Goal: Contribute content: Contribute content

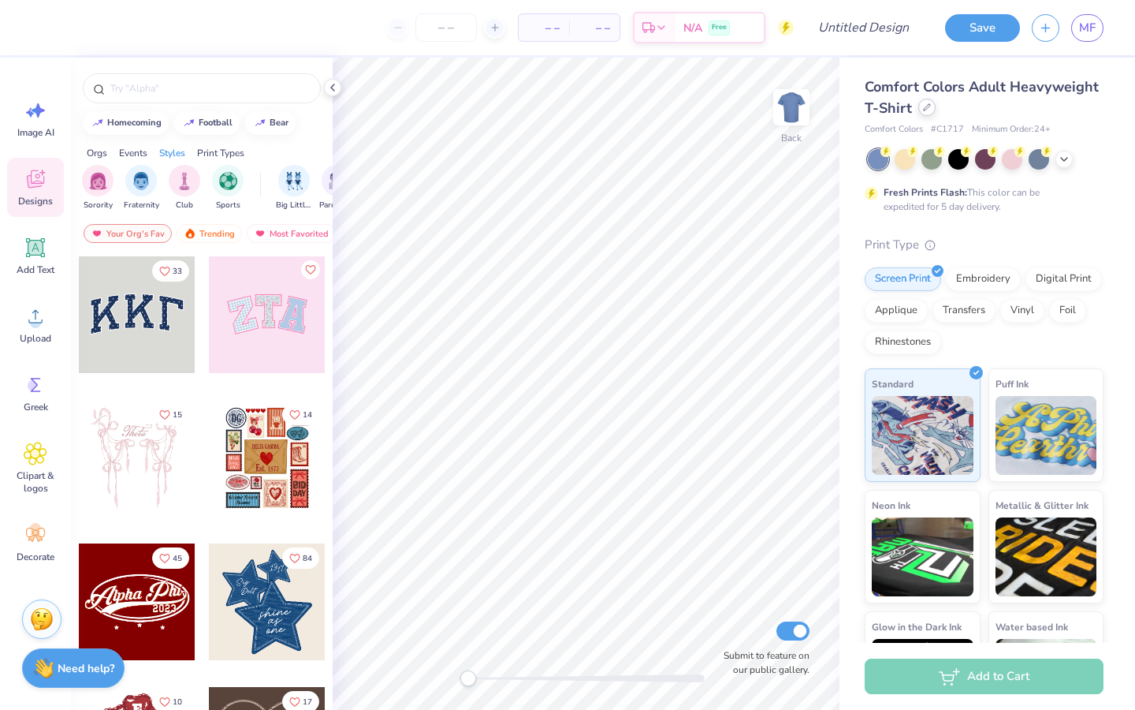
click at [921, 106] on div at bounding box center [926, 107] width 17 height 17
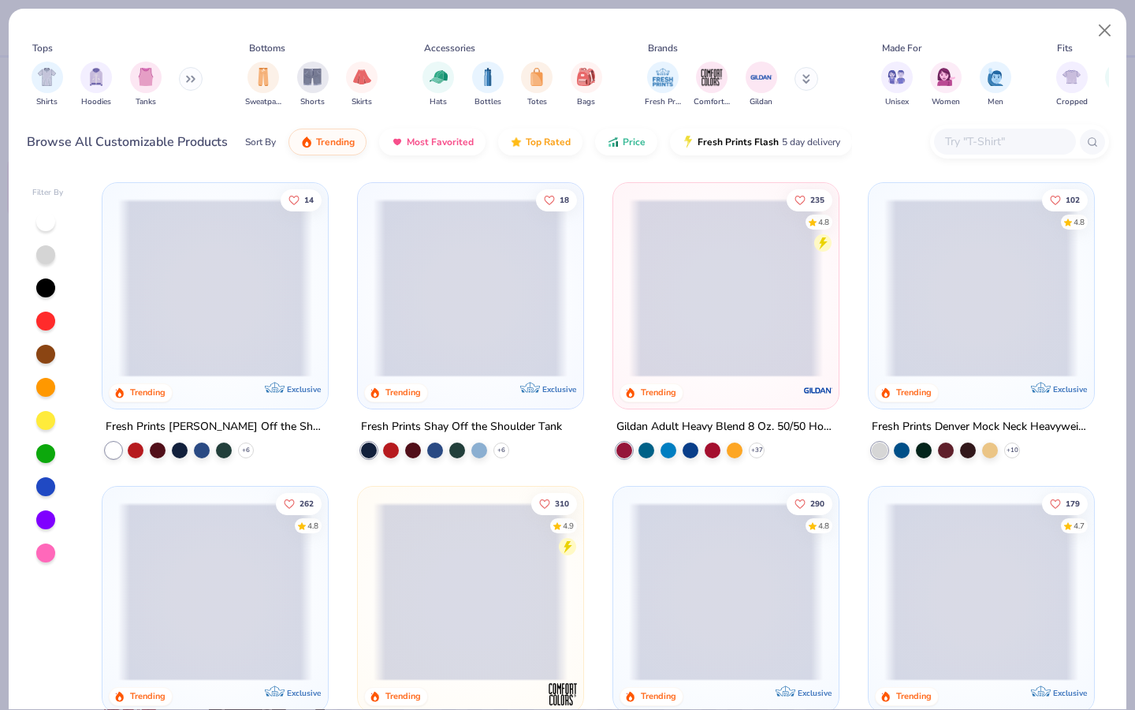
click at [519, 377] on img at bounding box center [471, 466] width 194 height 178
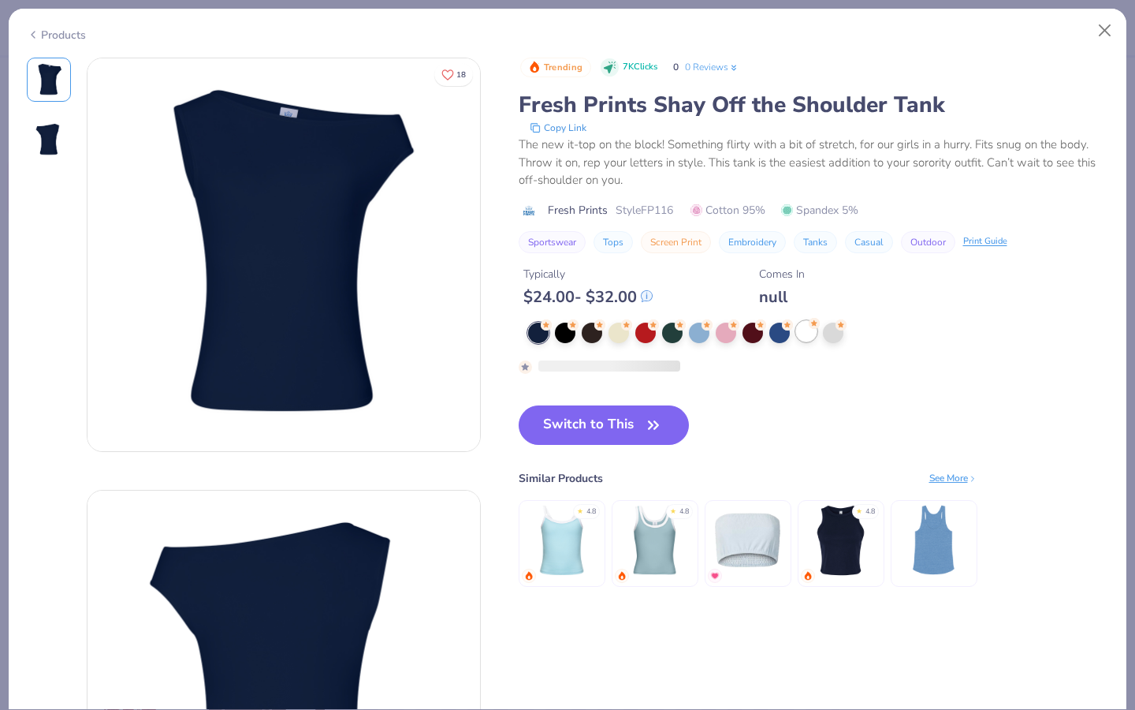
click at [801, 334] on div at bounding box center [806, 331] width 20 height 20
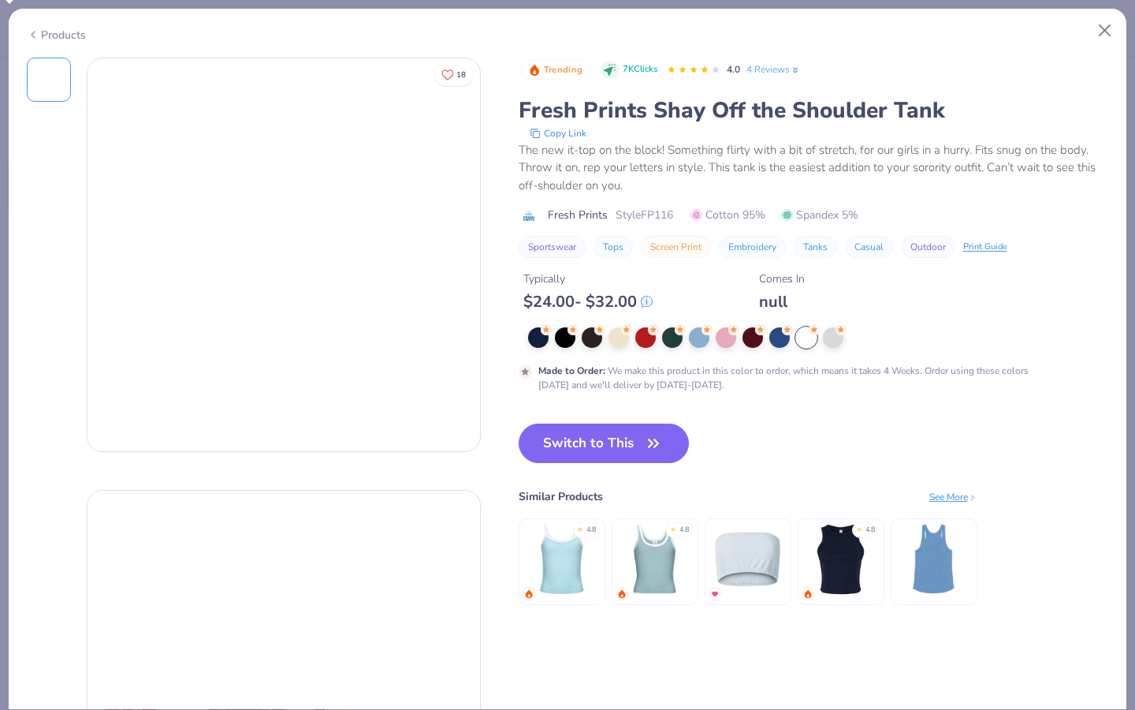
click at [806, 339] on div at bounding box center [806, 337] width 20 height 20
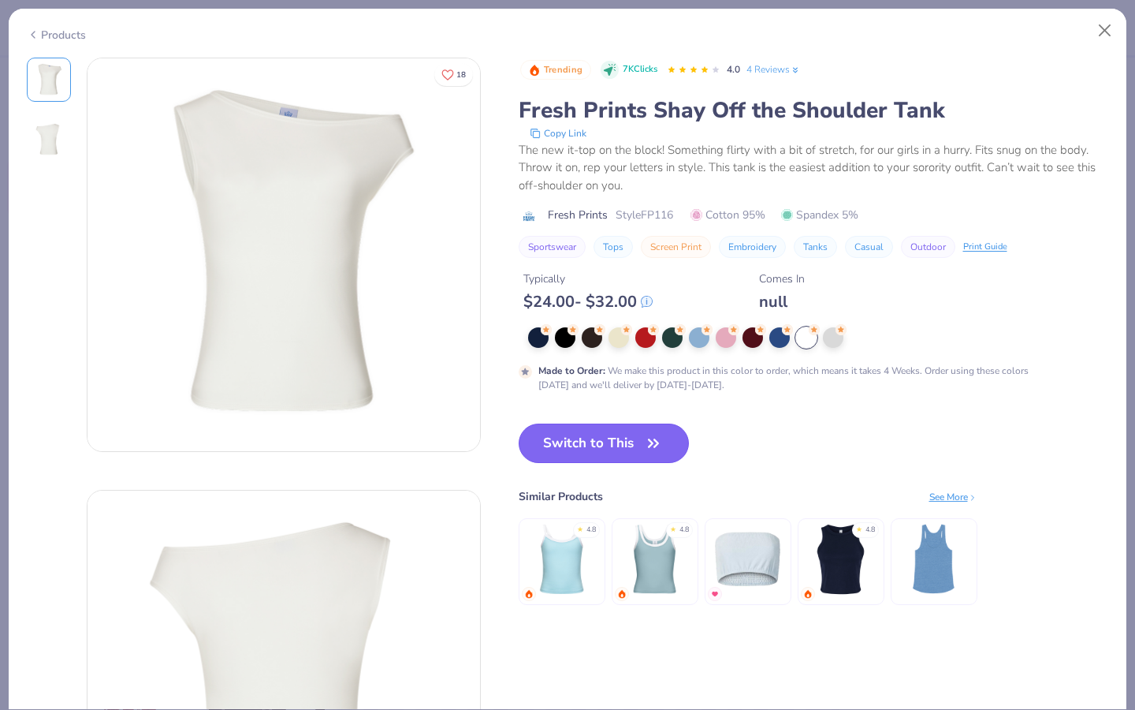
click at [636, 444] on button "Switch to This" at bounding box center [604, 442] width 171 height 39
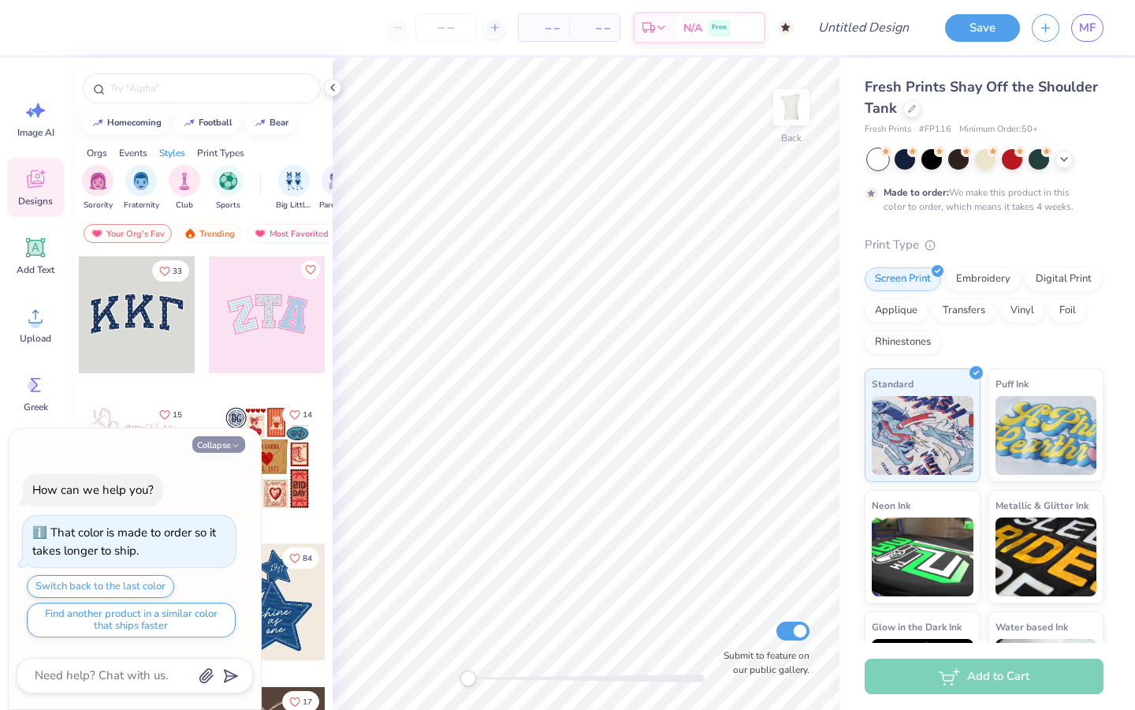
click at [222, 444] on button "Collapse" at bounding box center [218, 444] width 53 height 17
type textarea "x"
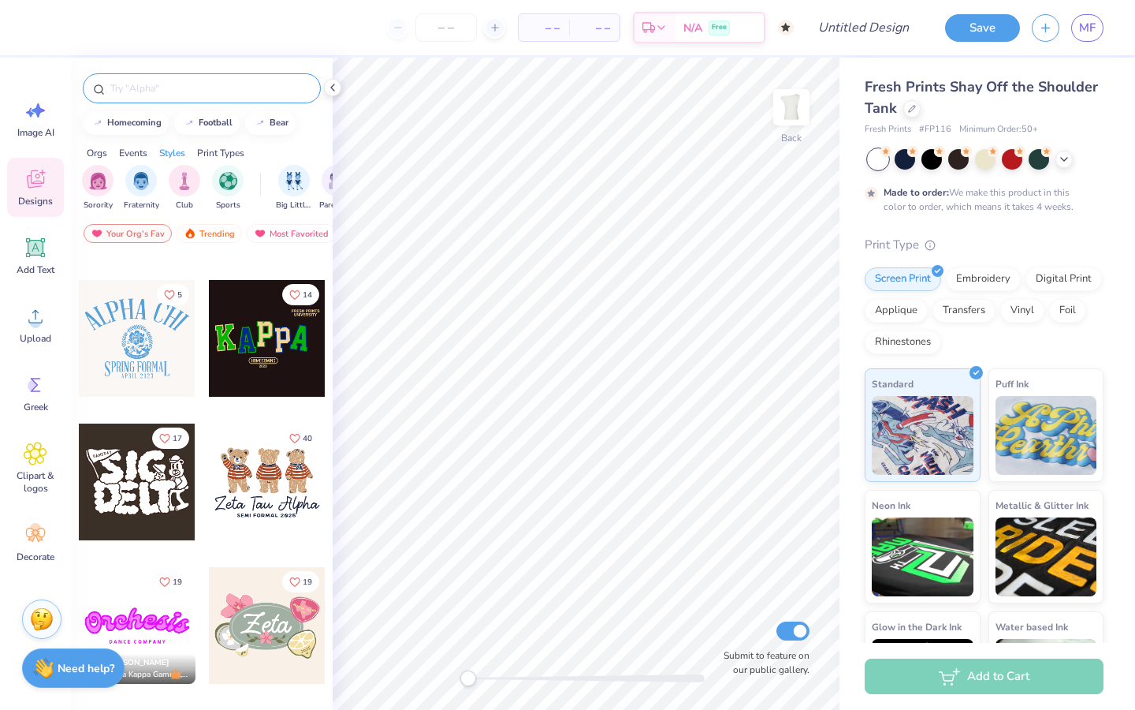
scroll to position [779, 0]
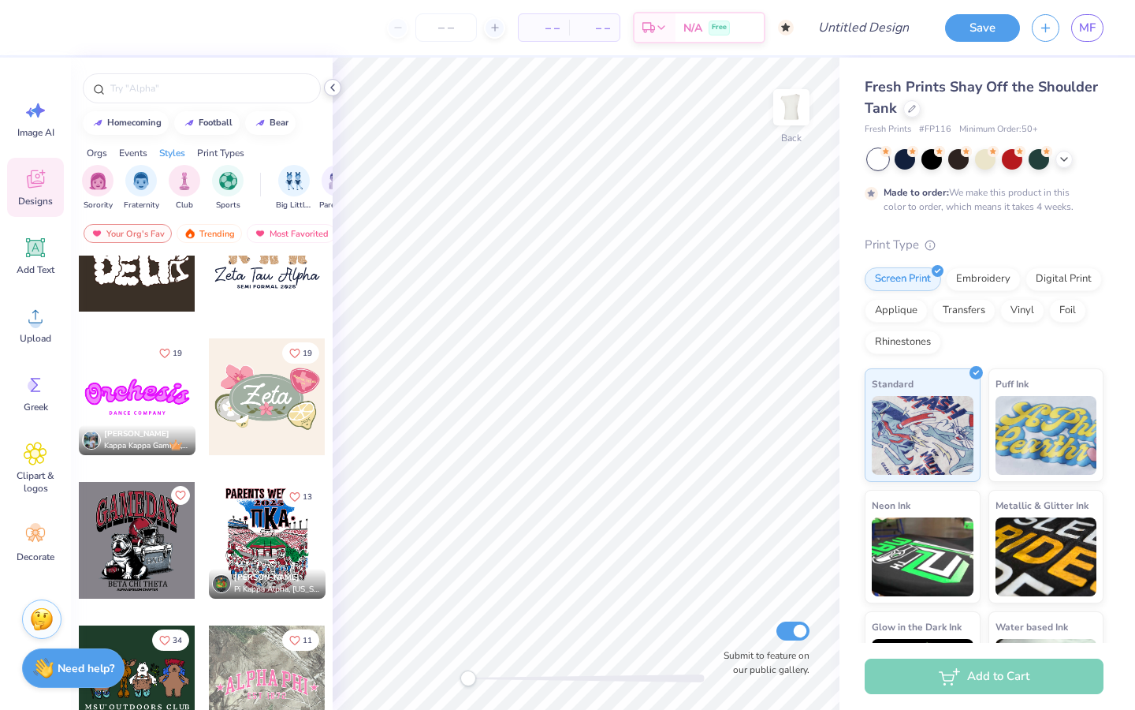
click at [411, 85] on div "– – Per Item – – Total Est. Delivery N/A Free Design Title Save MF Image AI Des…" at bounding box center [567, 355] width 1135 height 710
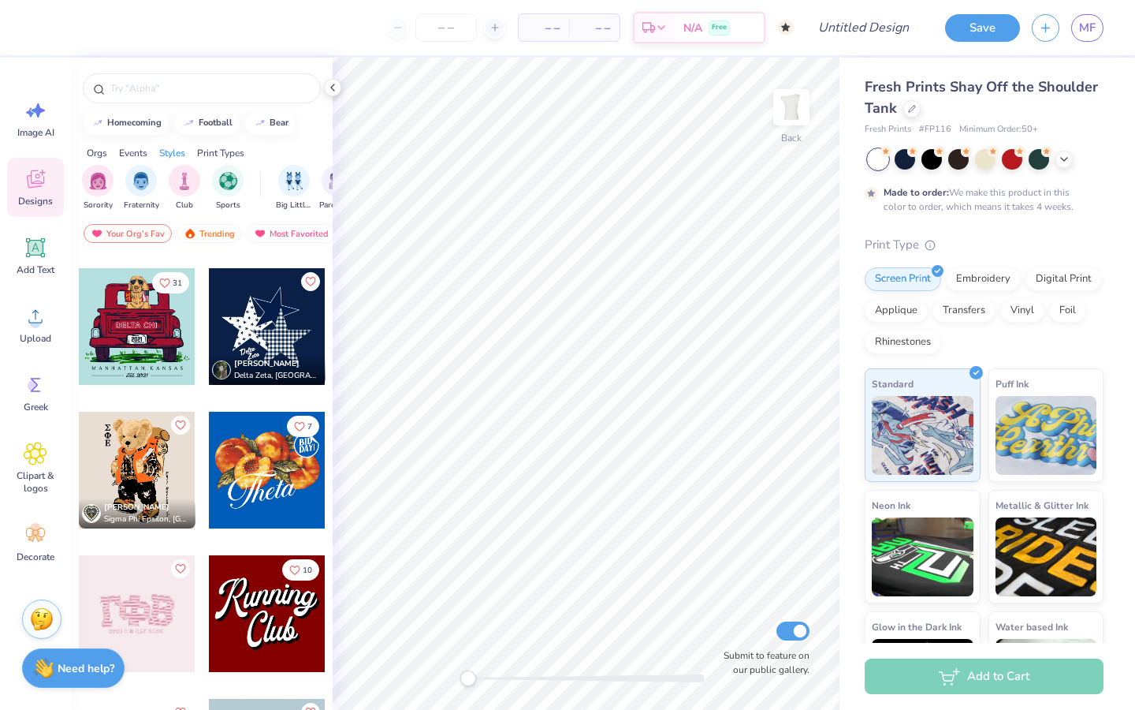
scroll to position [1425, 0]
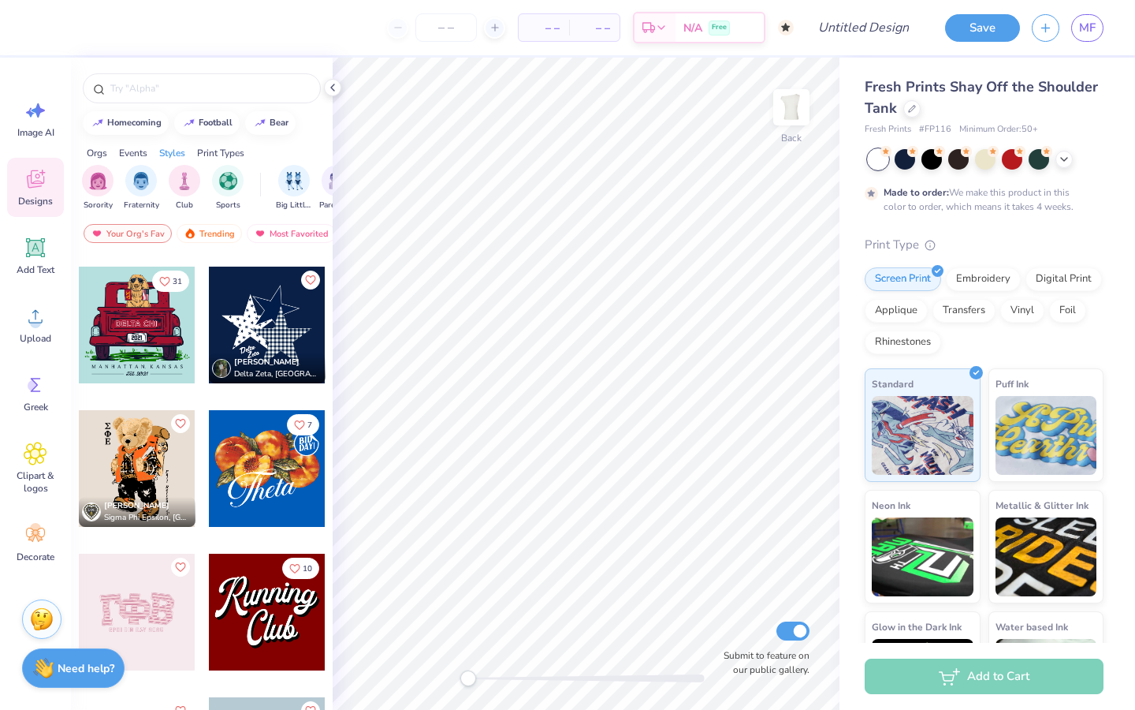
click at [270, 322] on div at bounding box center [267, 324] width 117 height 117
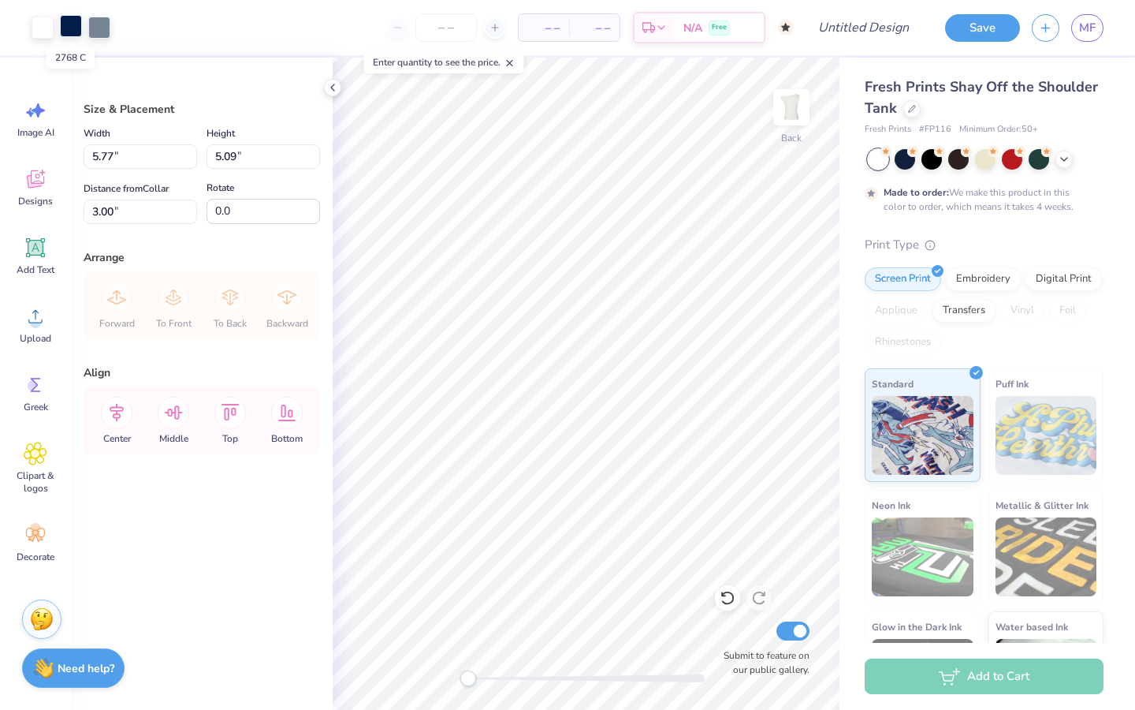
click at [71, 28] on div at bounding box center [71, 26] width 22 height 22
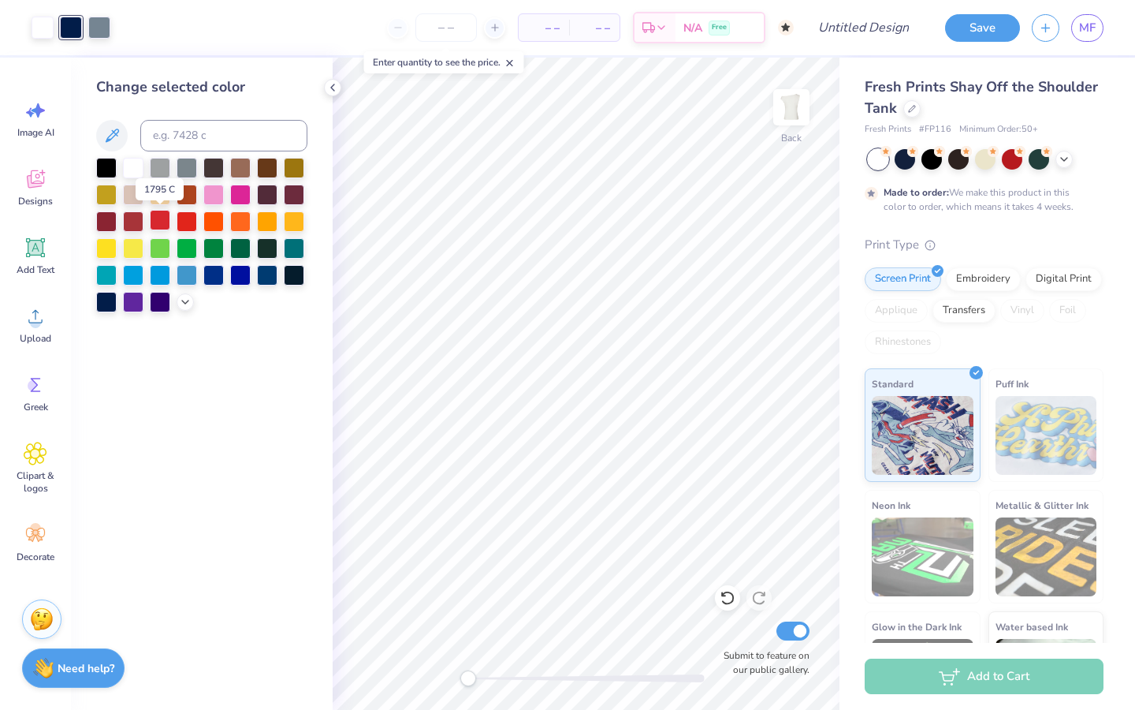
click at [164, 219] on div at bounding box center [160, 220] width 20 height 20
click at [98, 28] on div at bounding box center [99, 26] width 22 height 22
click at [132, 219] on div at bounding box center [133, 220] width 20 height 20
click at [186, 218] on div at bounding box center [187, 220] width 20 height 20
click at [133, 218] on div at bounding box center [133, 220] width 20 height 20
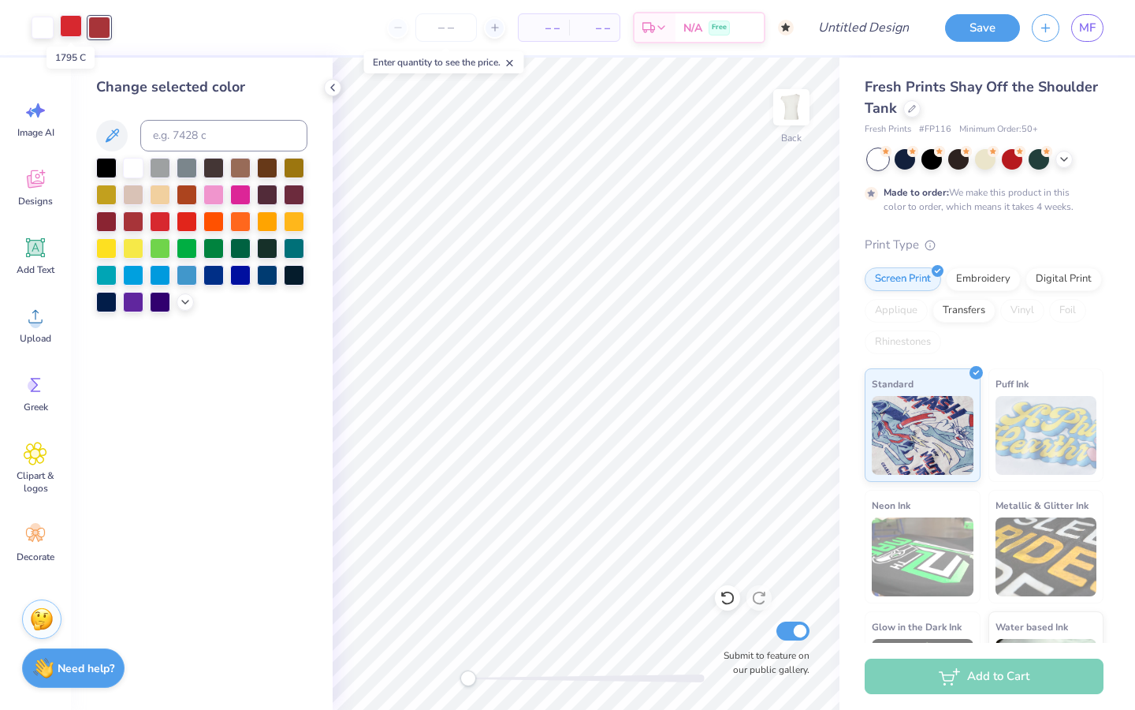
click at [70, 29] on div at bounding box center [71, 26] width 22 height 22
click at [162, 225] on div at bounding box center [160, 220] width 20 height 20
click at [107, 221] on div at bounding box center [106, 220] width 20 height 20
click at [138, 224] on div at bounding box center [133, 220] width 20 height 20
click at [159, 222] on div at bounding box center [160, 220] width 20 height 20
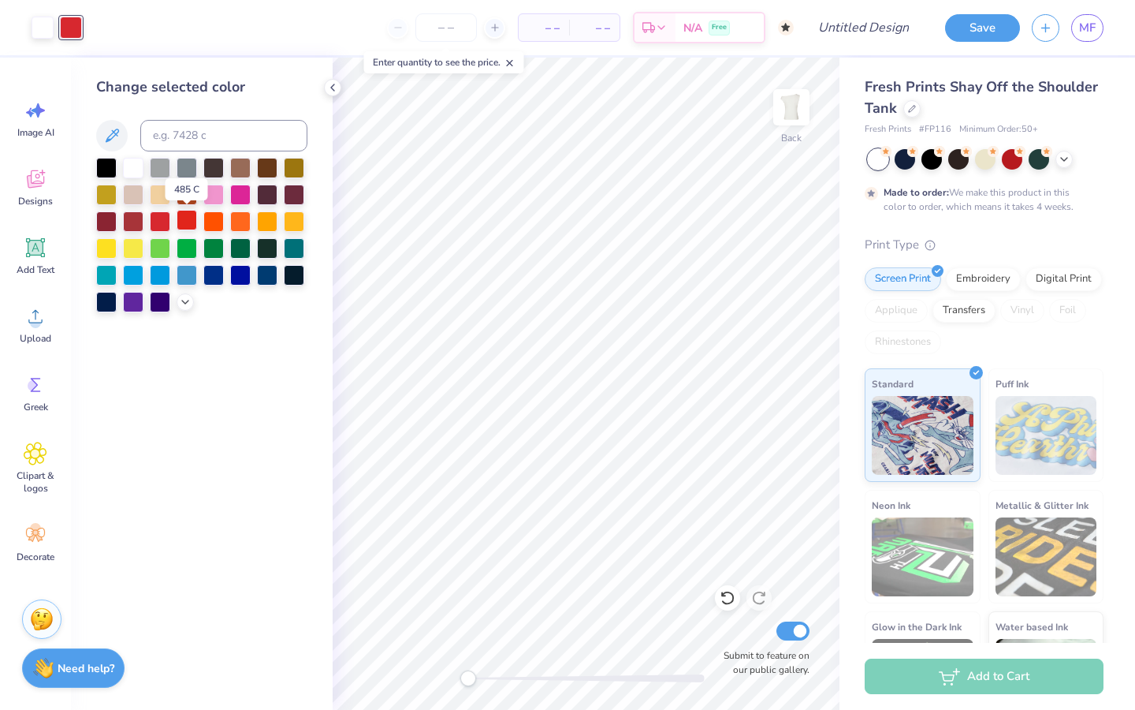
click at [189, 222] on div at bounding box center [187, 220] width 20 height 20
click at [166, 222] on div at bounding box center [160, 220] width 20 height 20
click at [136, 221] on div at bounding box center [133, 220] width 20 height 20
click at [43, 30] on div at bounding box center [43, 26] width 22 height 22
click at [183, 218] on div at bounding box center [187, 220] width 20 height 20
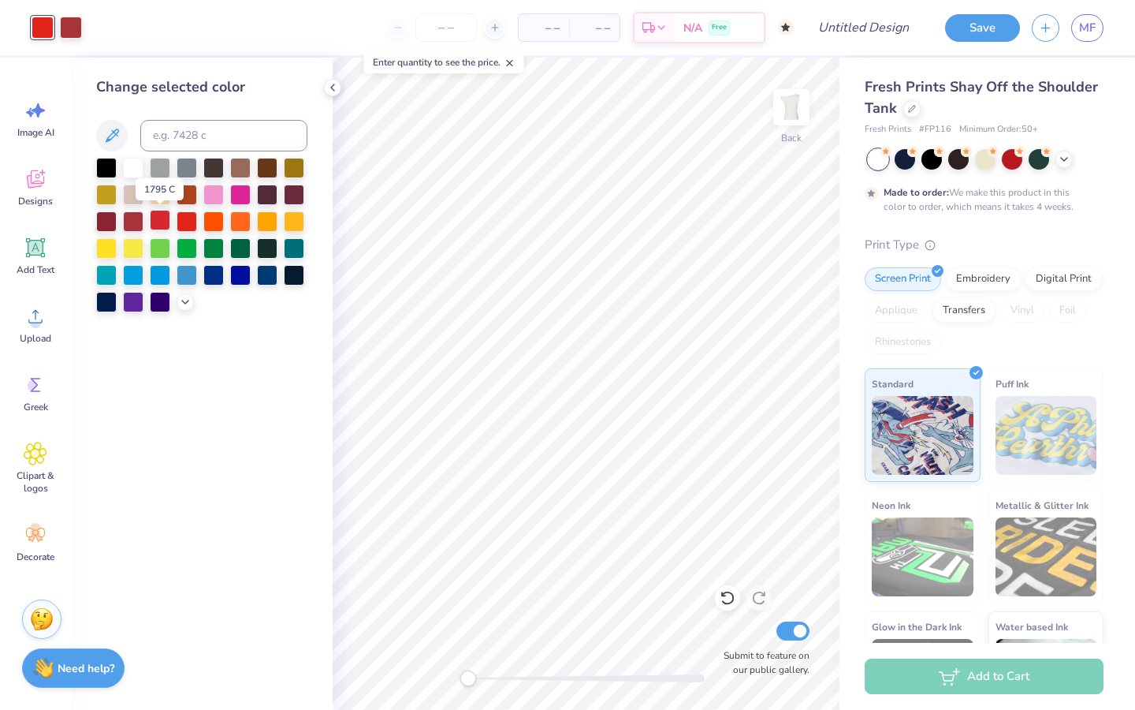
click at [155, 215] on div at bounding box center [160, 220] width 20 height 20
click at [131, 222] on div at bounding box center [133, 220] width 20 height 20
click at [105, 218] on div at bounding box center [106, 220] width 20 height 20
click at [28, 180] on icon at bounding box center [35, 181] width 15 height 13
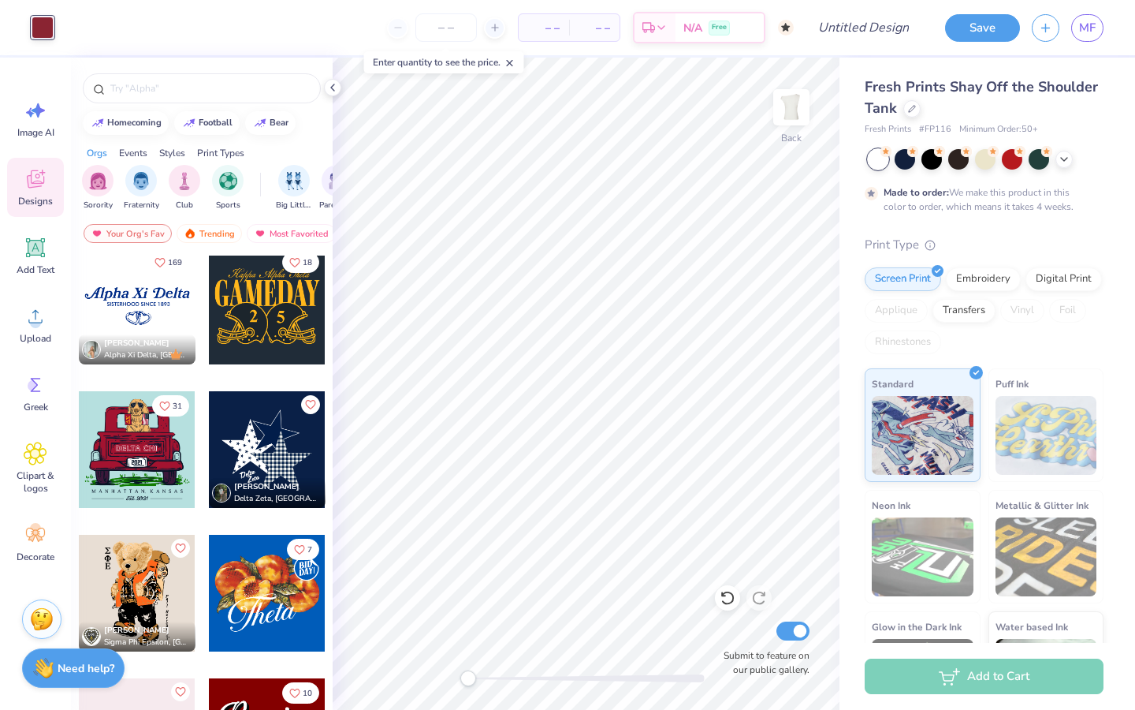
scroll to position [1301, 0]
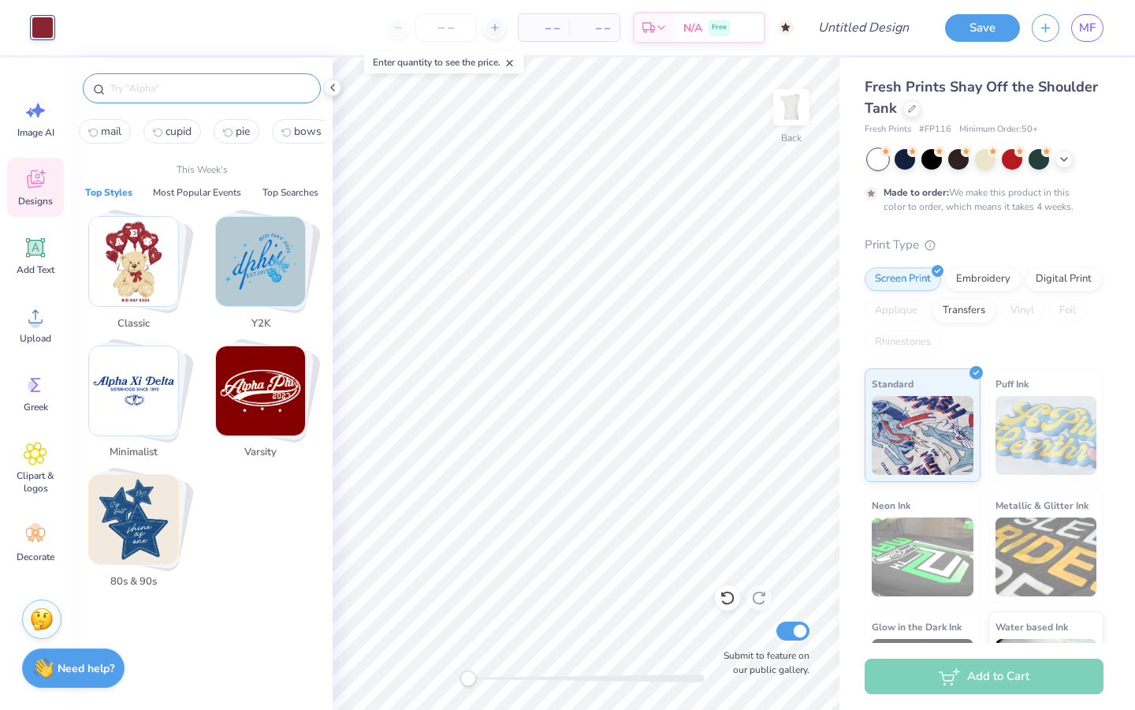
click at [203, 88] on input "text" at bounding box center [210, 88] width 202 height 16
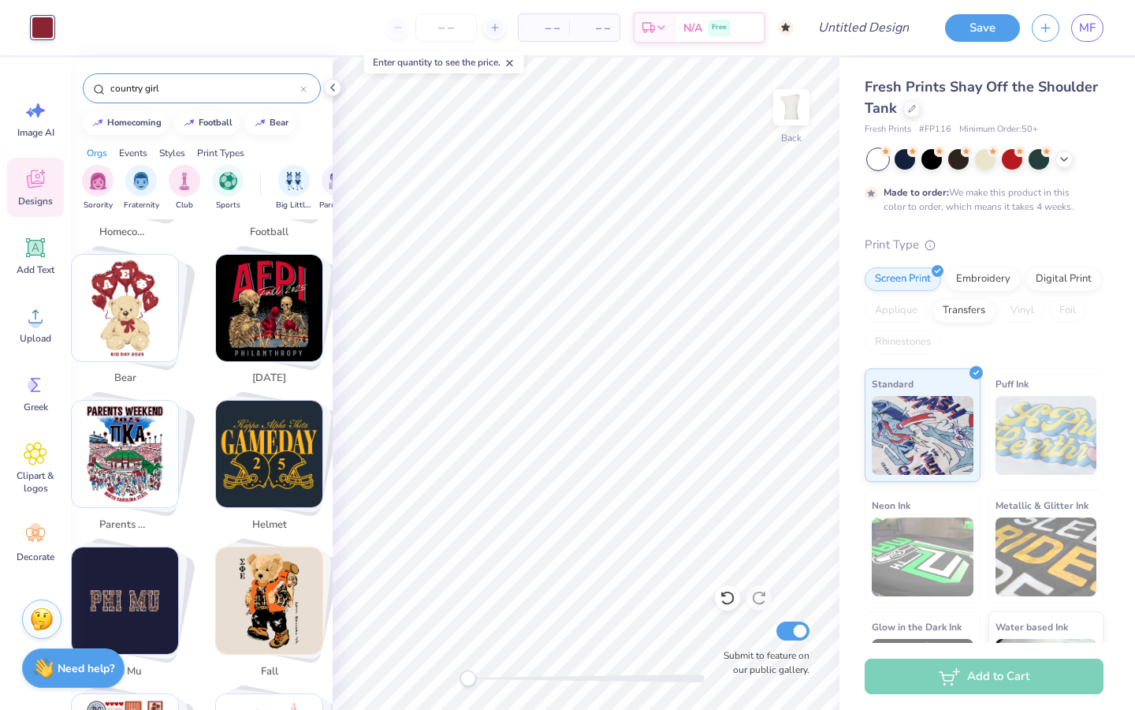
scroll to position [412, 0]
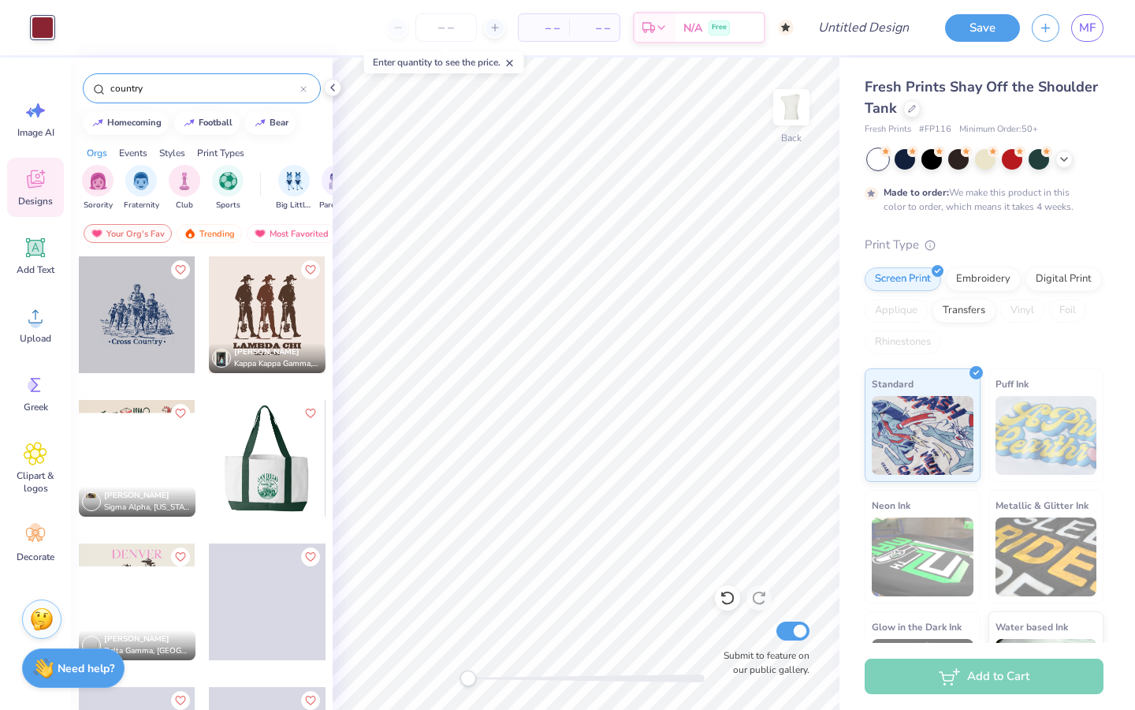
type input "country"
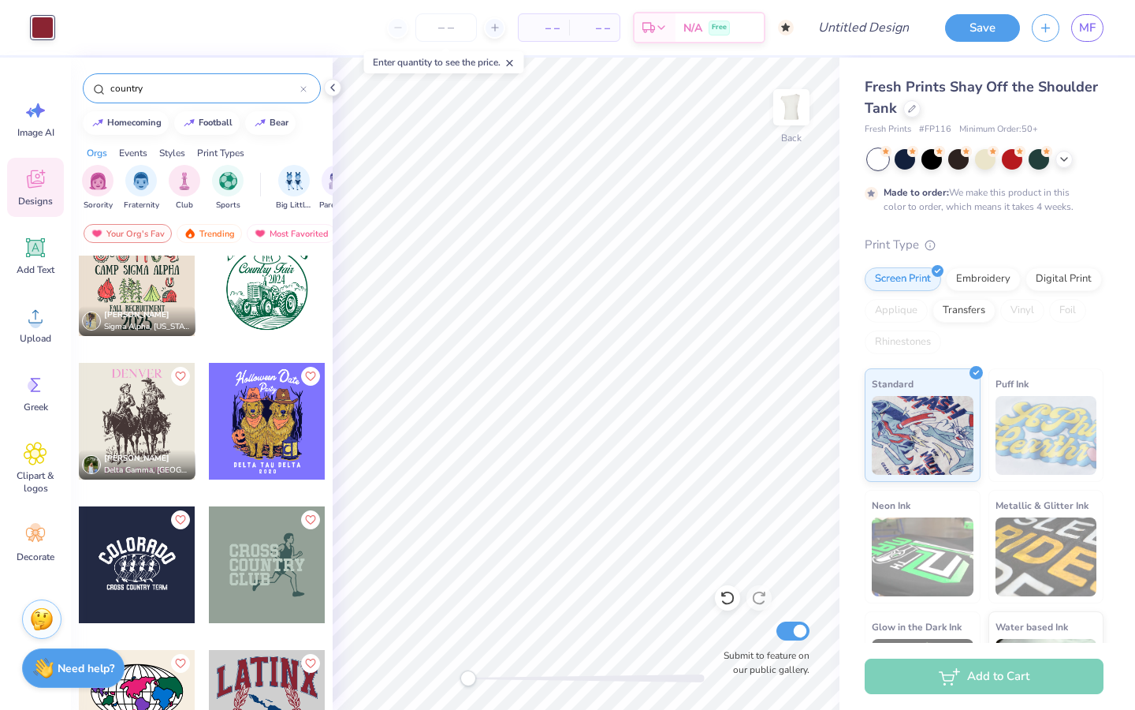
scroll to position [0, 0]
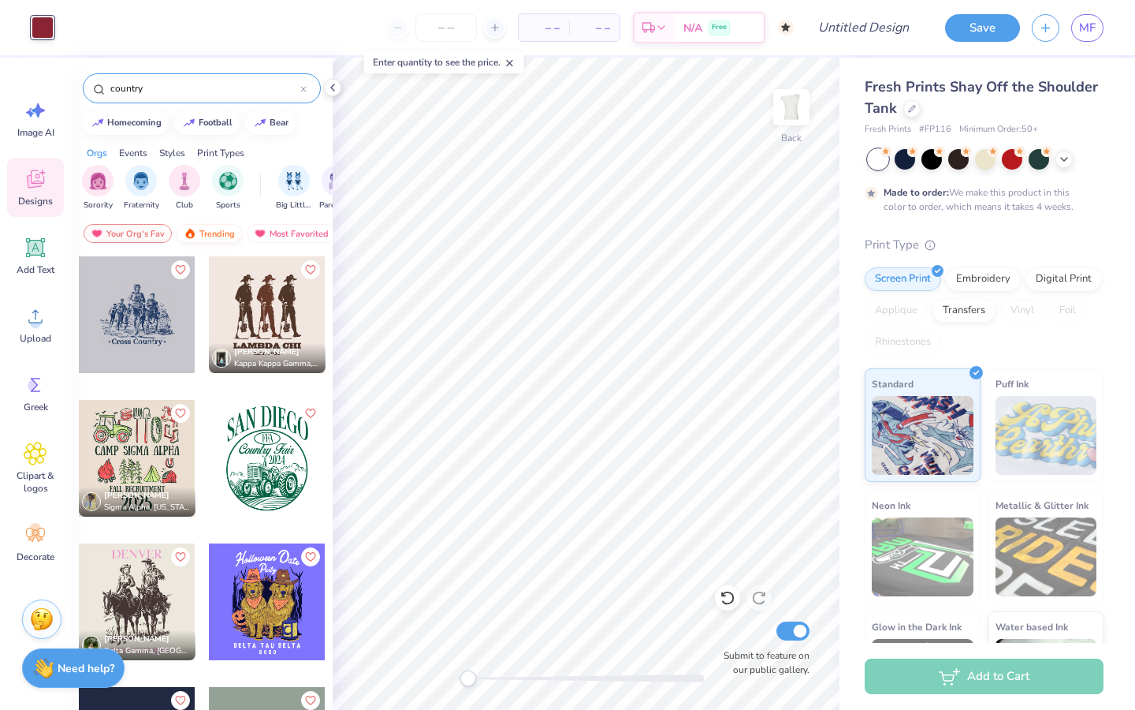
click at [225, 232] on div "Trending" at bounding box center [209, 233] width 65 height 19
drag, startPoint x: 244, startPoint y: 90, endPoint x: 110, endPoint y: 84, distance: 134.2
click at [110, 84] on input "country" at bounding box center [205, 88] width 192 height 16
type input "cowgirl"
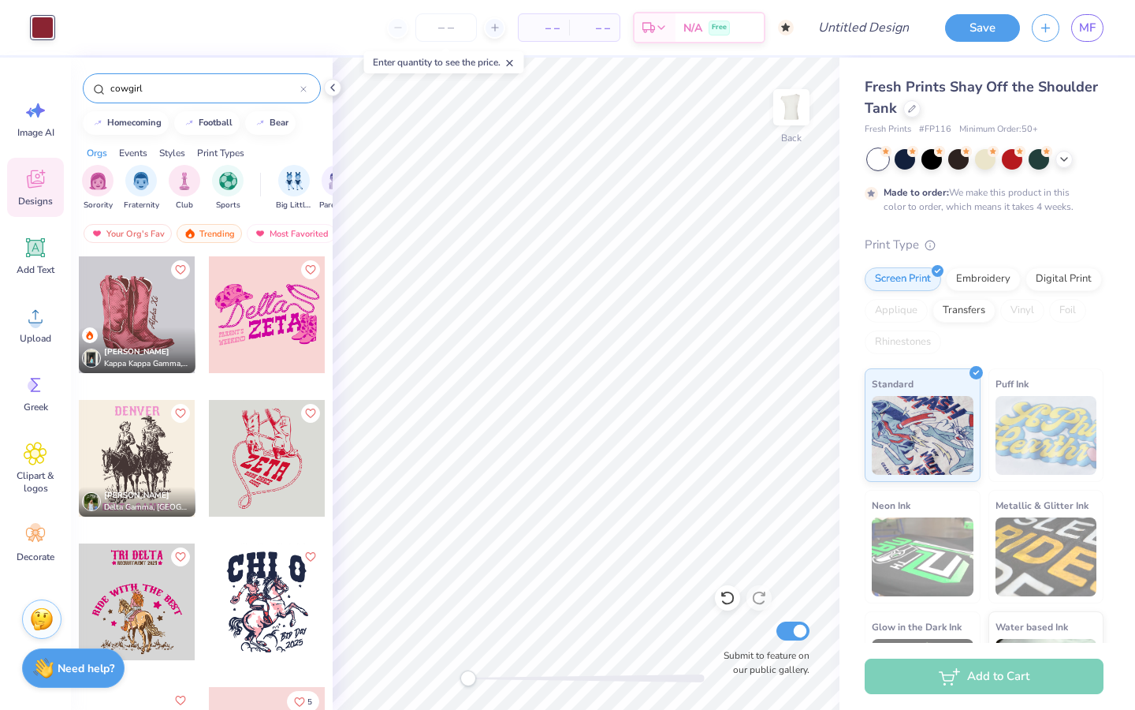
click at [285, 320] on div at bounding box center [267, 314] width 117 height 117
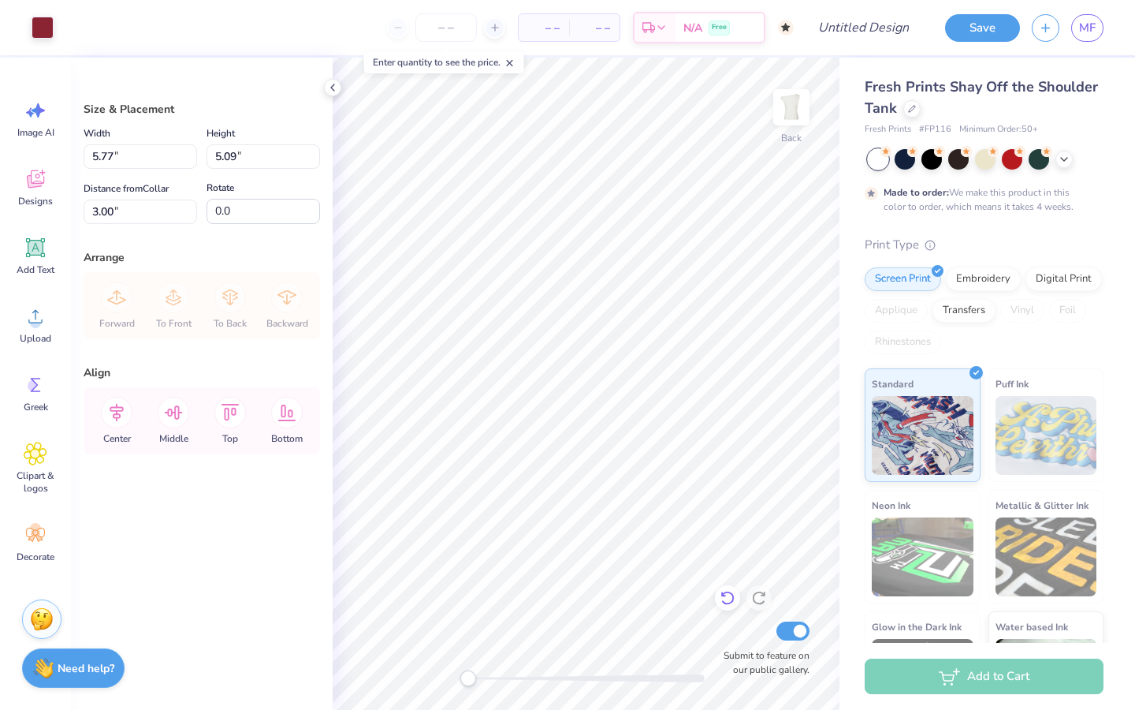
click at [727, 595] on icon at bounding box center [728, 598] width 16 height 16
click at [724, 605] on icon at bounding box center [728, 598] width 16 height 16
click at [723, 602] on icon at bounding box center [727, 598] width 13 height 14
type input "10.56"
type input "6.18"
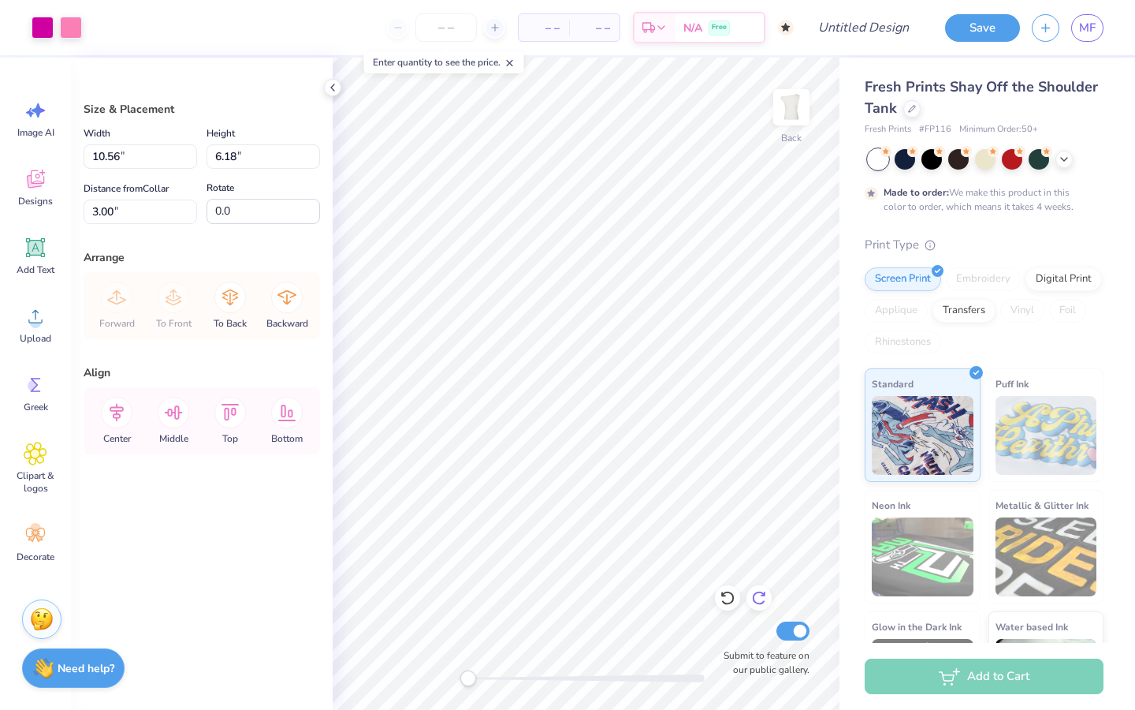
click at [758, 597] on icon at bounding box center [759, 598] width 16 height 16
click at [724, 592] on icon at bounding box center [728, 598] width 16 height 16
type input "5.77"
type input "5.09"
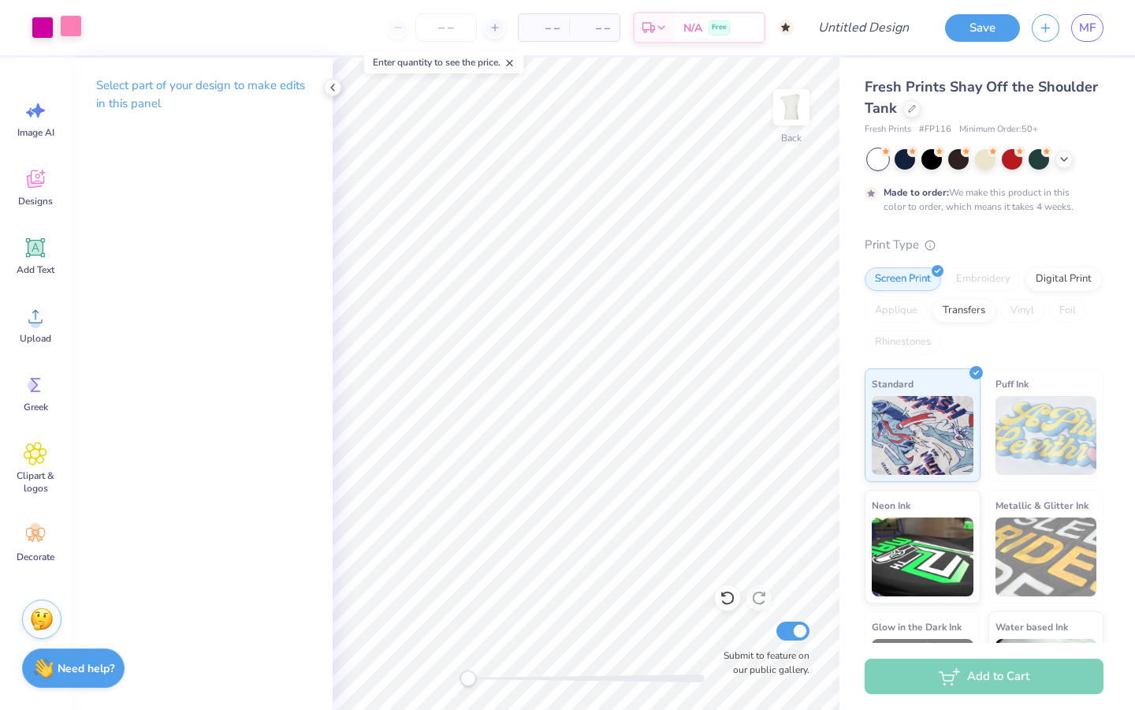
click at [71, 32] on div at bounding box center [71, 26] width 22 height 22
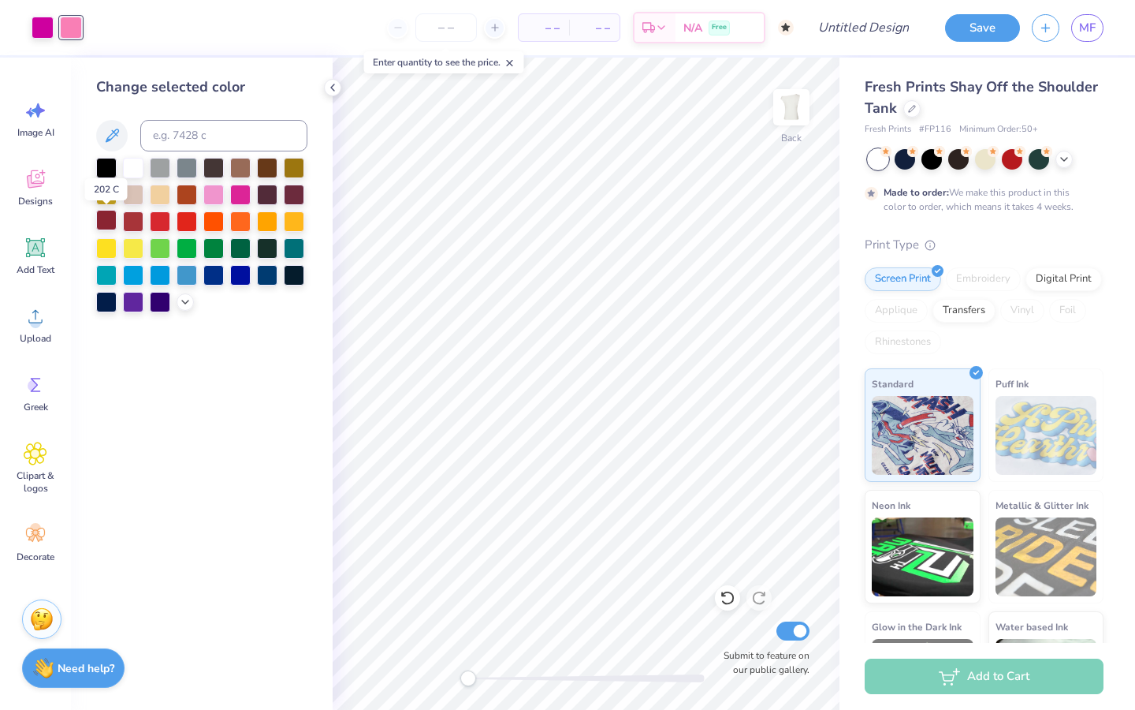
click at [106, 219] on div at bounding box center [106, 220] width 20 height 20
click at [42, 27] on div at bounding box center [43, 26] width 22 height 22
click at [134, 222] on div at bounding box center [133, 220] width 20 height 20
click at [160, 222] on div at bounding box center [160, 220] width 20 height 20
click at [71, 24] on div at bounding box center [71, 26] width 22 height 22
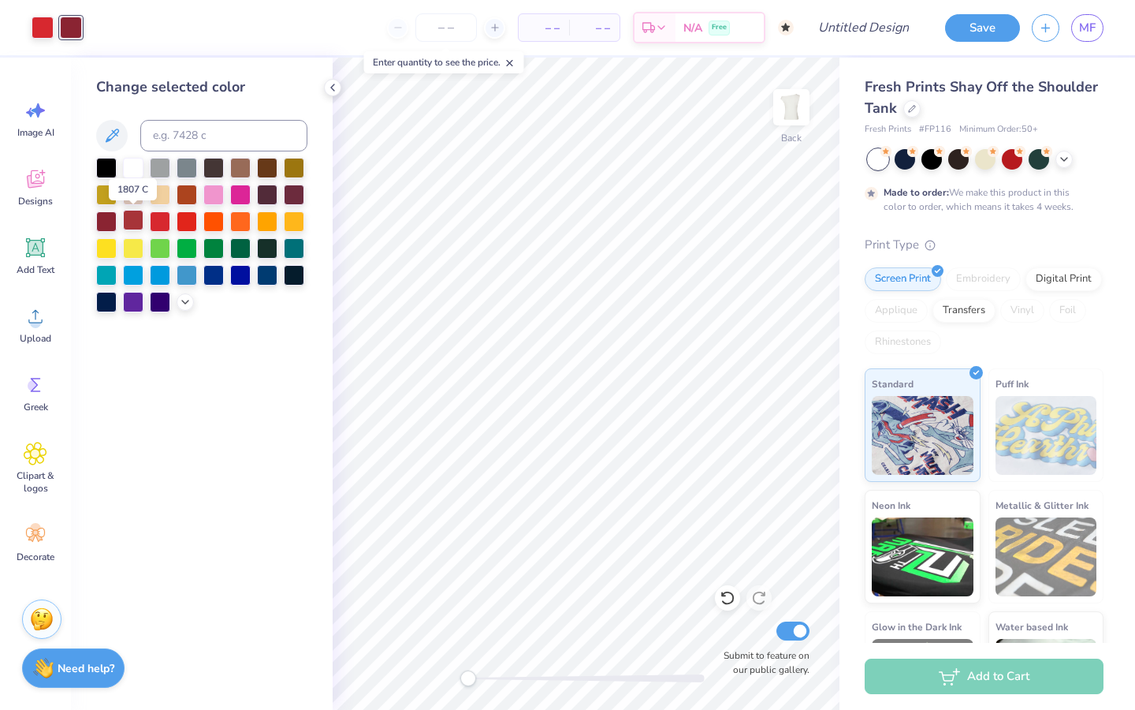
click at [131, 217] on div at bounding box center [133, 220] width 20 height 20
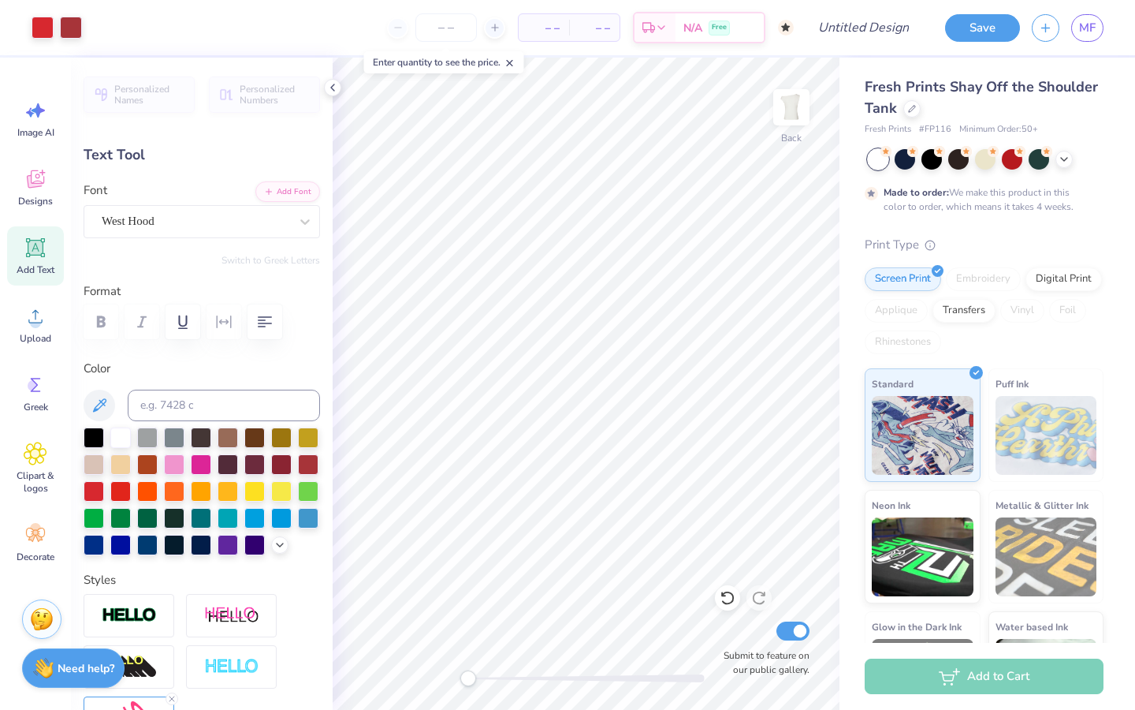
type input "0.0"
click at [41, 24] on div at bounding box center [43, 26] width 22 height 22
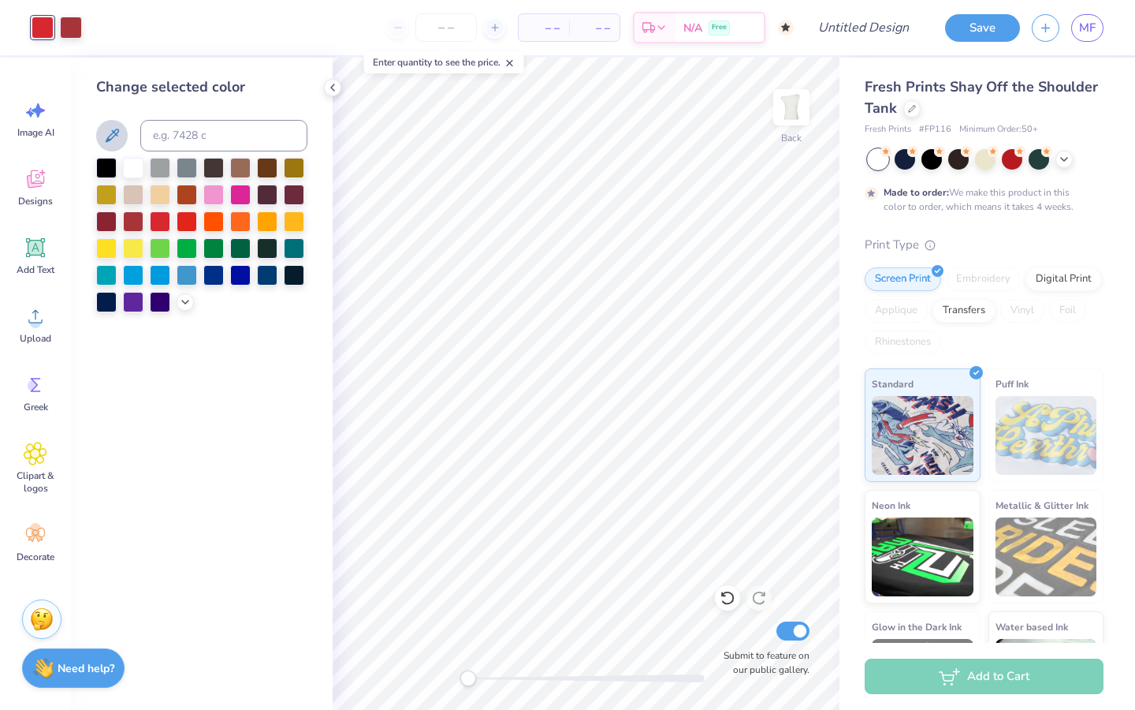
click at [111, 137] on icon at bounding box center [111, 135] width 19 height 19
click at [114, 132] on icon at bounding box center [112, 135] width 13 height 13
click at [29, 466] on div "Clipart & logos" at bounding box center [35, 468] width 57 height 72
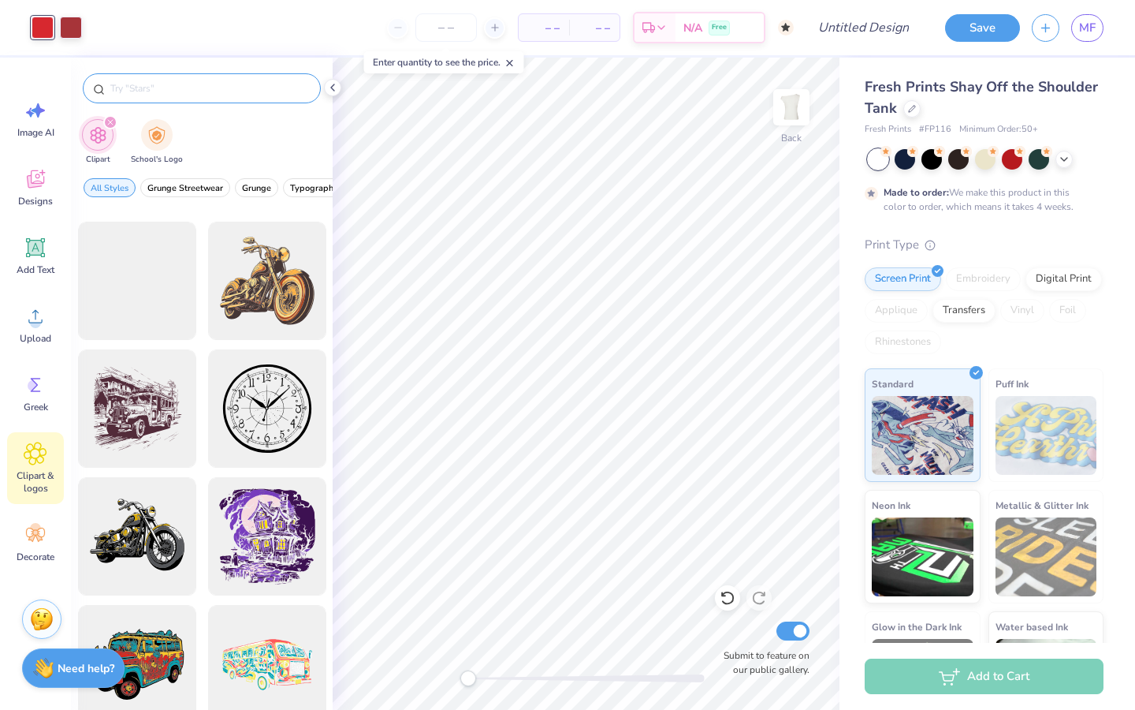
scroll to position [802, 0]
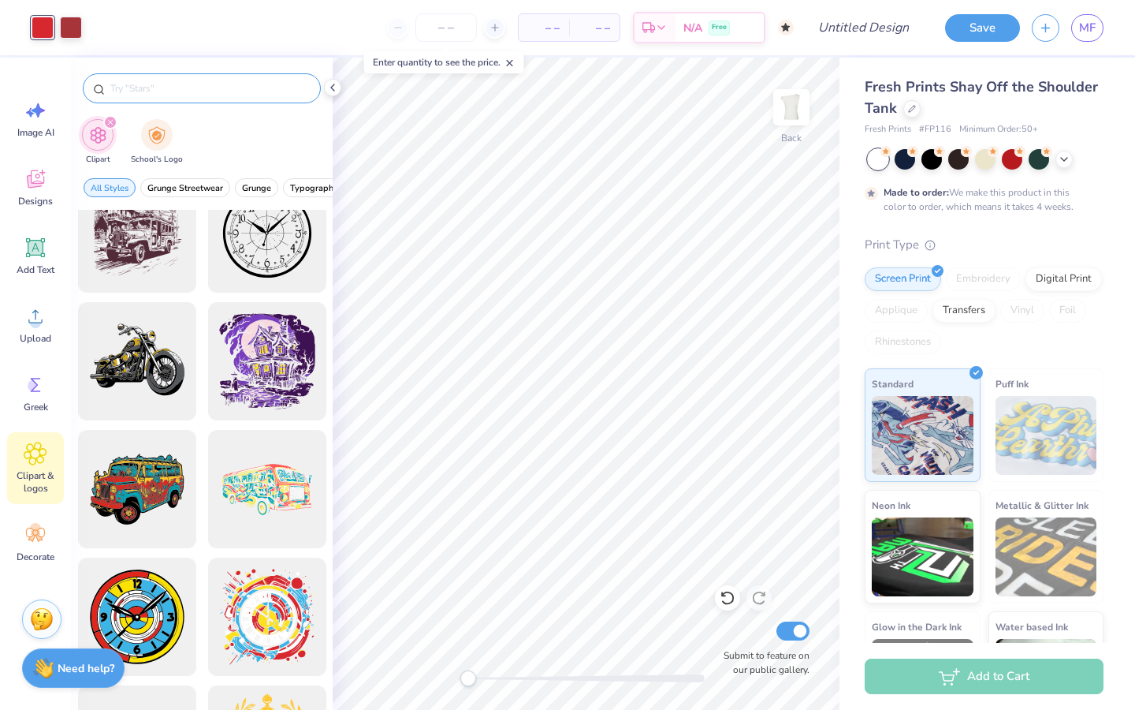
click at [232, 80] on input "text" at bounding box center [210, 88] width 202 height 16
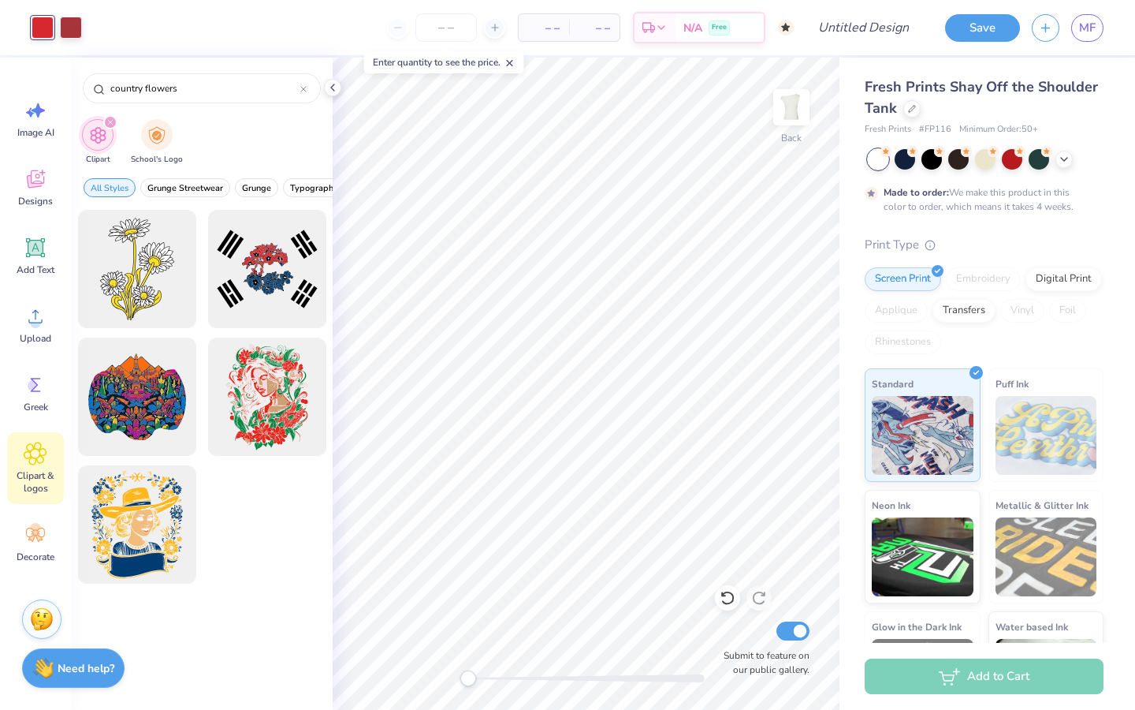
drag, startPoint x: 182, startPoint y: 88, endPoint x: 69, endPoint y: 83, distance: 113.6
click at [69, 83] on div "Art colors – – Per Item – – Total Est. Delivery N/A Free Design Title Save MF I…" at bounding box center [567, 355] width 1135 height 710
type input "cowgirl"
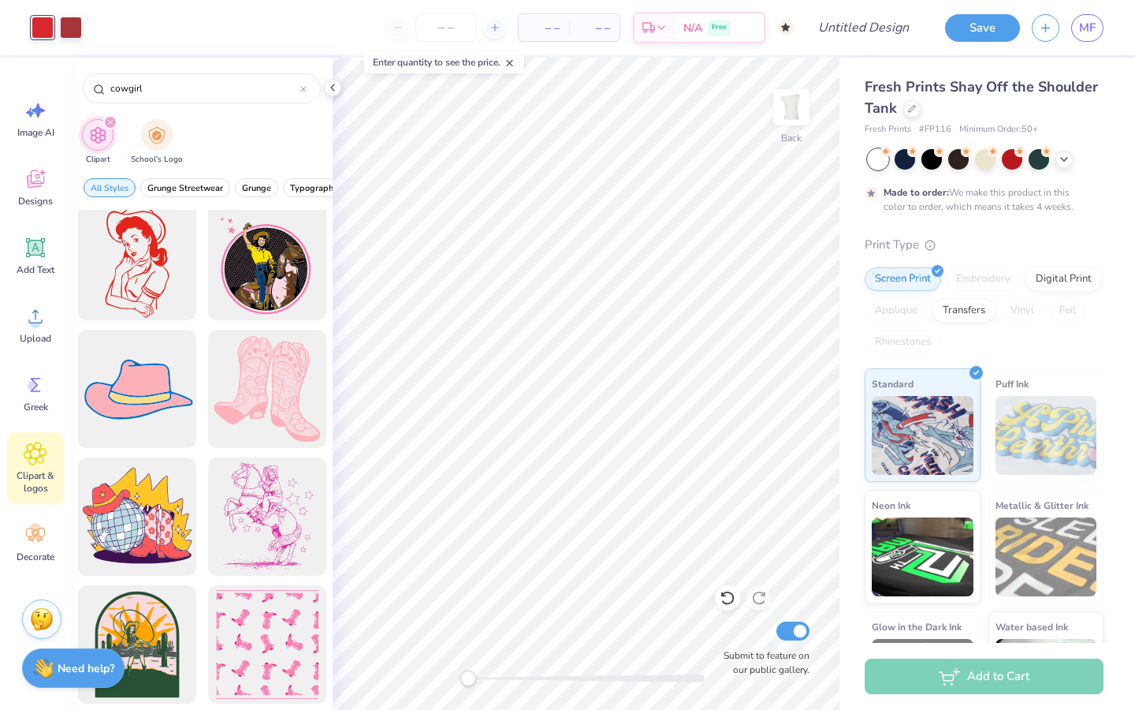
scroll to position [0, 0]
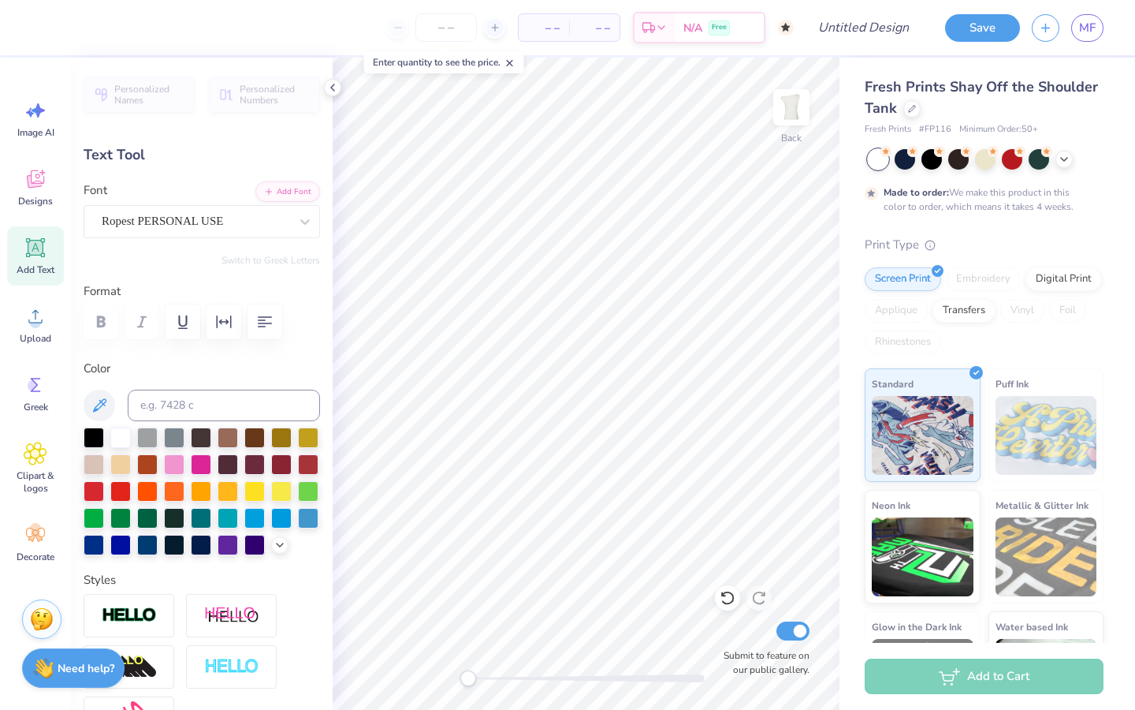
type textarea "M"
type textarea "my my"
type input "0.0"
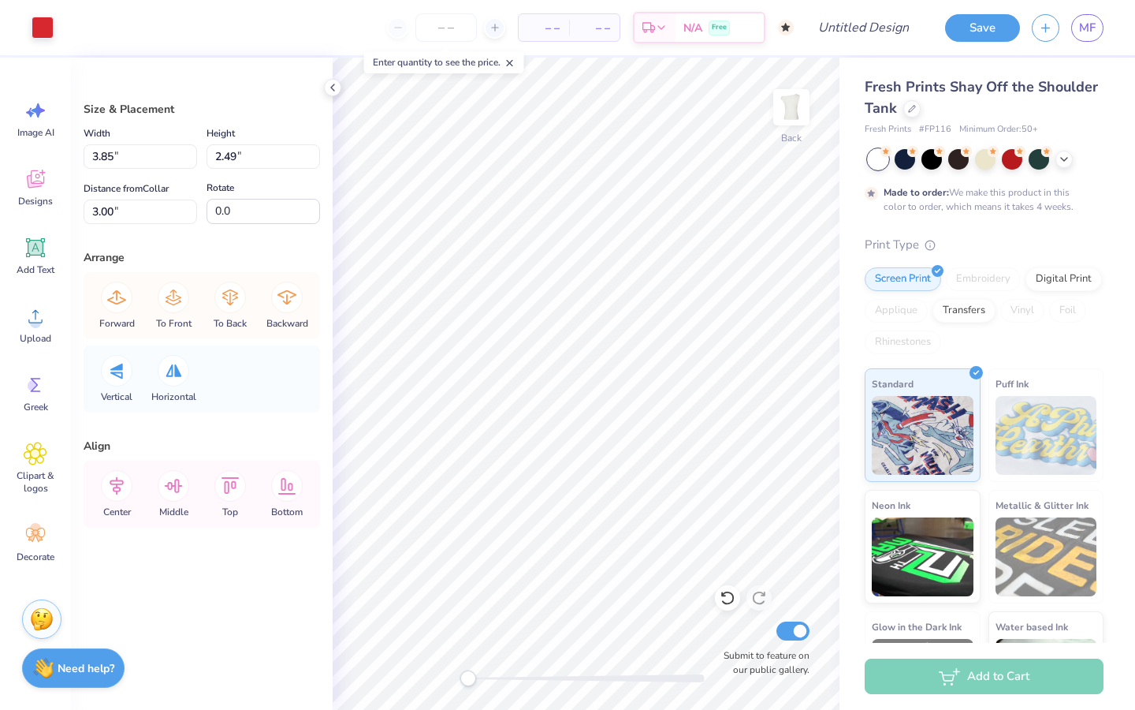
type input "3.85"
type input "2.49"
type input "3.00"
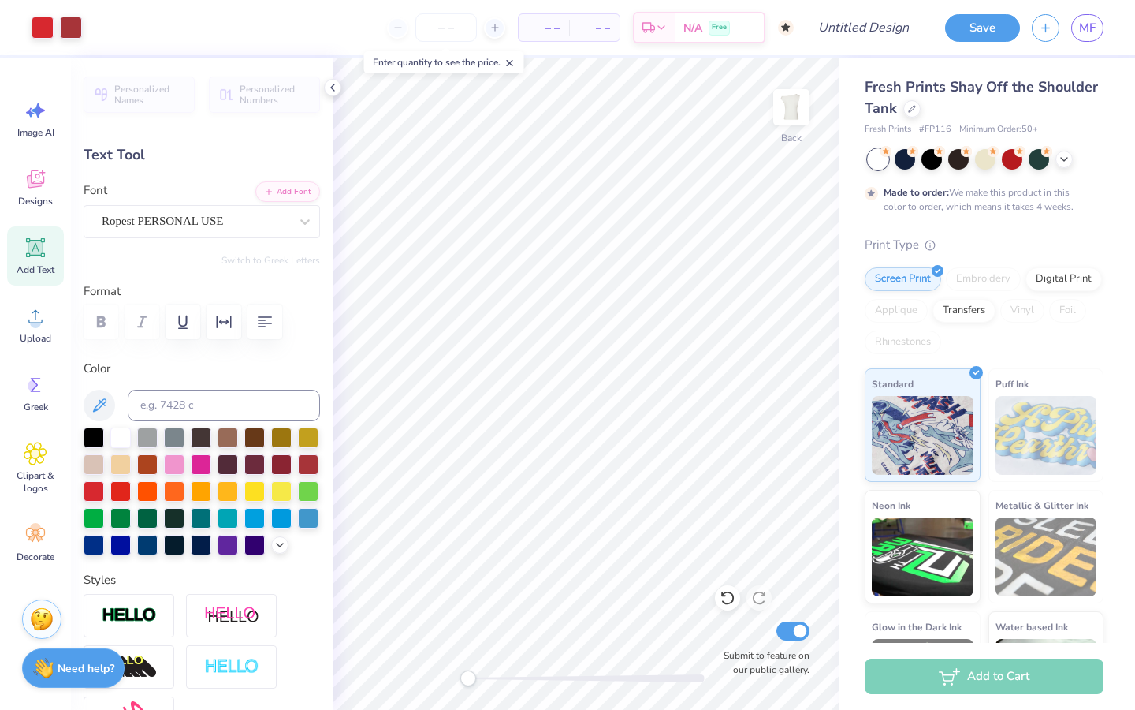
type input "0.0"
type input "2.64"
type input "0.95"
type input "8.11"
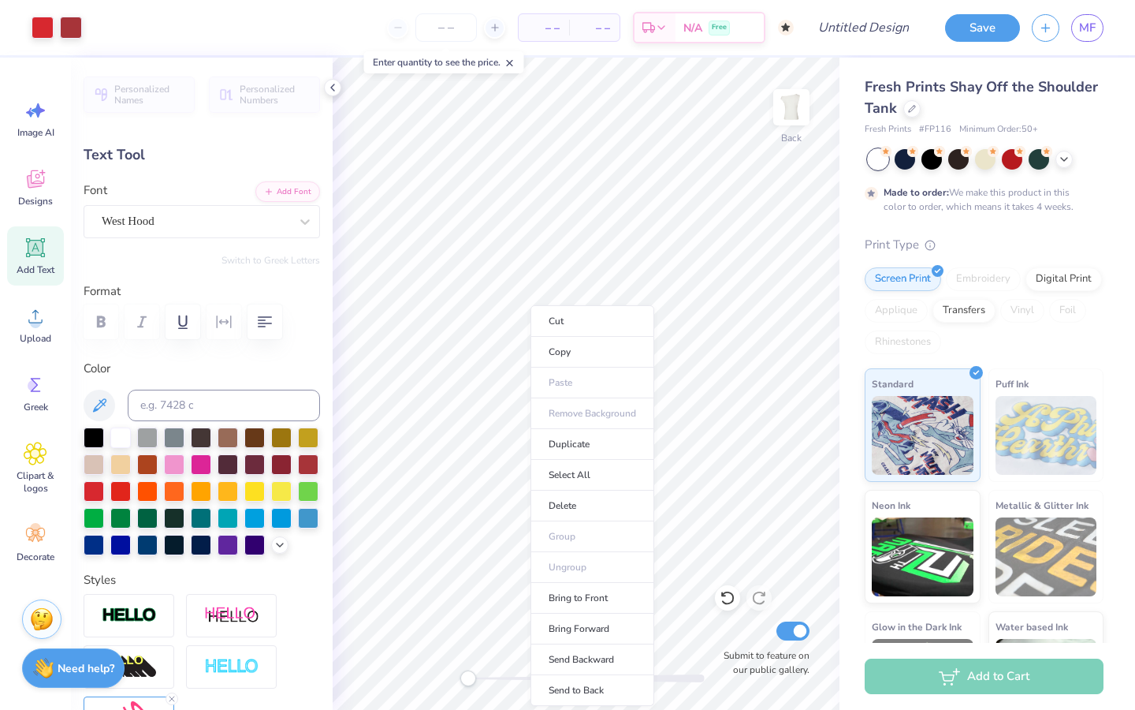
type input "0.0"
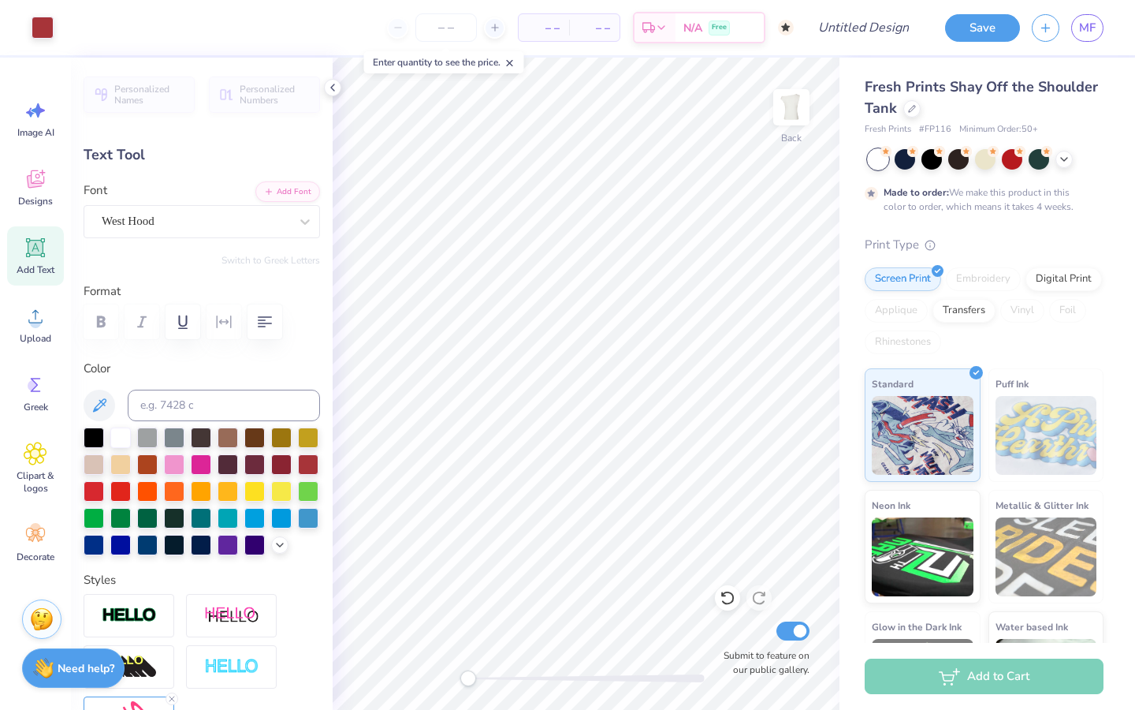
type input "2.47"
type input "0.88"
type input "7.49"
type input "0.0"
type input "5.48"
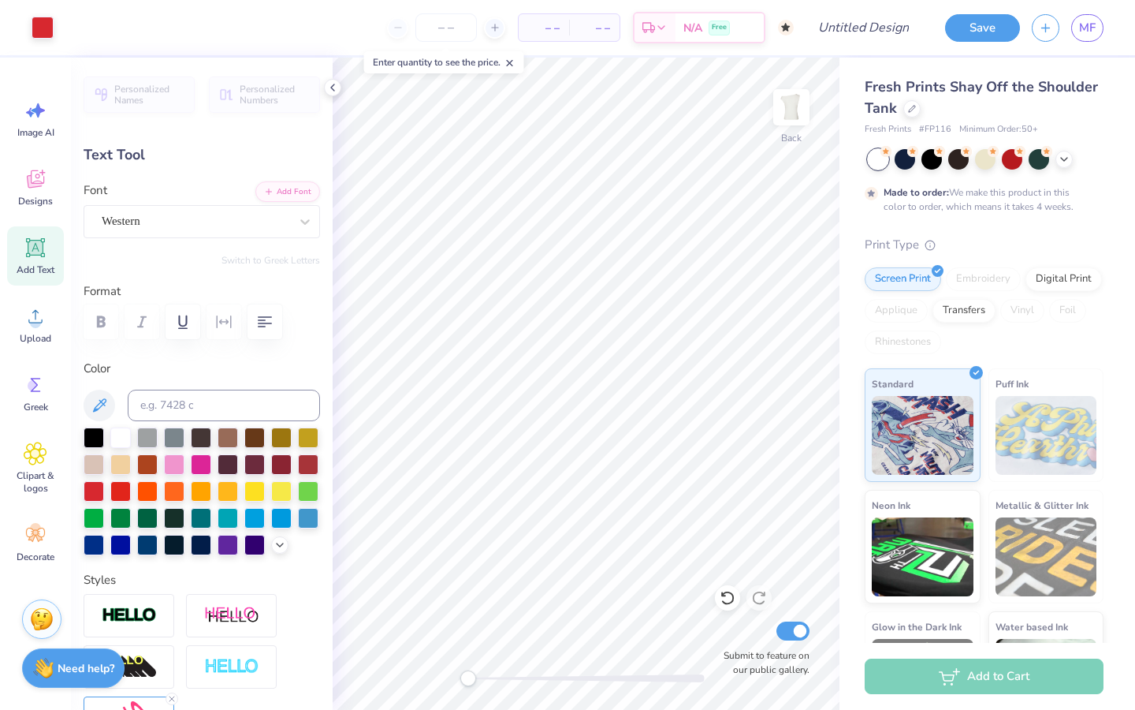
type input "2.70"
type input "5.92"
type input "-7.4"
type textarea "M"
type textarea "miss [PERSON_NAME]"
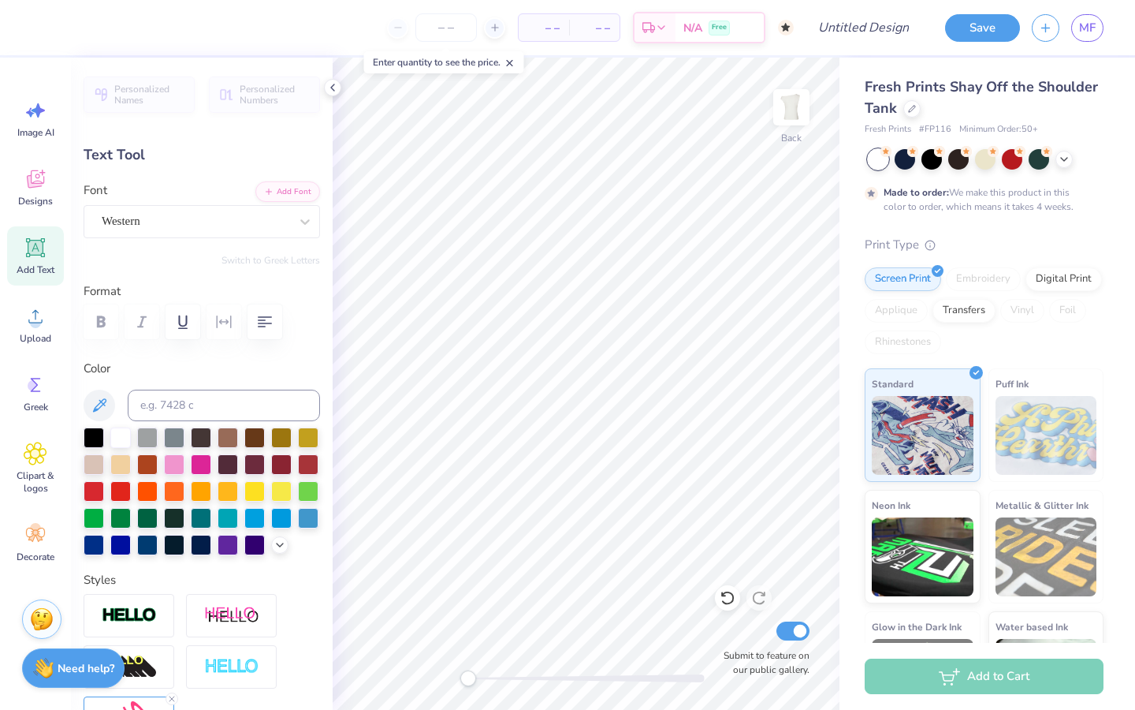
scroll to position [0, 2]
type input "0.0"
type input "2.78"
type input "5.85"
type input "-7.4"
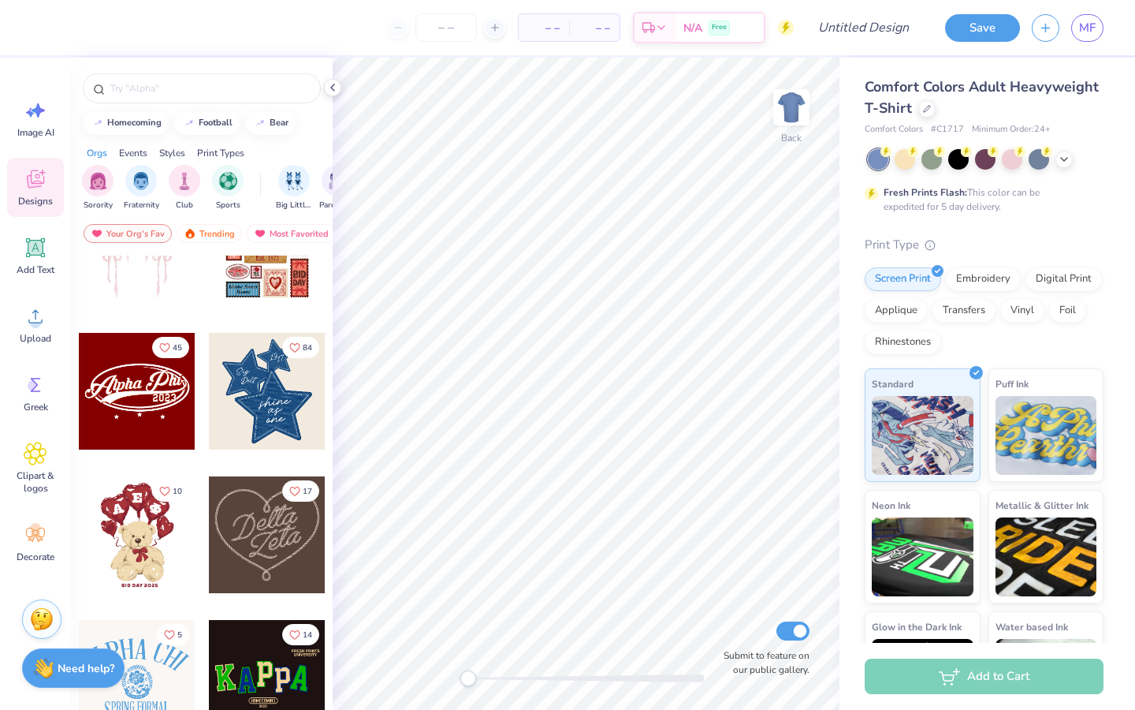
scroll to position [313, 0]
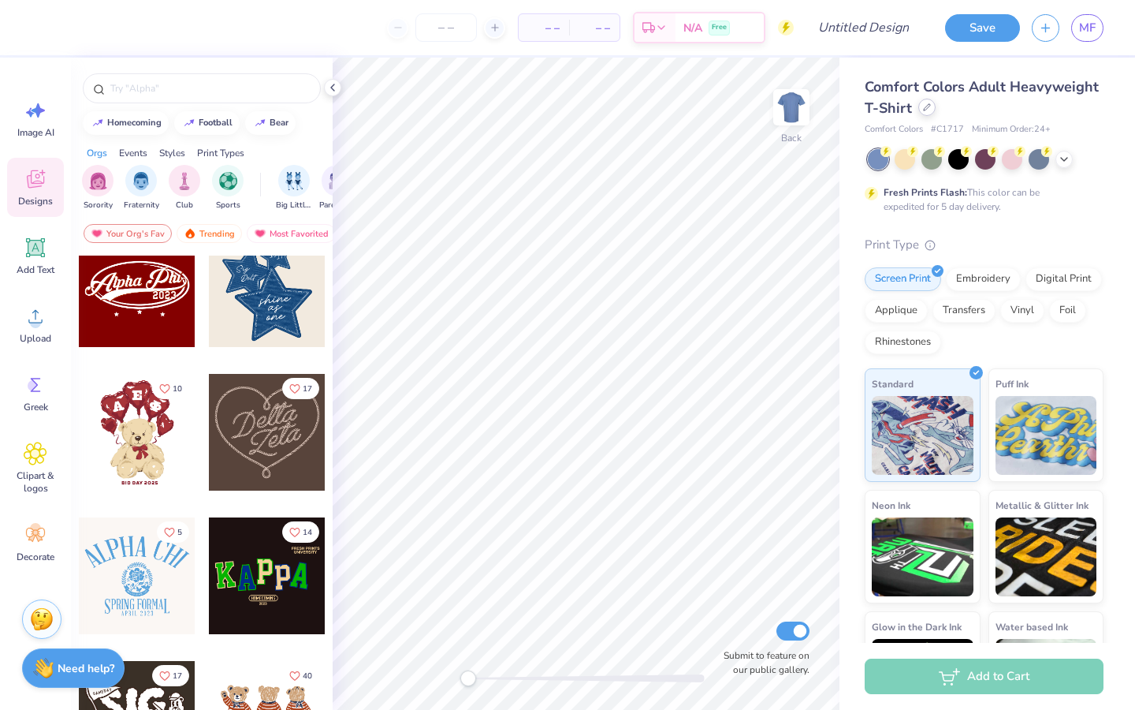
click at [923, 108] on icon at bounding box center [927, 107] width 8 height 8
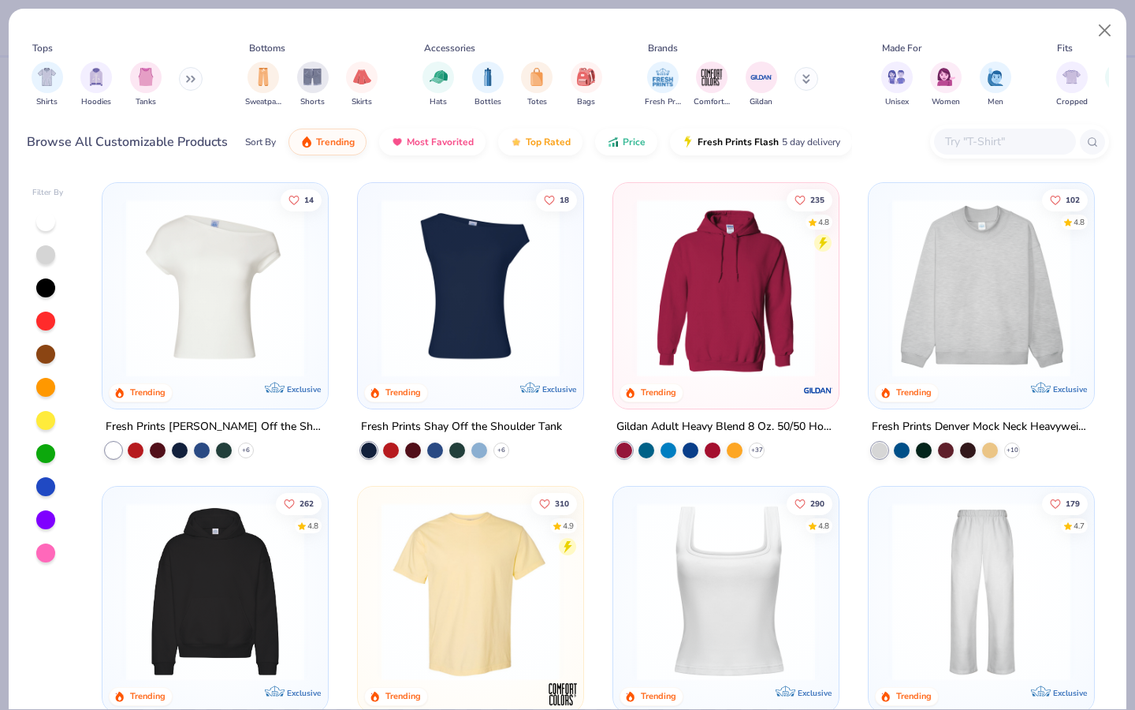
click at [486, 299] on img at bounding box center [471, 288] width 194 height 178
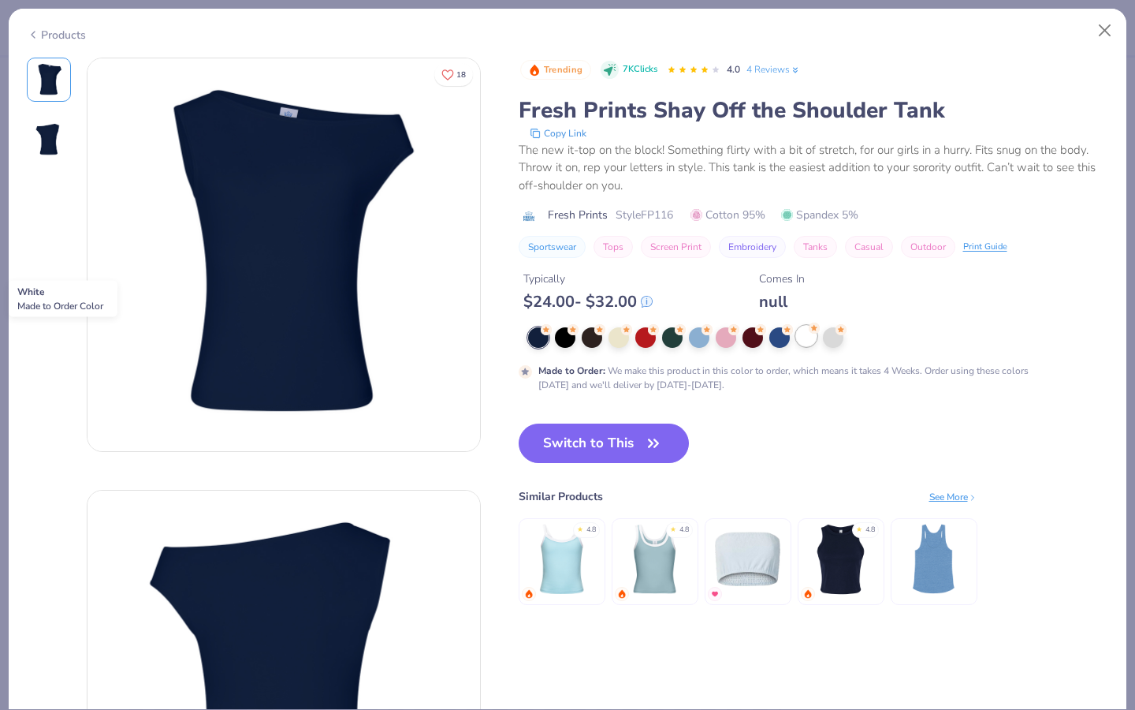
click at [807, 337] on div at bounding box center [806, 336] width 20 height 20
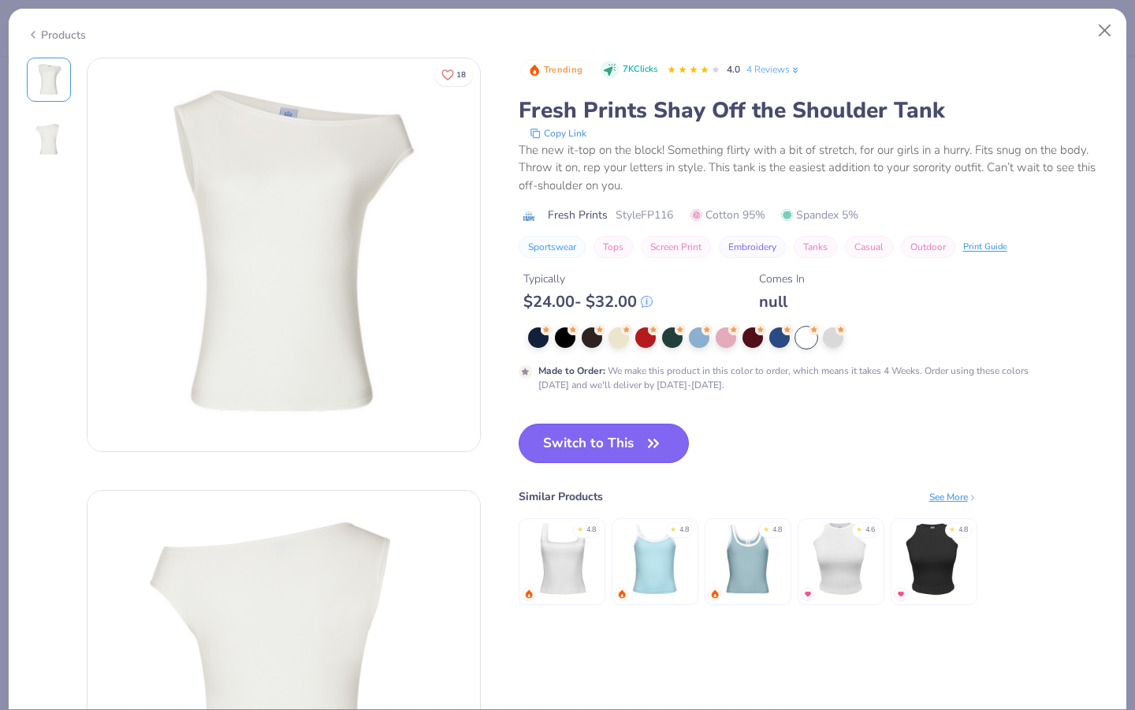
click at [648, 441] on icon "button" at bounding box center [654, 443] width 22 height 22
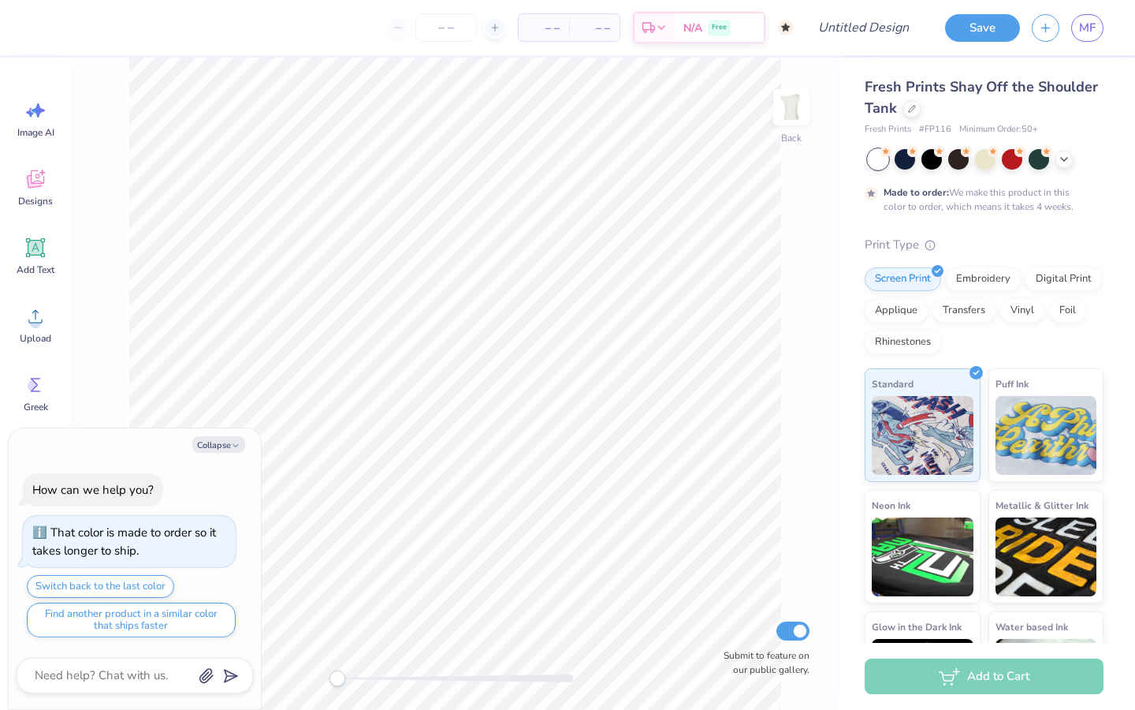
click at [243, 429] on div "Collapse How can we help you? That color is made to order so it takes longer to…" at bounding box center [135, 568] width 252 height 281
click at [237, 446] on icon "button" at bounding box center [235, 445] width 9 height 9
type textarea "x"
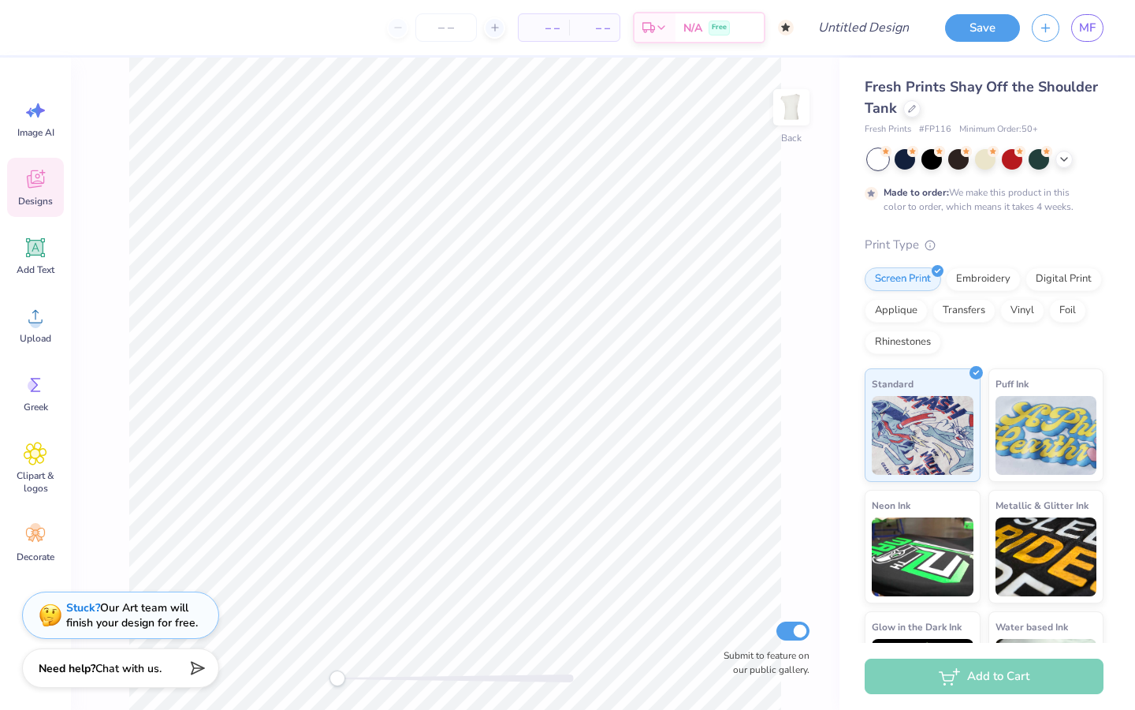
click at [32, 188] on icon at bounding box center [36, 179] width 24 height 24
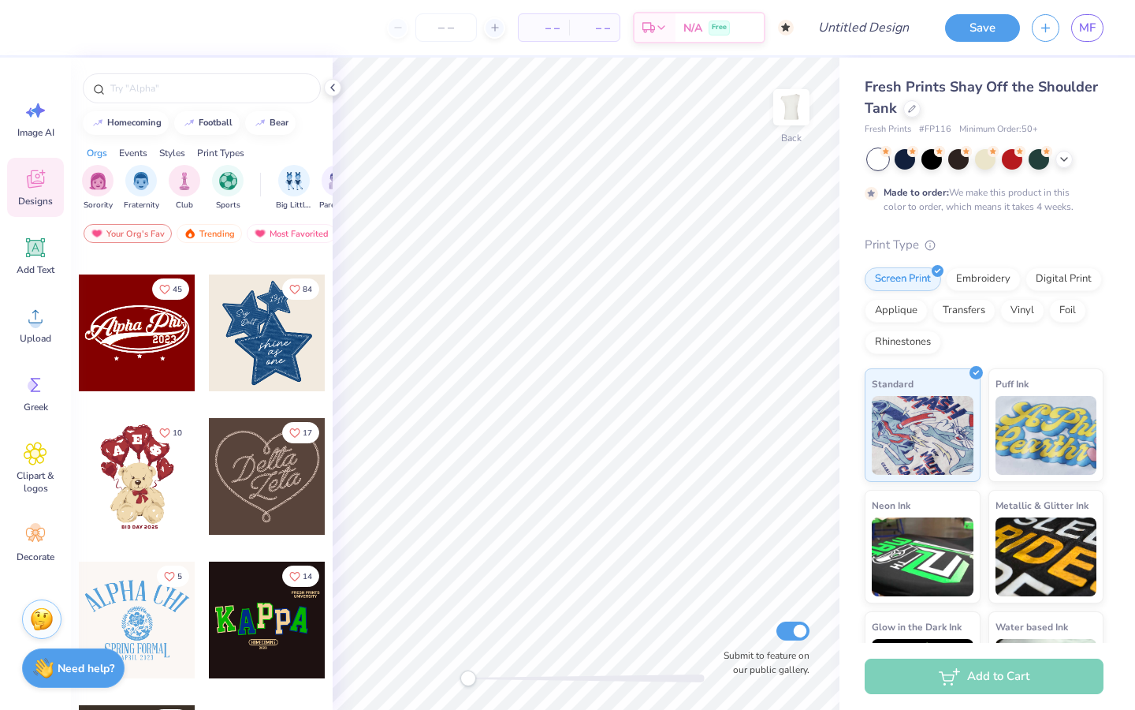
scroll to position [268, 0]
click at [287, 489] on div at bounding box center [267, 477] width 117 height 117
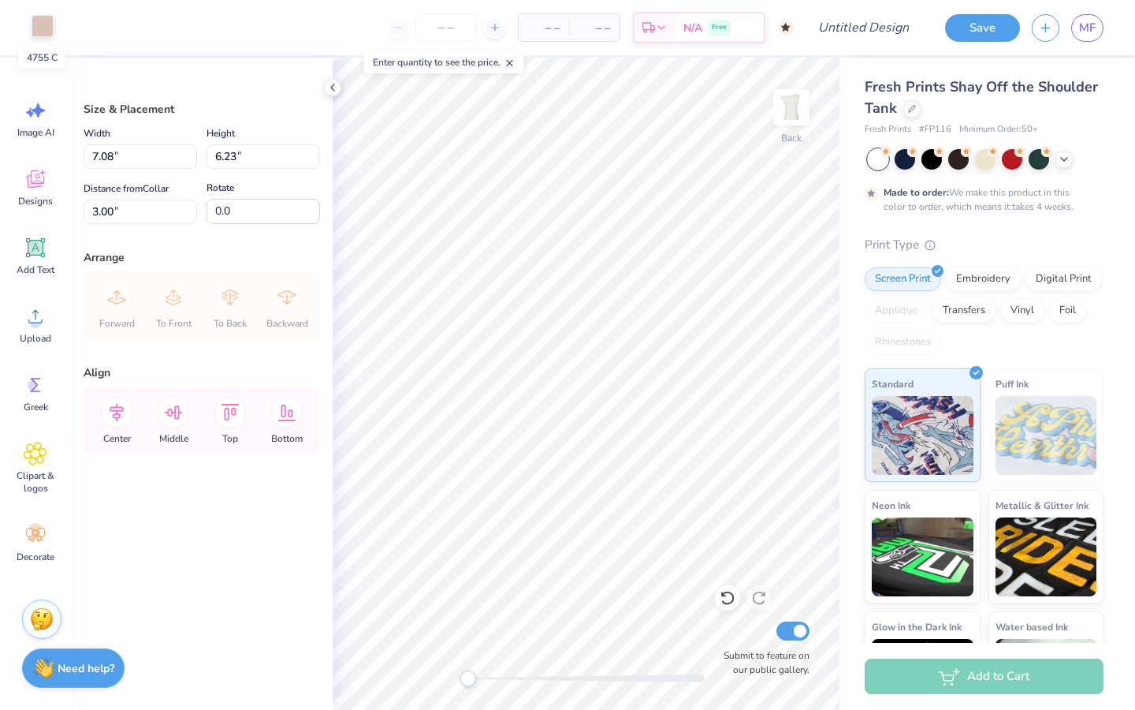
click at [44, 28] on div at bounding box center [43, 26] width 22 height 22
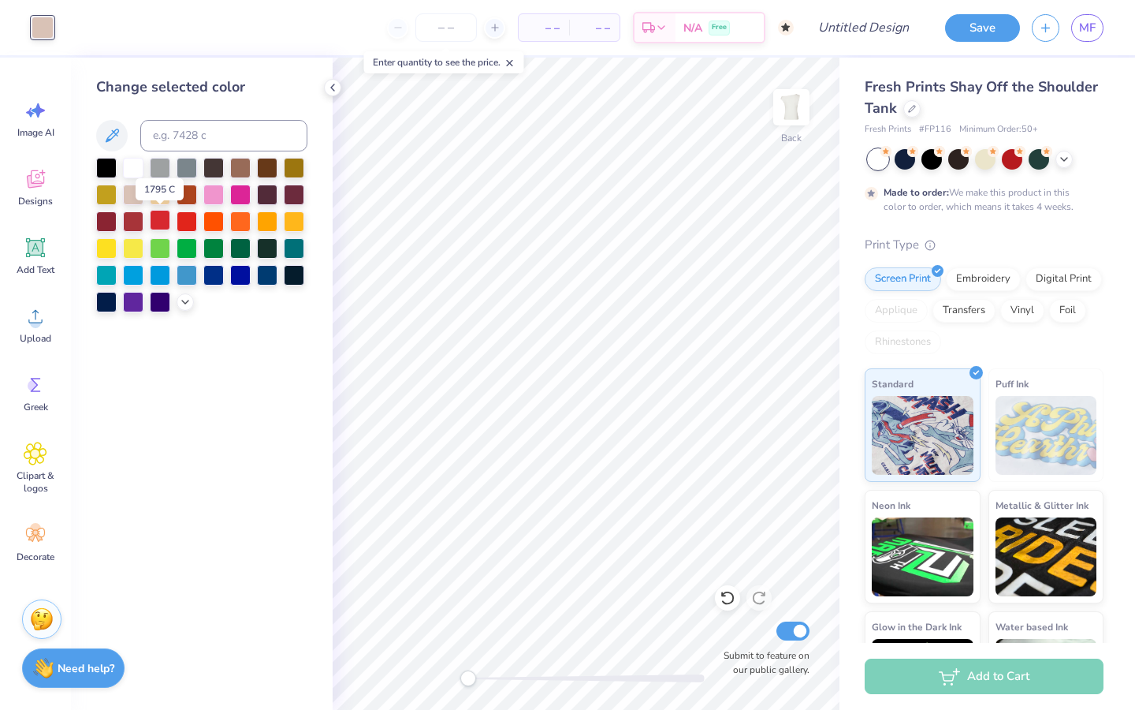
click at [158, 218] on div at bounding box center [160, 220] width 20 height 20
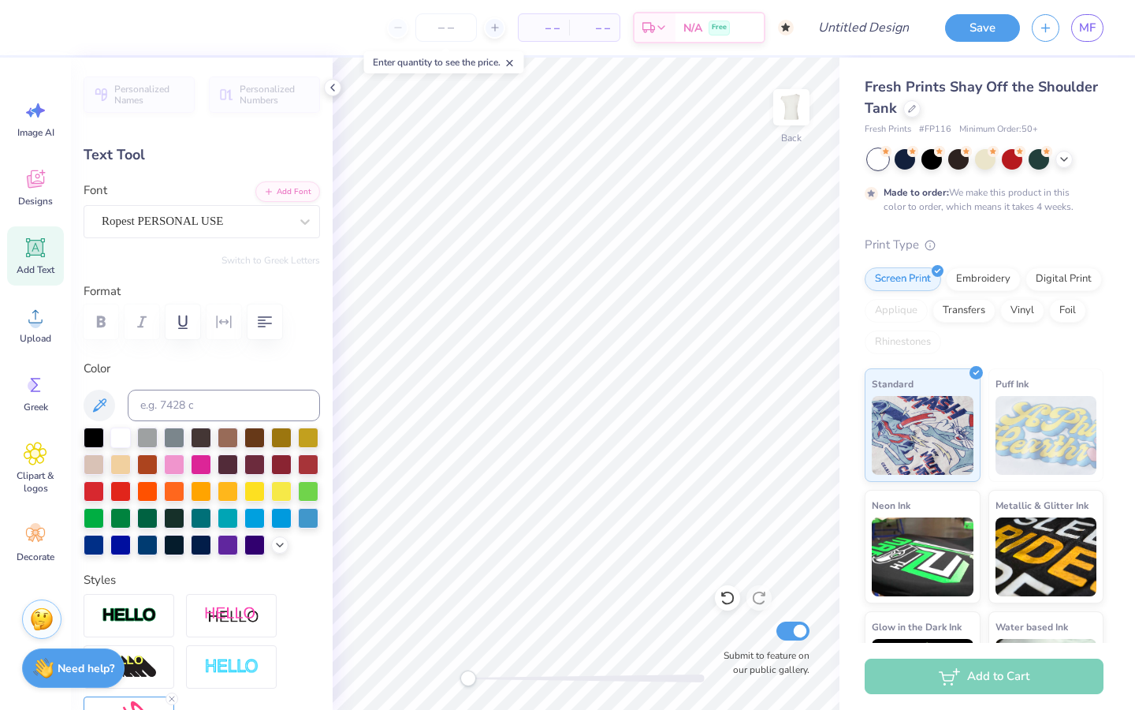
type textarea "miss [PERSON_NAME]"
type input "3.58"
type input "2.61"
type input "5.24"
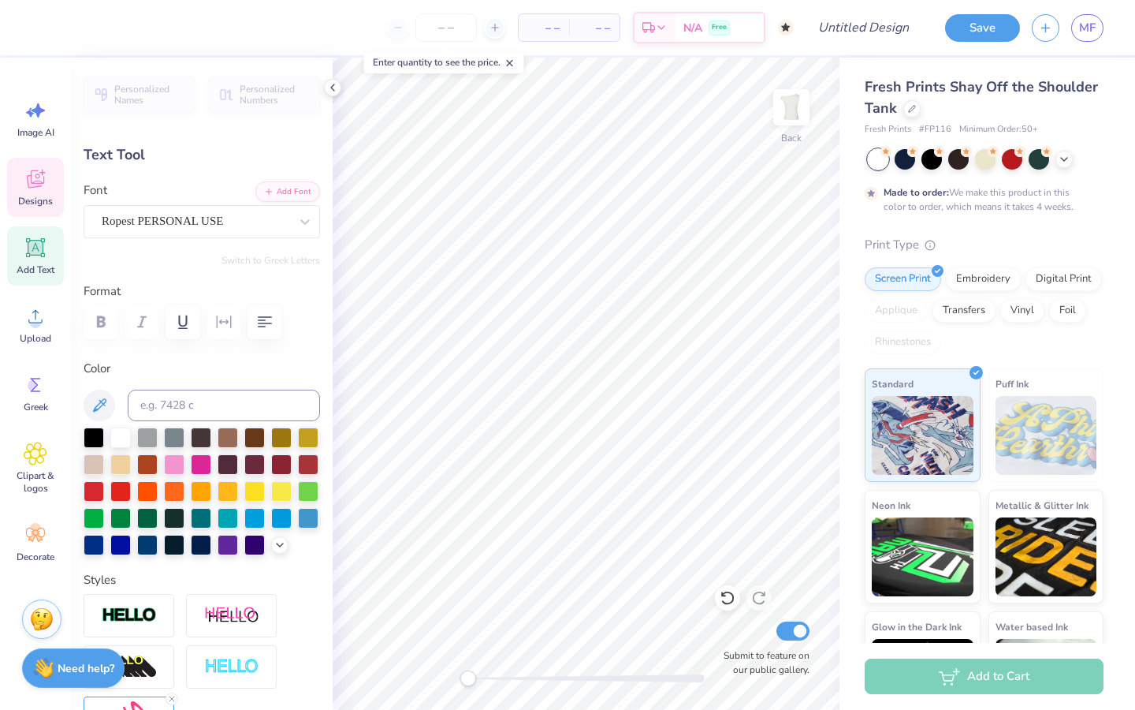
click at [43, 195] on span "Designs" at bounding box center [35, 201] width 35 height 13
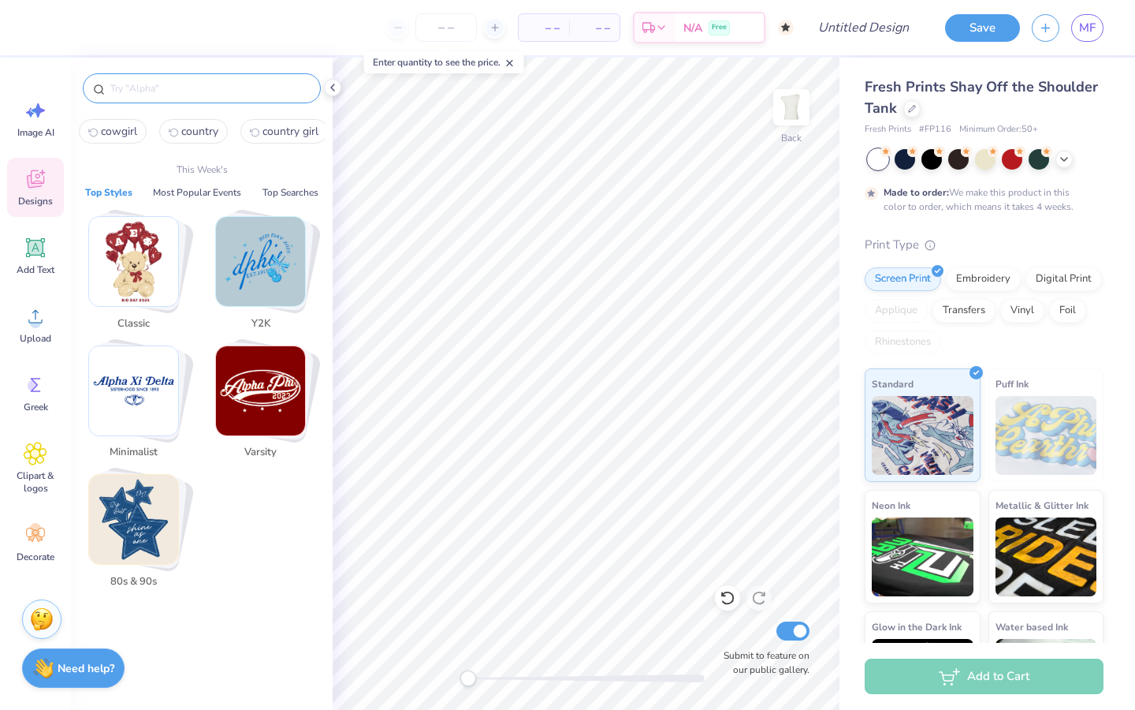
click at [207, 84] on input "text" at bounding box center [210, 88] width 202 height 16
click at [283, 266] on img "Stack Card Button Y2K" at bounding box center [260, 261] width 89 height 89
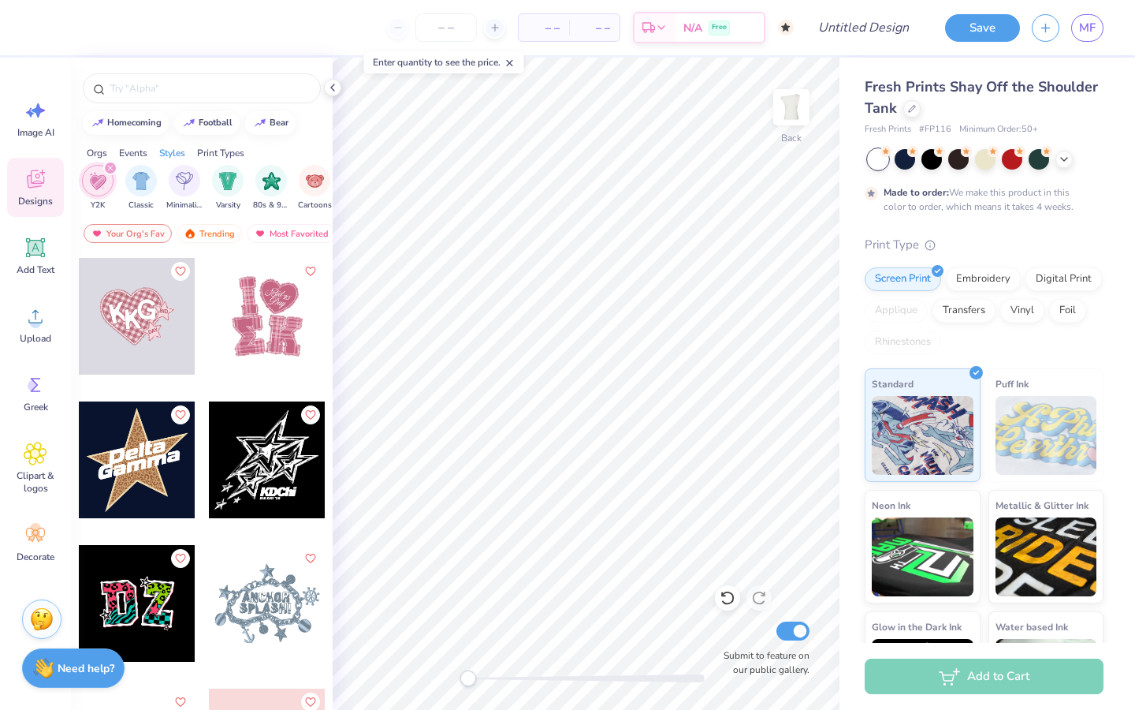
scroll to position [581, 0]
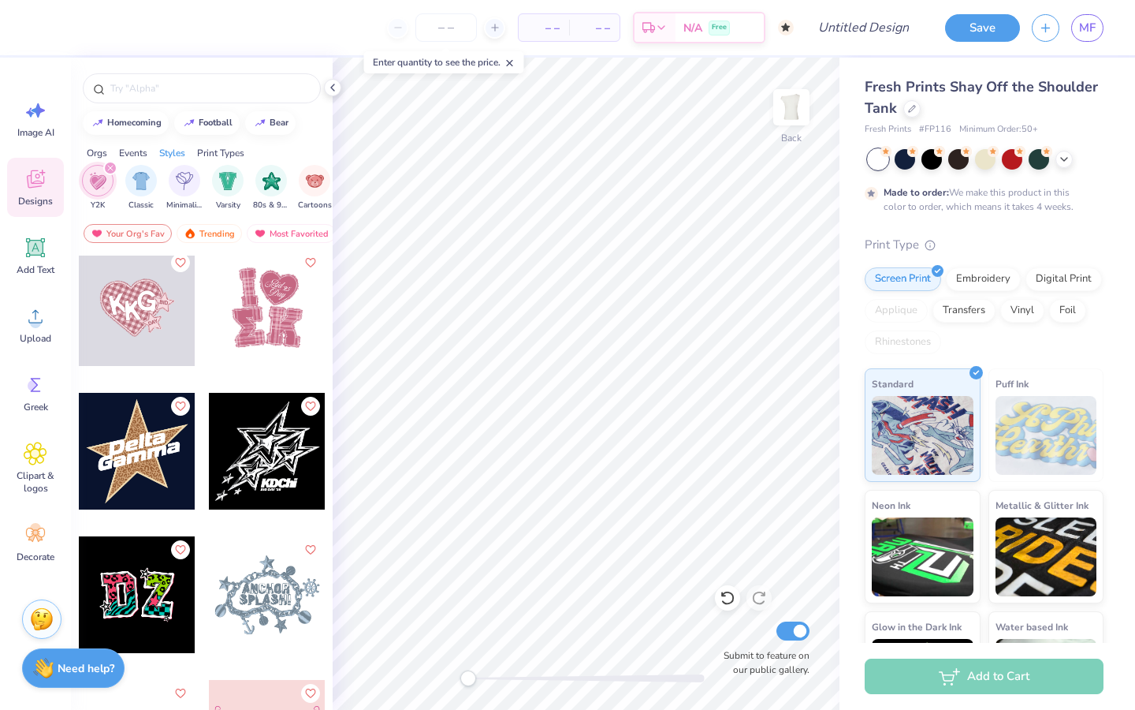
click at [143, 459] on div at bounding box center [137, 451] width 117 height 117
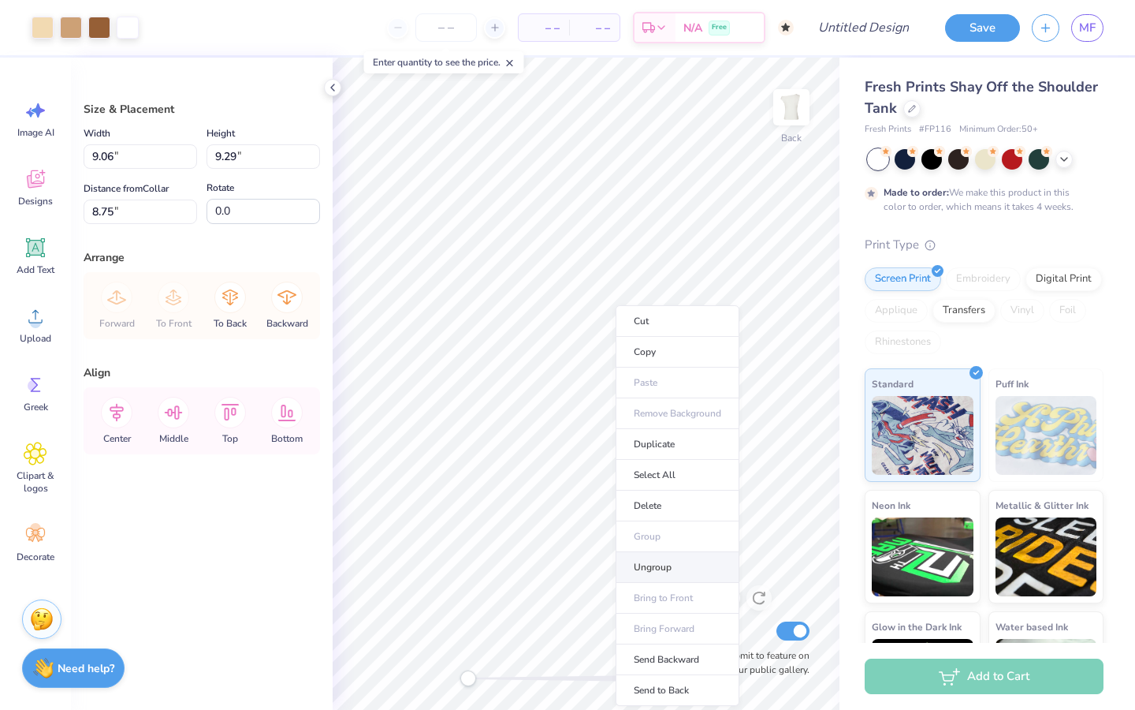
click at [662, 566] on li "Ungroup" at bounding box center [678, 567] width 124 height 31
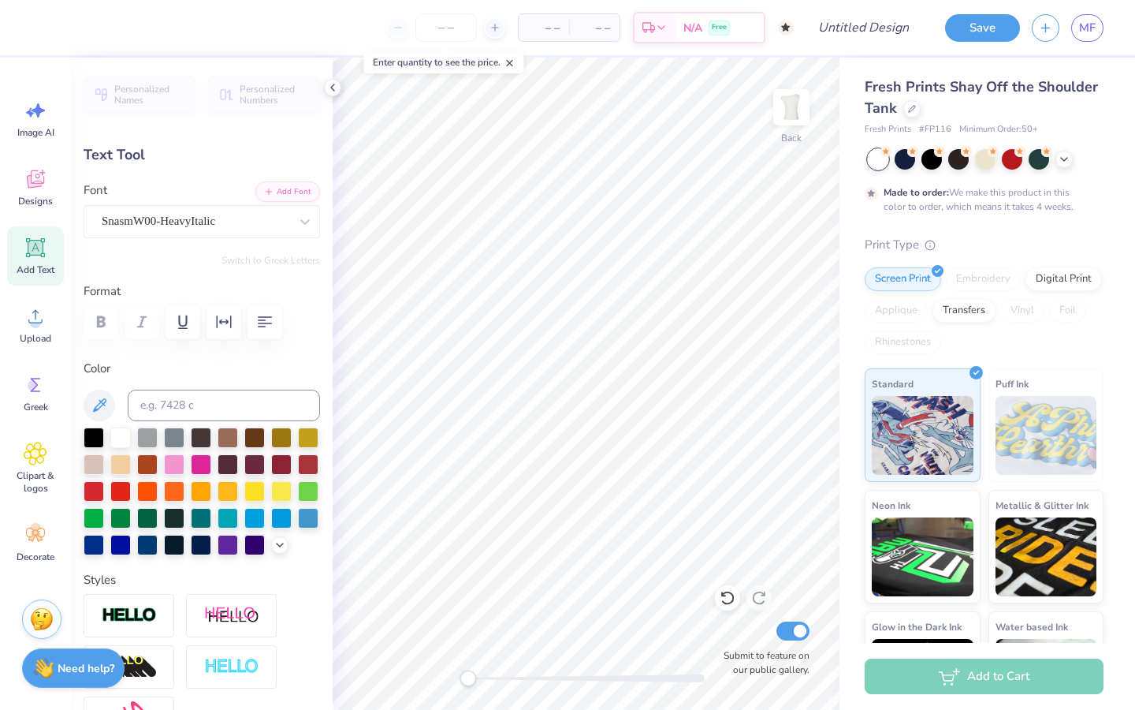
scroll to position [0, 0]
type textarea "miss [PERSON_NAME]"
type input "5.00"
type input "2.17"
type input "5.53"
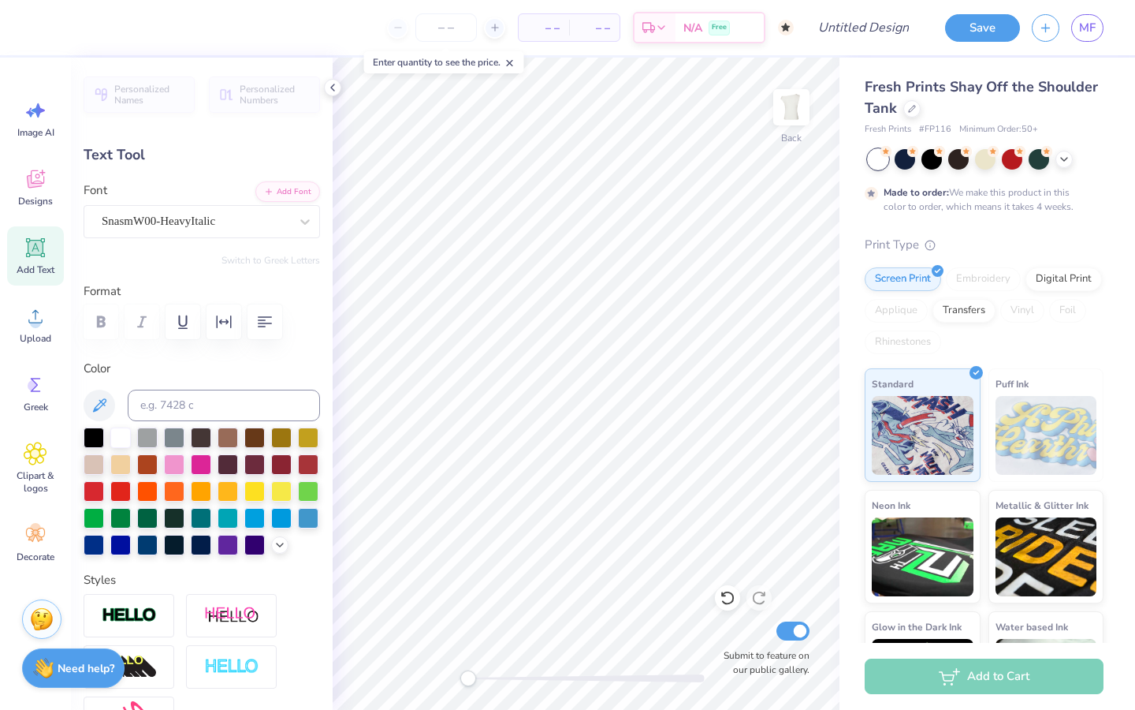
type textarea "My my miss"
click at [278, 230] on div at bounding box center [196, 220] width 188 height 21
click at [303, 219] on icon at bounding box center [305, 222] width 16 height 16
type input "0.0"
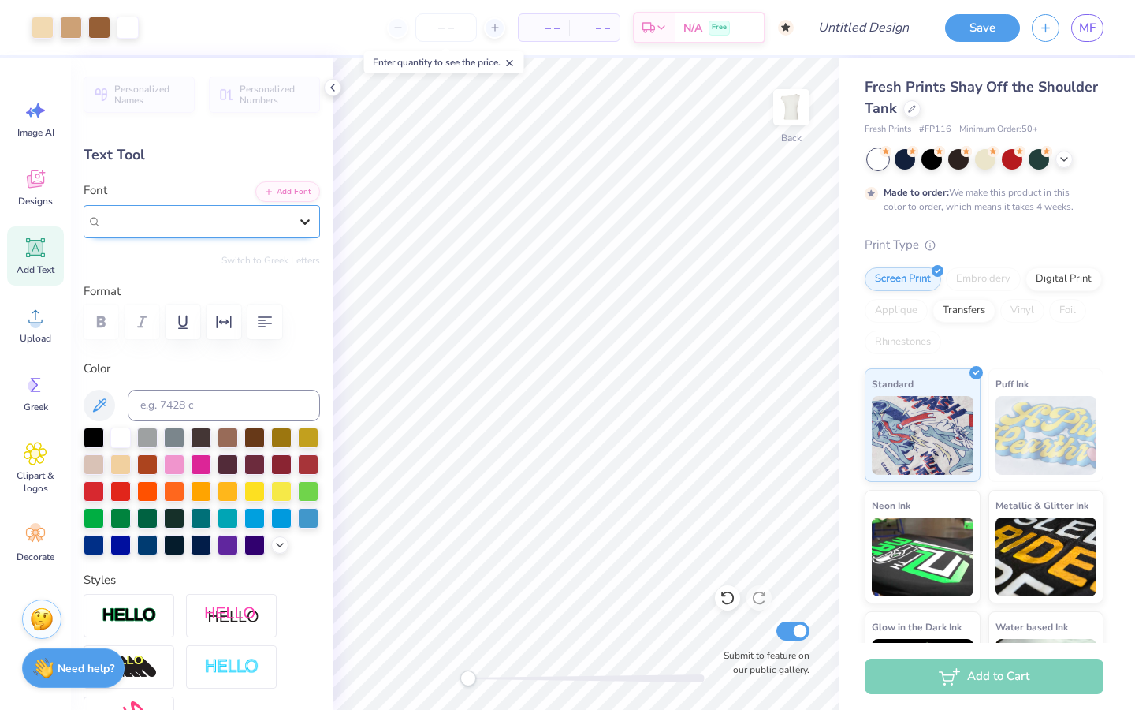
click at [306, 217] on icon at bounding box center [305, 222] width 16 height 16
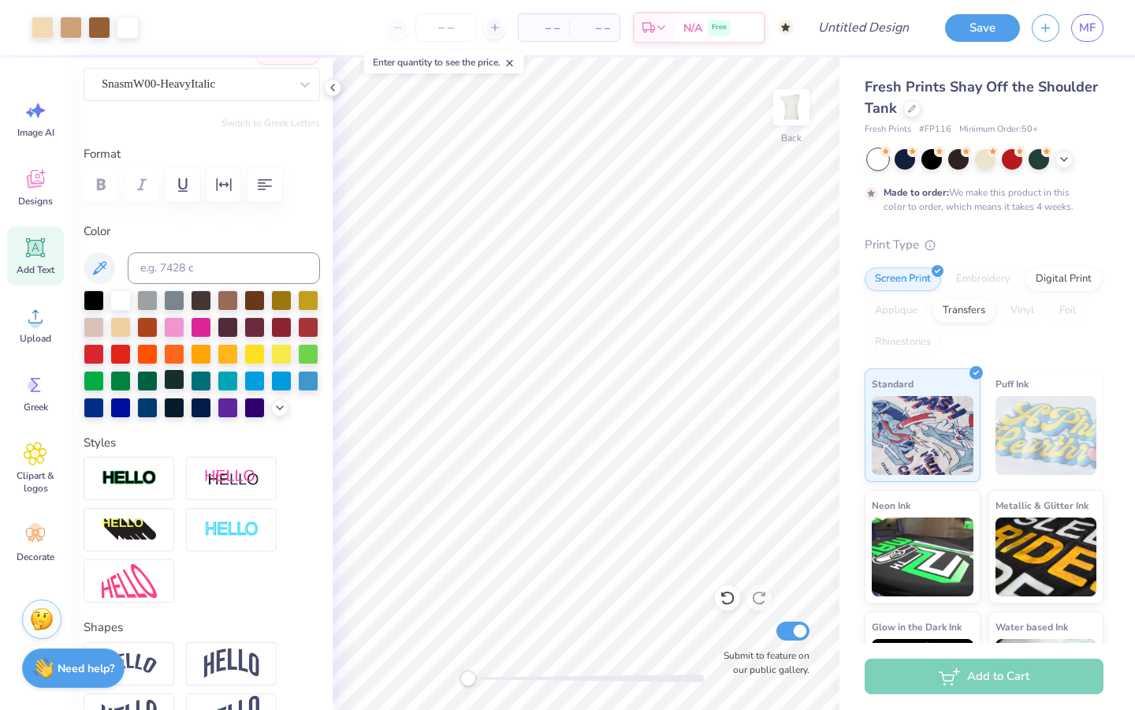
scroll to position [0, 0]
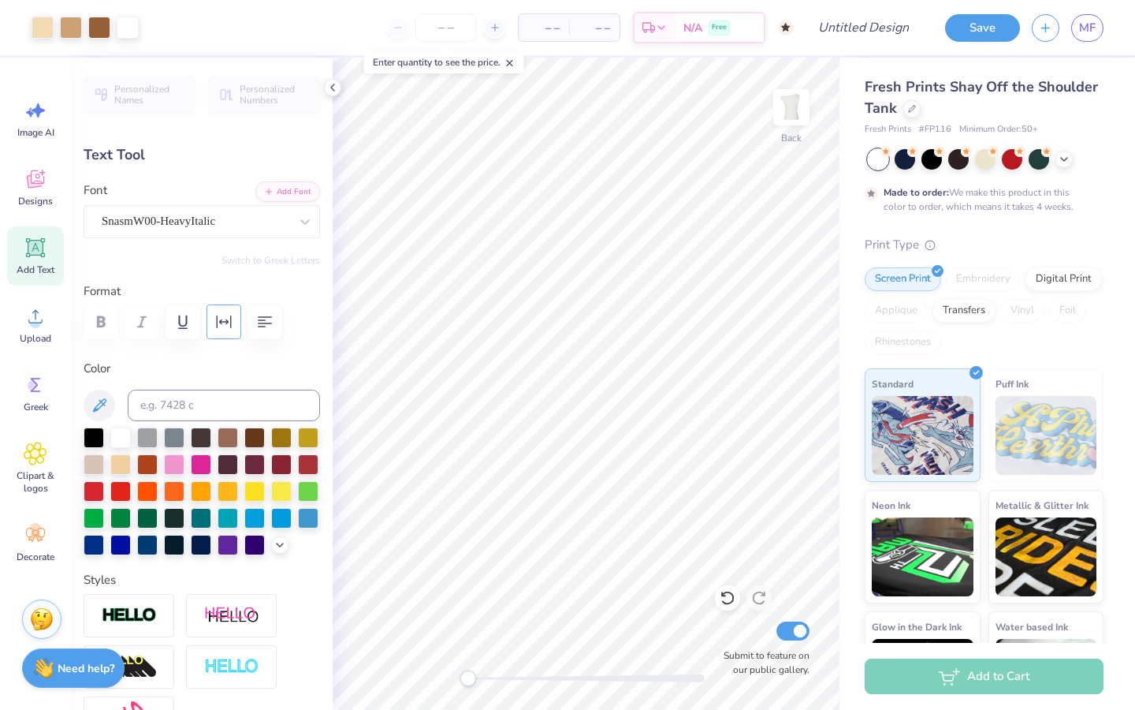
click at [222, 333] on button "button" at bounding box center [224, 321] width 35 height 35
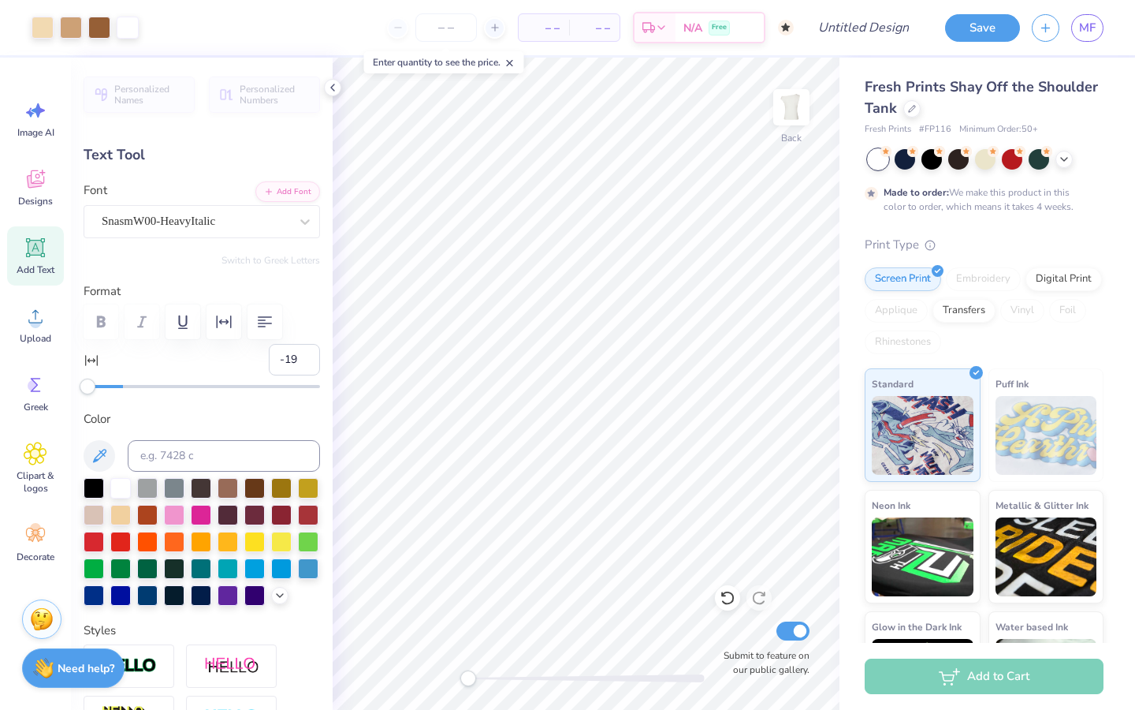
type input "-20"
drag, startPoint x: 122, startPoint y: 387, endPoint x: 84, endPoint y: 385, distance: 38.7
click at [84, 385] on div "Accessibility label" at bounding box center [88, 386] width 16 height 16
type input "0"
drag, startPoint x: 88, startPoint y: 386, endPoint x: 123, endPoint y: 389, distance: 34.8
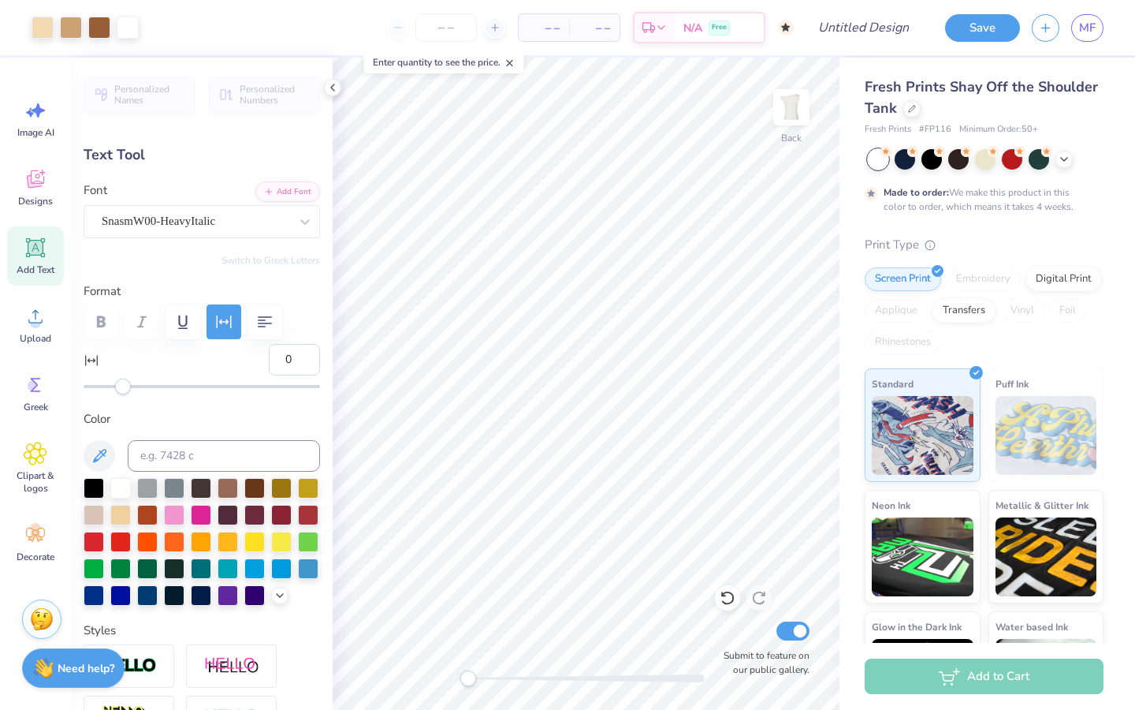
click at [123, 389] on div "Accessibility label" at bounding box center [123, 386] width 16 height 16
type input "11.71"
type input "3.82"
type input "4.55"
type input "-13.9"
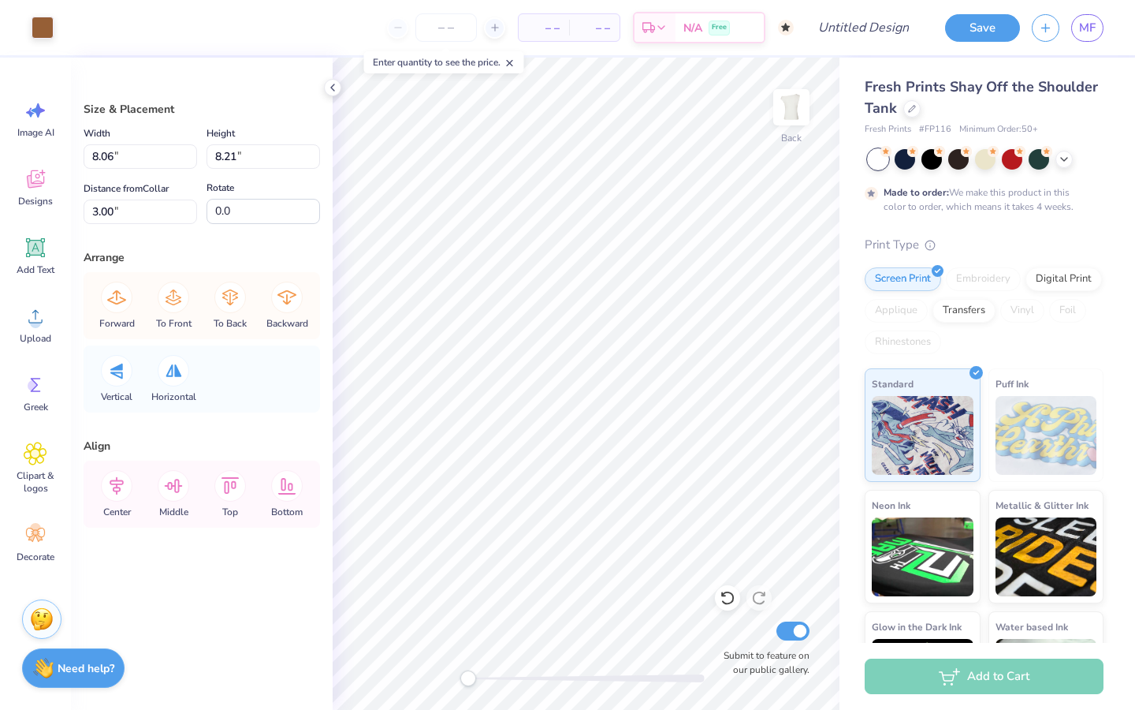
type input "8.09"
type input "8.27"
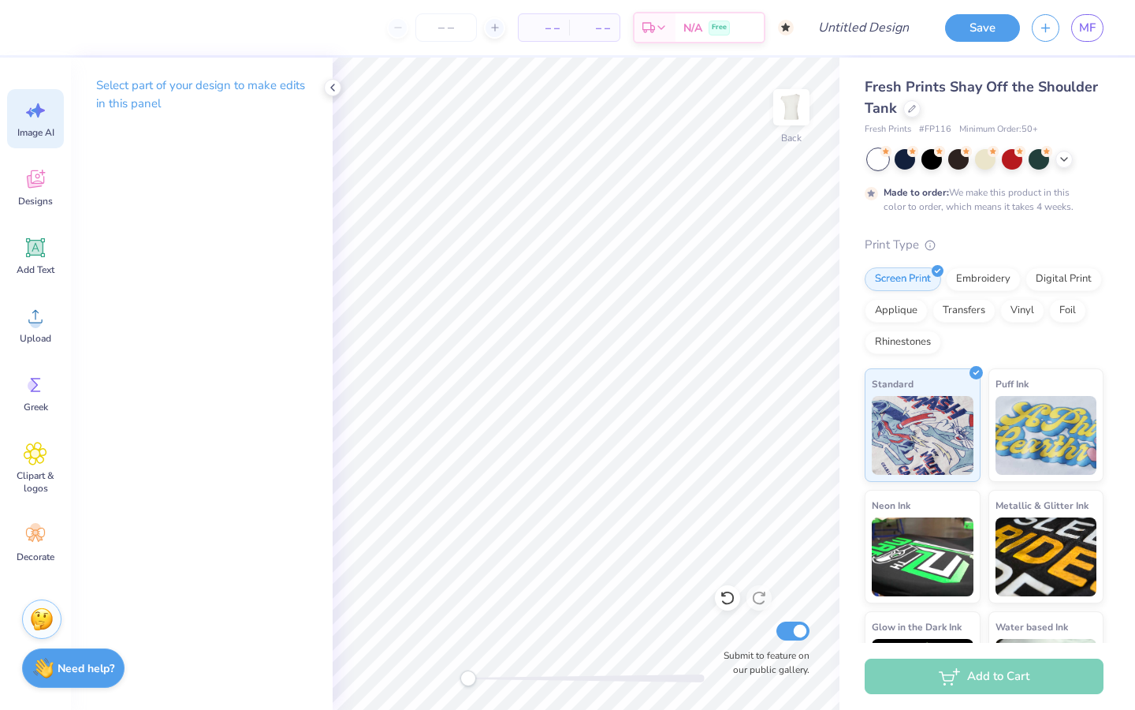
click at [37, 117] on icon at bounding box center [36, 111] width 24 height 24
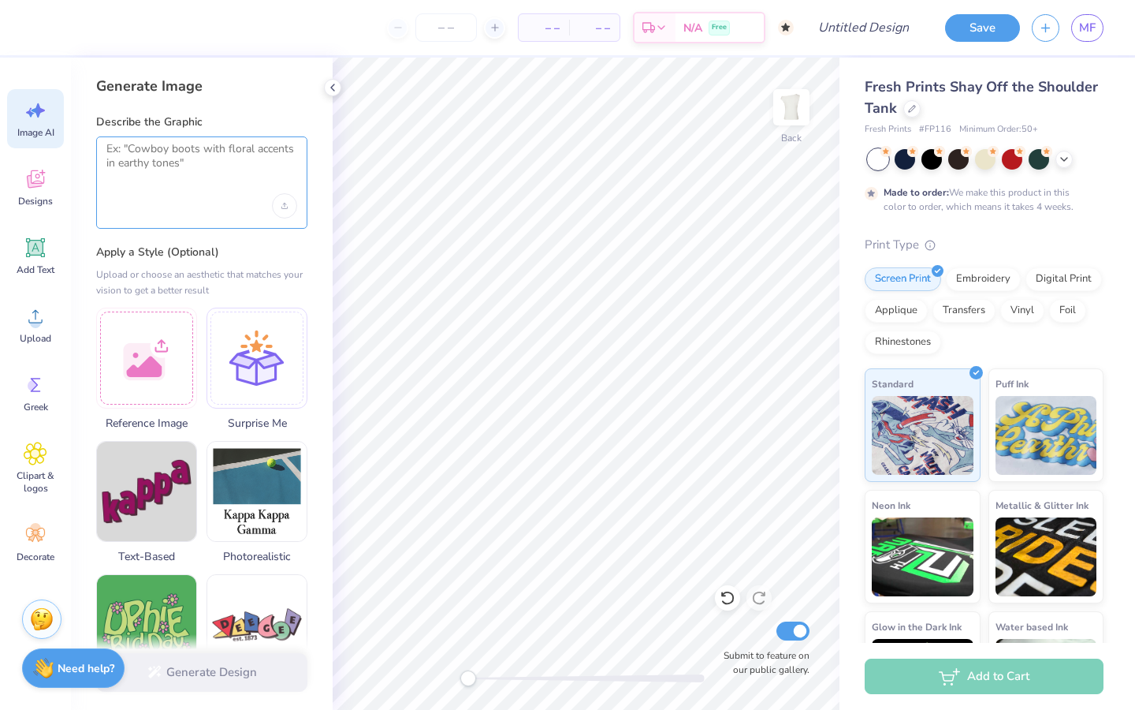
click at [208, 171] on textarea at bounding box center [201, 161] width 191 height 39
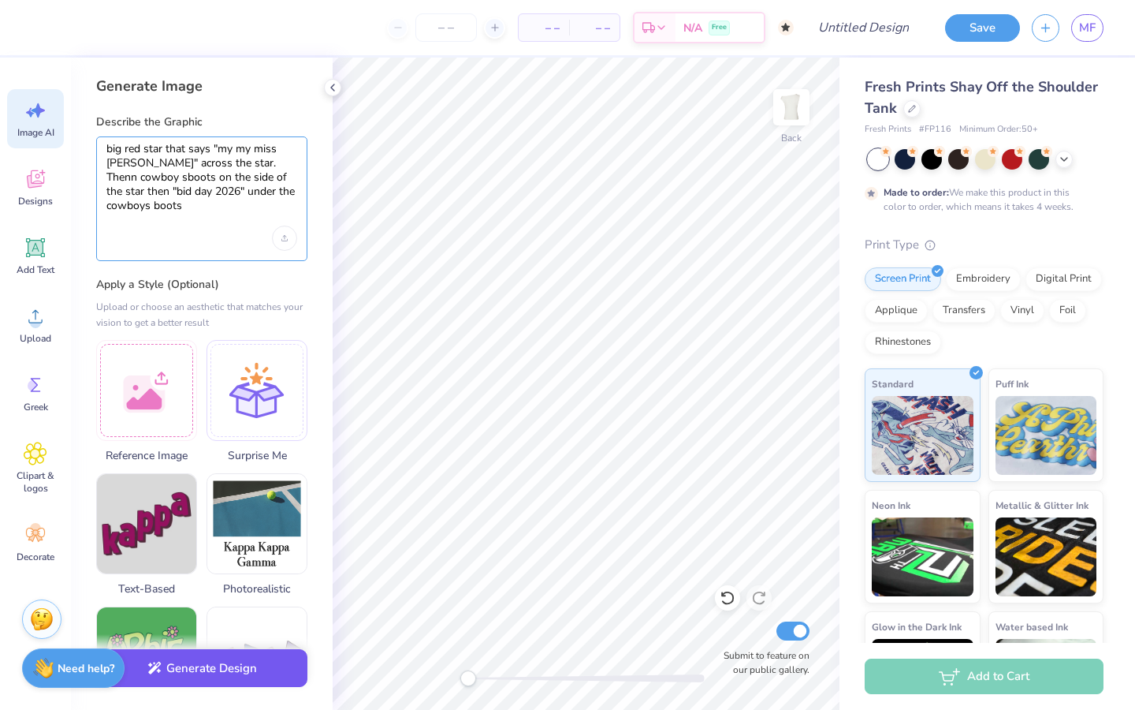
type textarea "big red star that says "my my miss AOII" across the star. Thenn cowboy sboots o…"
click at [260, 668] on button "Generate Design" at bounding box center [201, 668] width 211 height 39
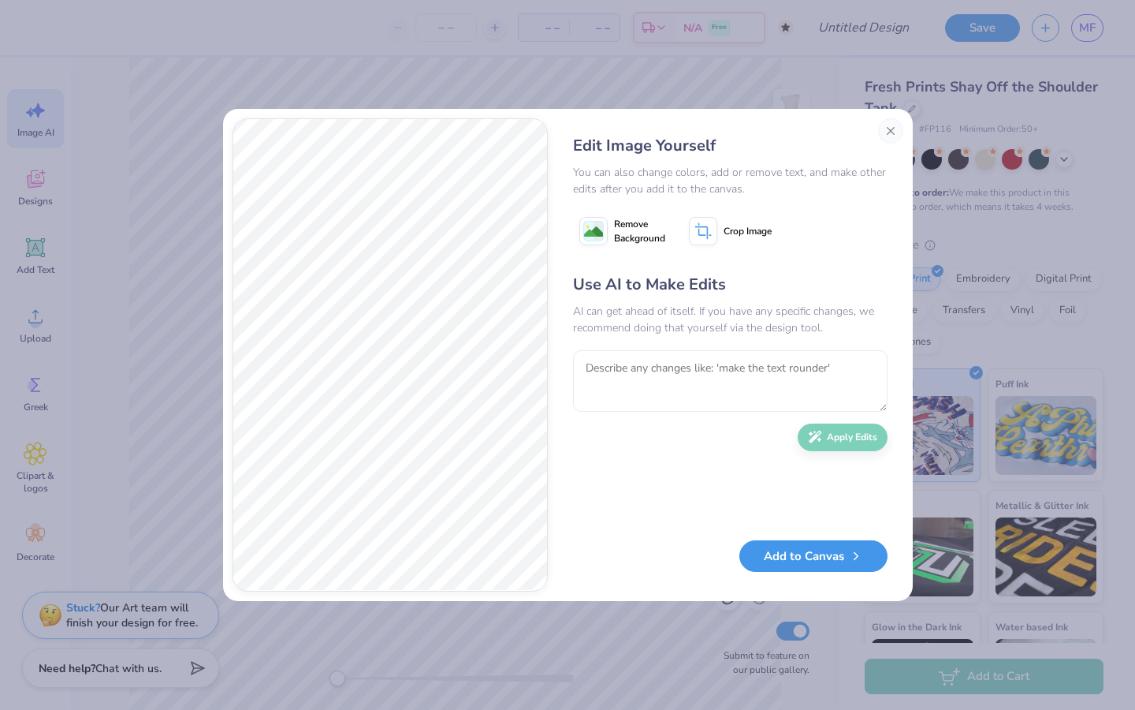
click at [810, 559] on button "Add to Canvas" at bounding box center [813, 556] width 148 height 32
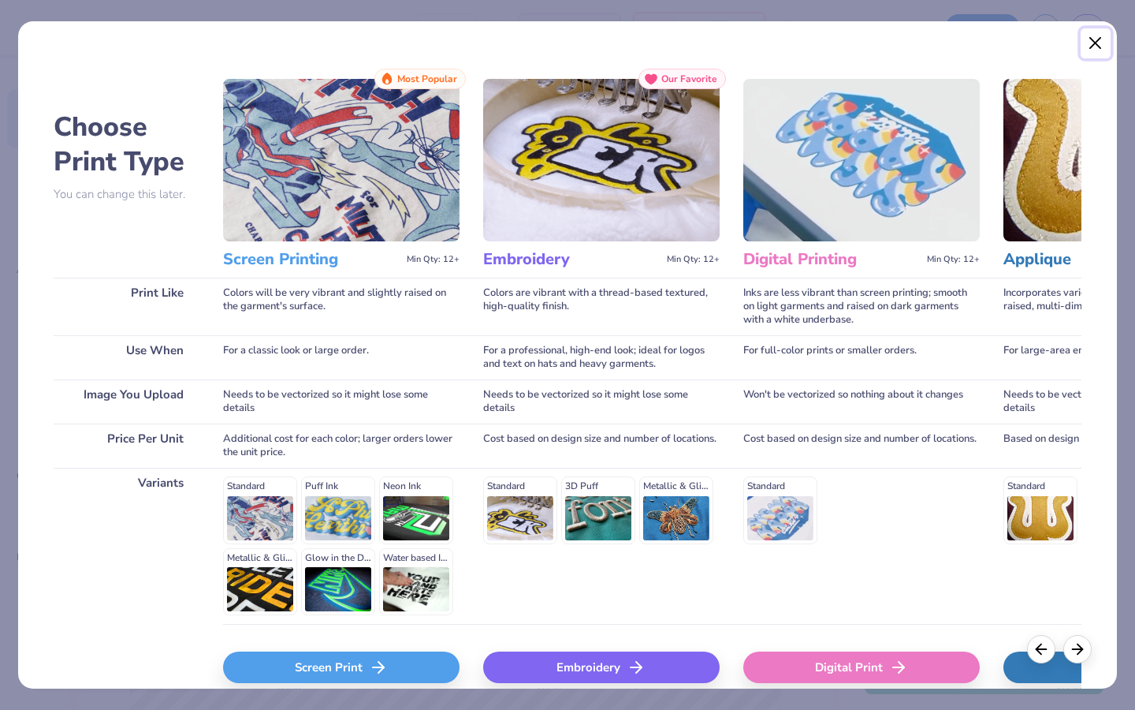
click at [1093, 47] on button "Close" at bounding box center [1096, 43] width 30 height 30
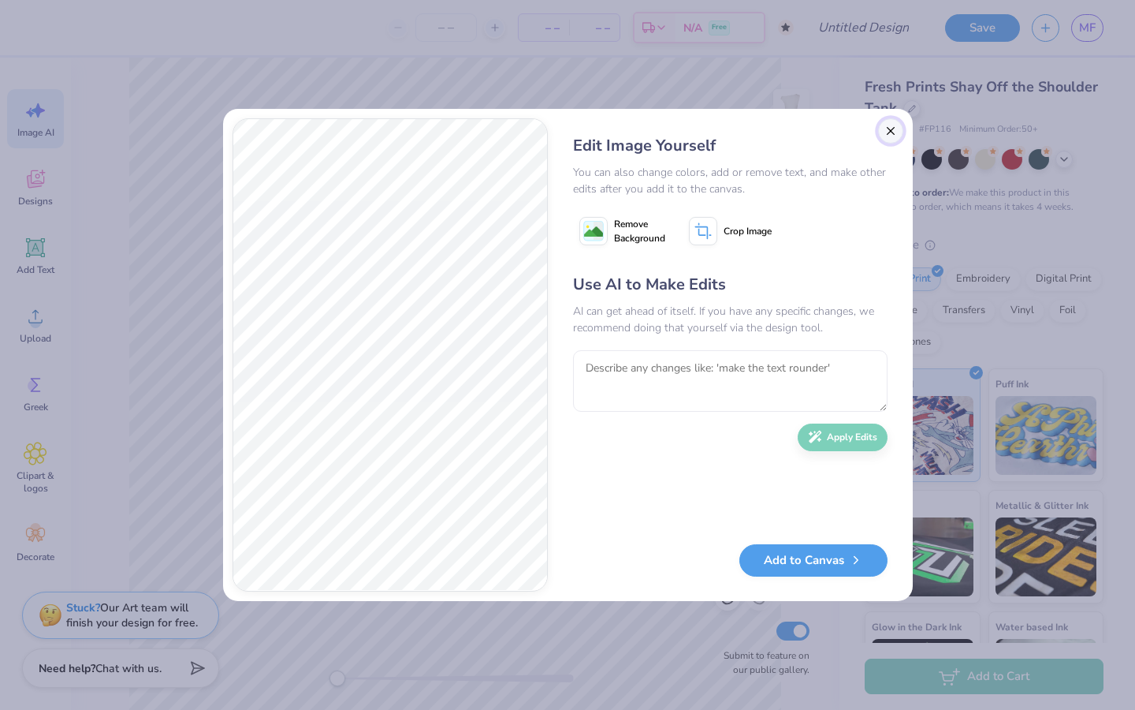
click at [894, 132] on button "Close" at bounding box center [890, 130] width 25 height 25
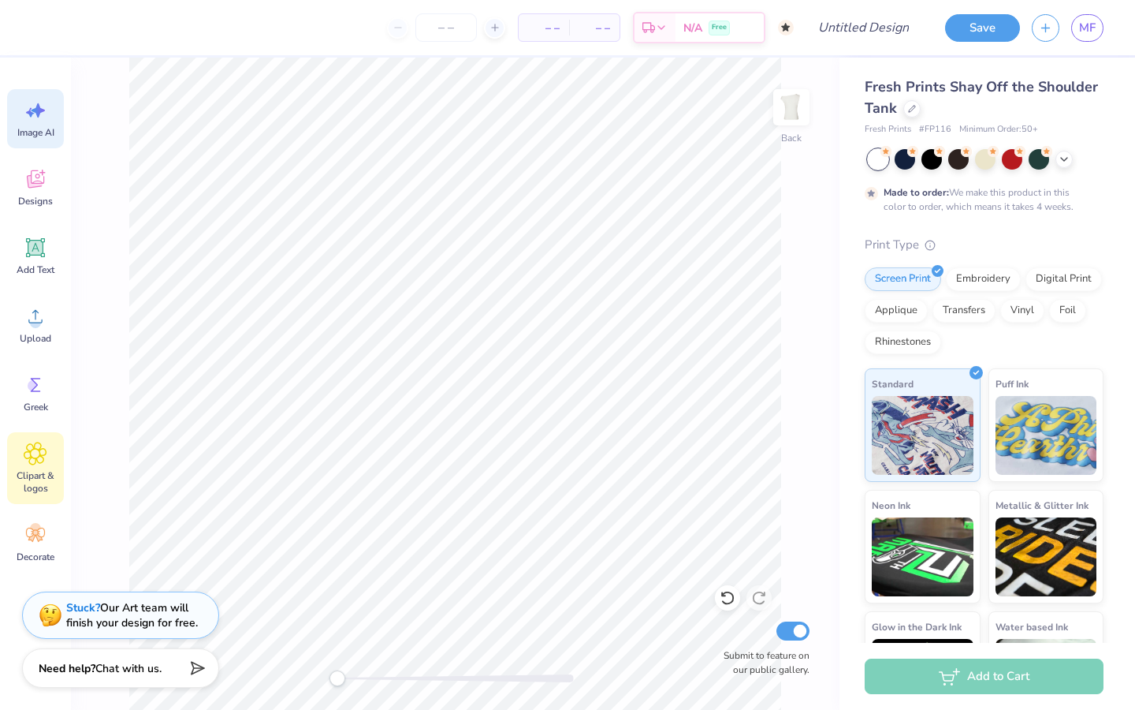
click at [35, 468] on div "Clipart & logos" at bounding box center [35, 468] width 57 height 72
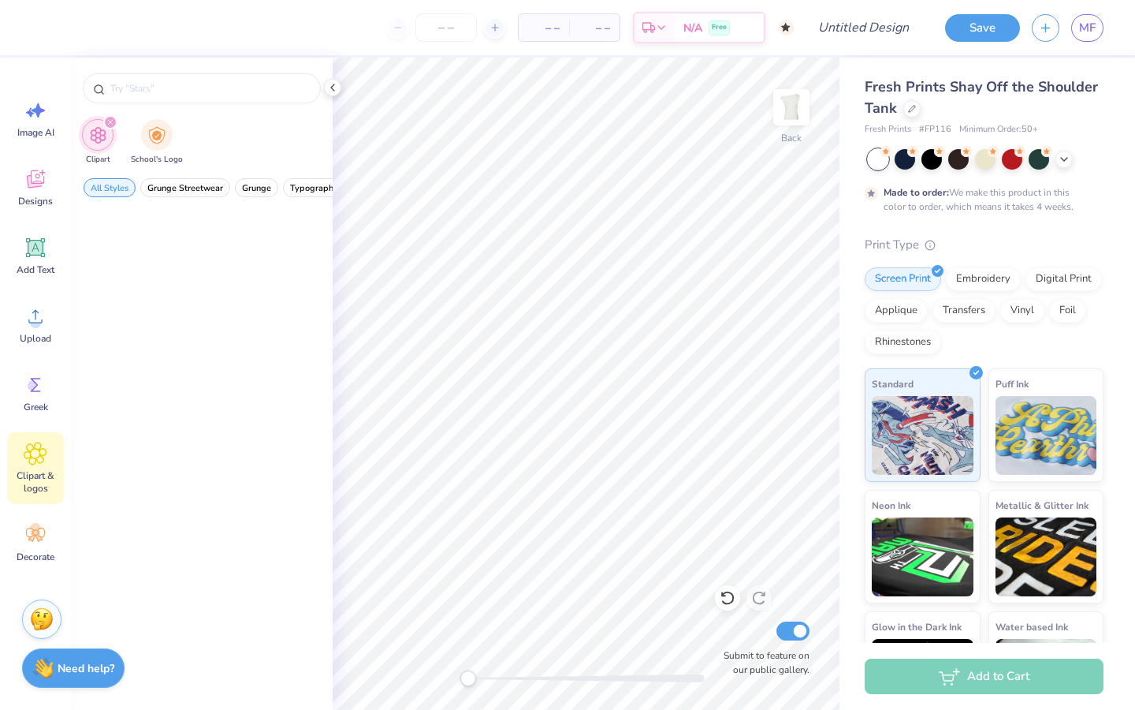
scroll to position [0, 0]
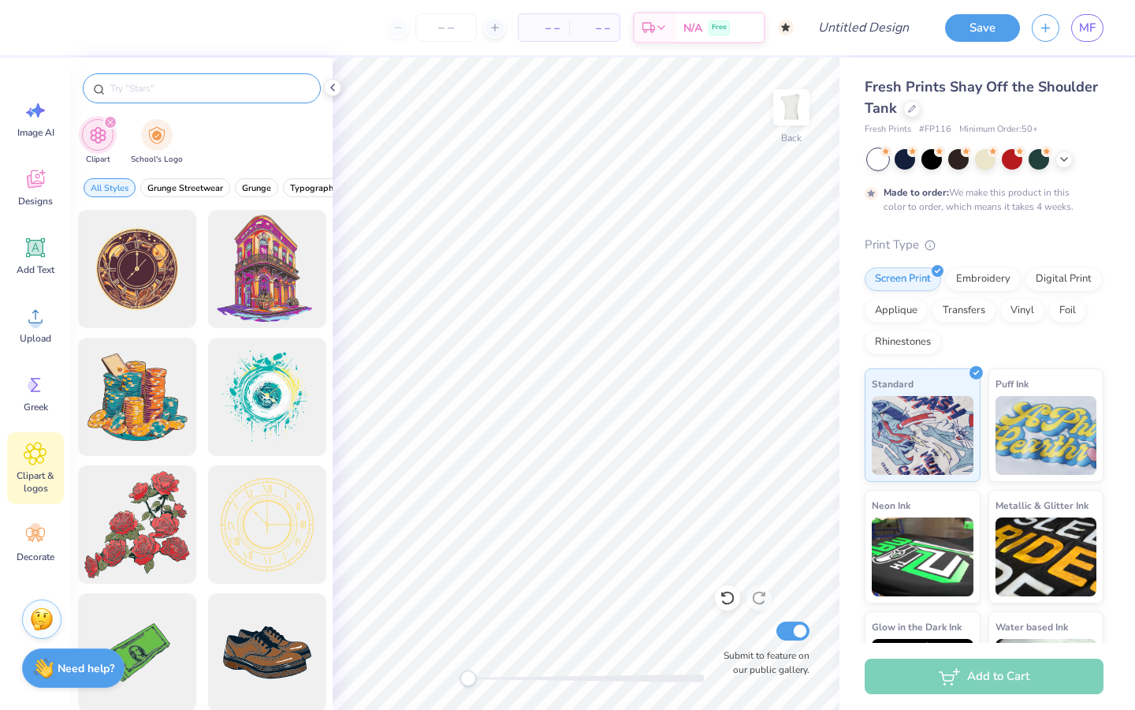
click at [272, 91] on input "text" at bounding box center [210, 88] width 202 height 16
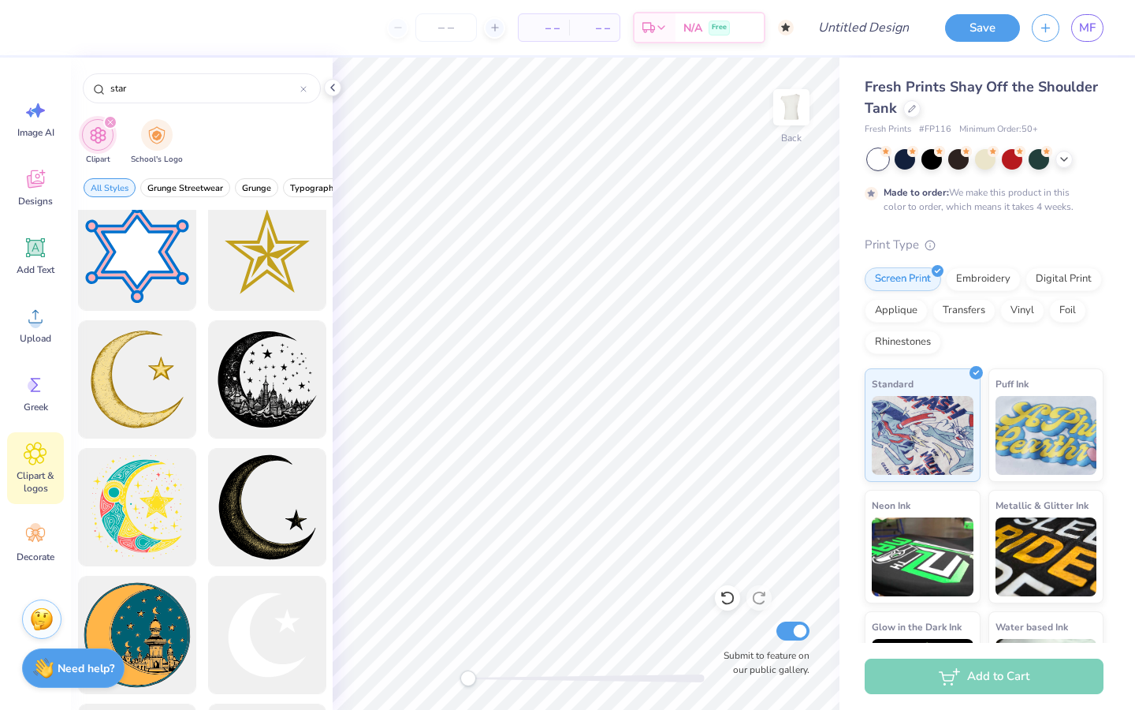
scroll to position [278, 0]
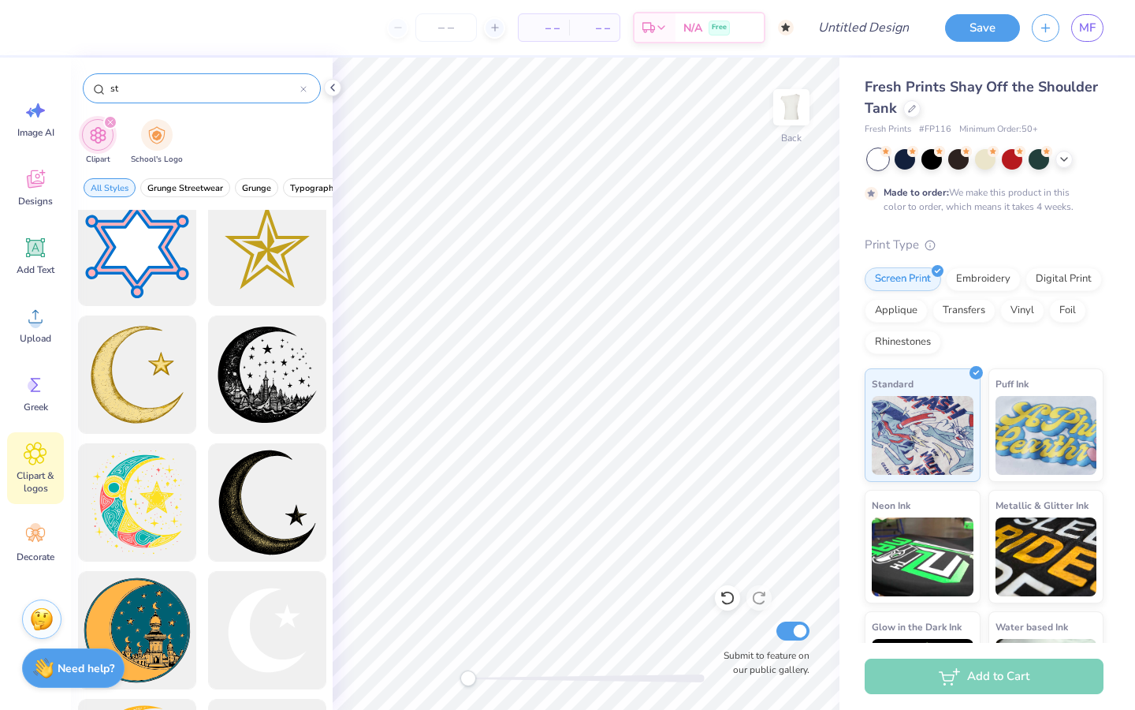
type input "s"
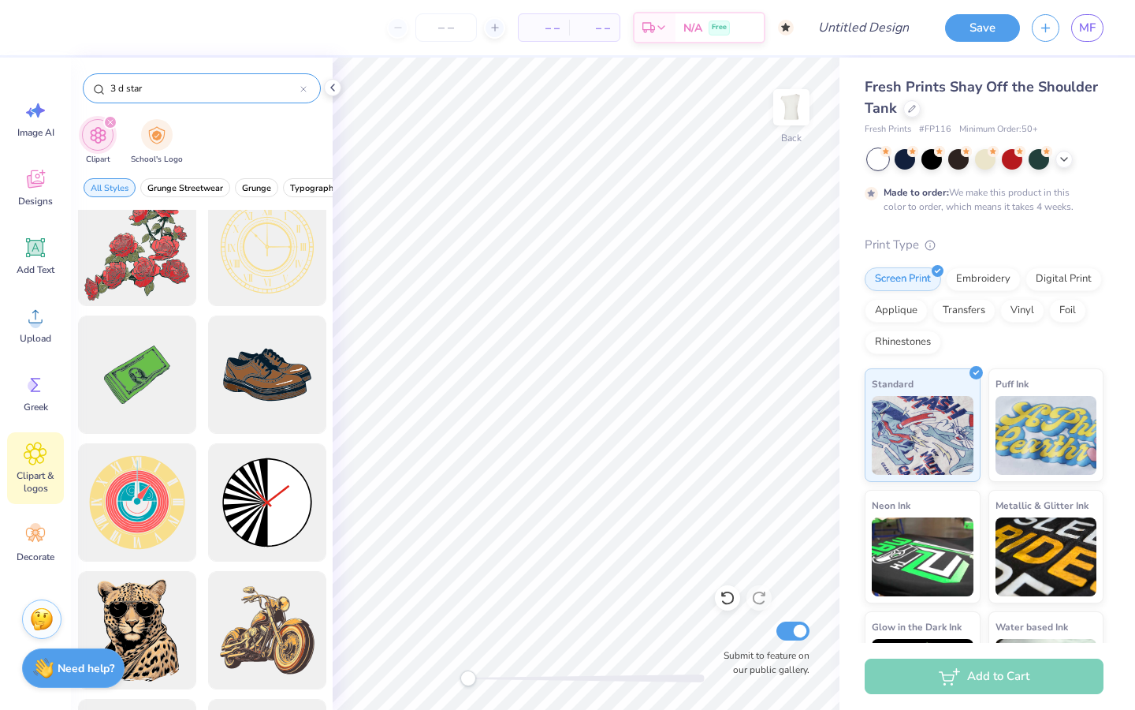
type input "3 d star"
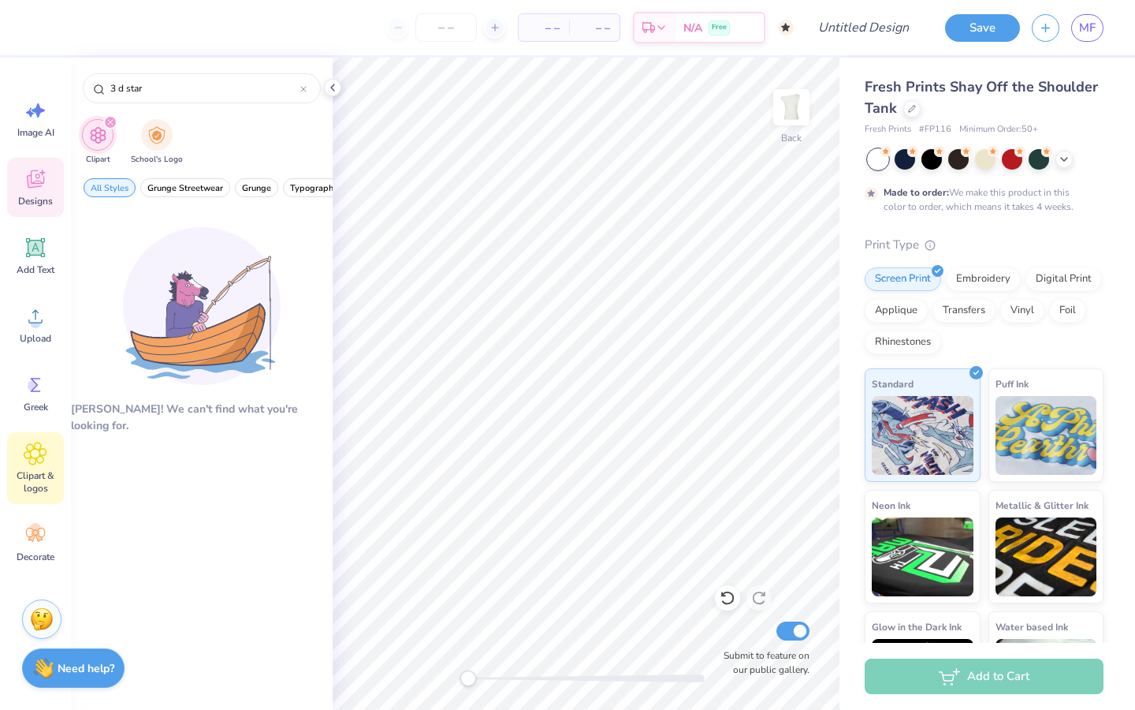
click at [32, 188] on icon at bounding box center [36, 179] width 24 height 24
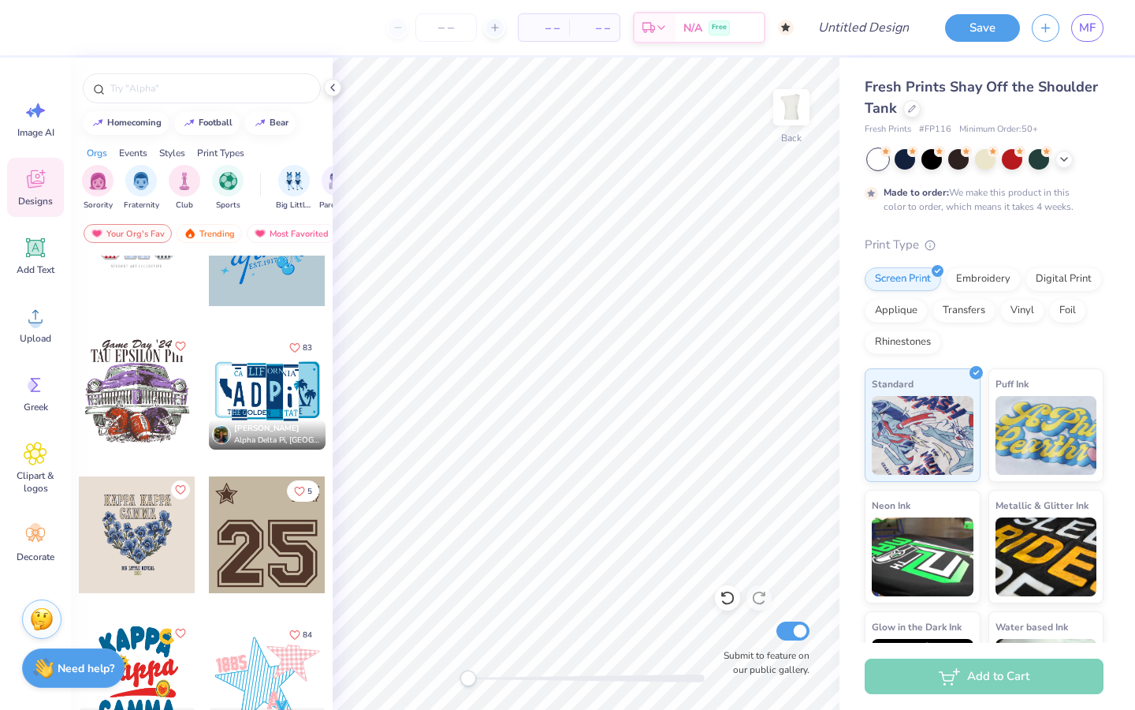
scroll to position [2092, 0]
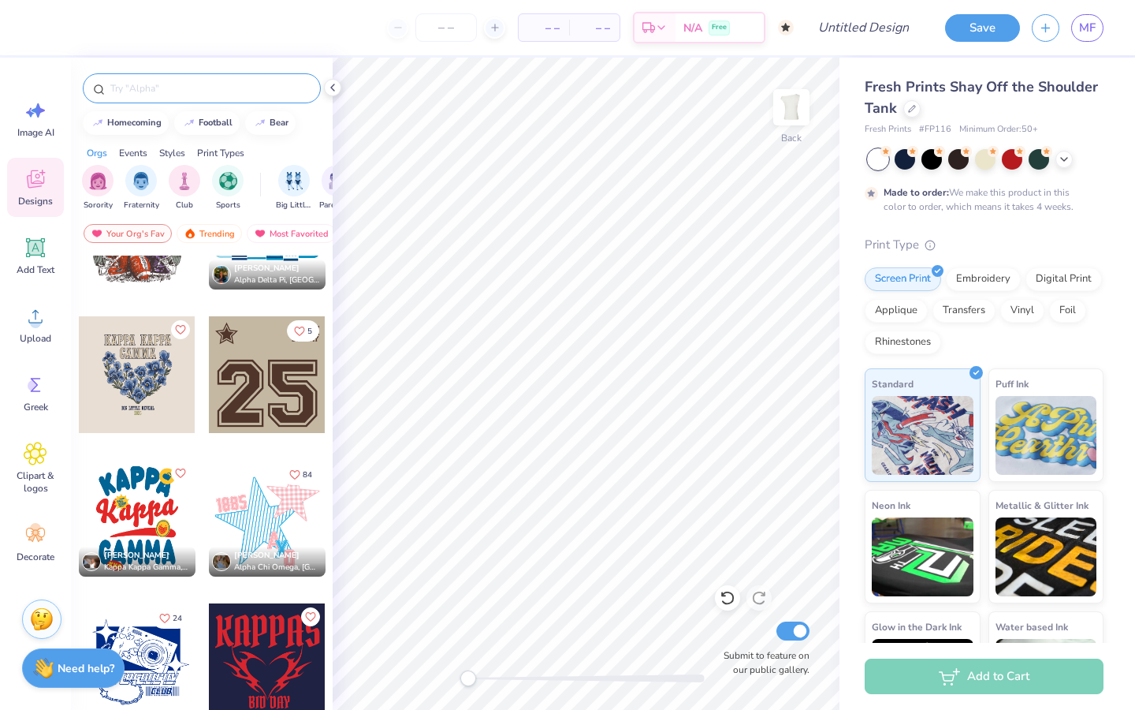
click at [187, 77] on div at bounding box center [202, 88] width 238 height 30
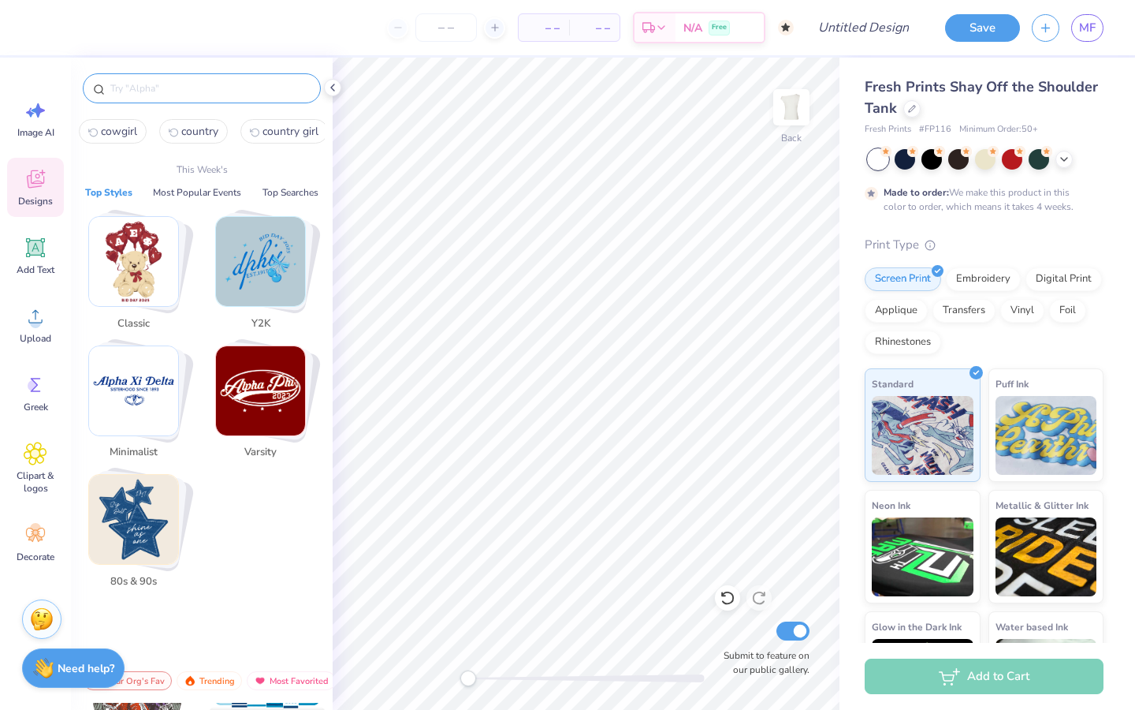
click at [188, 89] on input "text" at bounding box center [210, 88] width 202 height 16
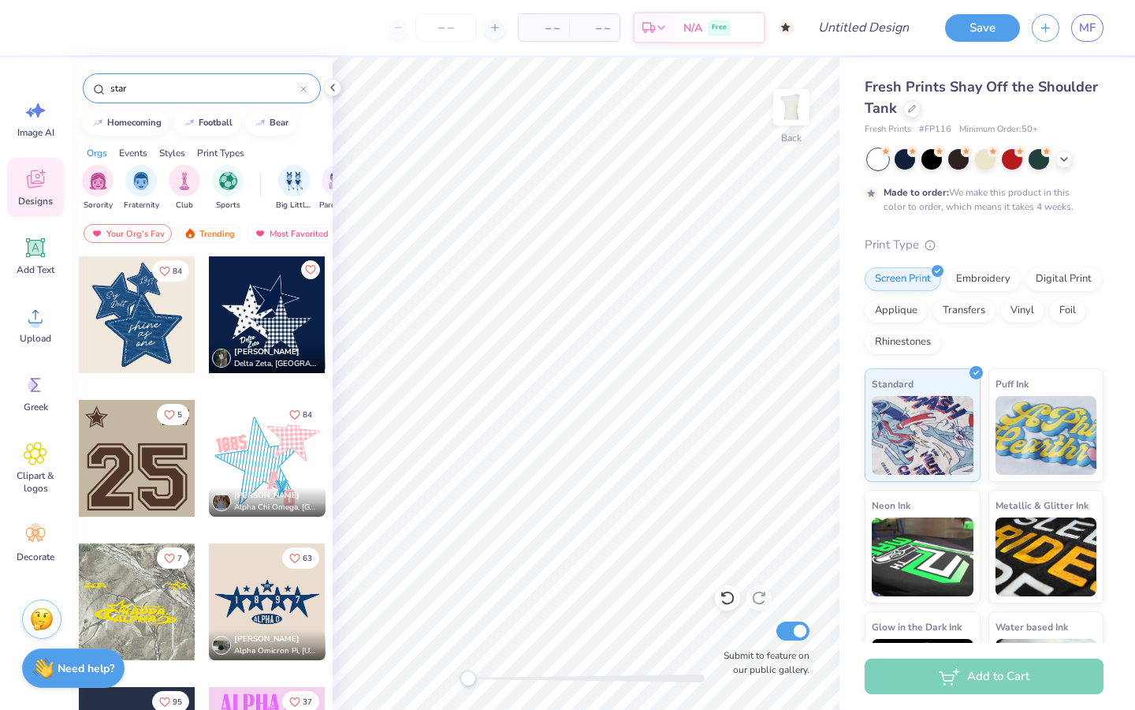
type input "star"
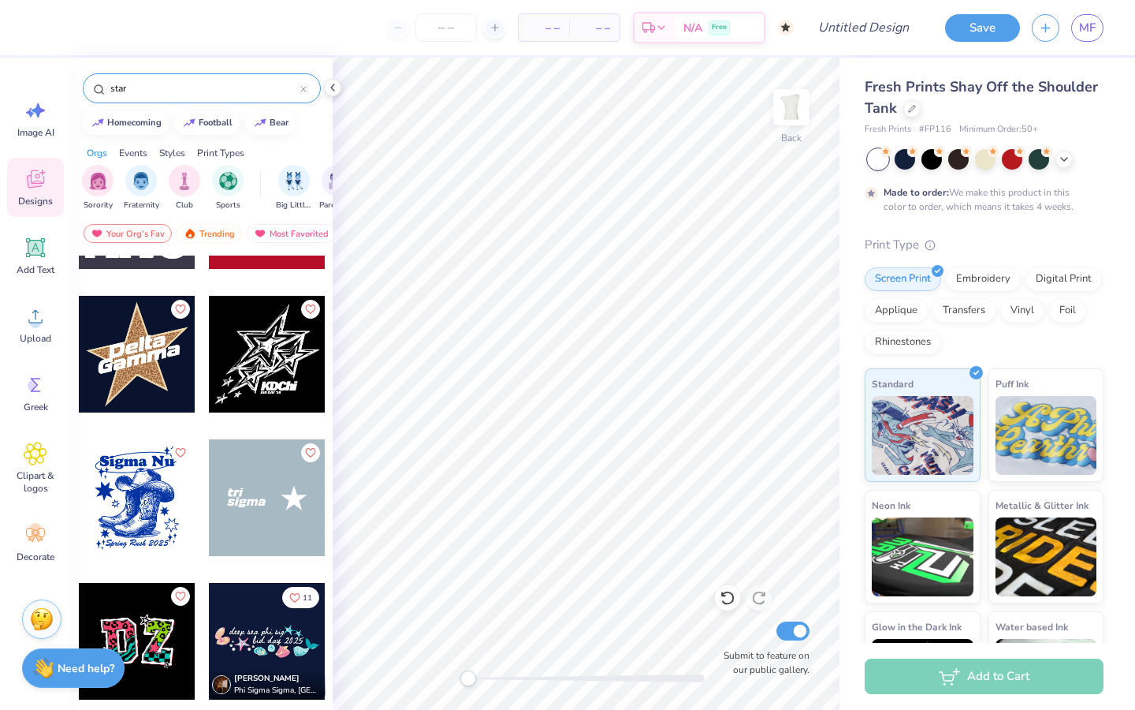
scroll to position [1402, 0]
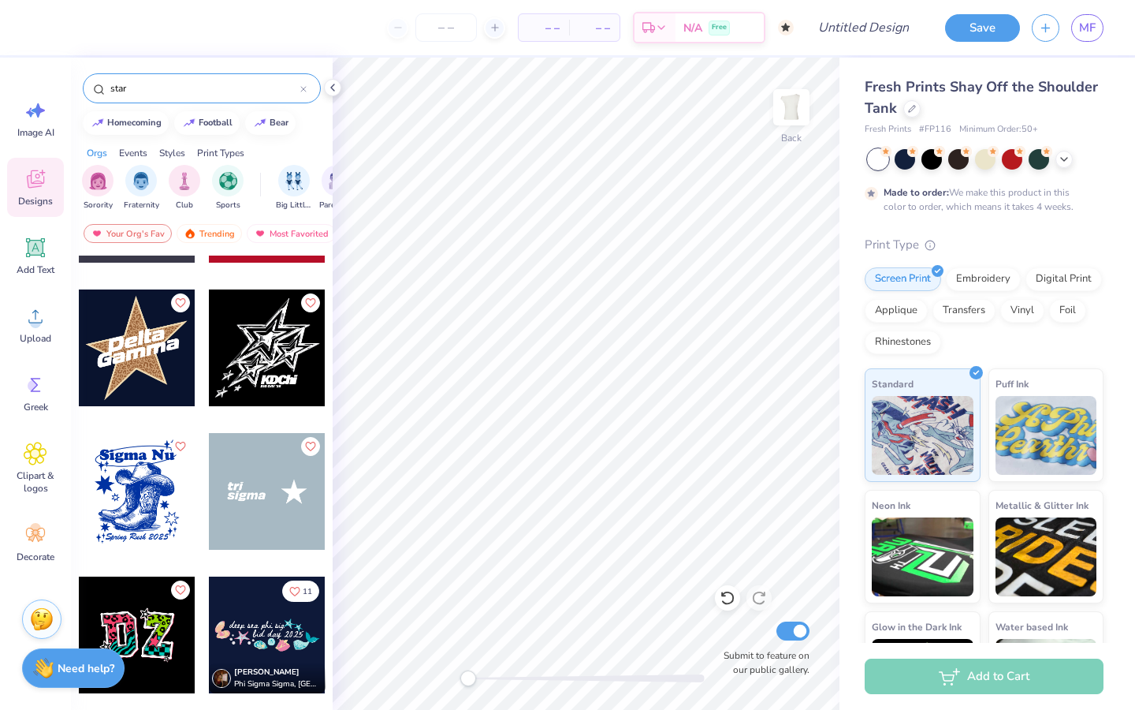
click at [147, 341] on div at bounding box center [20, 347] width 350 height 117
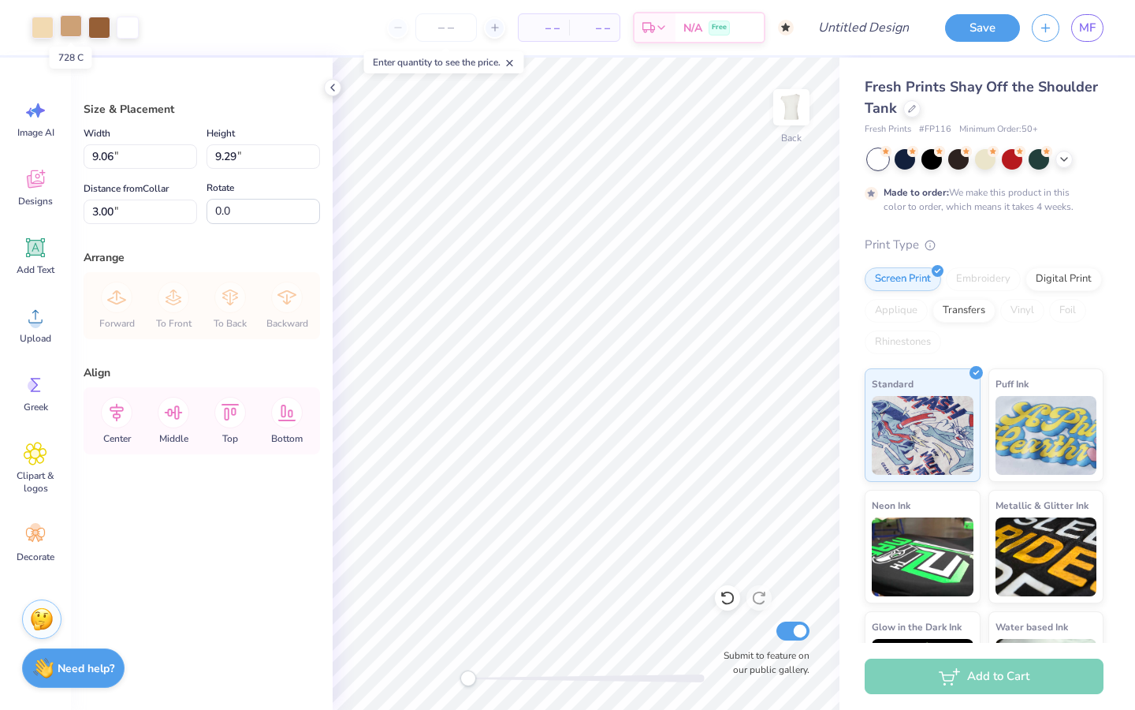
click at [74, 26] on div at bounding box center [71, 26] width 22 height 22
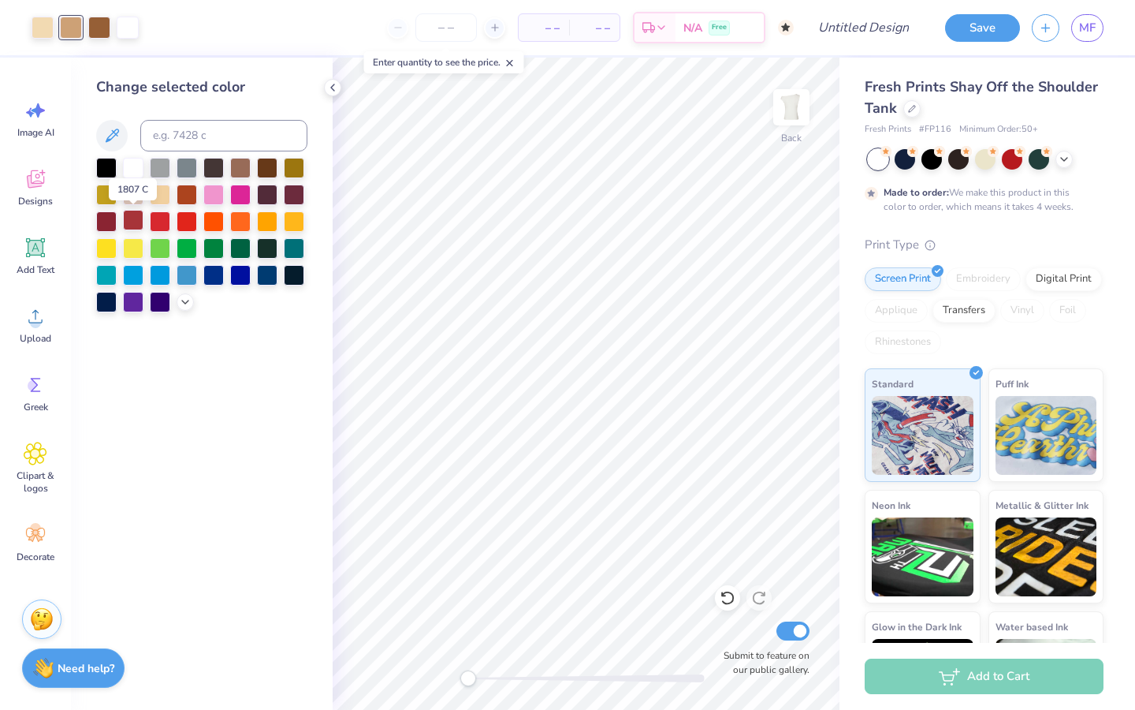
click at [133, 222] on div at bounding box center [133, 220] width 20 height 20
click at [40, 25] on div at bounding box center [43, 26] width 22 height 22
click at [103, 221] on div at bounding box center [106, 220] width 20 height 20
click at [165, 217] on div at bounding box center [160, 220] width 20 height 20
click at [102, 218] on div at bounding box center [106, 220] width 20 height 20
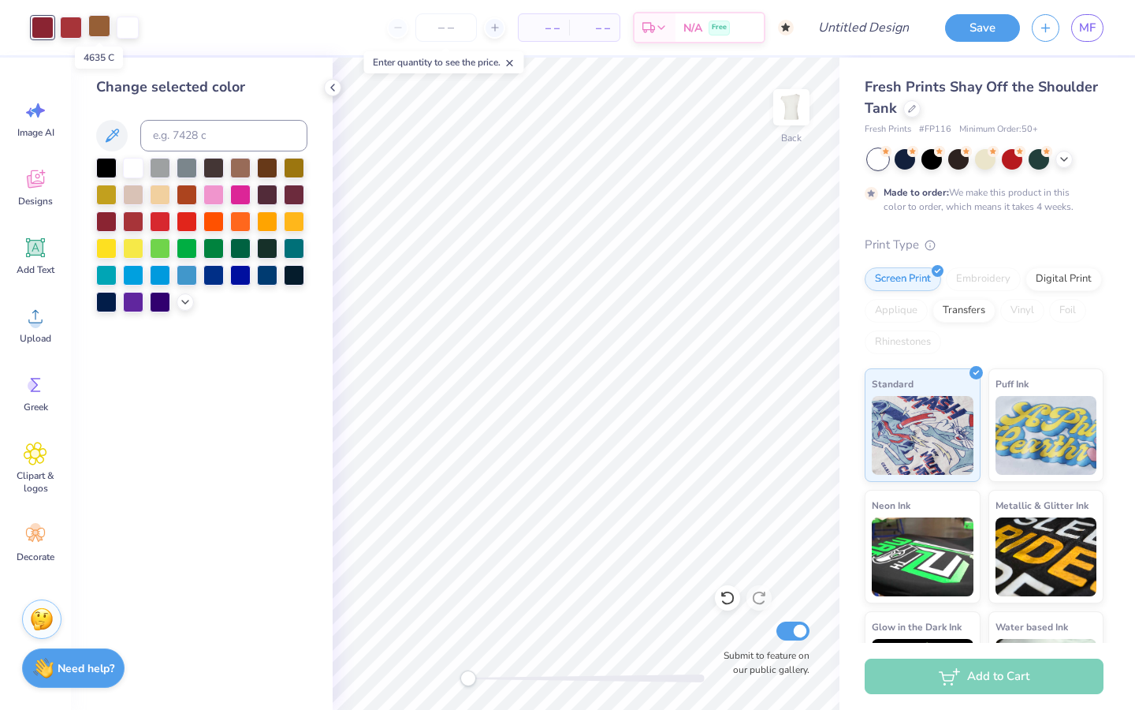
click at [101, 23] on div at bounding box center [99, 26] width 22 height 22
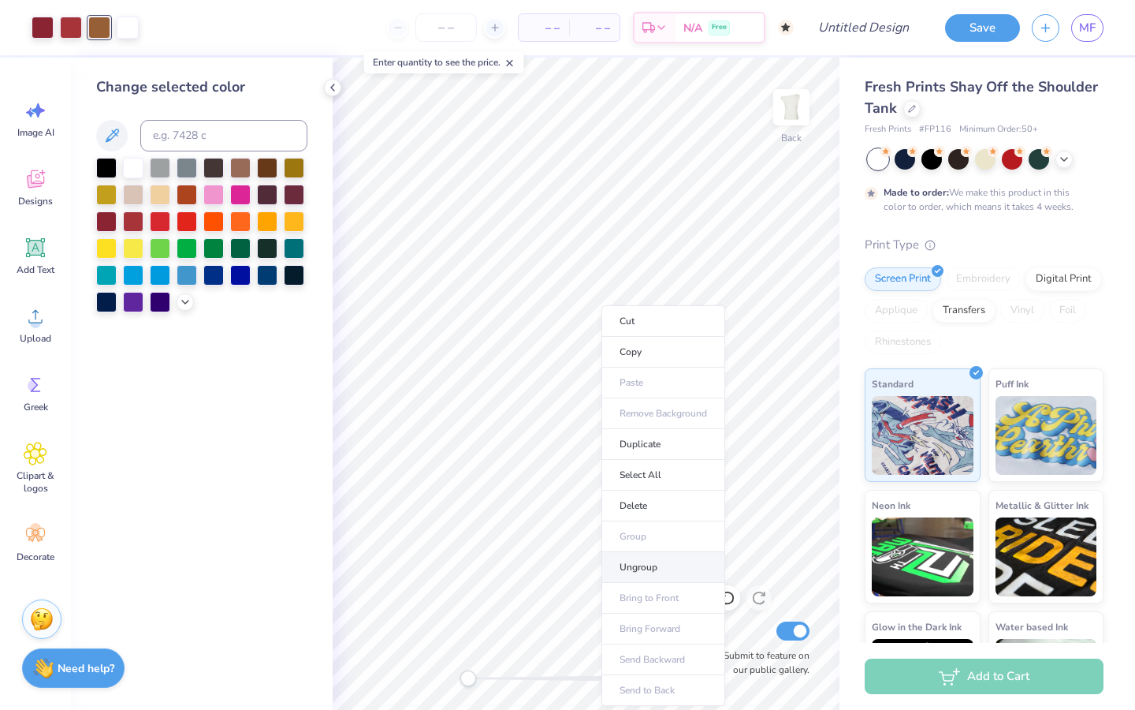
click at [654, 570] on li "Ungroup" at bounding box center [664, 567] width 124 height 31
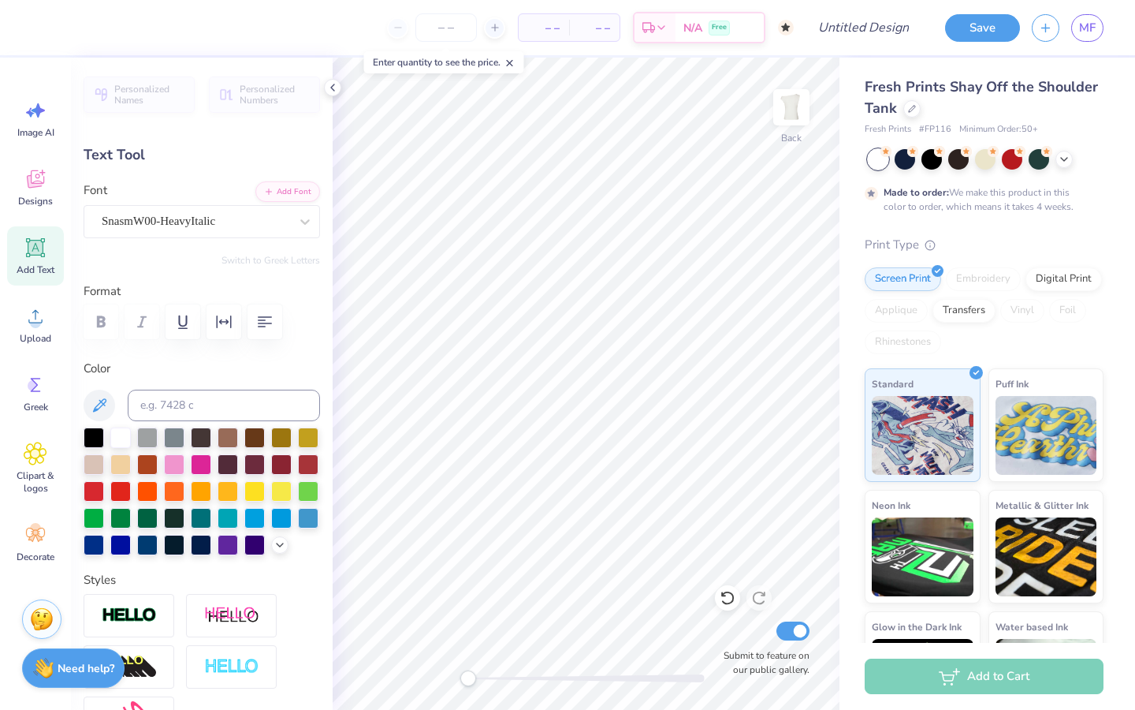
scroll to position [0, 2]
type textarea "miss [PERSON_NAME]"
type textarea "my my"
click at [233, 222] on div "SnasmW00-HeavyItalic" at bounding box center [195, 221] width 191 height 24
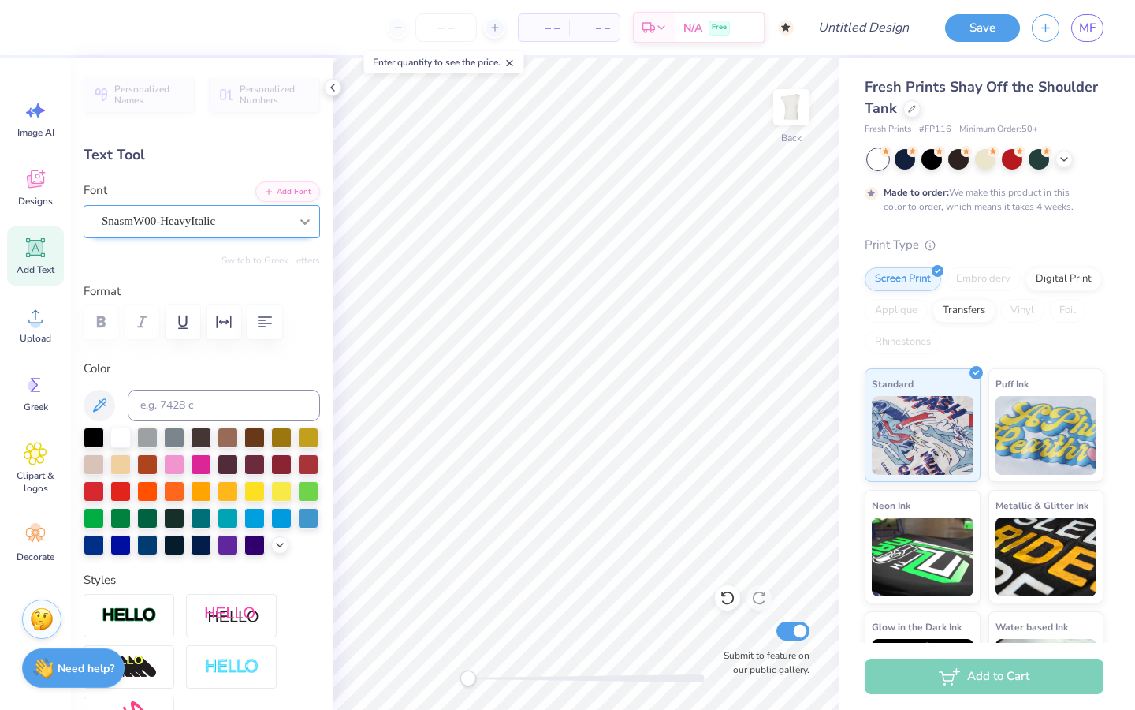
click at [302, 222] on icon at bounding box center [305, 222] width 16 height 16
type input "0.0"
click at [300, 219] on icon at bounding box center [305, 222] width 16 height 16
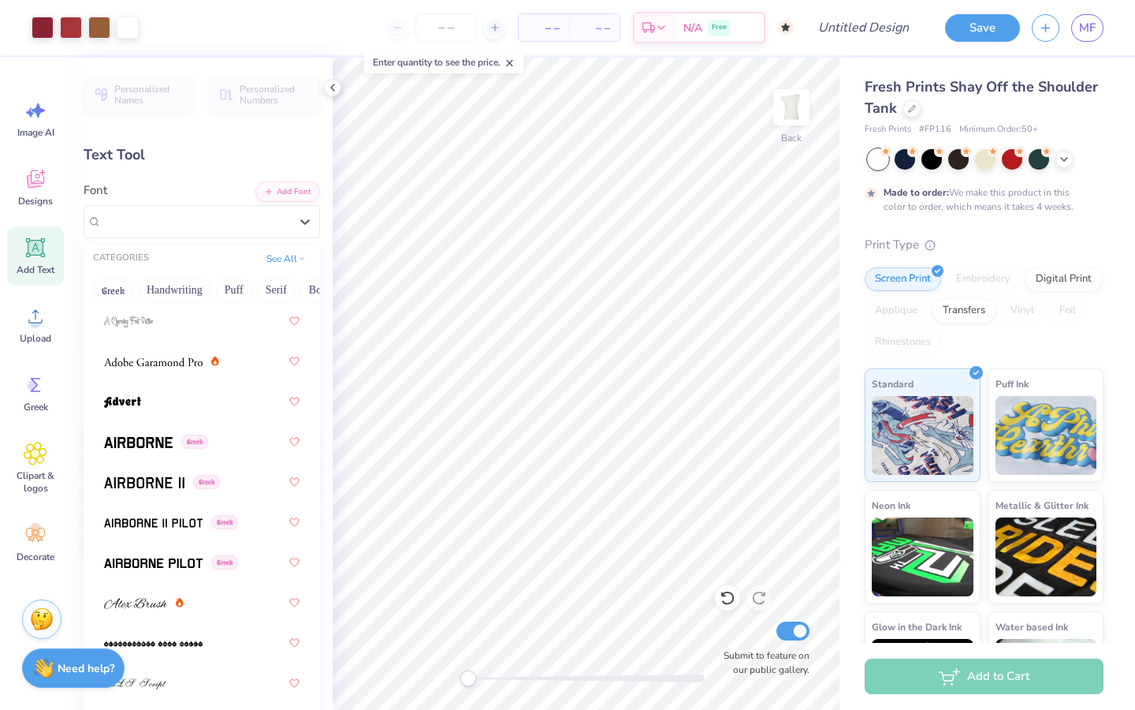
scroll to position [0, 0]
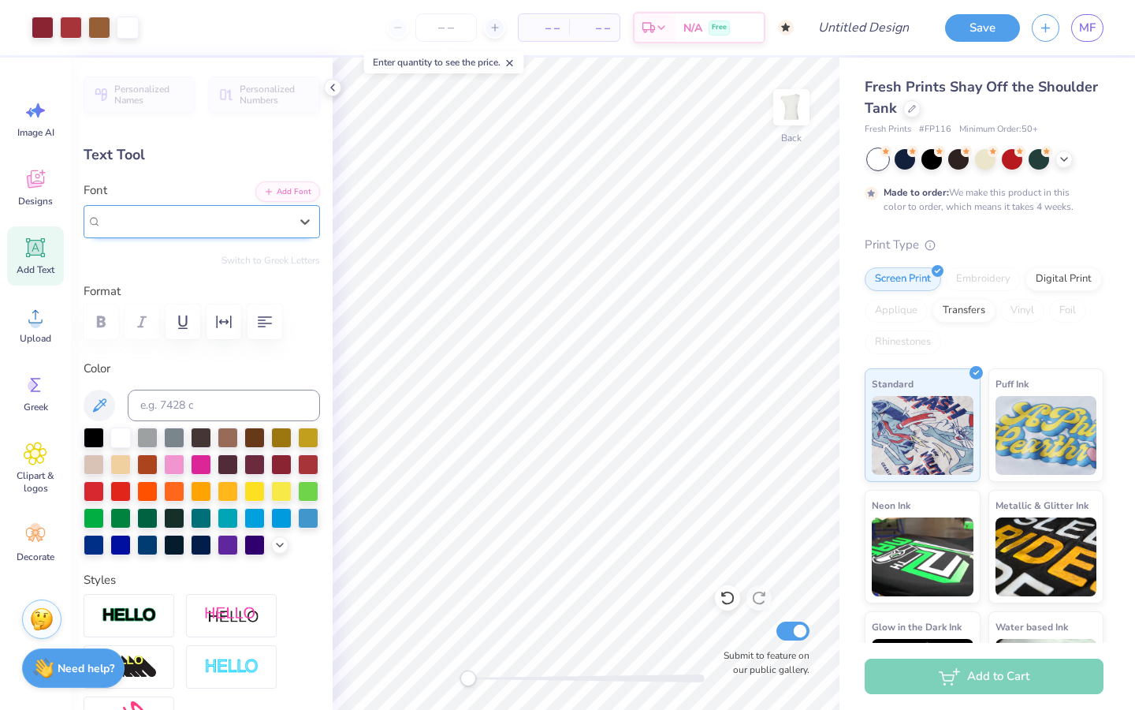
click at [169, 217] on span "SnasmW00-HeavyItalic" at bounding box center [159, 221] width 114 height 18
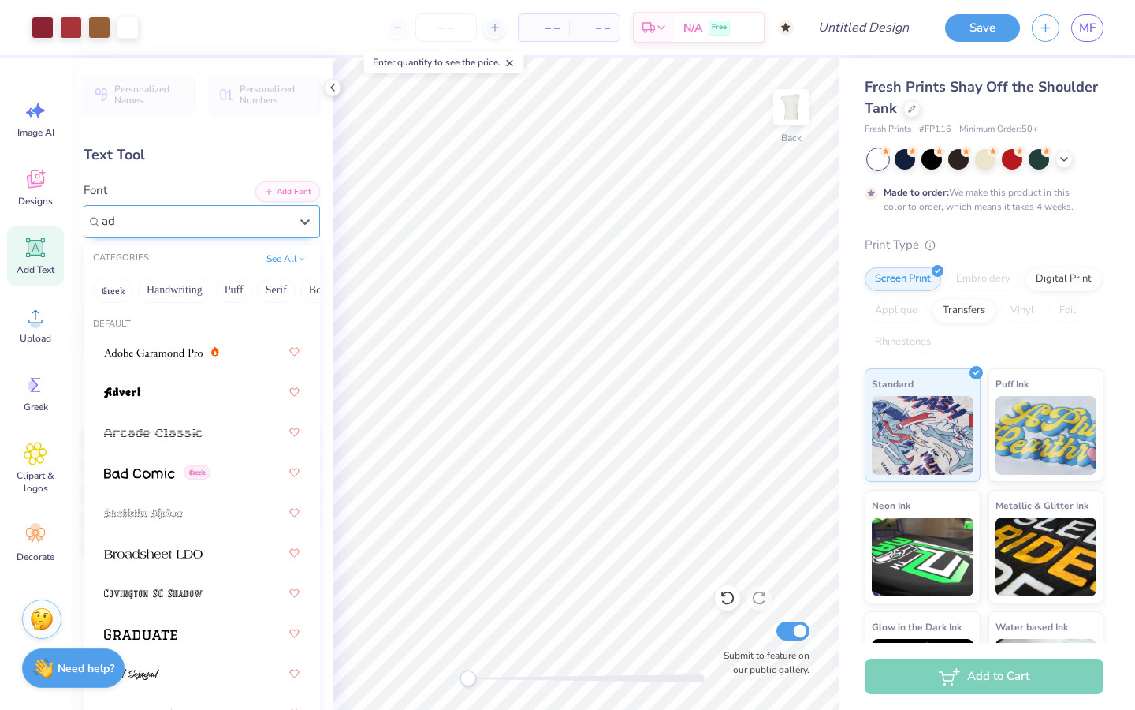
type input "a"
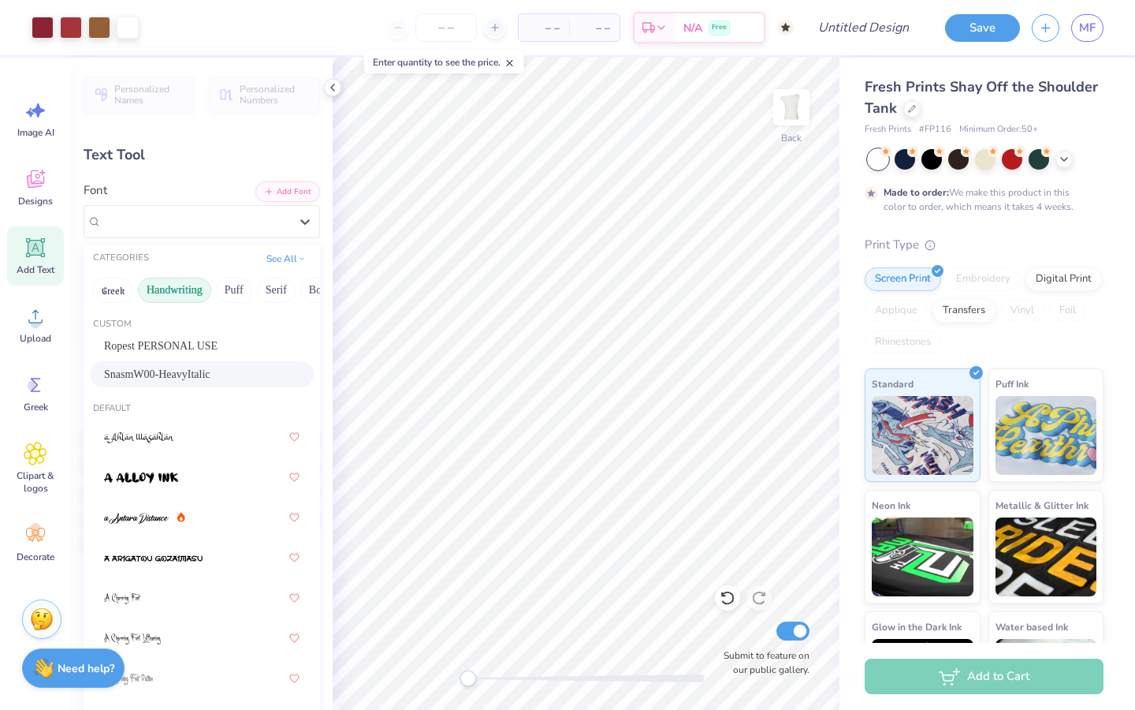
click at [179, 289] on button "Handwriting" at bounding box center [174, 290] width 73 height 25
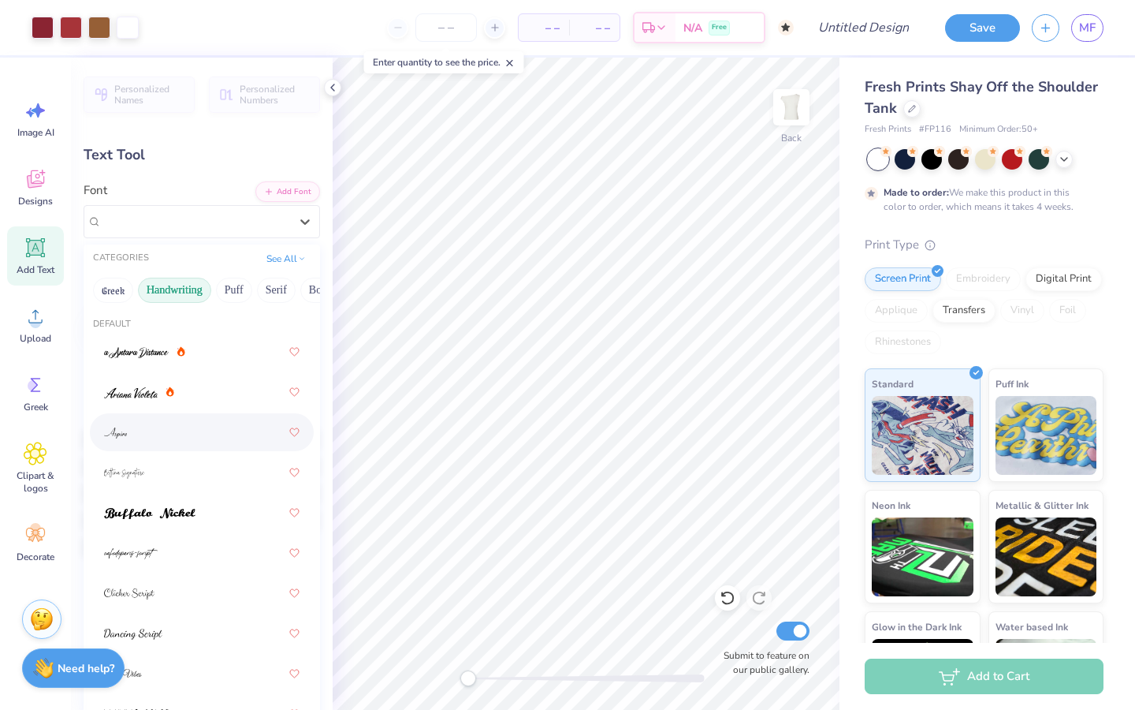
click at [191, 439] on div at bounding box center [202, 432] width 196 height 28
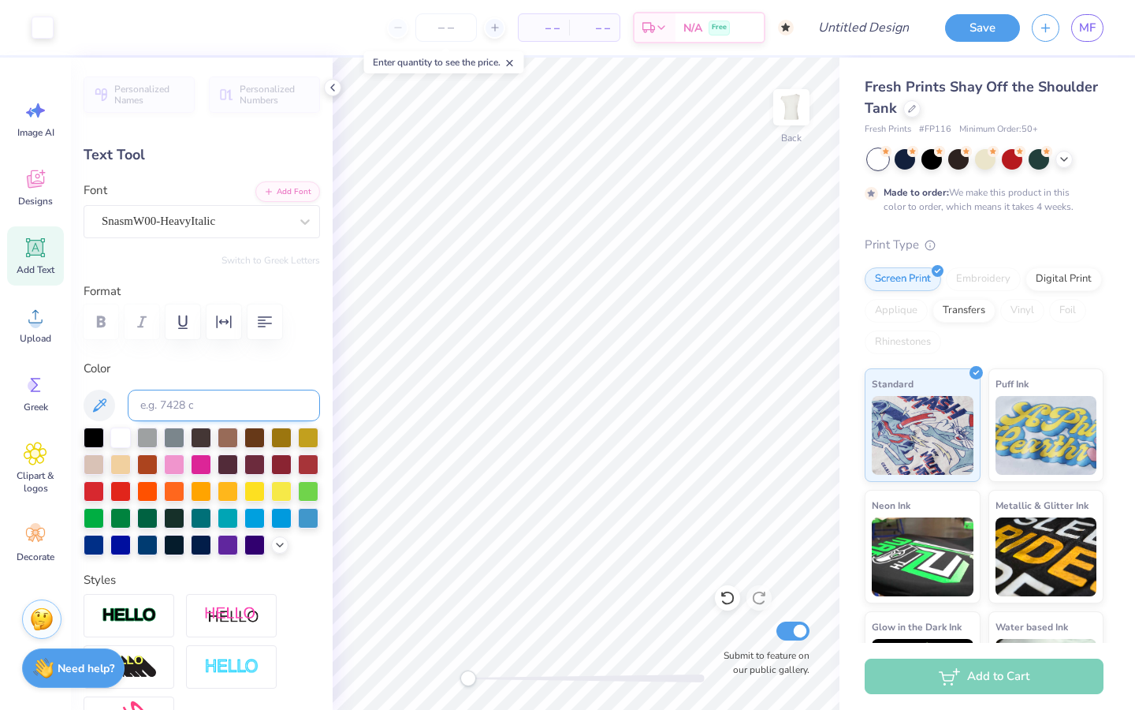
type input "9.05"
type input "3.46"
type input "6.24"
type input "-13.9"
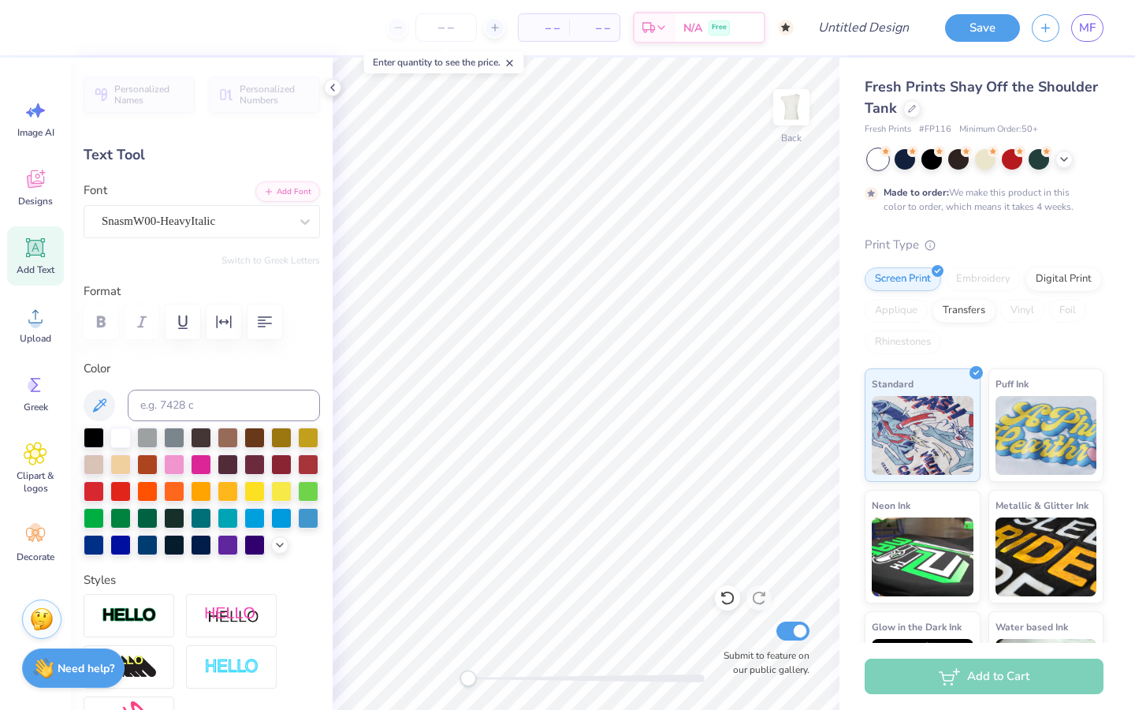
click at [245, 218] on div "SnasmW00-HeavyItalic" at bounding box center [195, 221] width 191 height 24
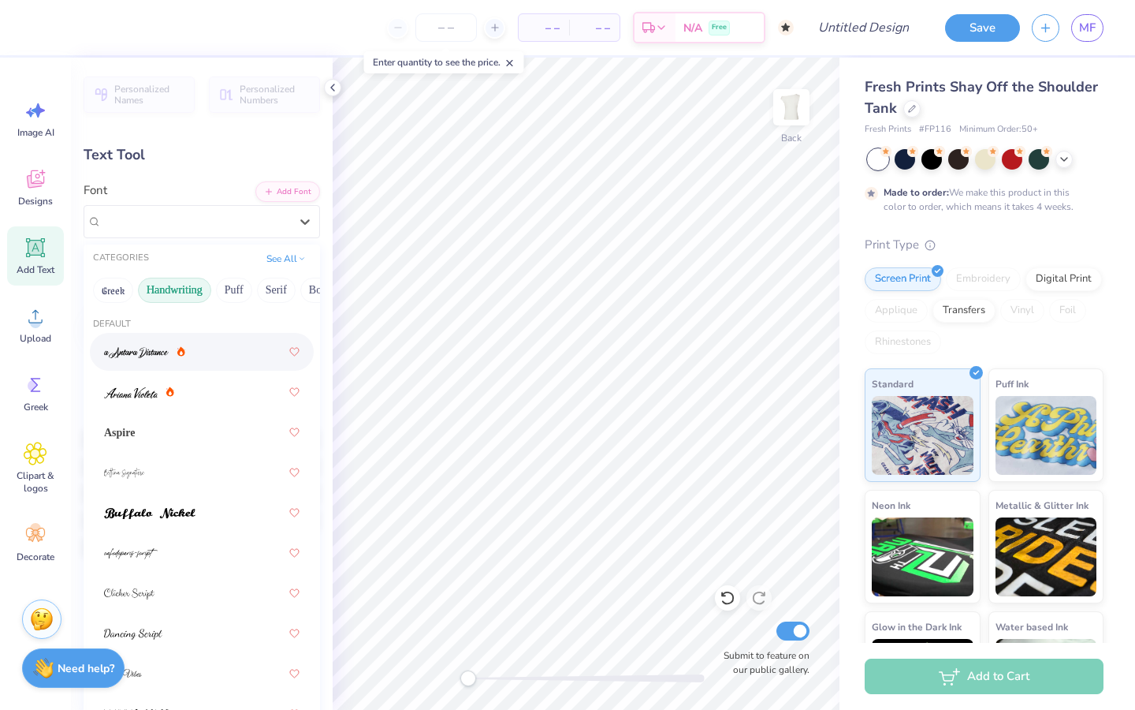
click at [202, 345] on div at bounding box center [202, 351] width 196 height 28
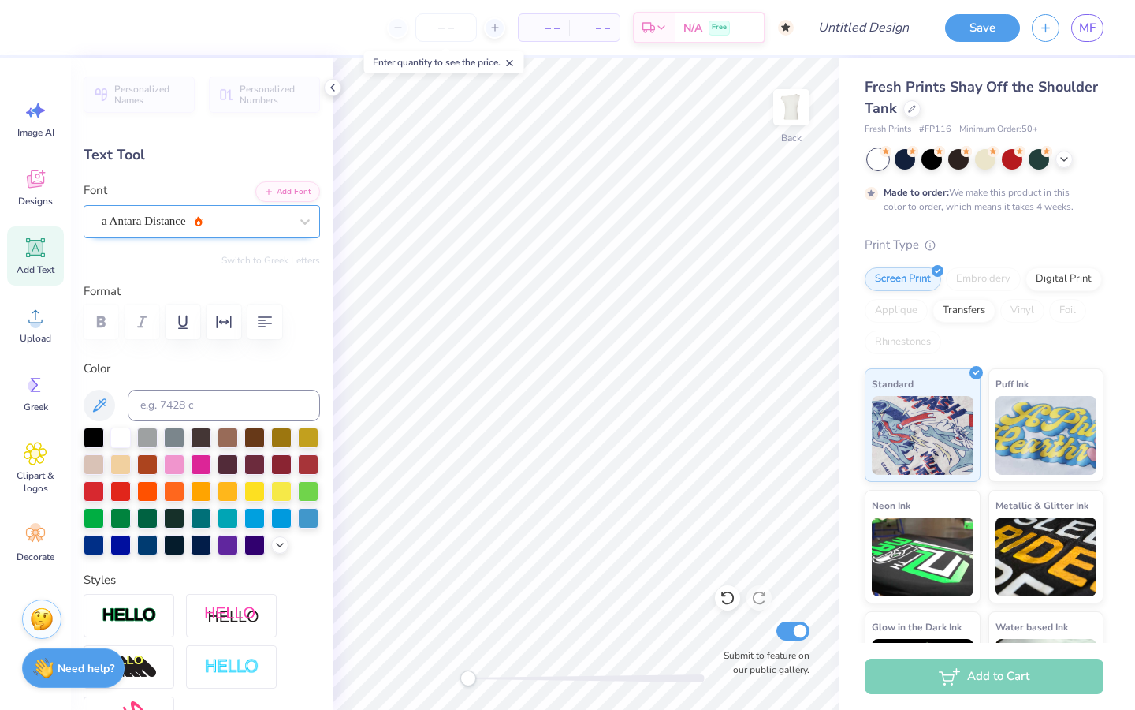
click at [283, 219] on div "a Antara Distance" at bounding box center [195, 221] width 191 height 24
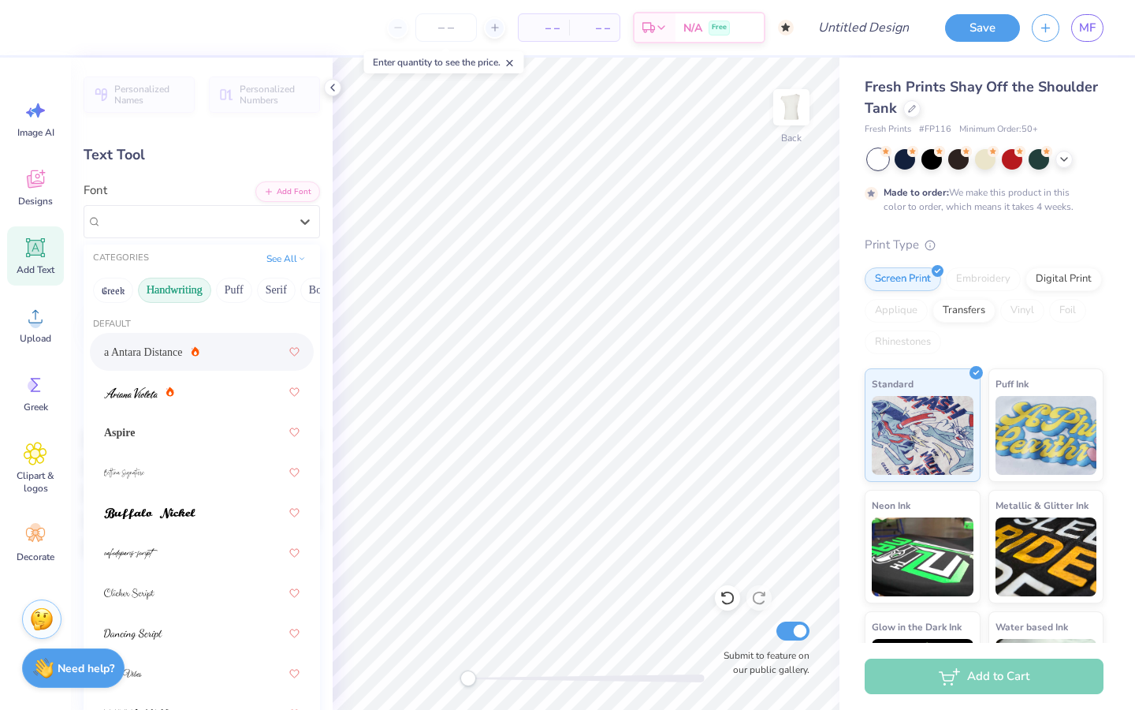
click at [173, 289] on button "Handwriting" at bounding box center [174, 290] width 73 height 25
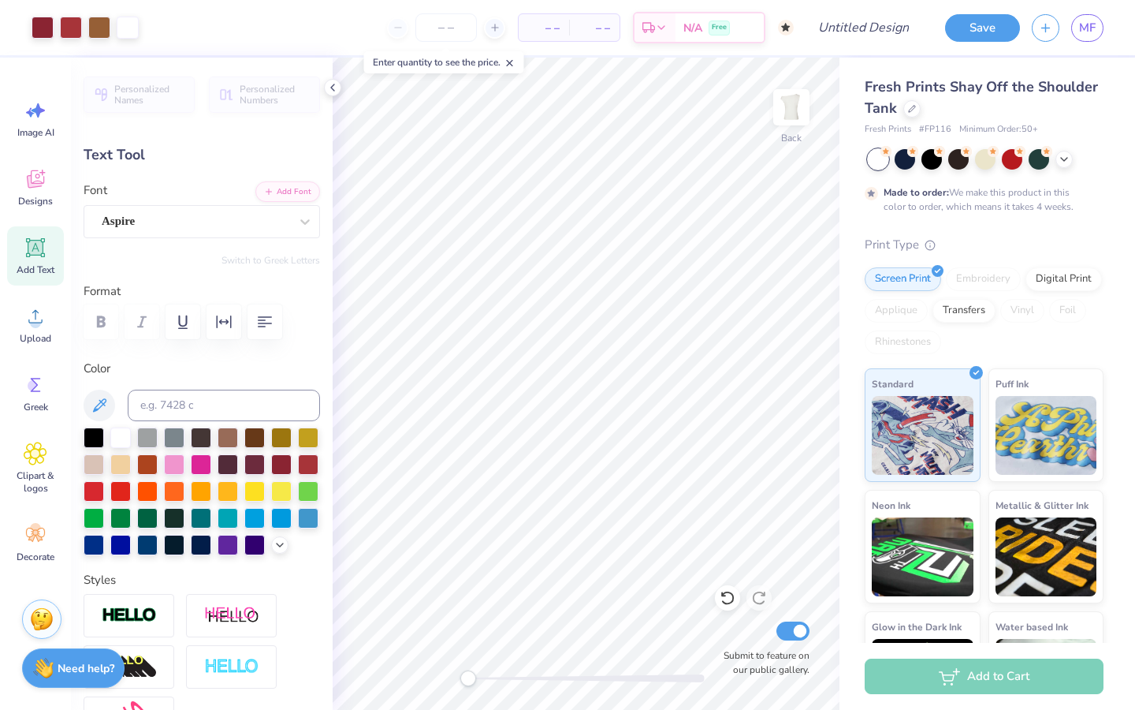
type input "2.68"
type input "1.20"
type input "6.16"
type input "-13.9"
type input "6.24"
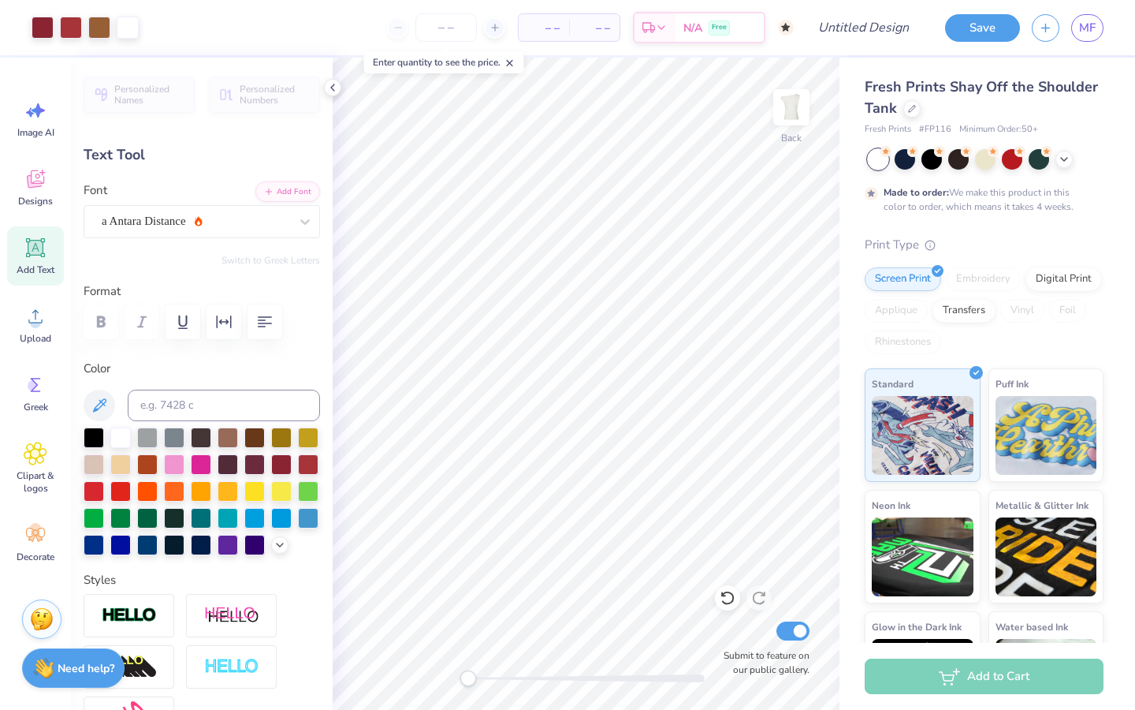
type input "2.66"
type input "6.32"
type input "-13.9"
type input "2.68"
type input "1.20"
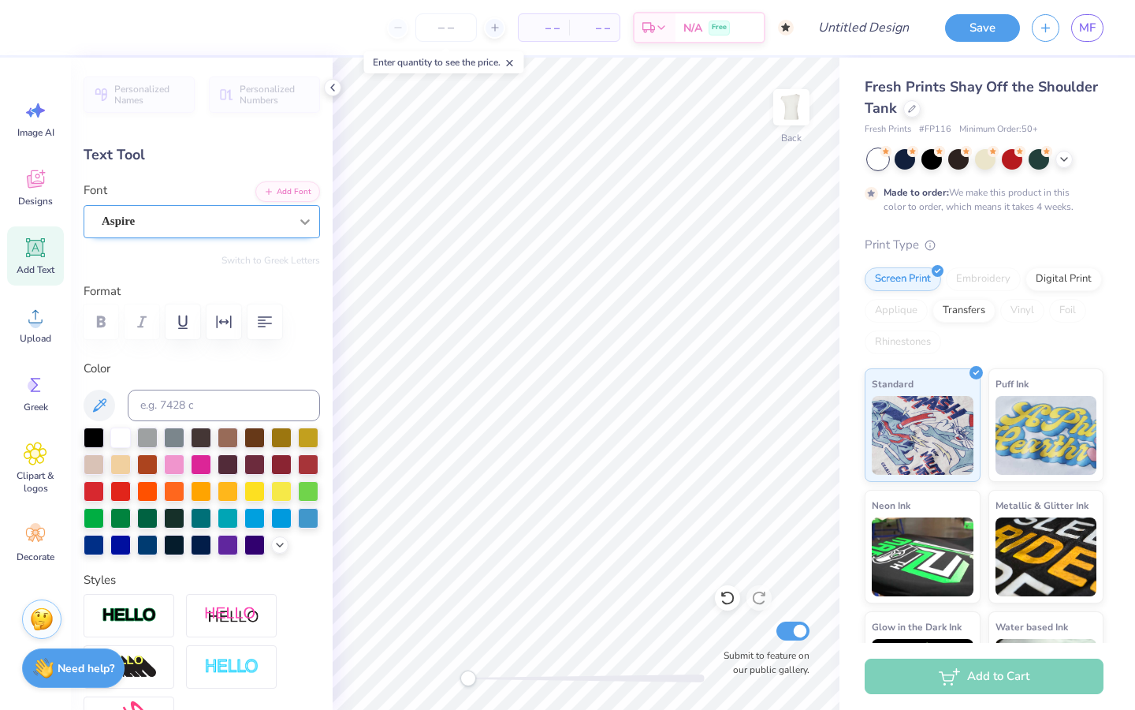
type input "6.16"
type input "0.0"
type input "6.24"
type input "2.66"
type input "-13.9"
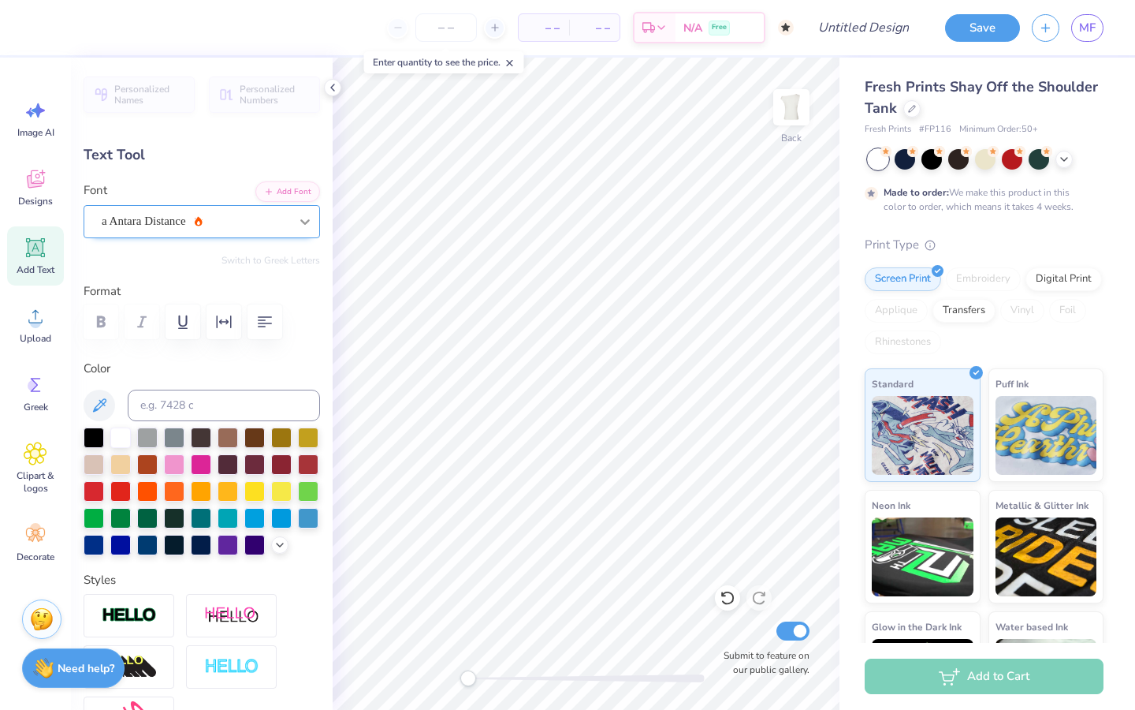
click at [306, 228] on icon at bounding box center [305, 222] width 16 height 16
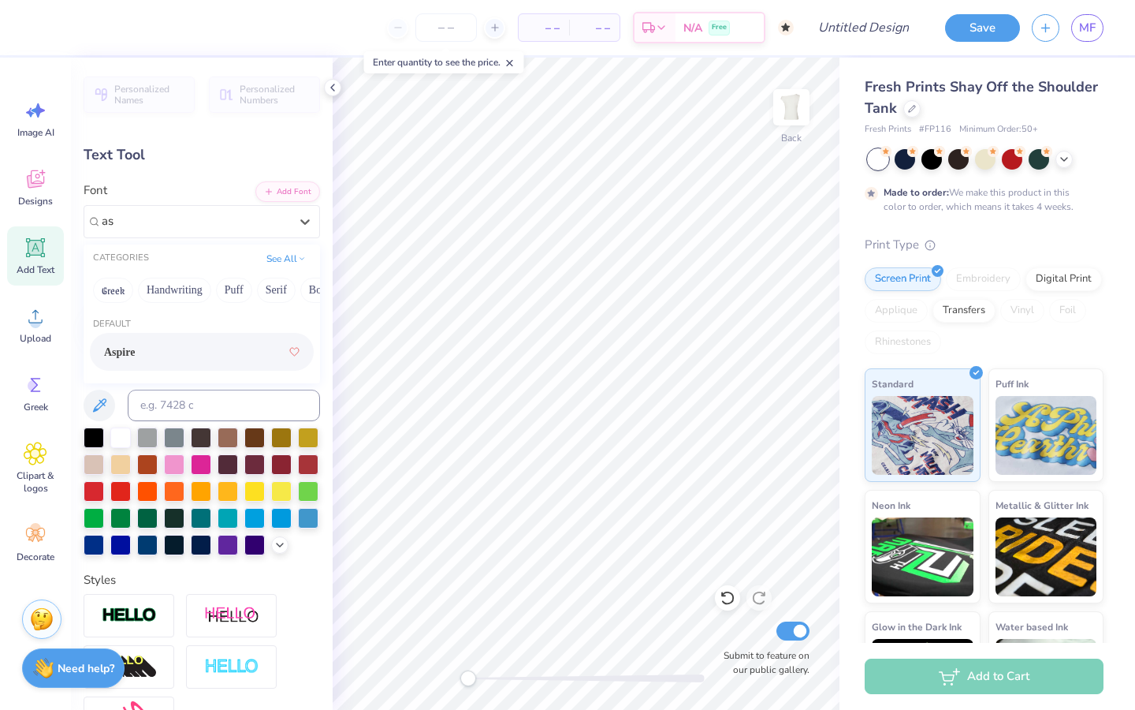
type input "a"
type input "aspire"
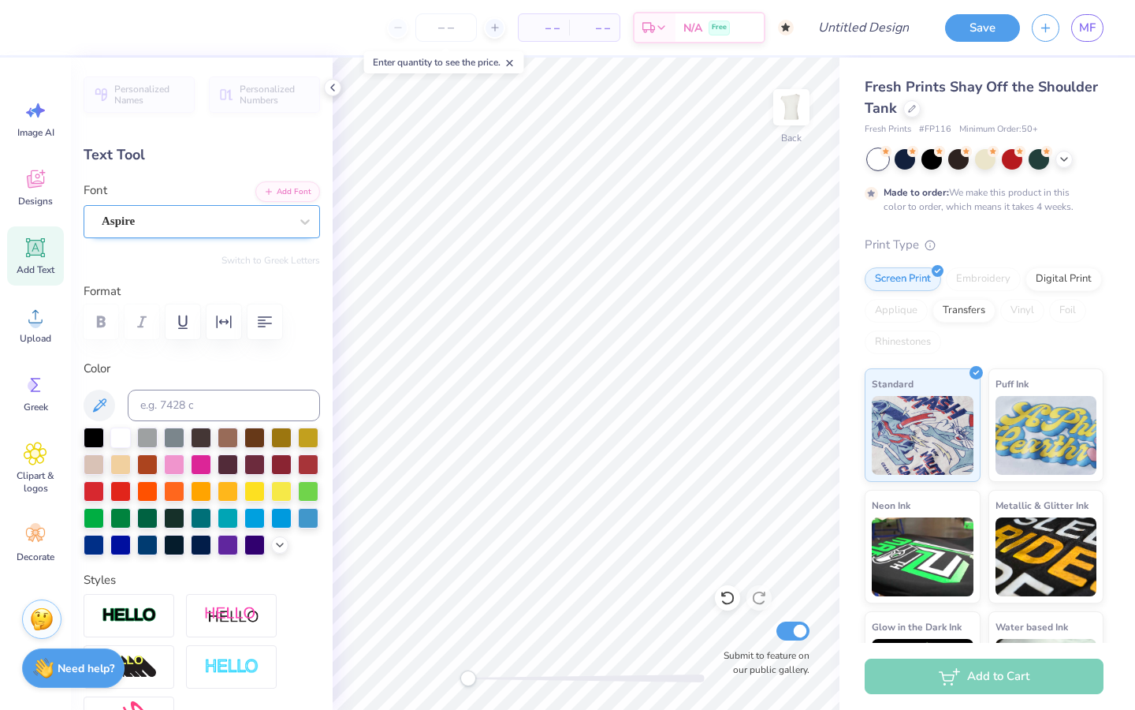
click at [278, 224] on div "Aspire" at bounding box center [195, 221] width 191 height 24
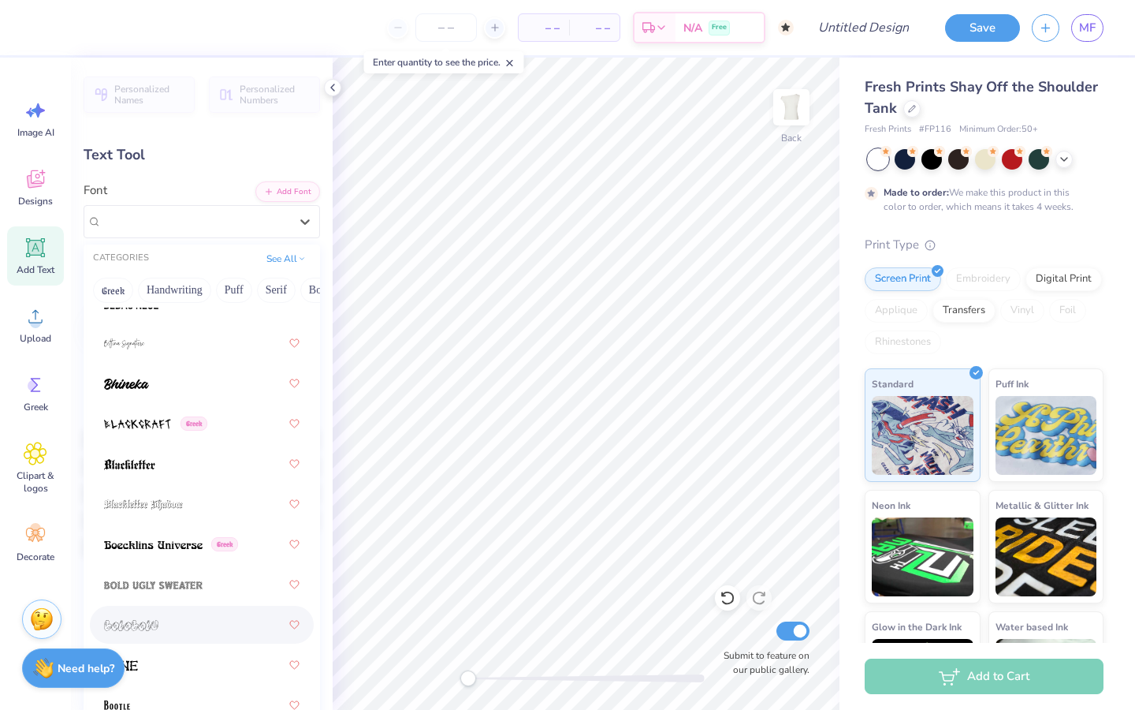
scroll to position [1180, 0]
click at [218, 384] on div at bounding box center [202, 382] width 196 height 28
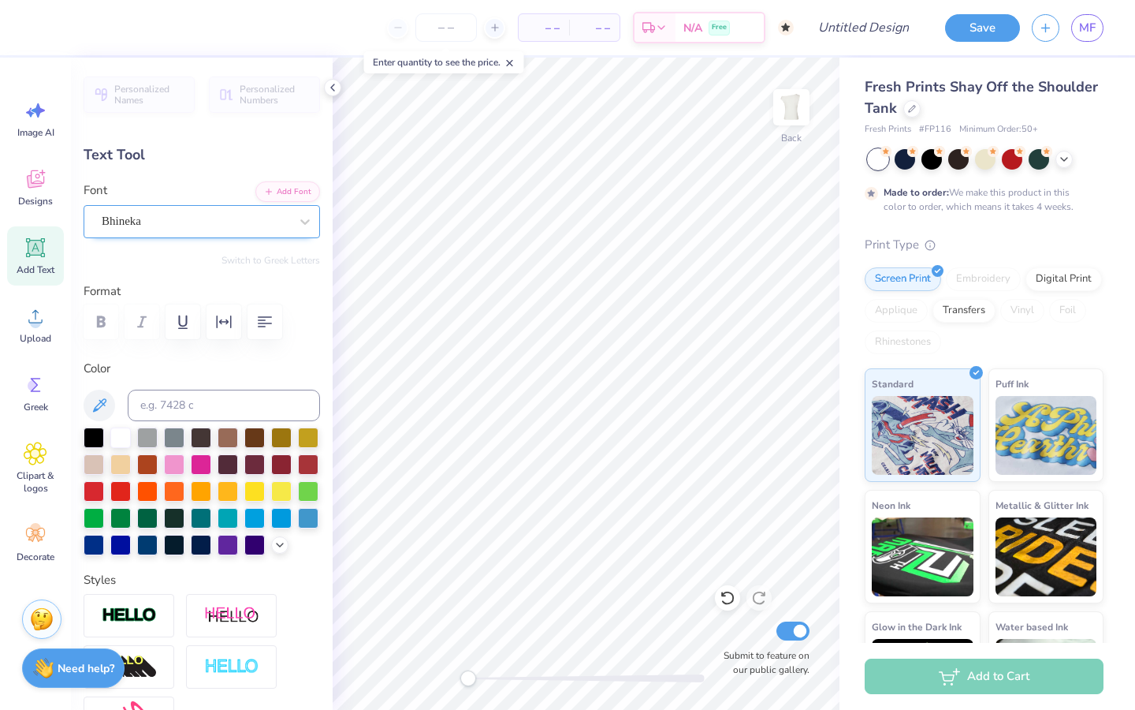
click at [259, 222] on div "Bhineka" at bounding box center [195, 221] width 191 height 24
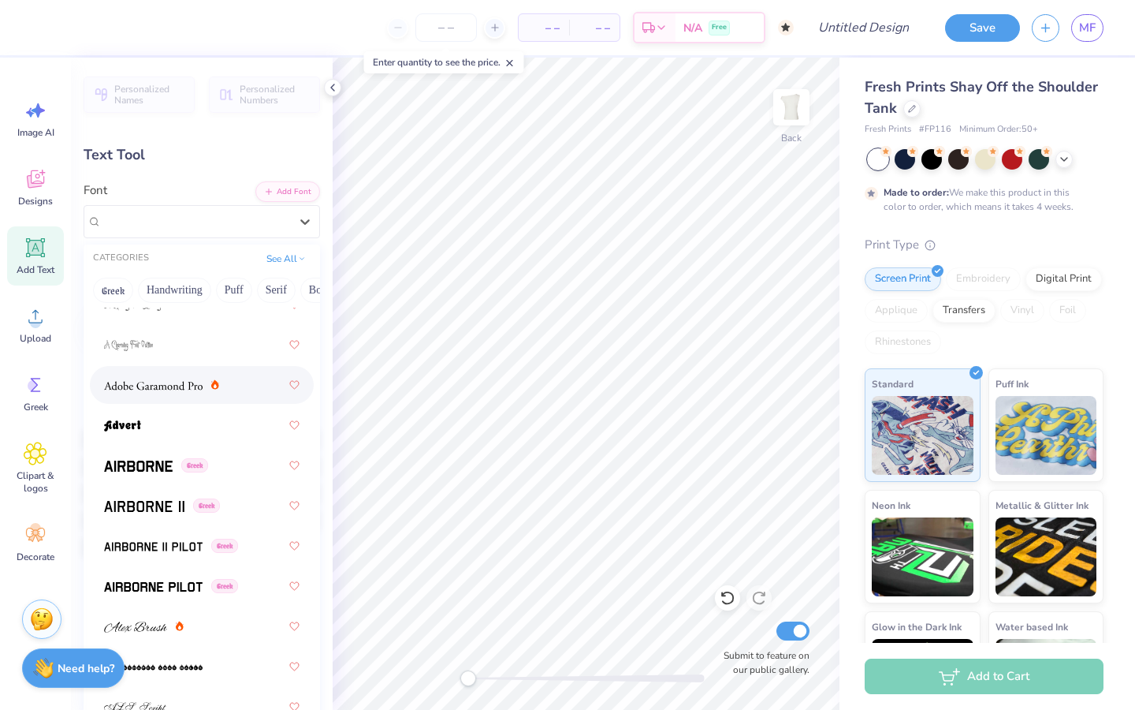
scroll to position [337, 0]
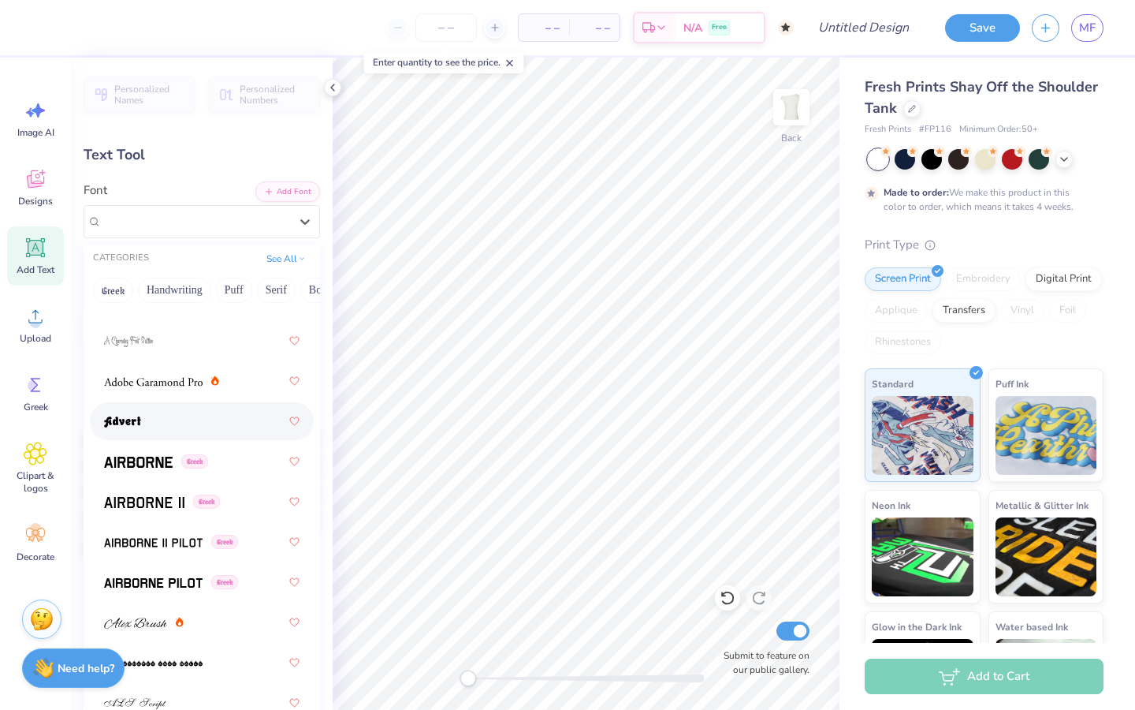
click at [226, 419] on div at bounding box center [202, 421] width 196 height 28
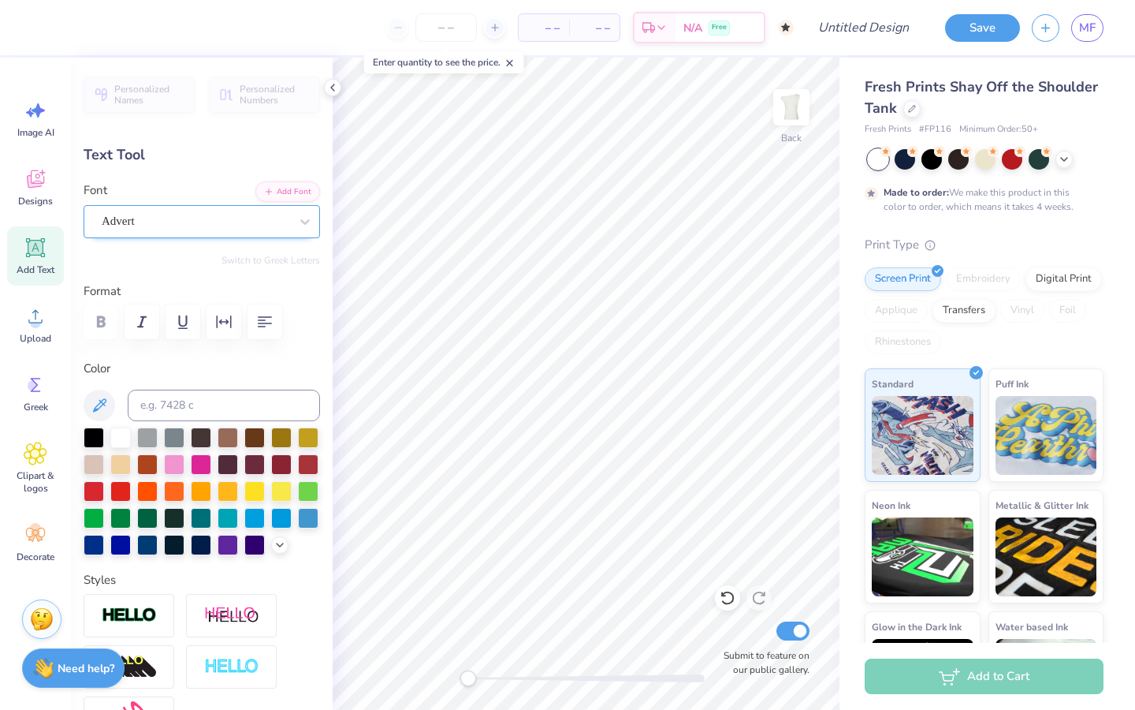
click at [257, 226] on div "Advert" at bounding box center [195, 221] width 191 height 24
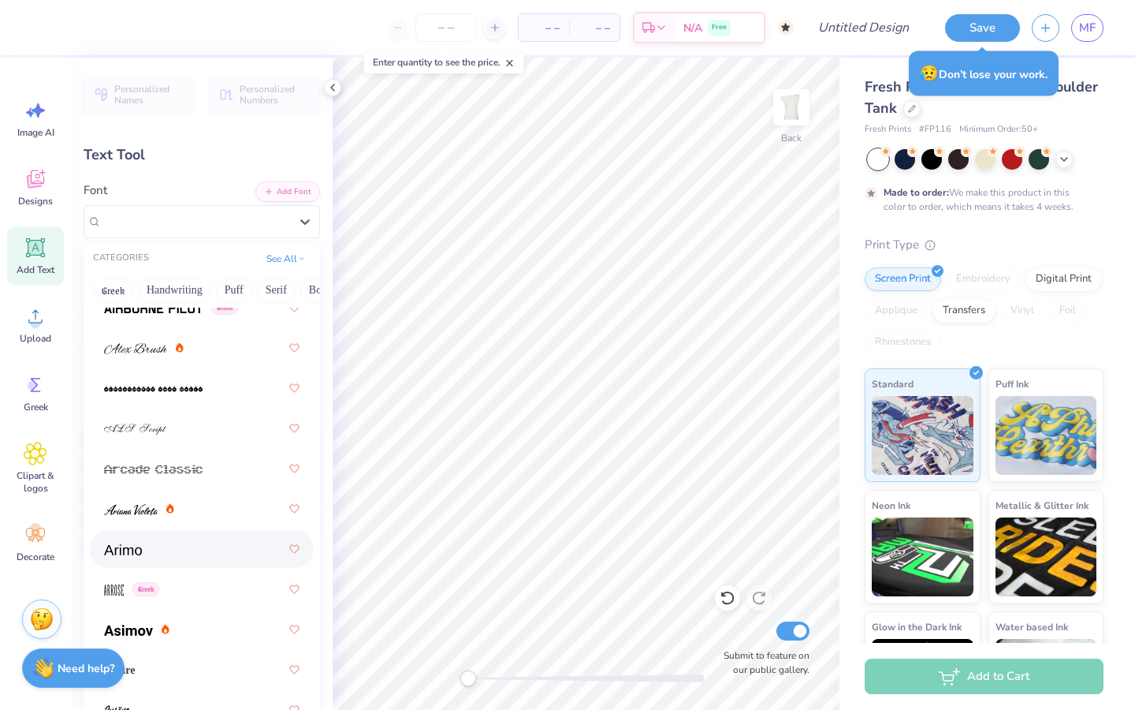
scroll to position [624, 0]
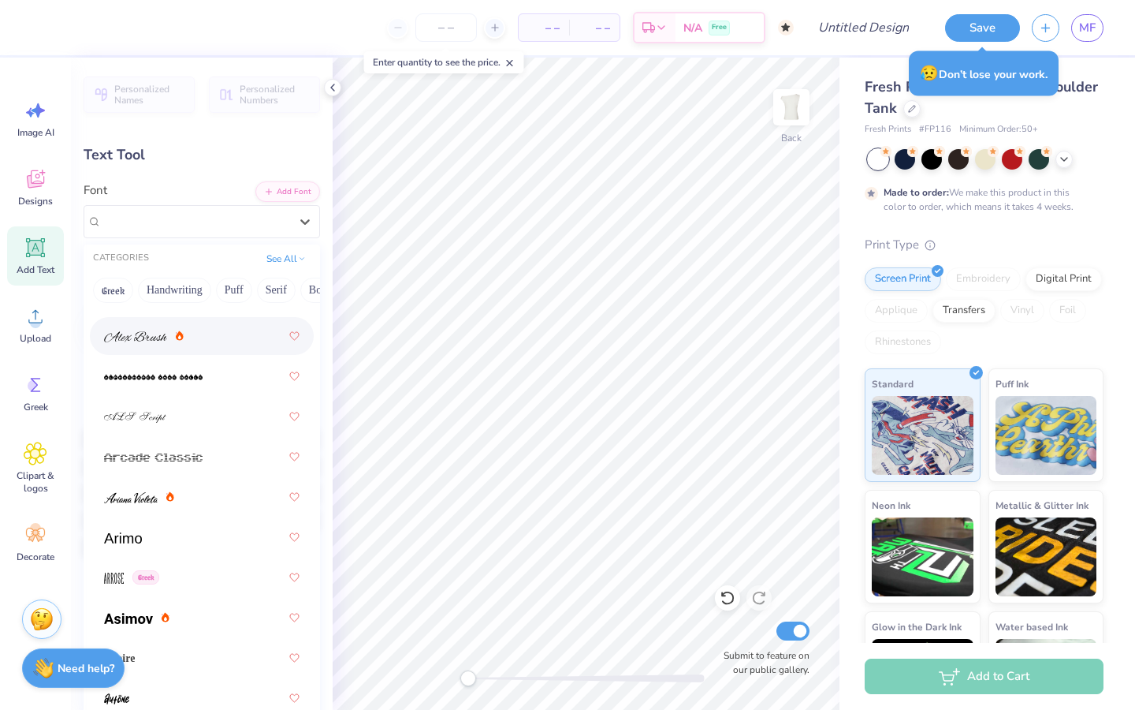
click at [242, 352] on div at bounding box center [202, 336] width 224 height 38
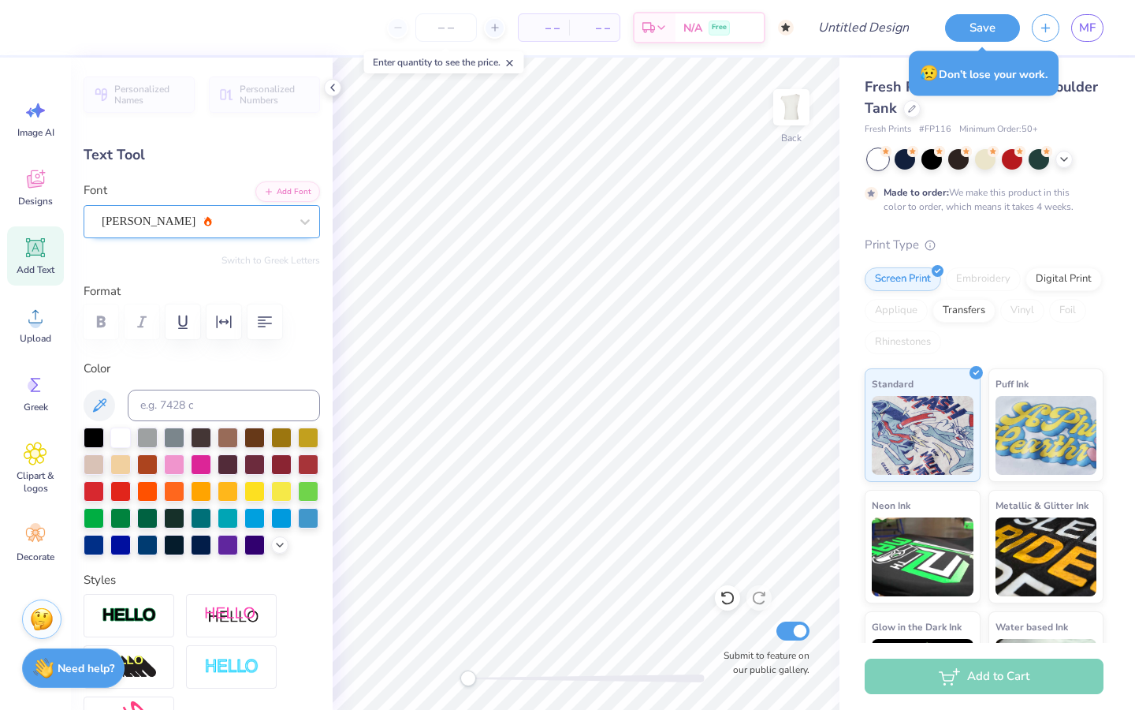
click at [280, 217] on div "[PERSON_NAME]" at bounding box center [195, 221] width 191 height 24
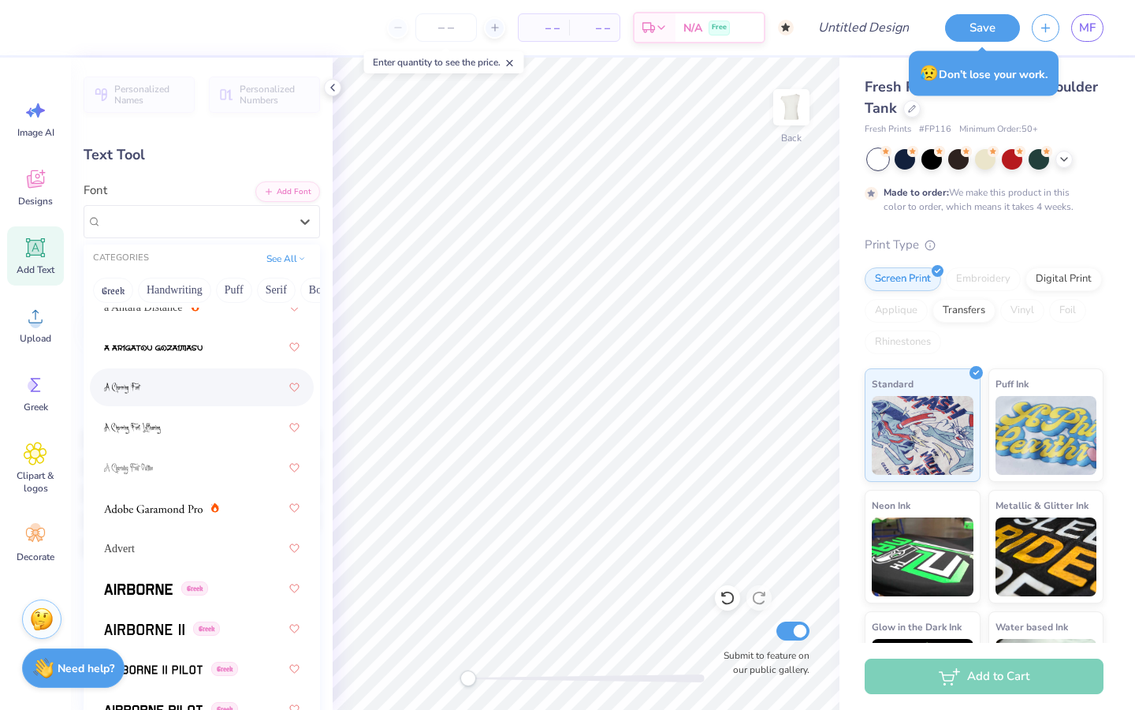
scroll to position [219, 0]
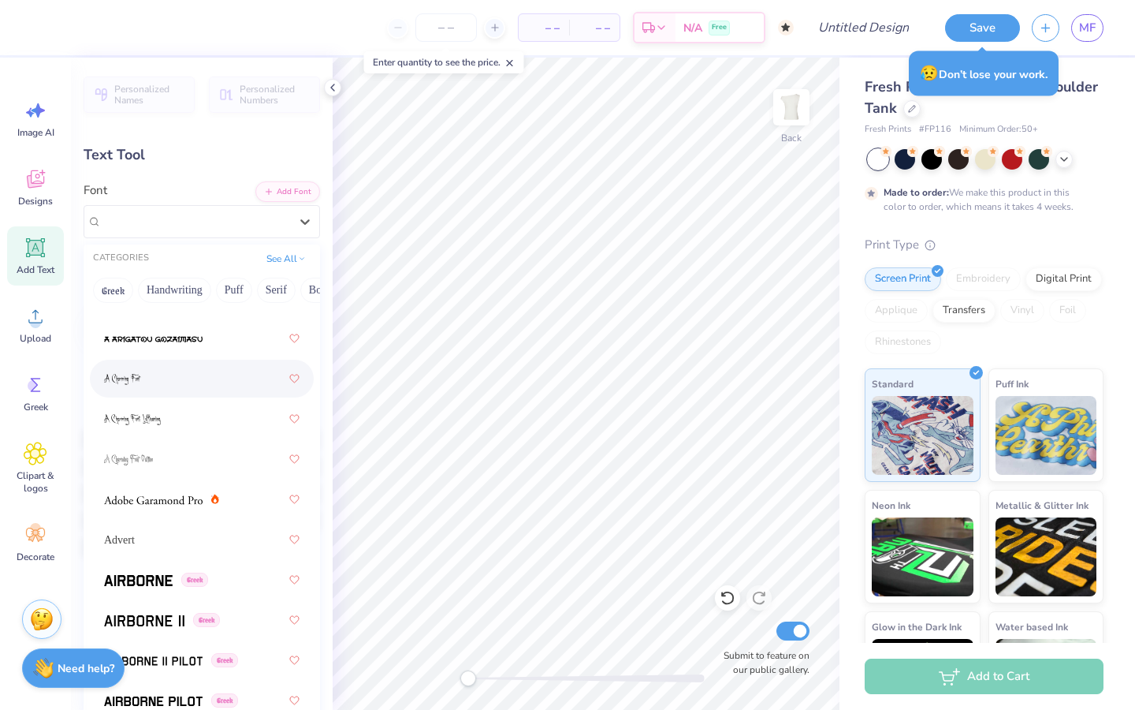
click at [223, 368] on div at bounding box center [202, 378] width 196 height 28
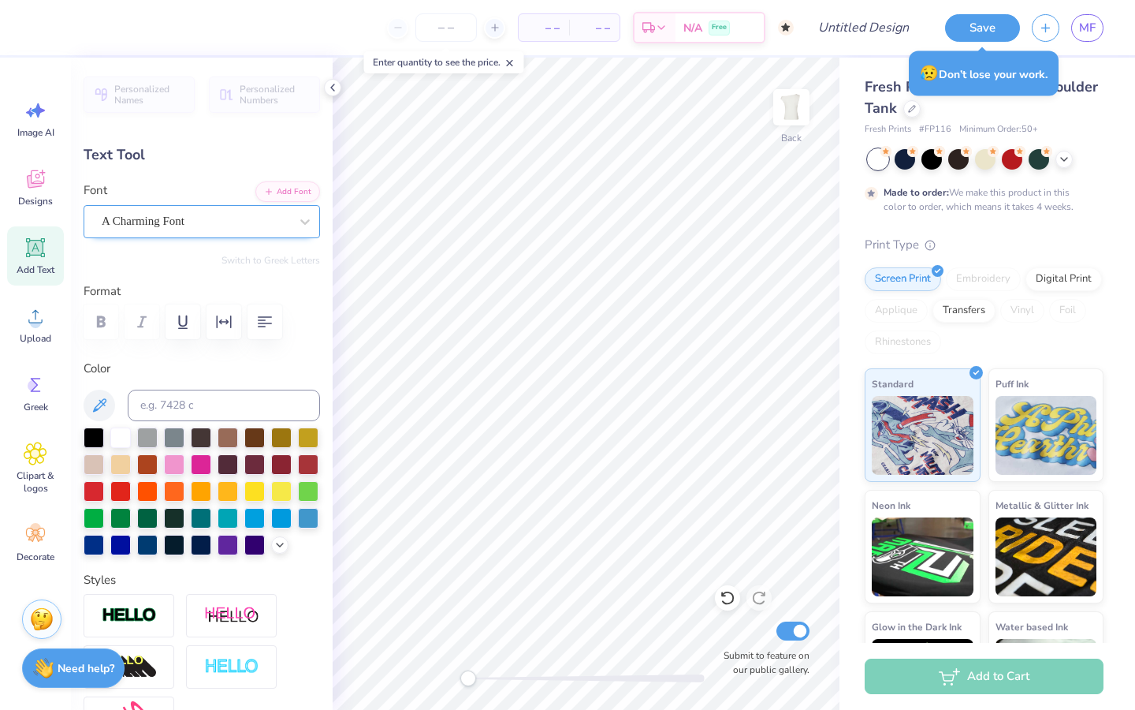
click at [235, 220] on div "A Charming Font" at bounding box center [195, 221] width 191 height 24
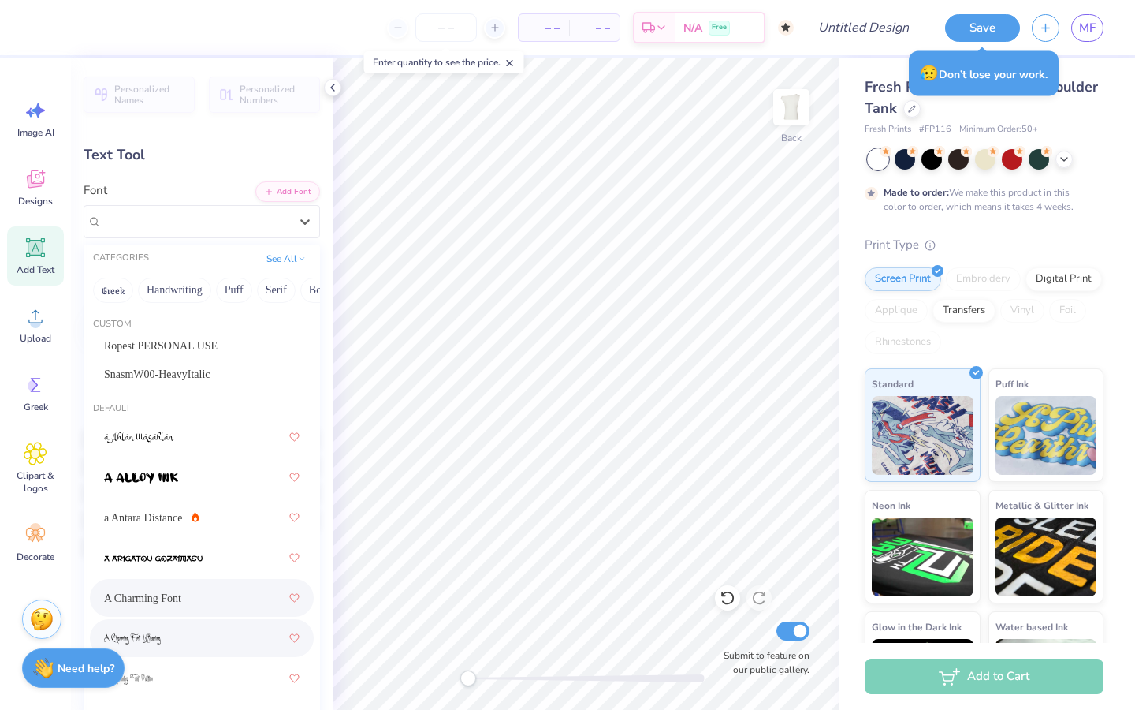
click at [193, 643] on div at bounding box center [202, 638] width 196 height 28
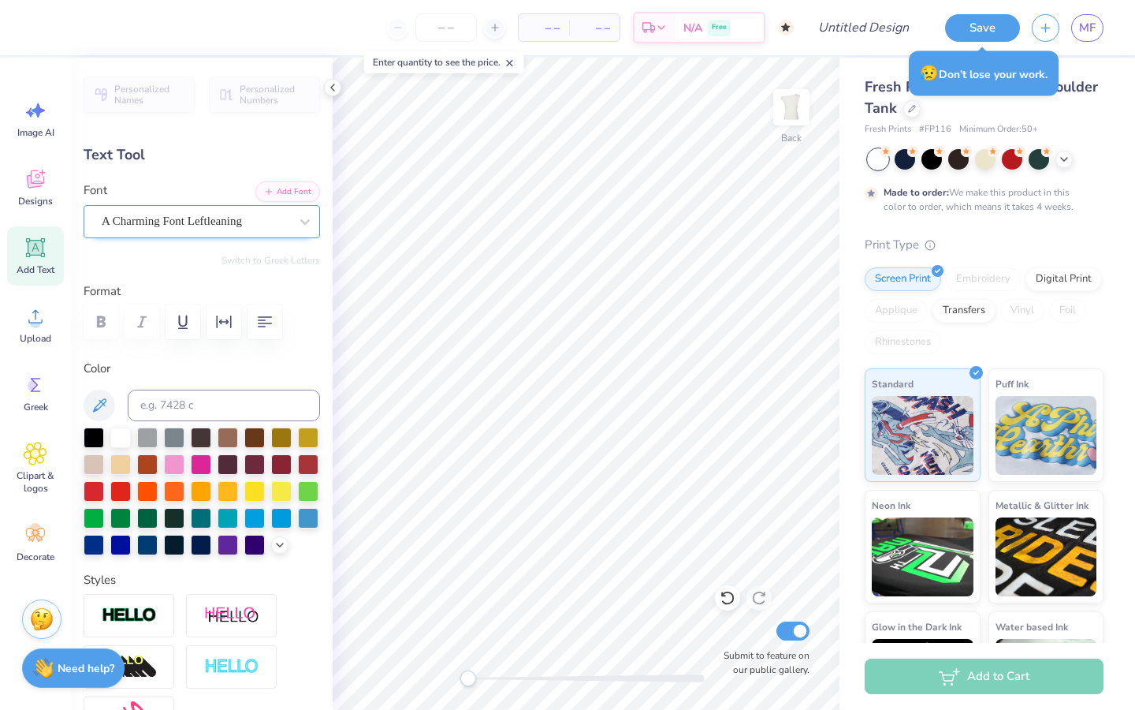
click at [229, 215] on div "A Charming Font Leftleaning" at bounding box center [195, 221] width 191 height 24
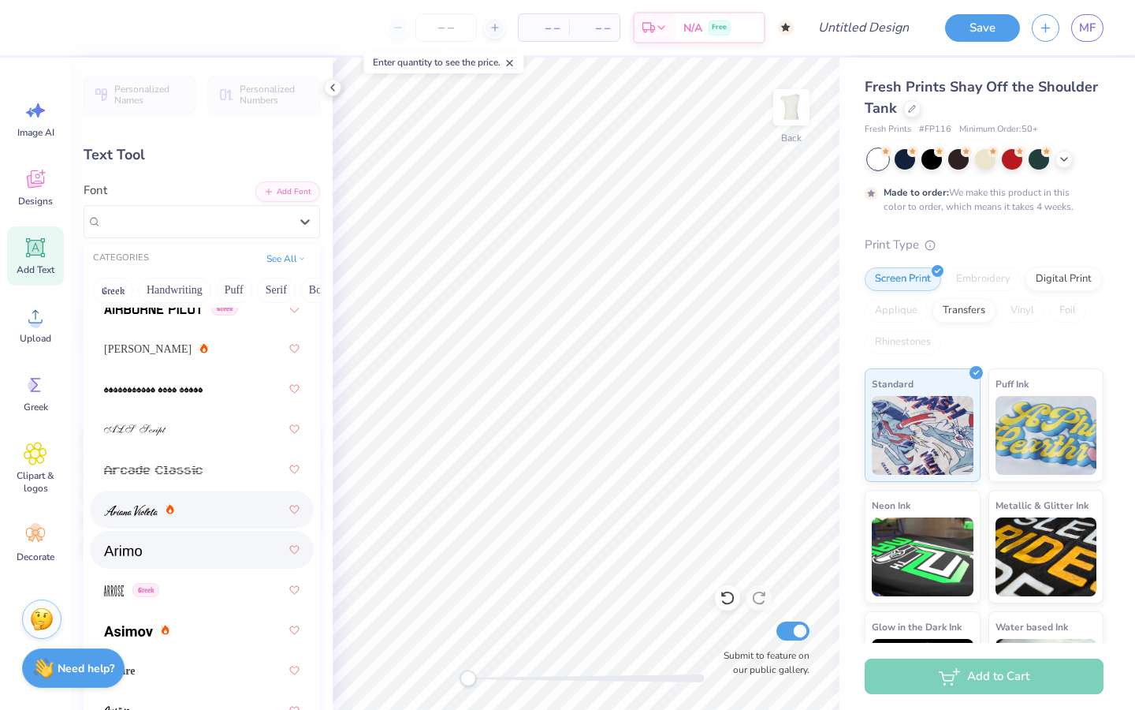
scroll to position [646, 0]
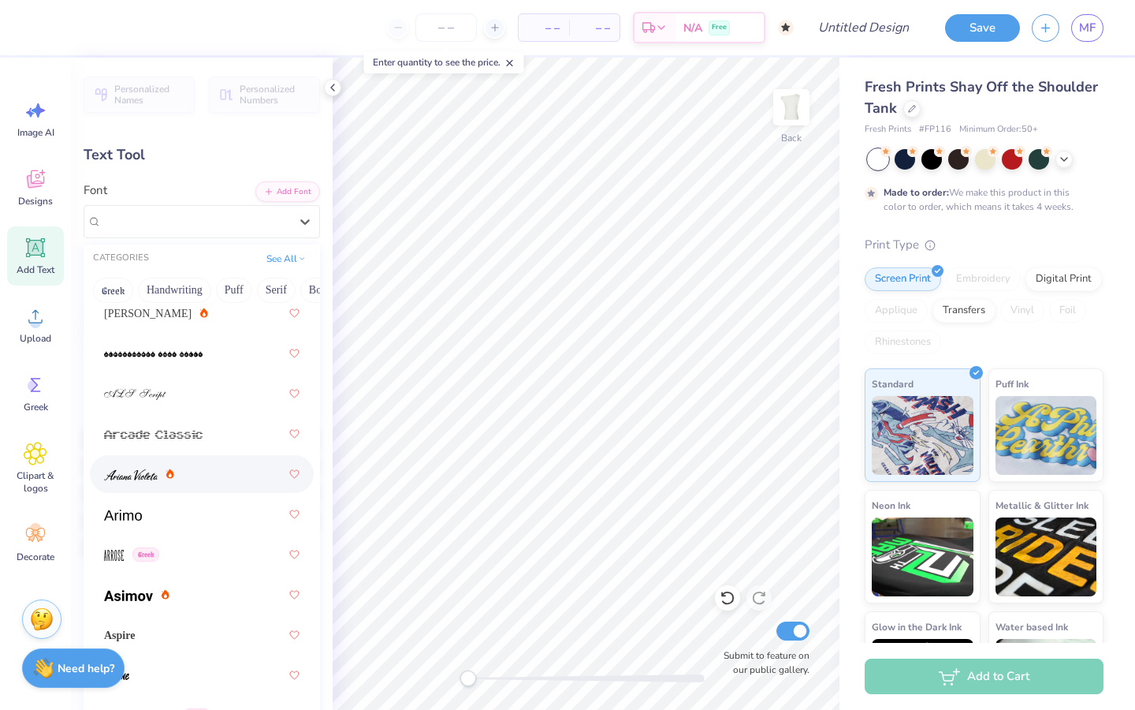
click at [235, 479] on div at bounding box center [202, 474] width 196 height 28
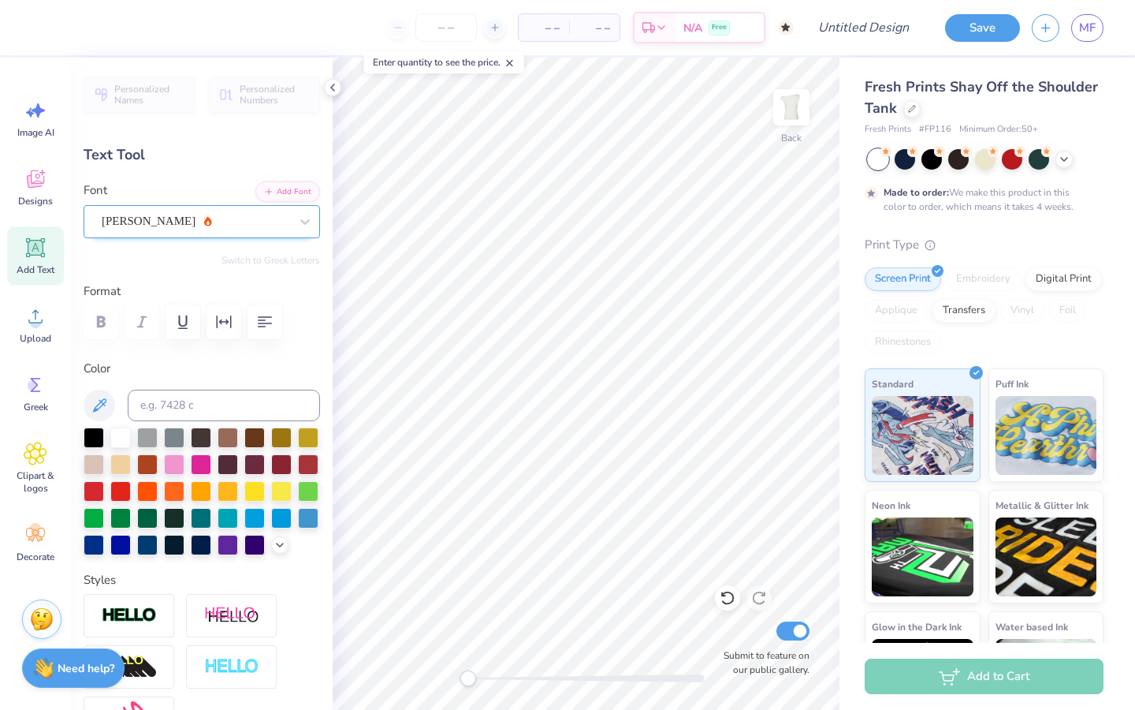
click at [266, 227] on div "[PERSON_NAME]" at bounding box center [195, 221] width 191 height 24
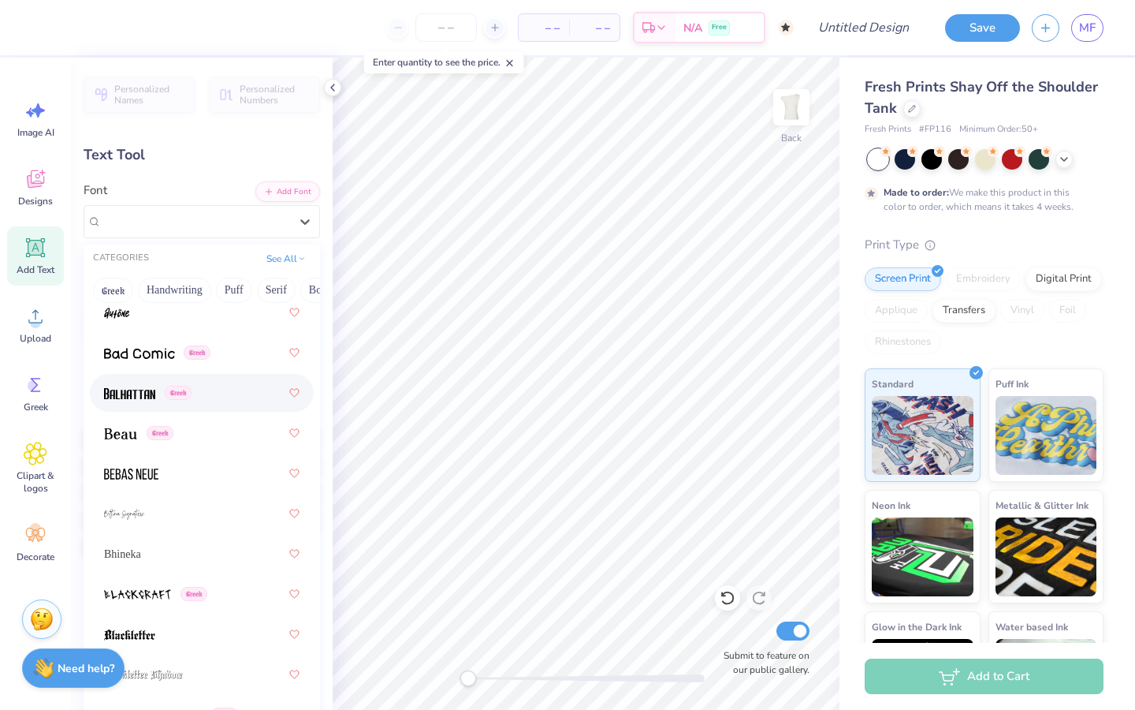
scroll to position [1018, 0]
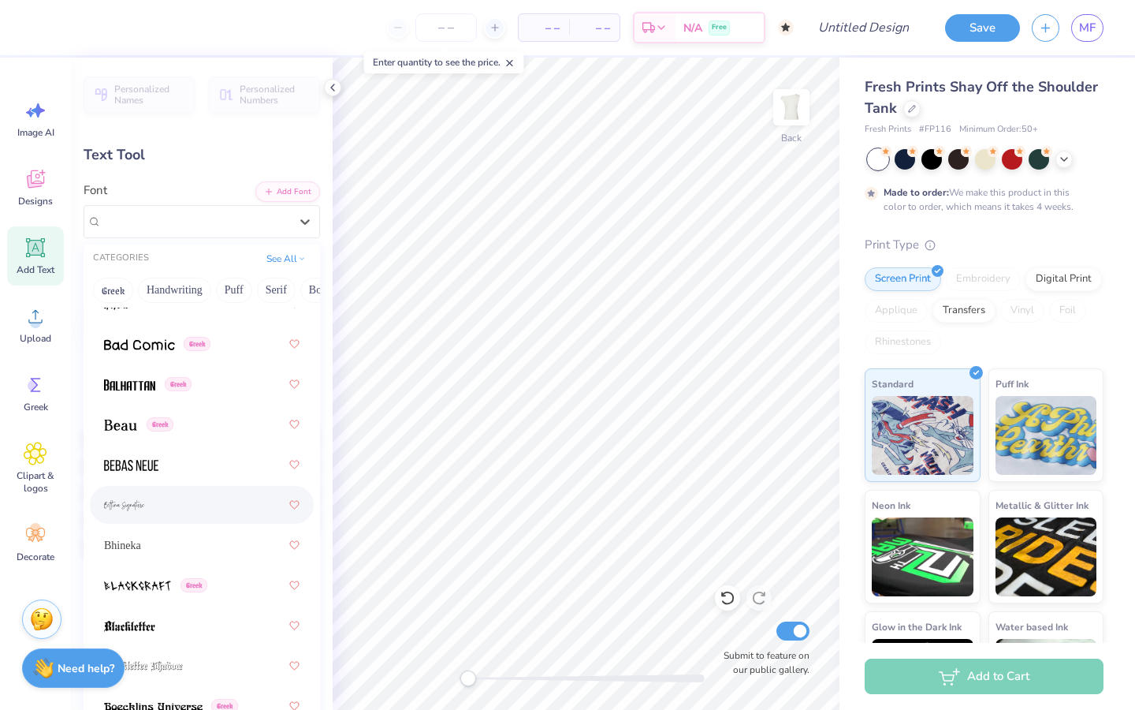
click at [192, 496] on div at bounding box center [202, 504] width 196 height 28
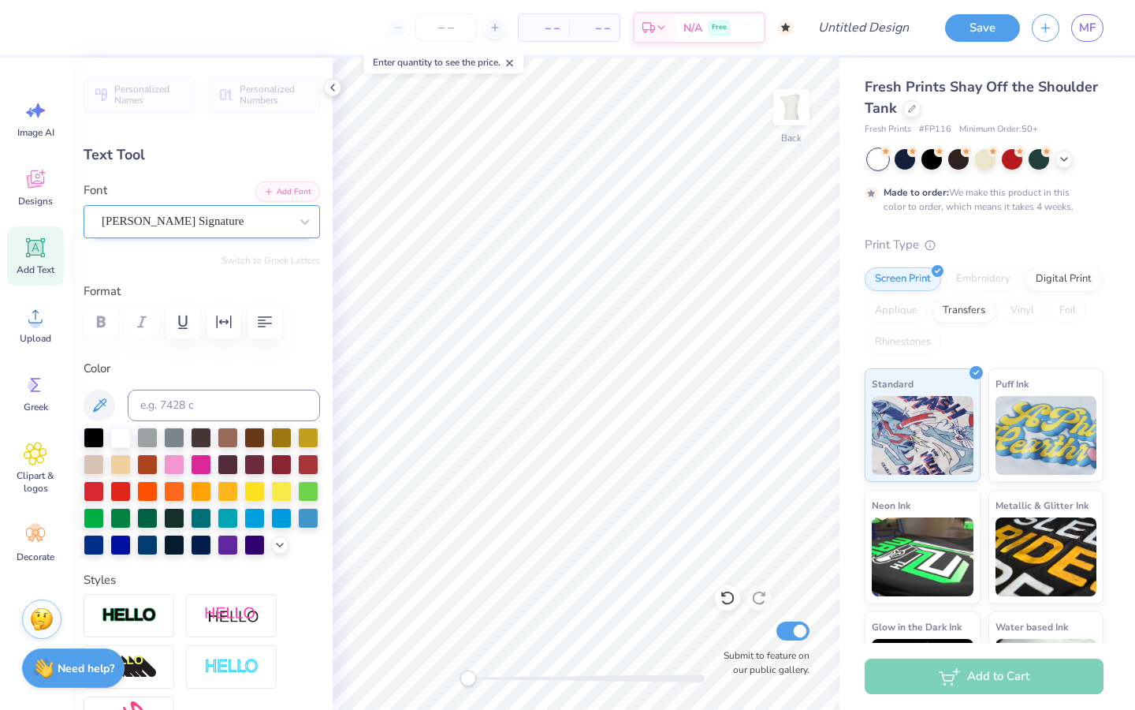
click at [274, 215] on div "[PERSON_NAME] Signature" at bounding box center [195, 221] width 191 height 24
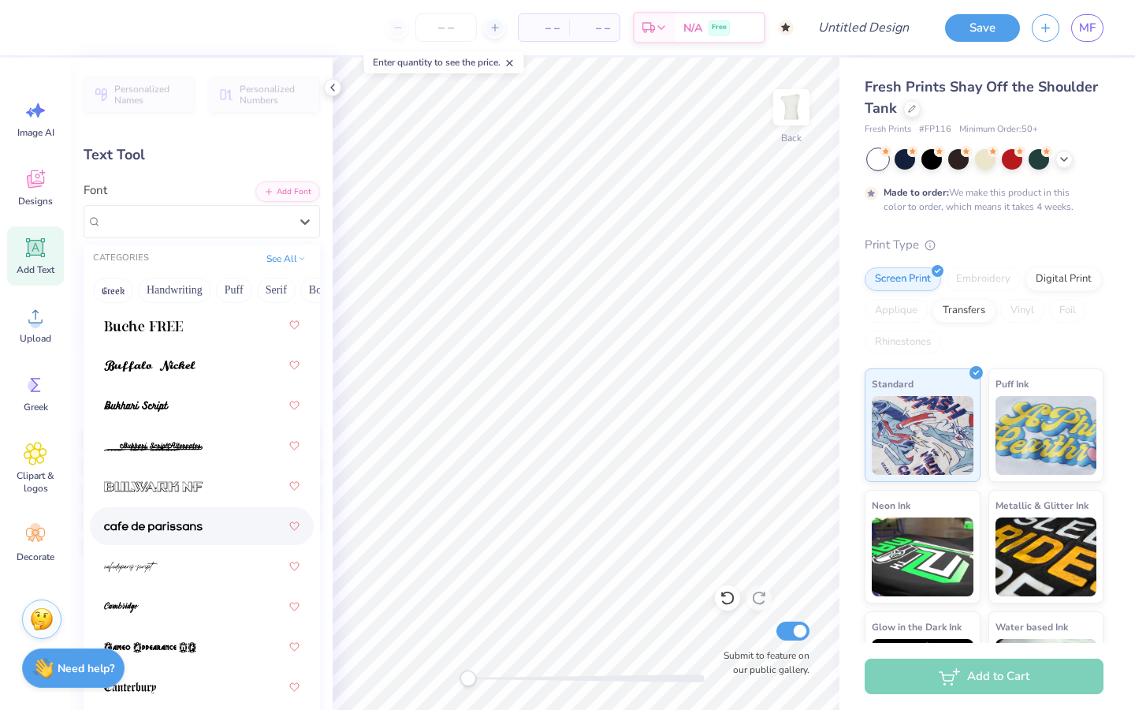
scroll to position [2127, 0]
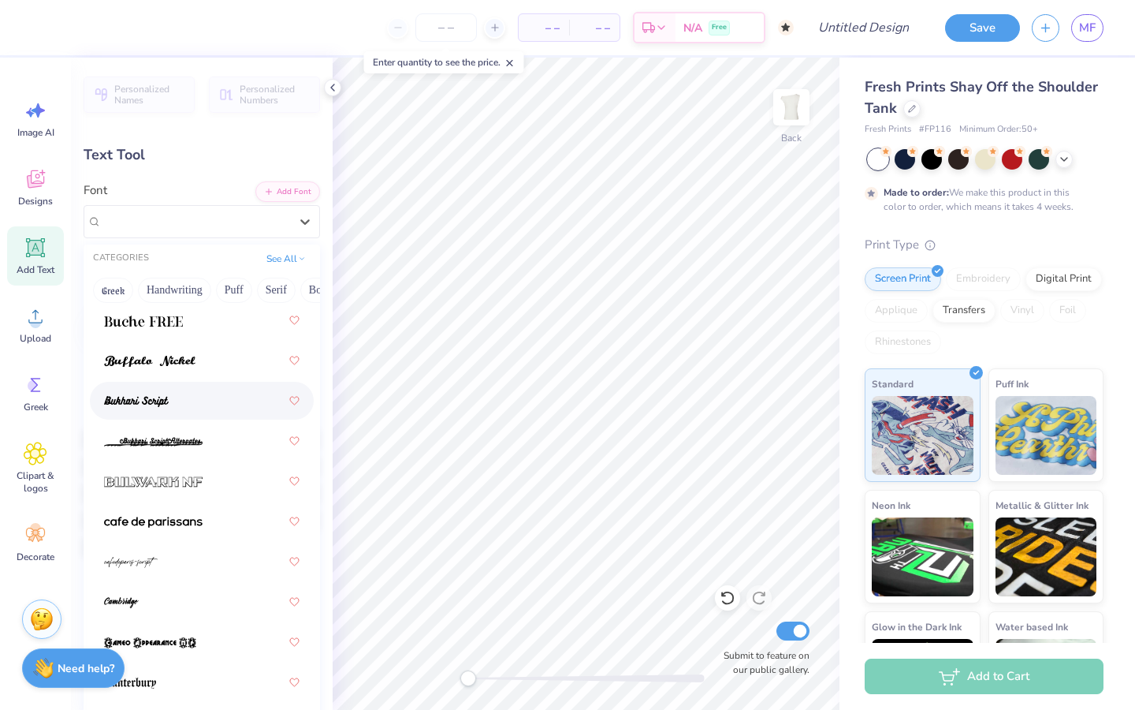
click at [211, 394] on div at bounding box center [202, 400] width 196 height 28
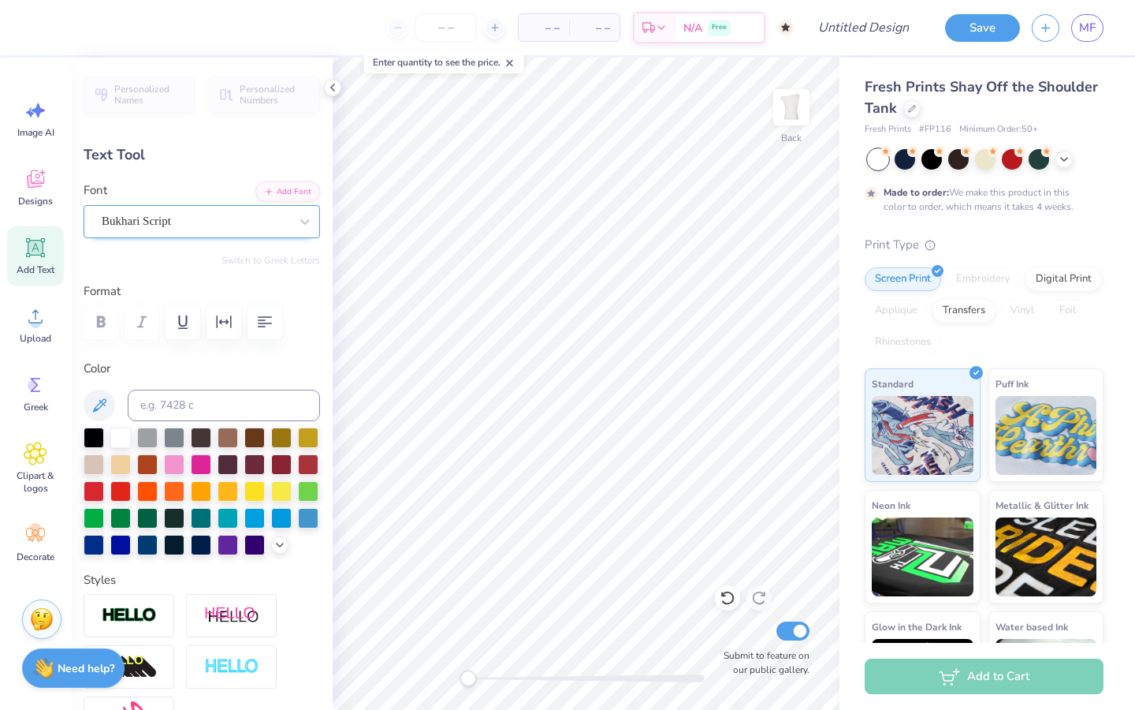
click at [237, 219] on div "Bukhari Script" at bounding box center [195, 221] width 191 height 24
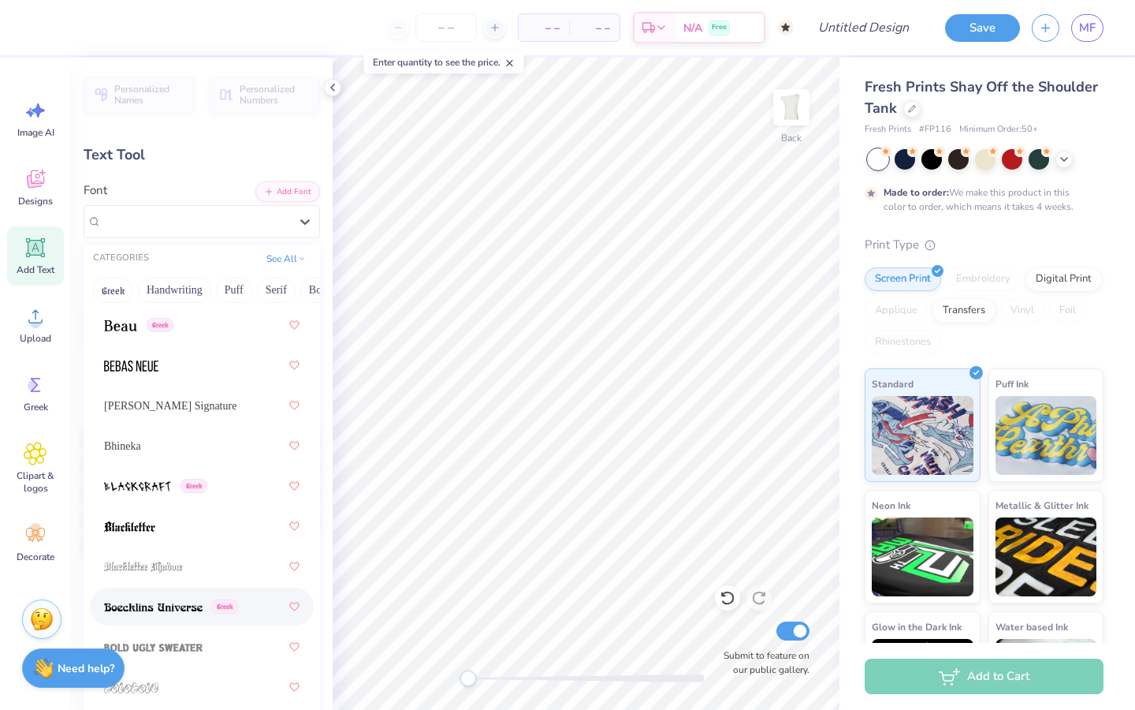
scroll to position [1123, 0]
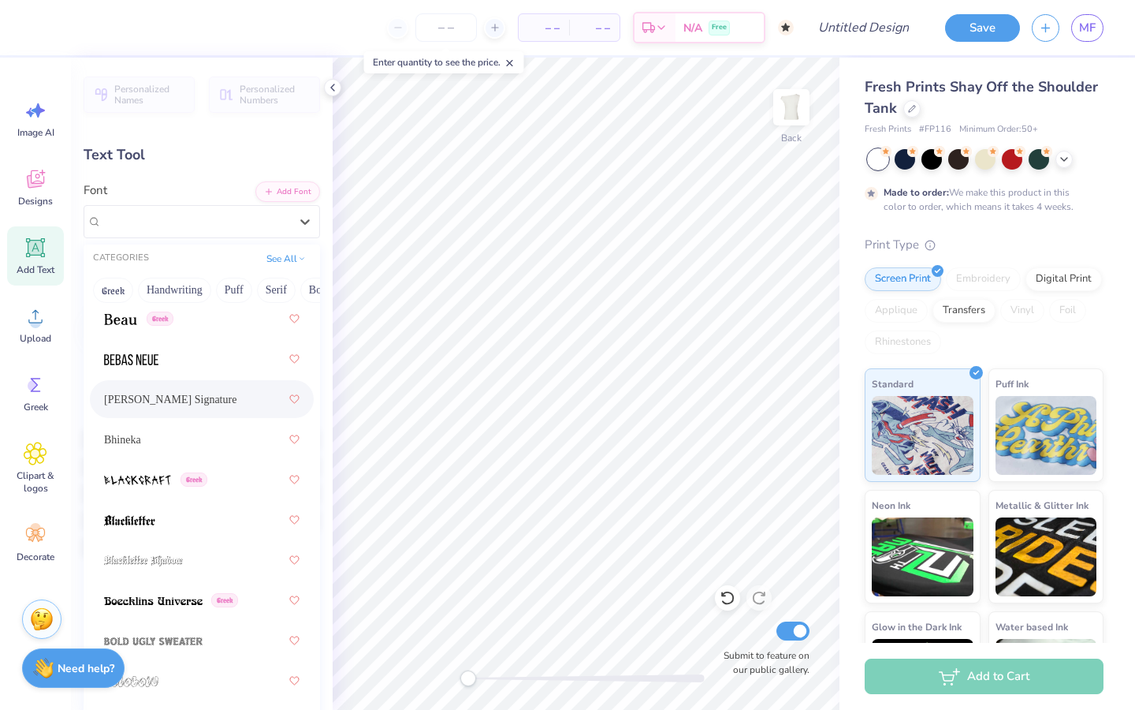
click at [193, 408] on div "[PERSON_NAME] Signature" at bounding box center [202, 399] width 196 height 28
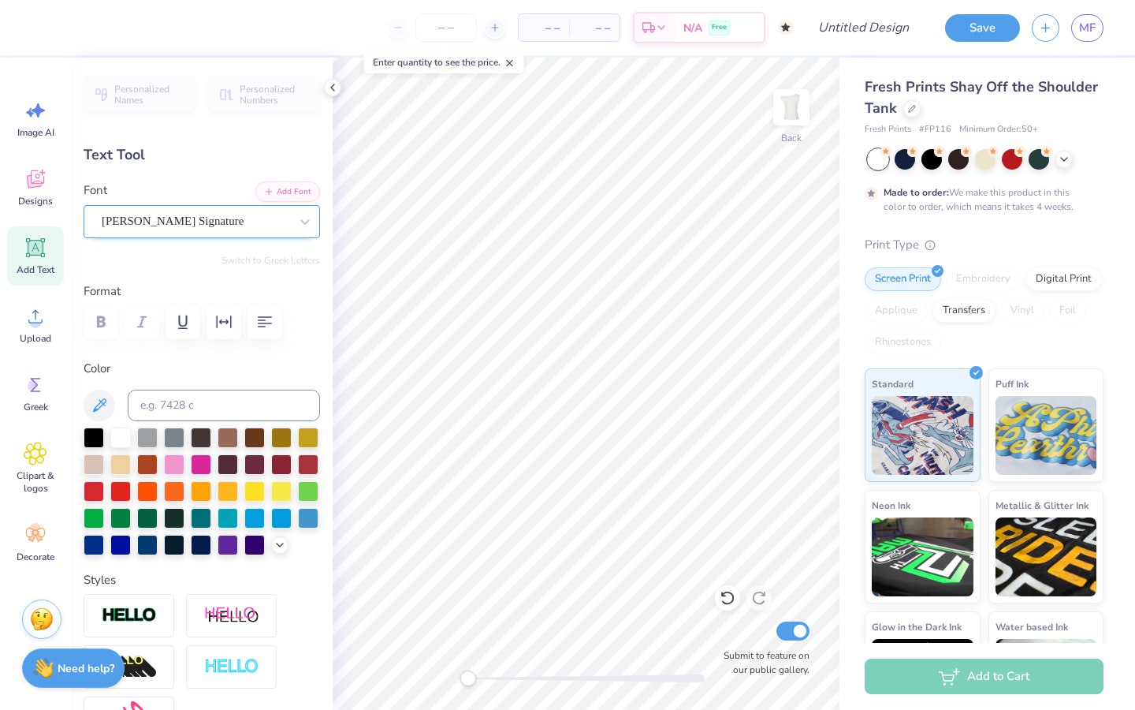
click at [237, 220] on div "[PERSON_NAME] Signature" at bounding box center [195, 221] width 191 height 24
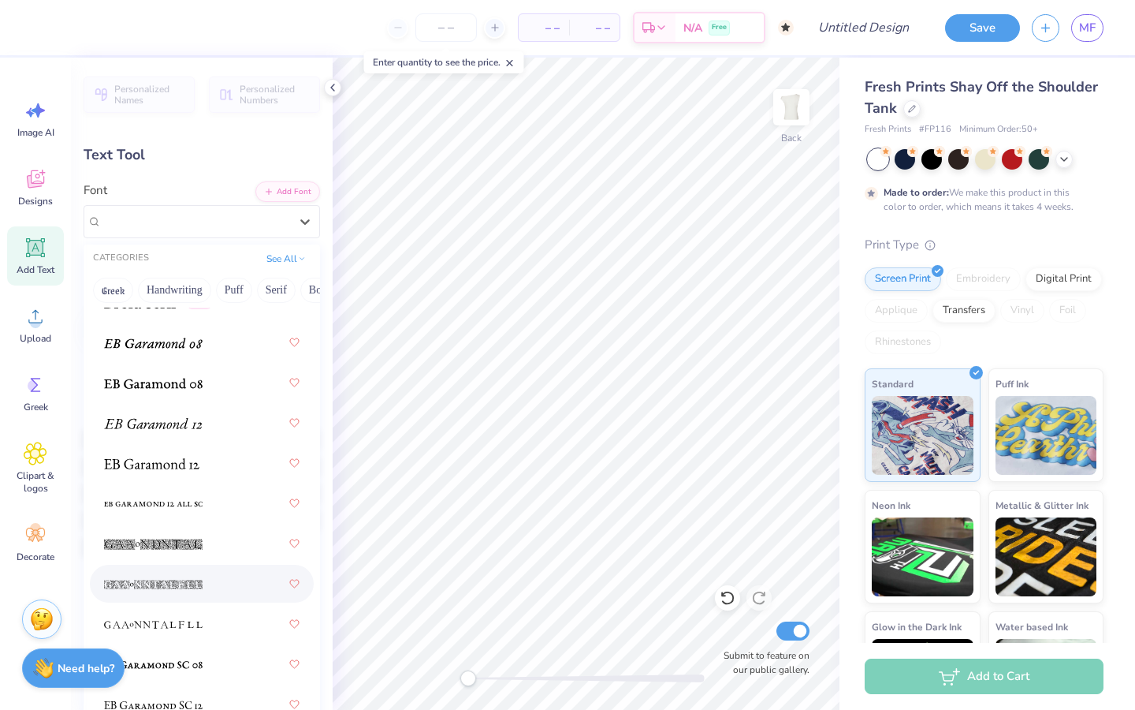
scroll to position [4111, 0]
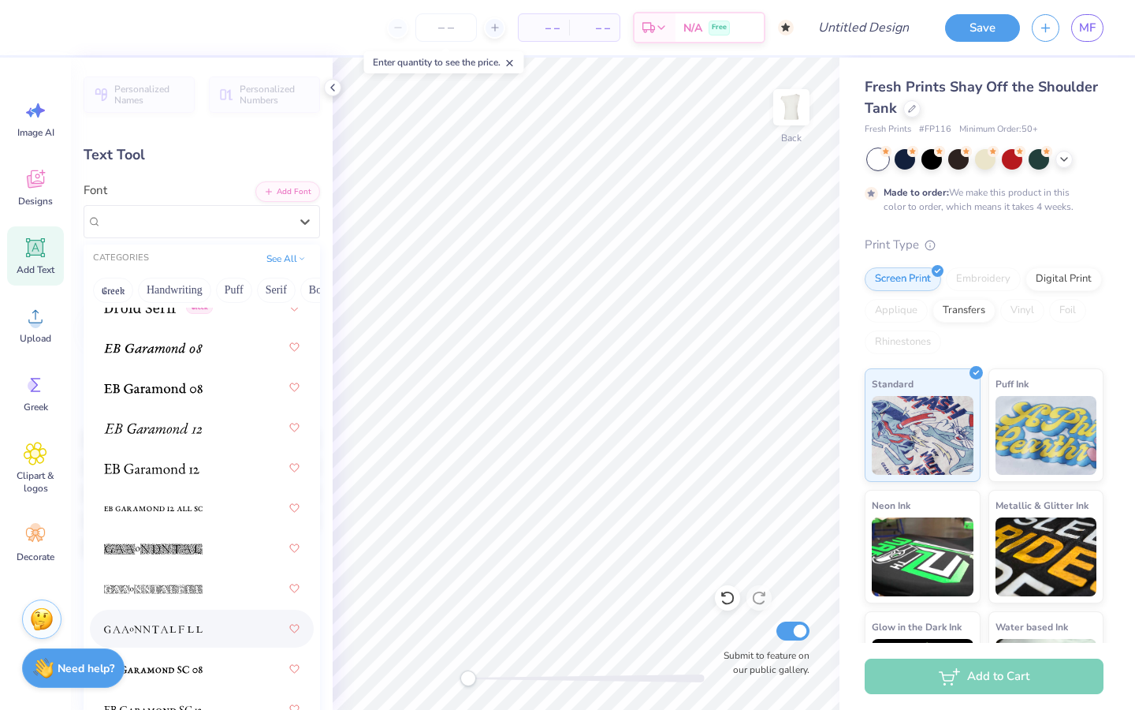
click at [199, 635] on span at bounding box center [153, 628] width 99 height 17
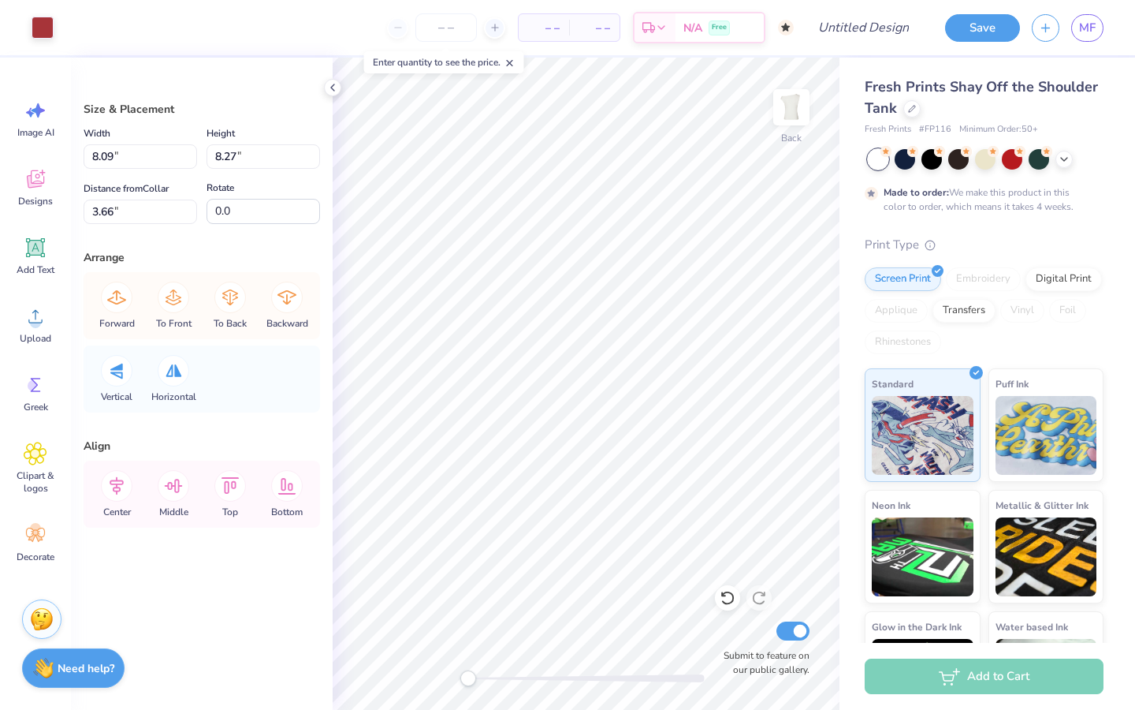
type input "8.06"
type input "8.21"
type input "3.51"
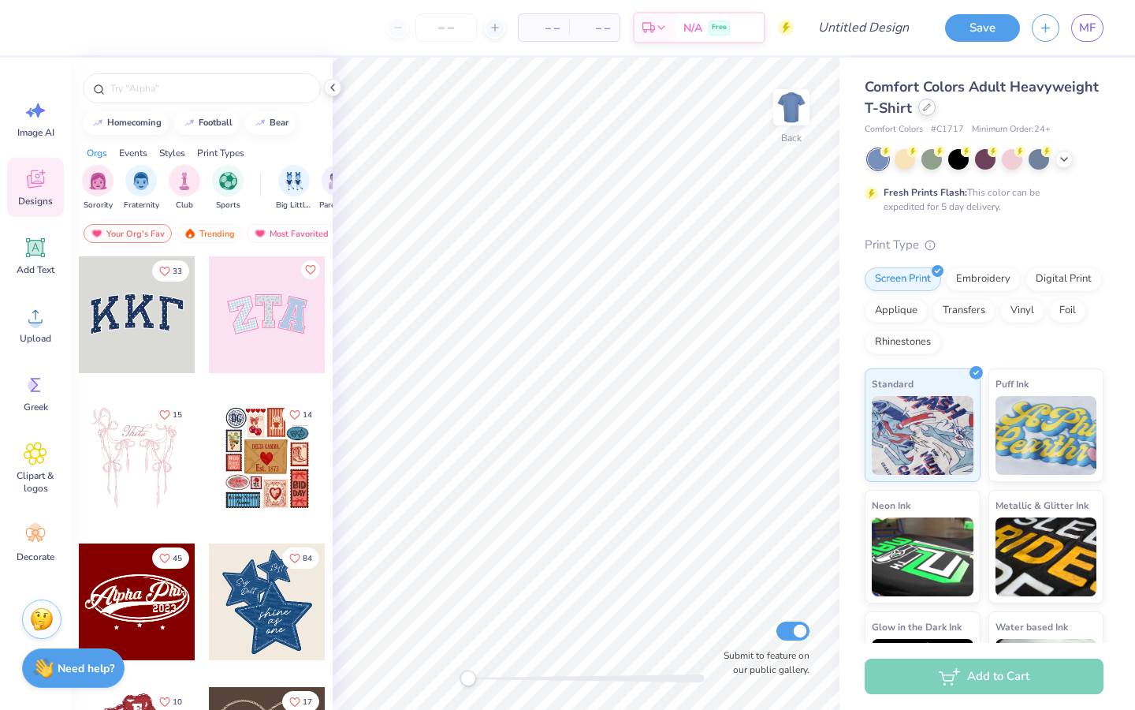
click at [923, 110] on icon at bounding box center [927, 107] width 8 height 8
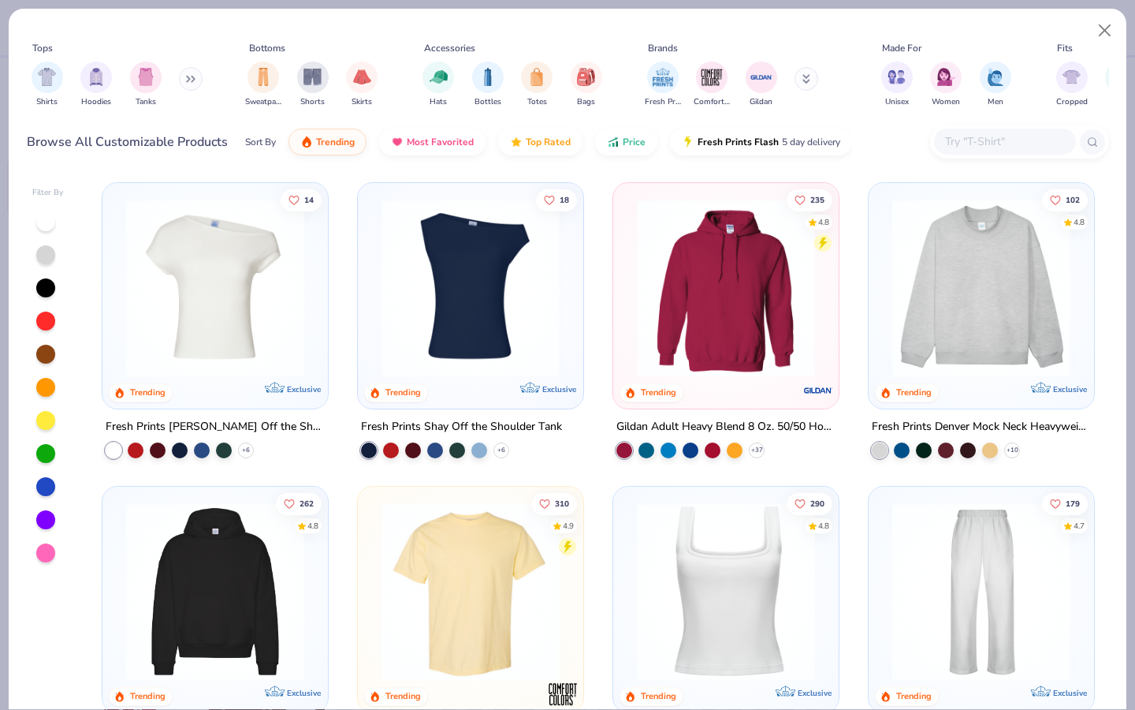
click at [547, 307] on img at bounding box center [471, 288] width 194 height 178
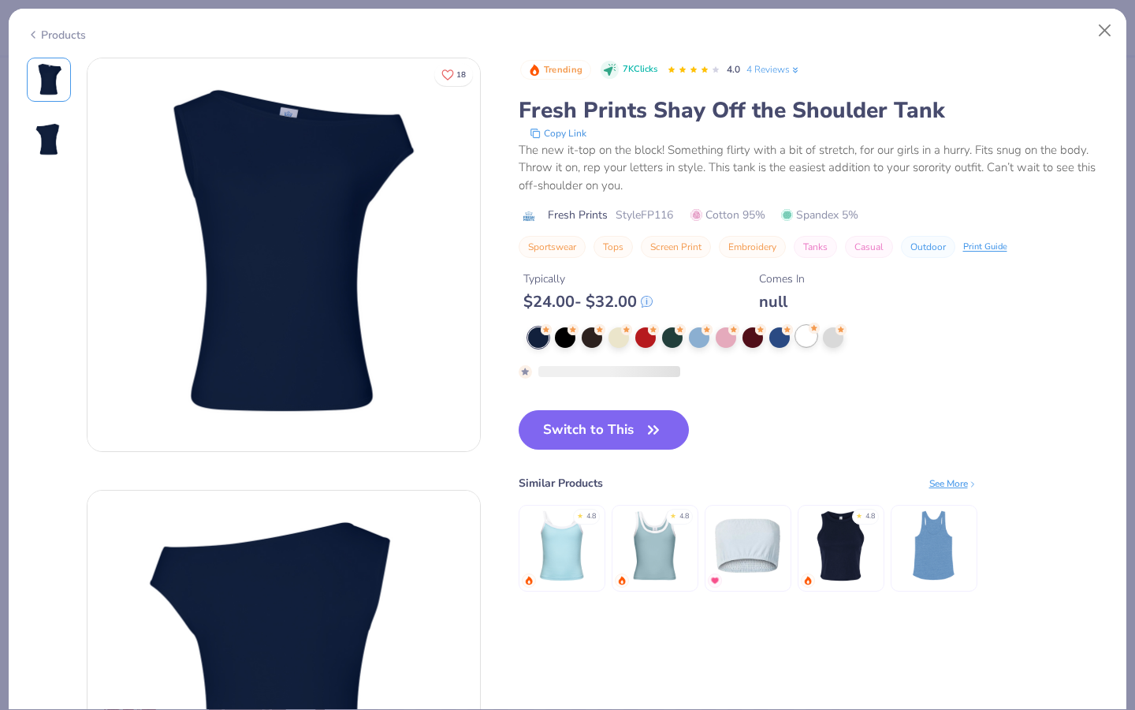
click at [806, 340] on div at bounding box center [806, 336] width 20 height 20
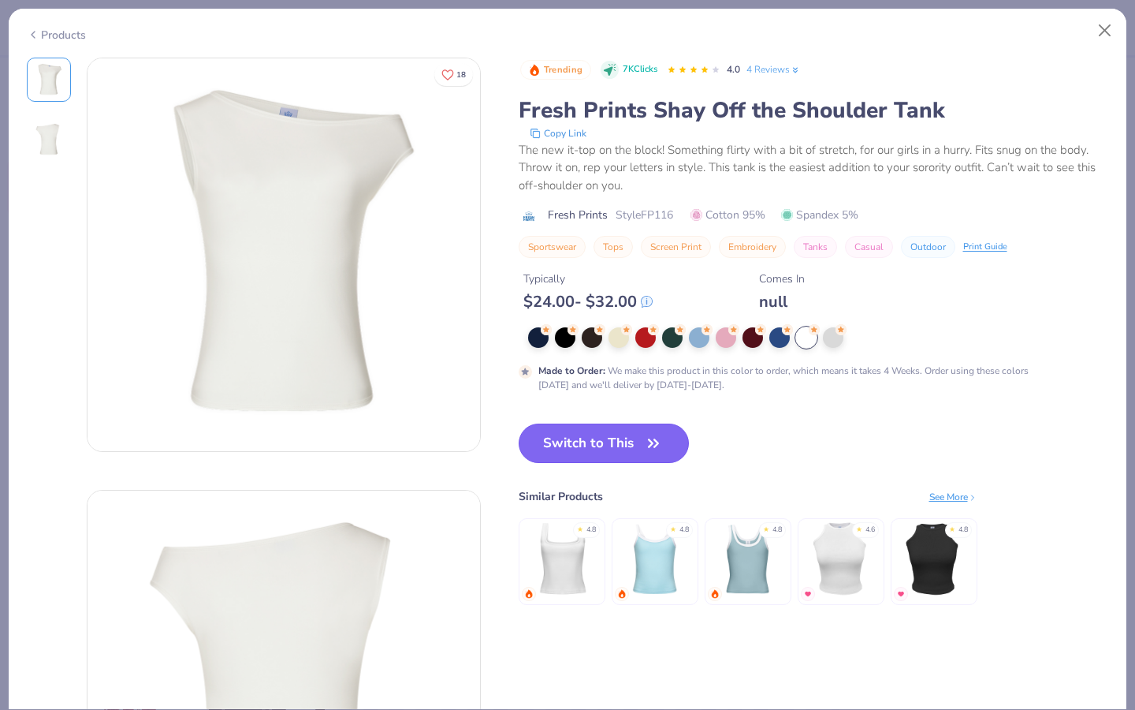
click at [630, 441] on button "Switch to This" at bounding box center [604, 442] width 171 height 39
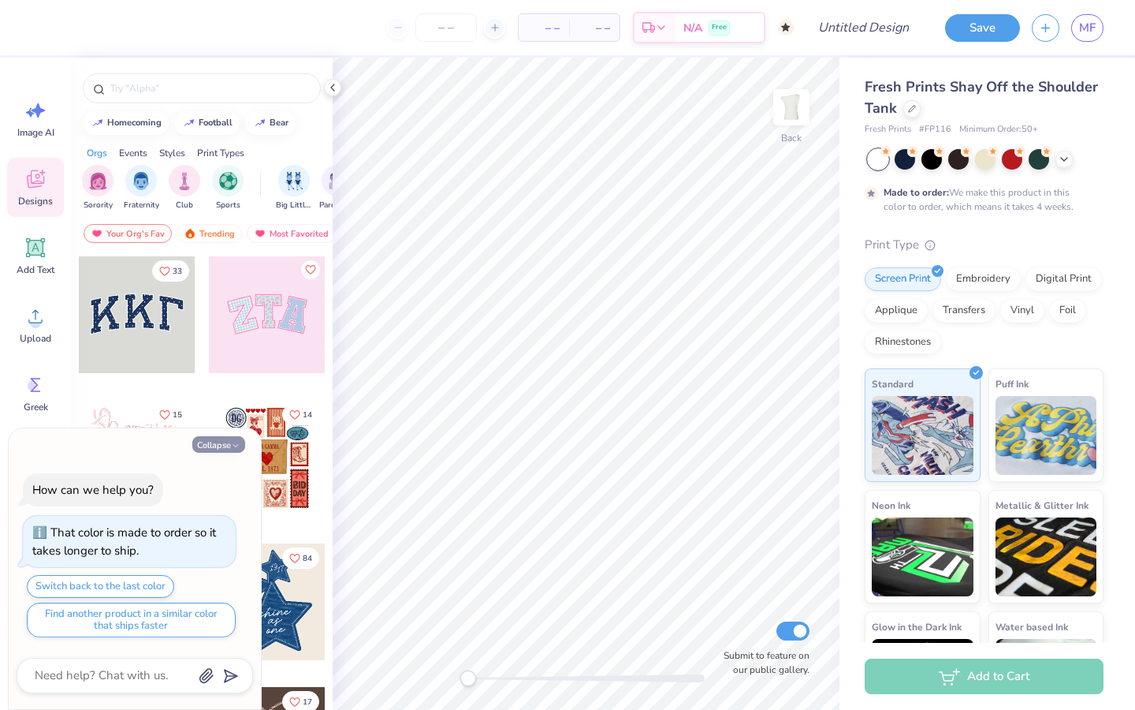
click at [227, 445] on button "Collapse" at bounding box center [218, 444] width 53 height 17
type textarea "x"
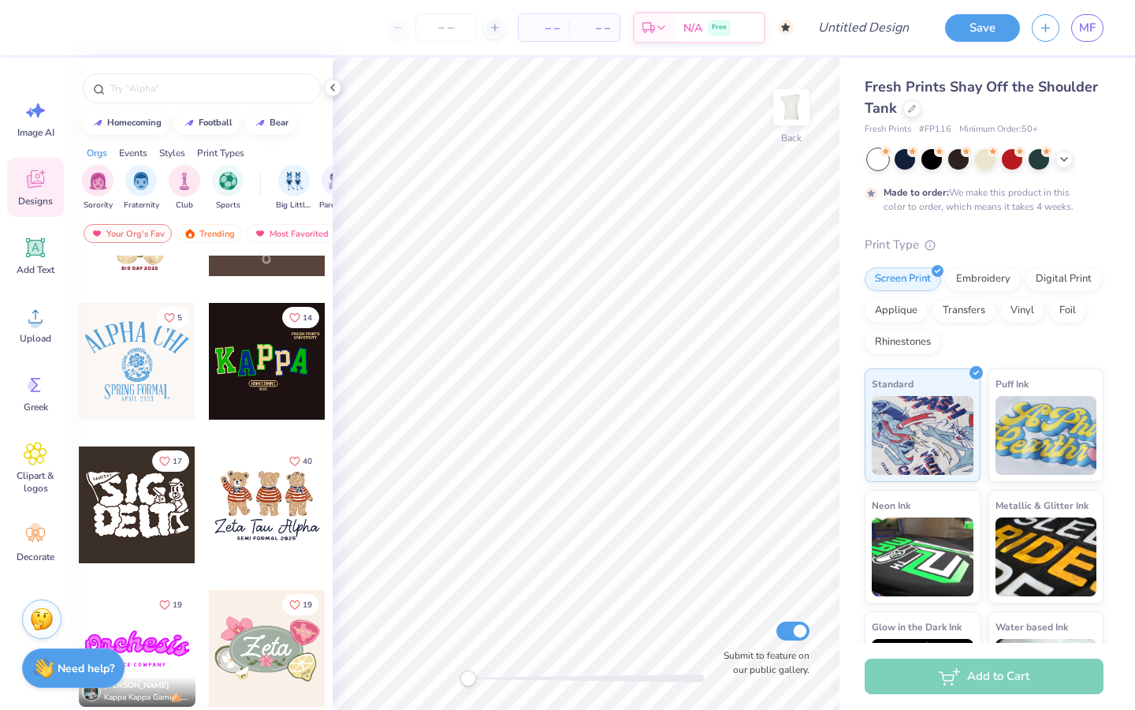
scroll to position [564, 0]
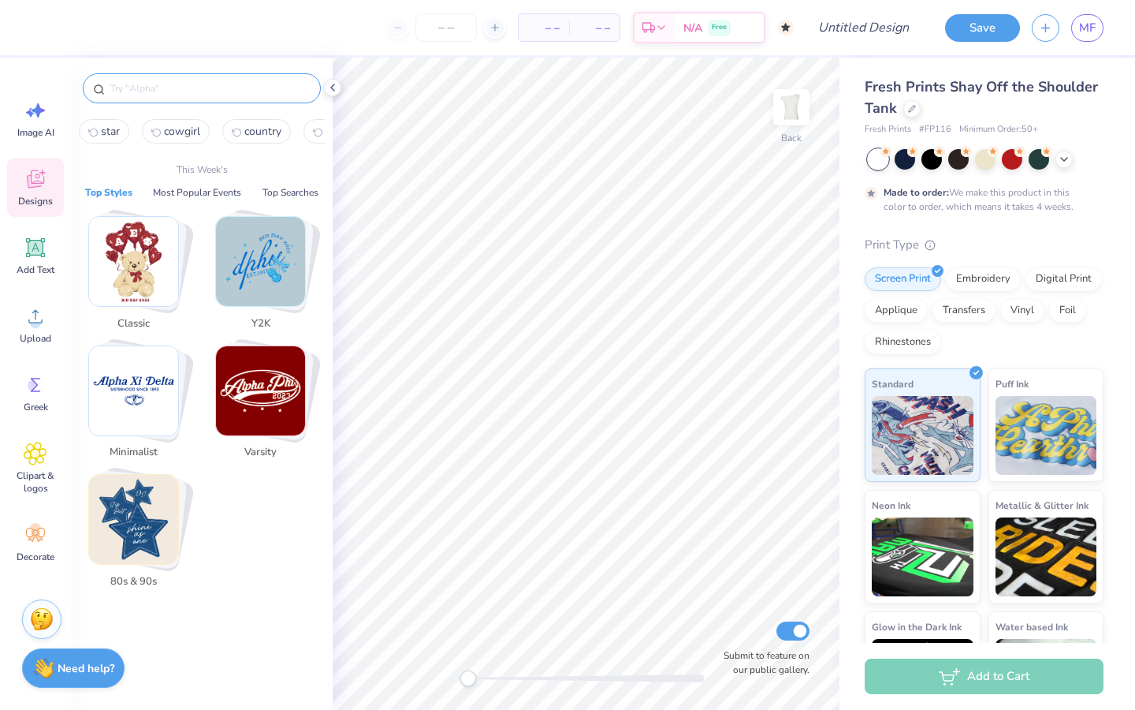
click at [222, 84] on input "text" at bounding box center [210, 88] width 202 height 16
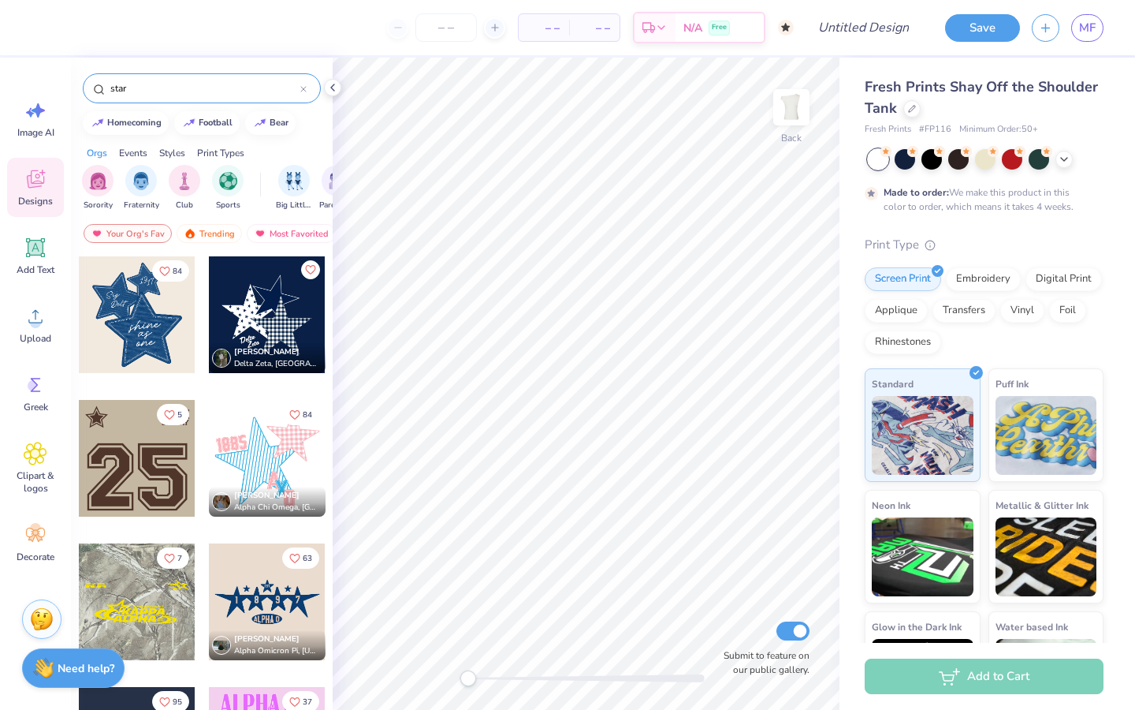
type input "star"
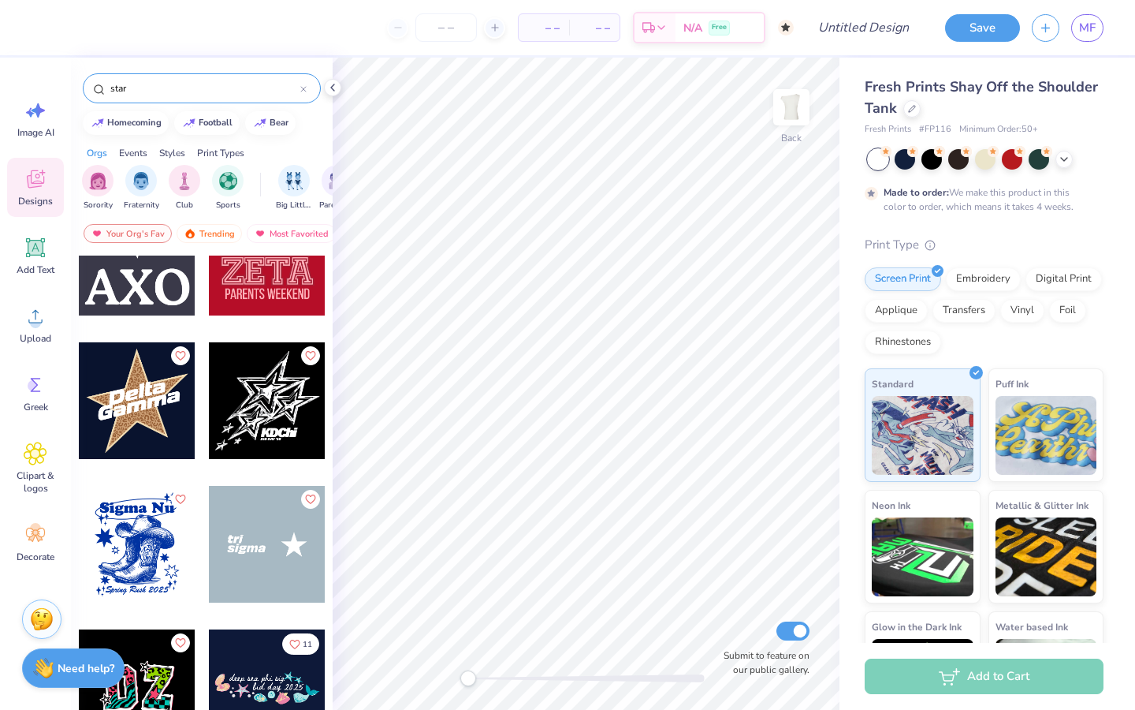
scroll to position [1439, 0]
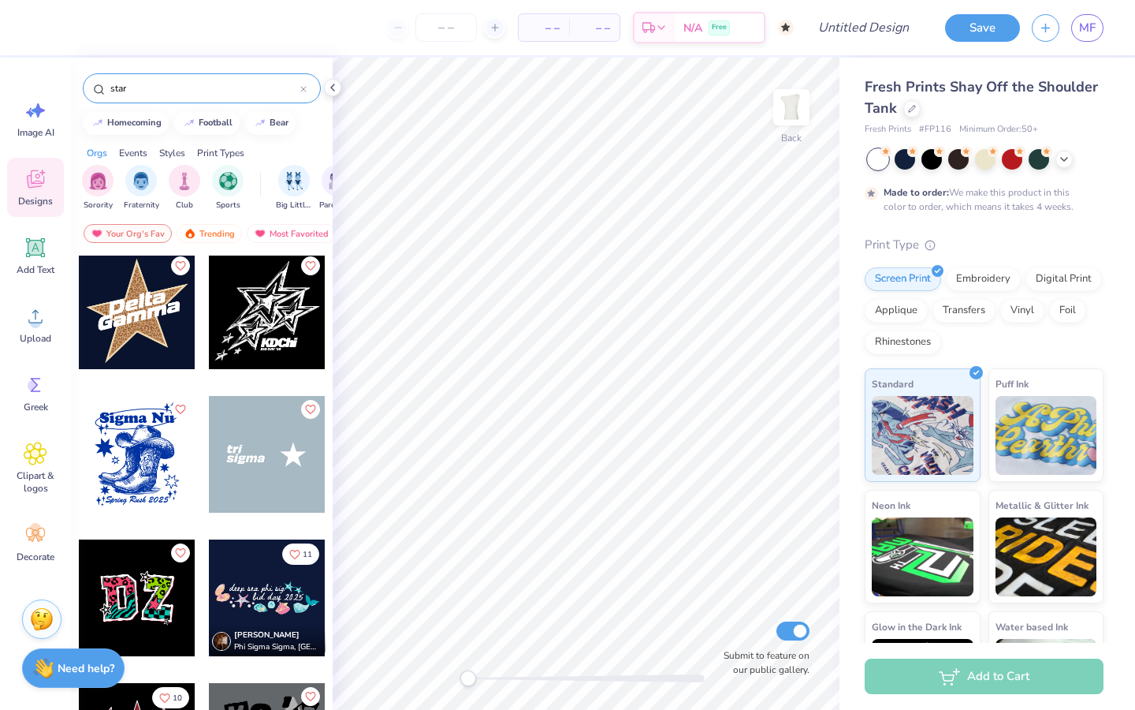
click at [285, 451] on div at bounding box center [150, 454] width 350 height 117
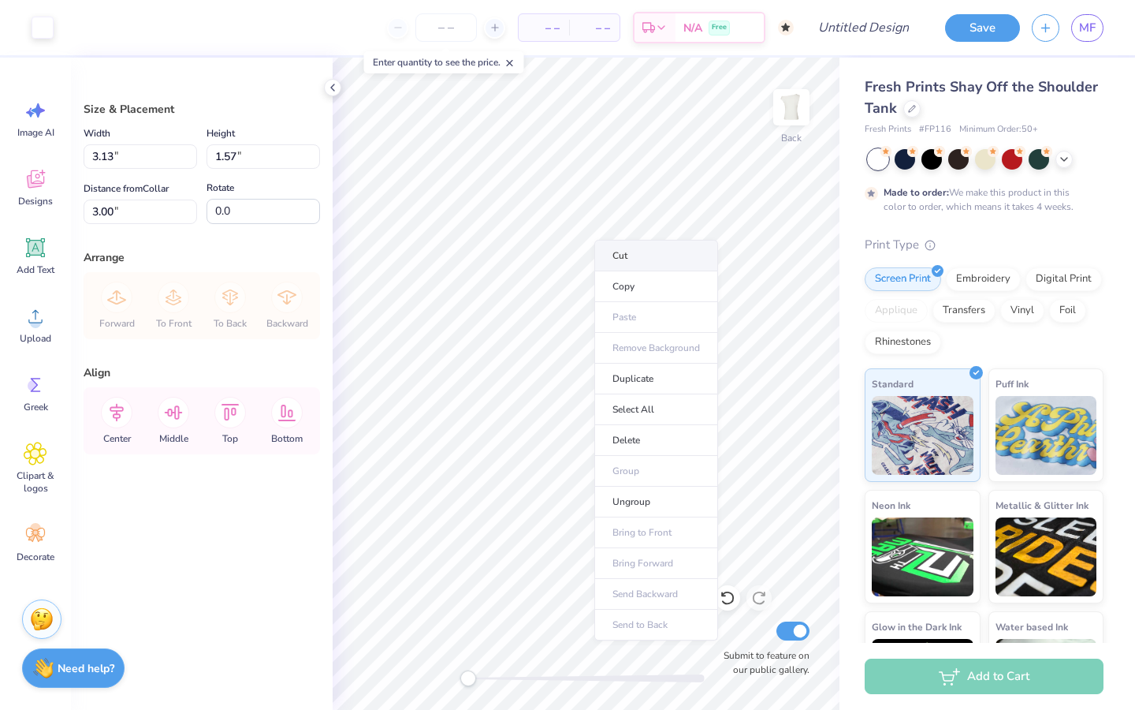
click at [633, 257] on li "Cut" at bounding box center [656, 256] width 124 height 32
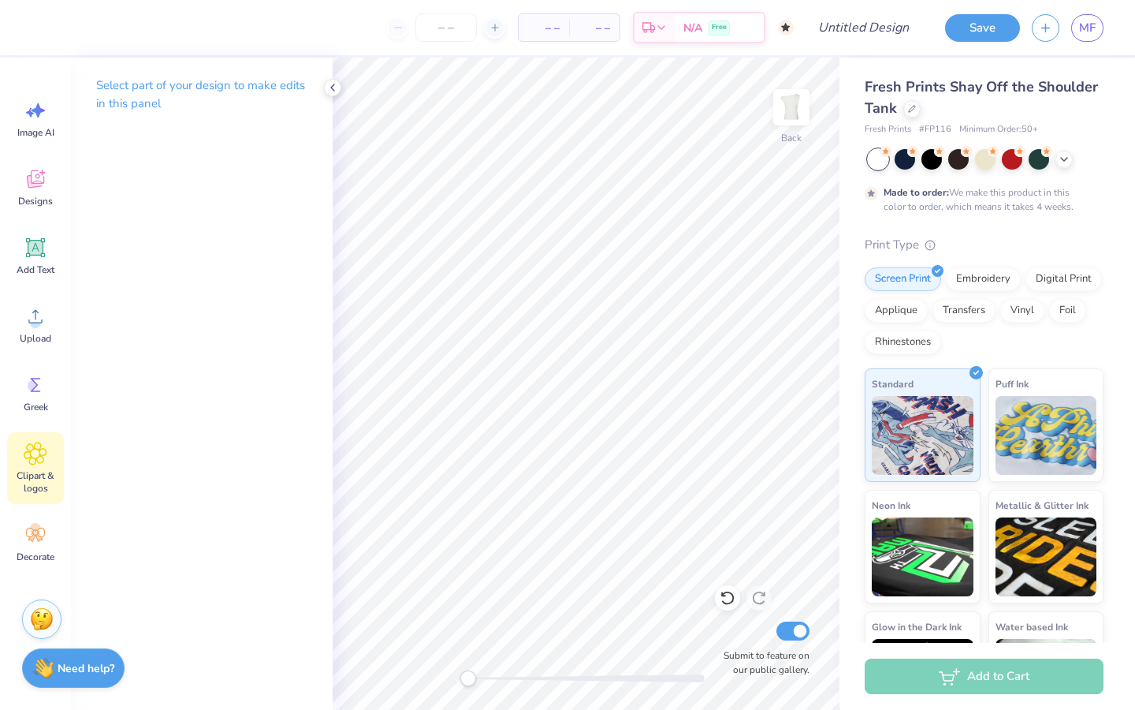
click at [49, 463] on div "Clipart & logos" at bounding box center [35, 468] width 57 height 72
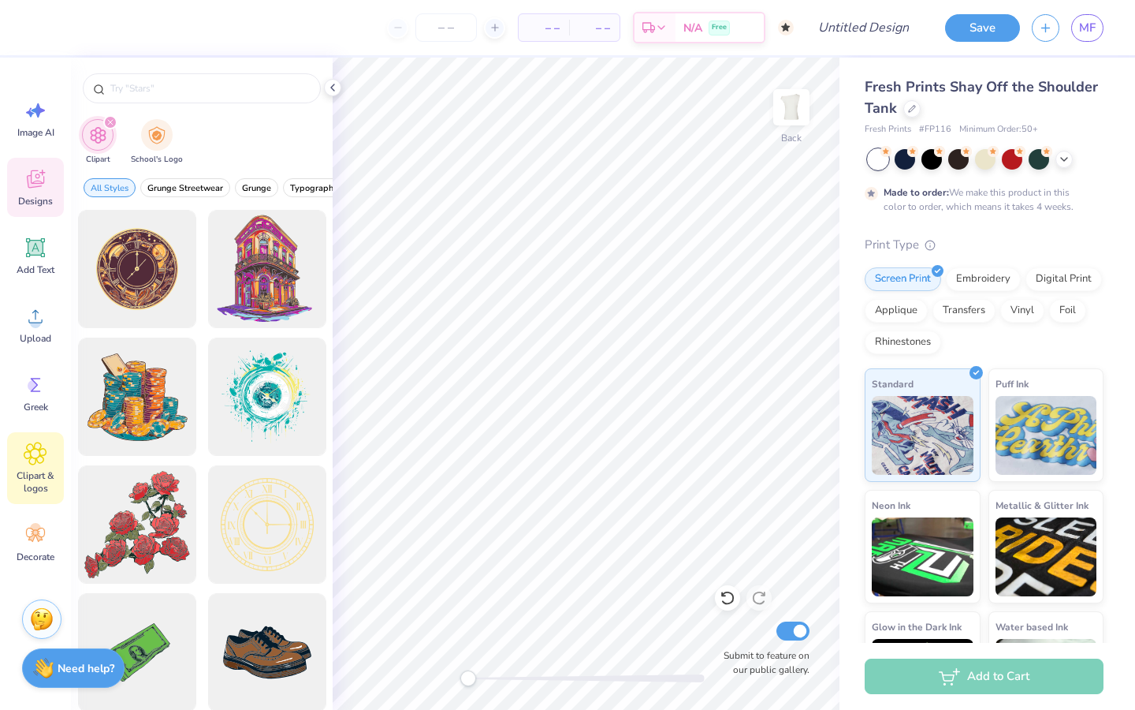
click at [35, 184] on icon at bounding box center [35, 181] width 15 height 13
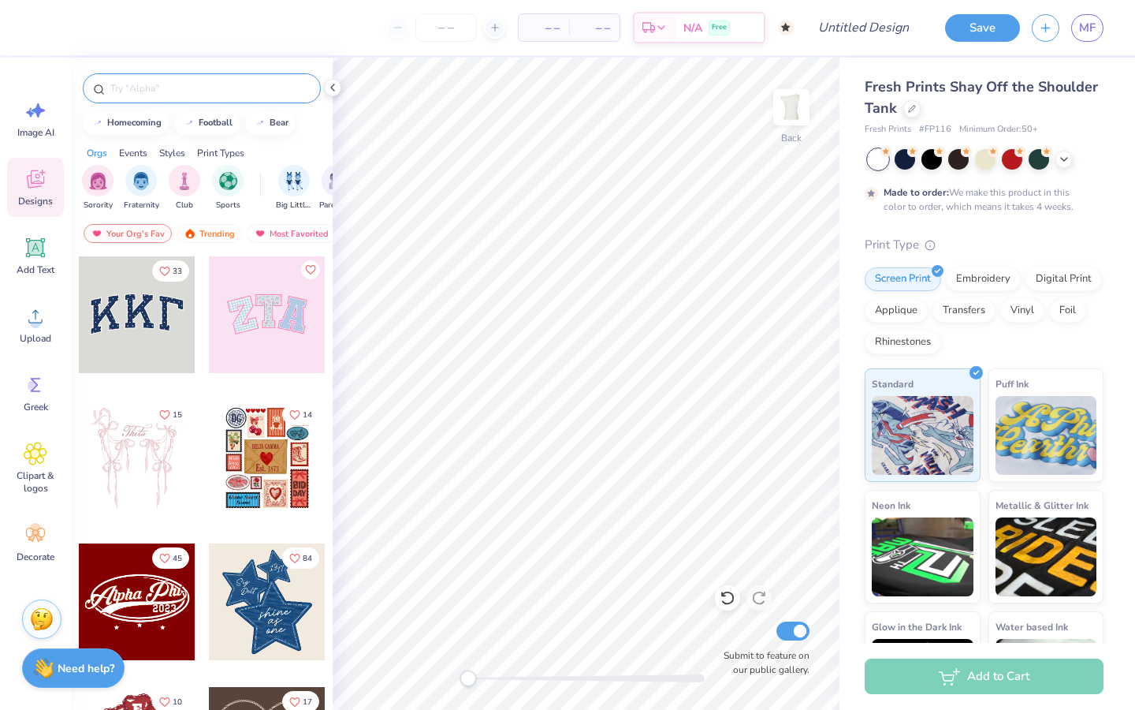
click at [160, 92] on input "text" at bounding box center [210, 88] width 202 height 16
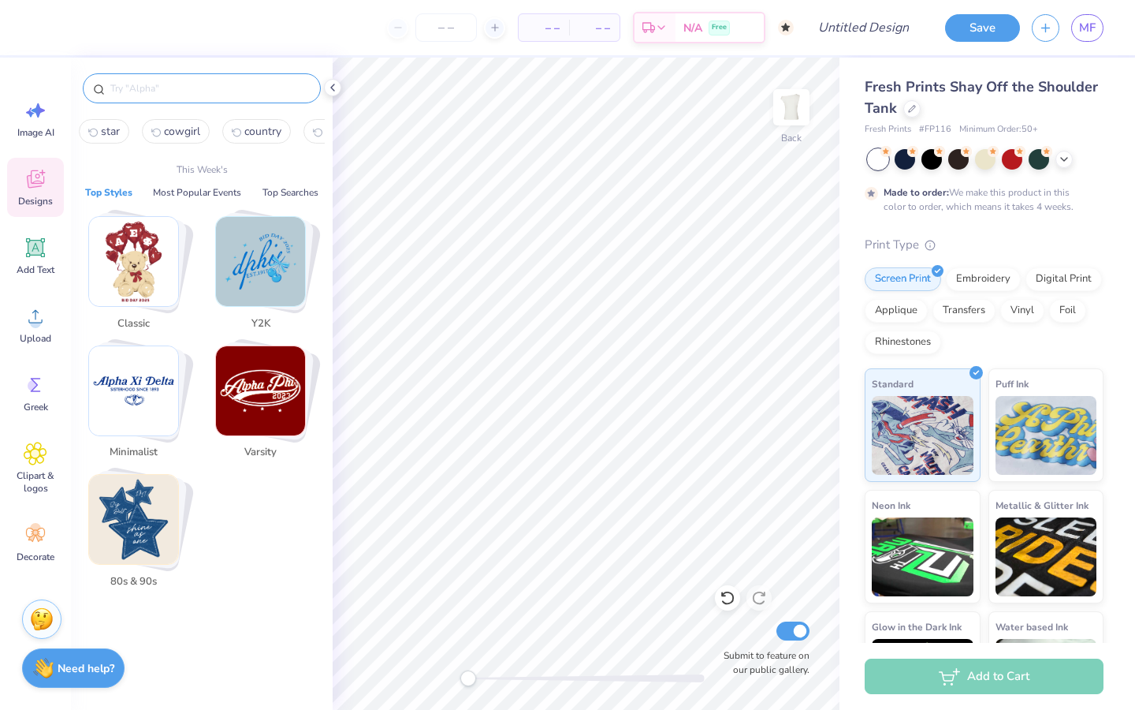
click at [107, 127] on span "star" at bounding box center [110, 131] width 19 height 15
type input "star"
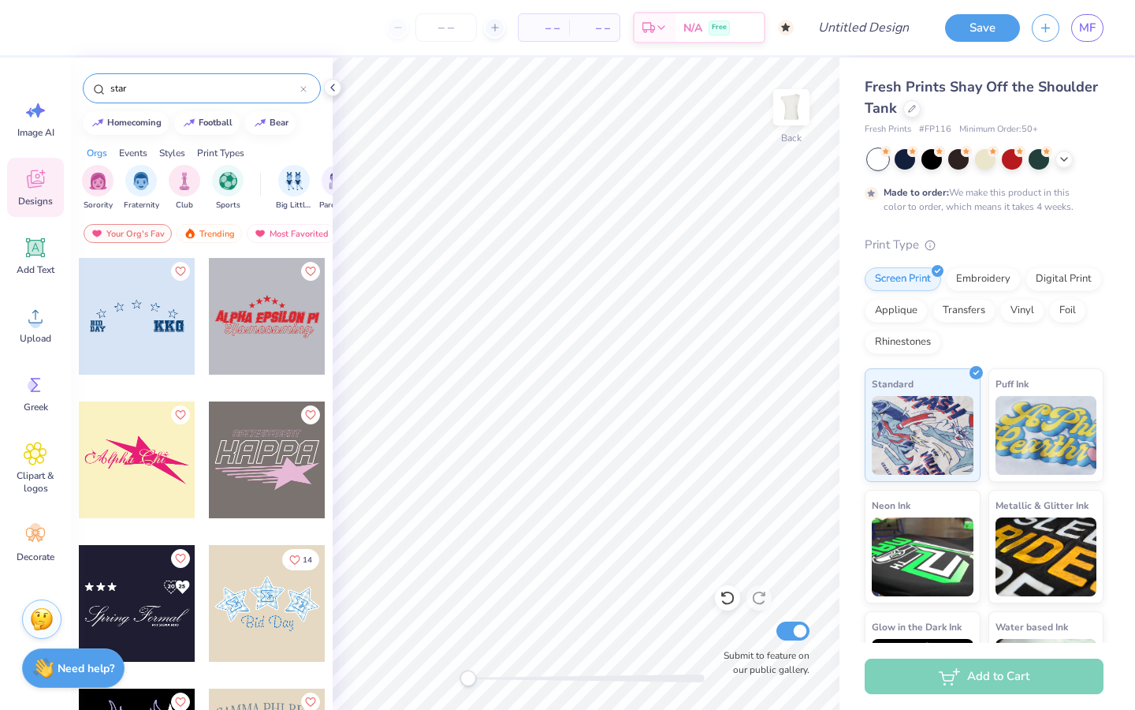
scroll to position [2738, 0]
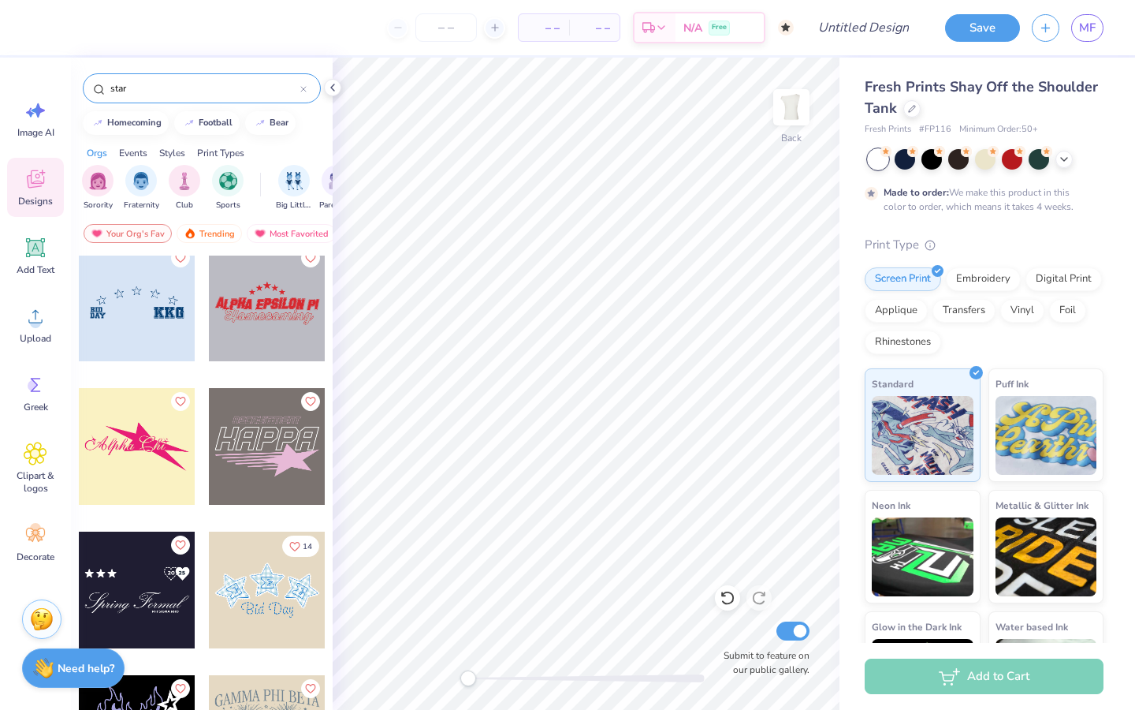
click at [135, 445] on div at bounding box center [137, 446] width 117 height 117
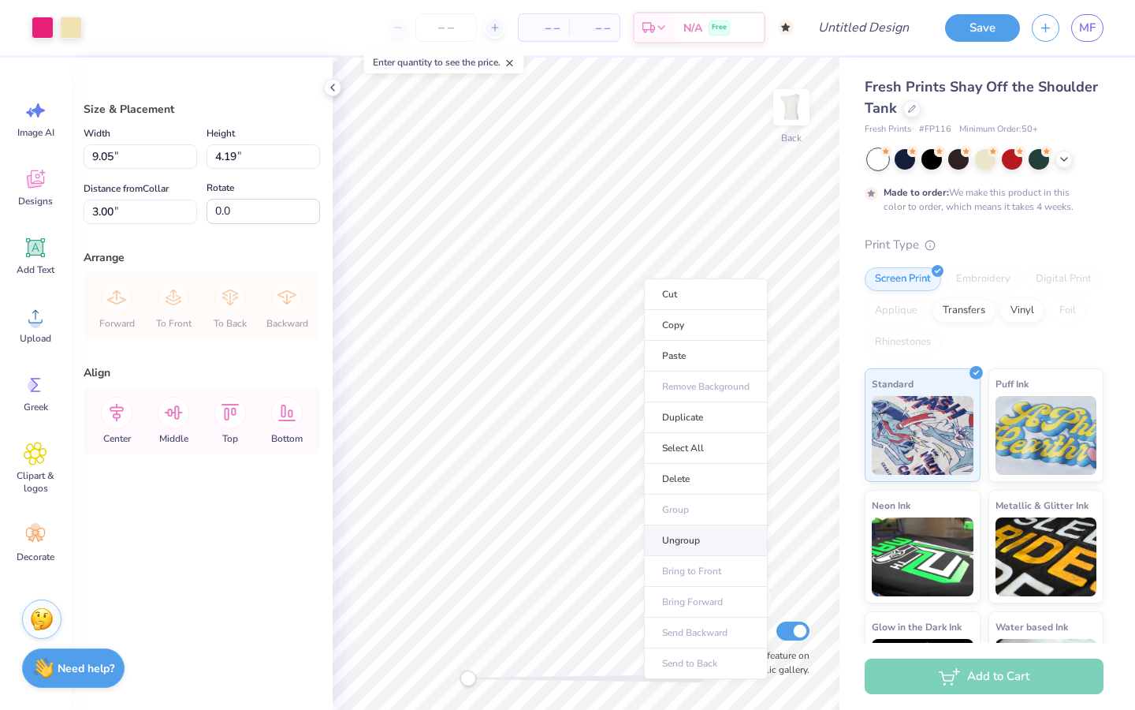
click at [694, 543] on li "Ungroup" at bounding box center [706, 540] width 124 height 31
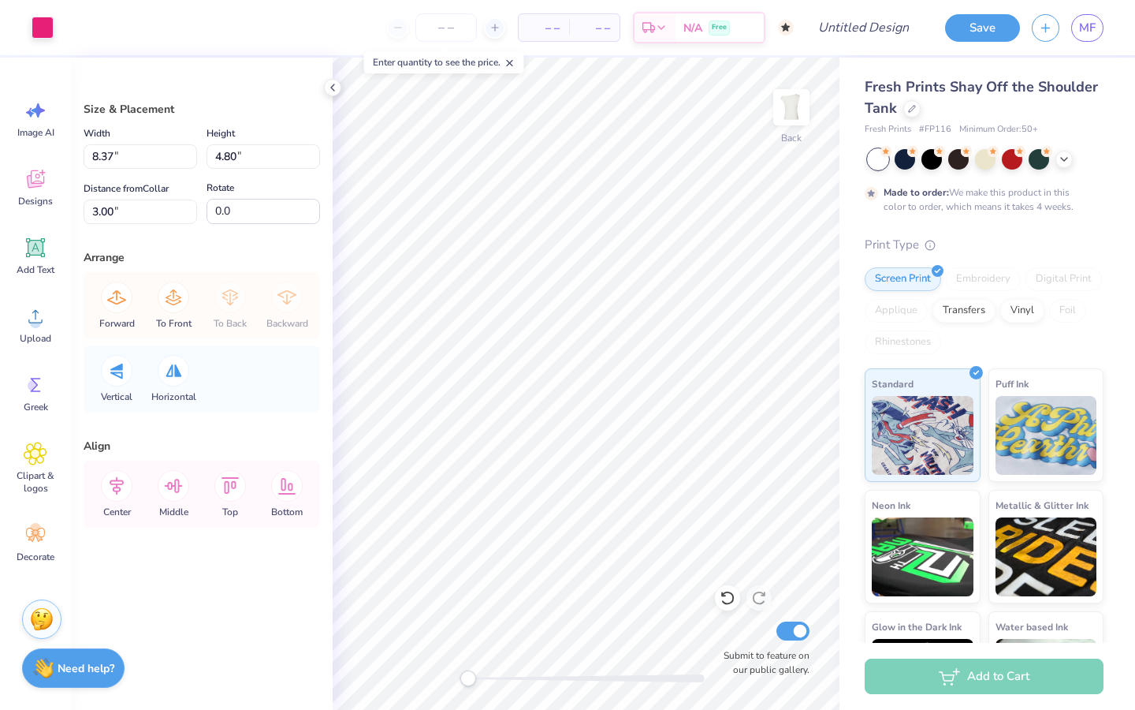
type input "8.37"
type input "4.80"
type input "10.28"
type input "5.90"
type input "3.51"
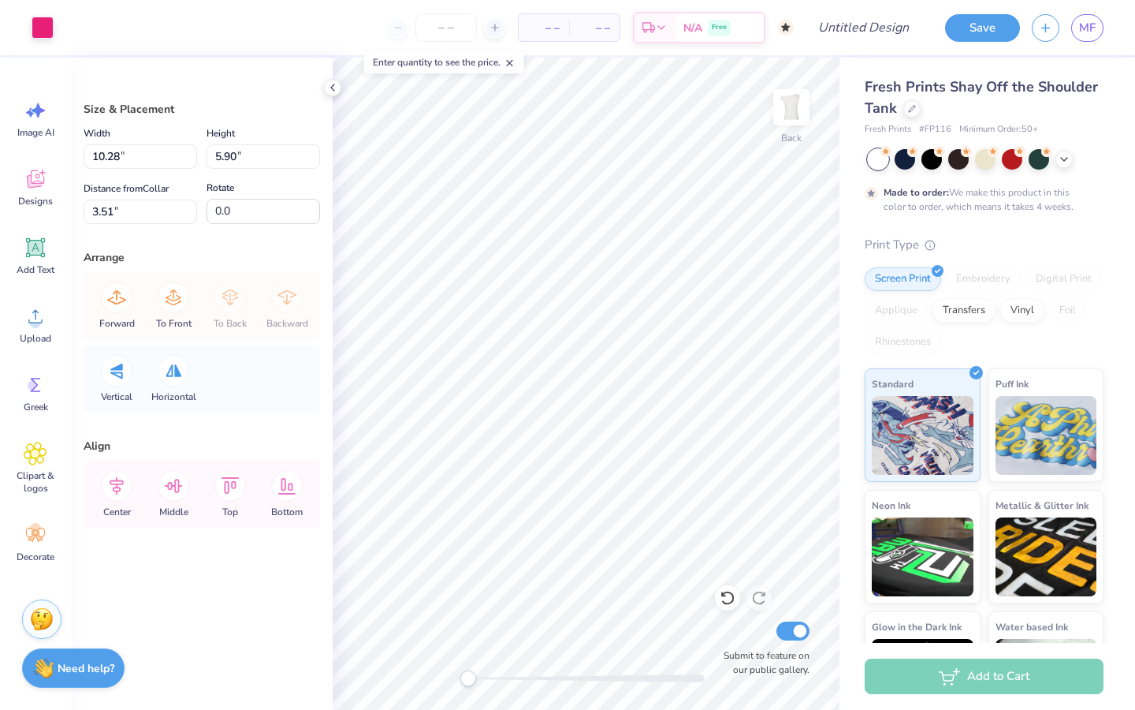
type input "12.27"
type input "7.04"
type input "2.37"
type input "43.0"
type input "4.93"
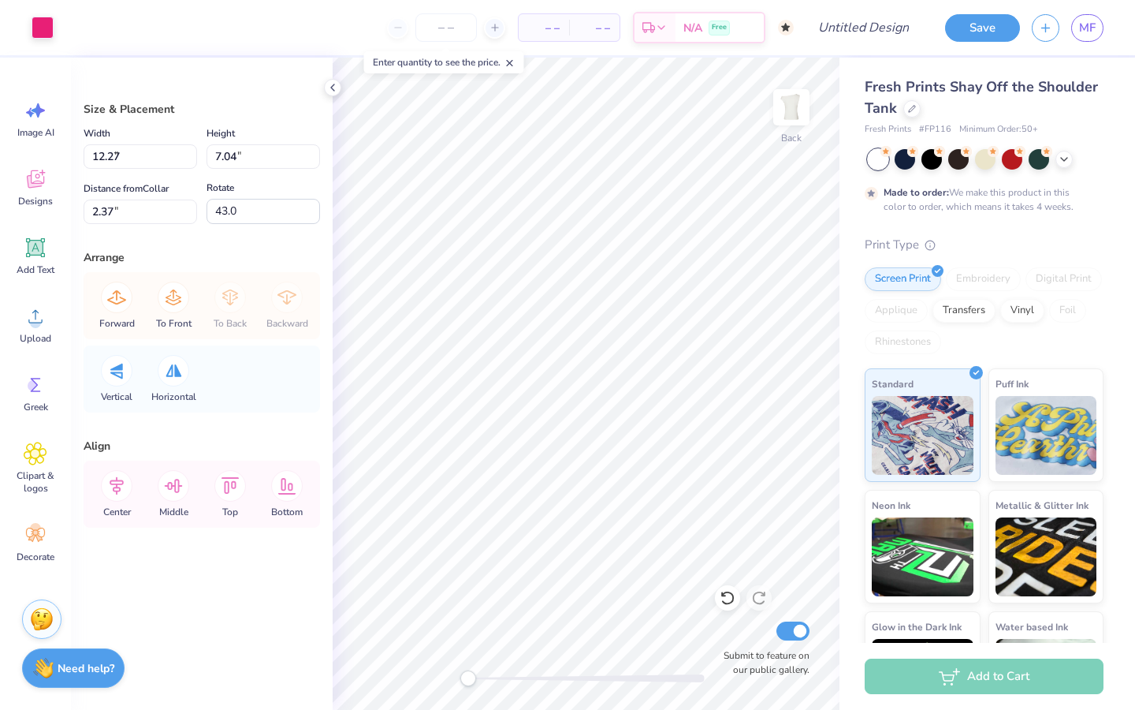
type input "9.16"
type input "4.60"
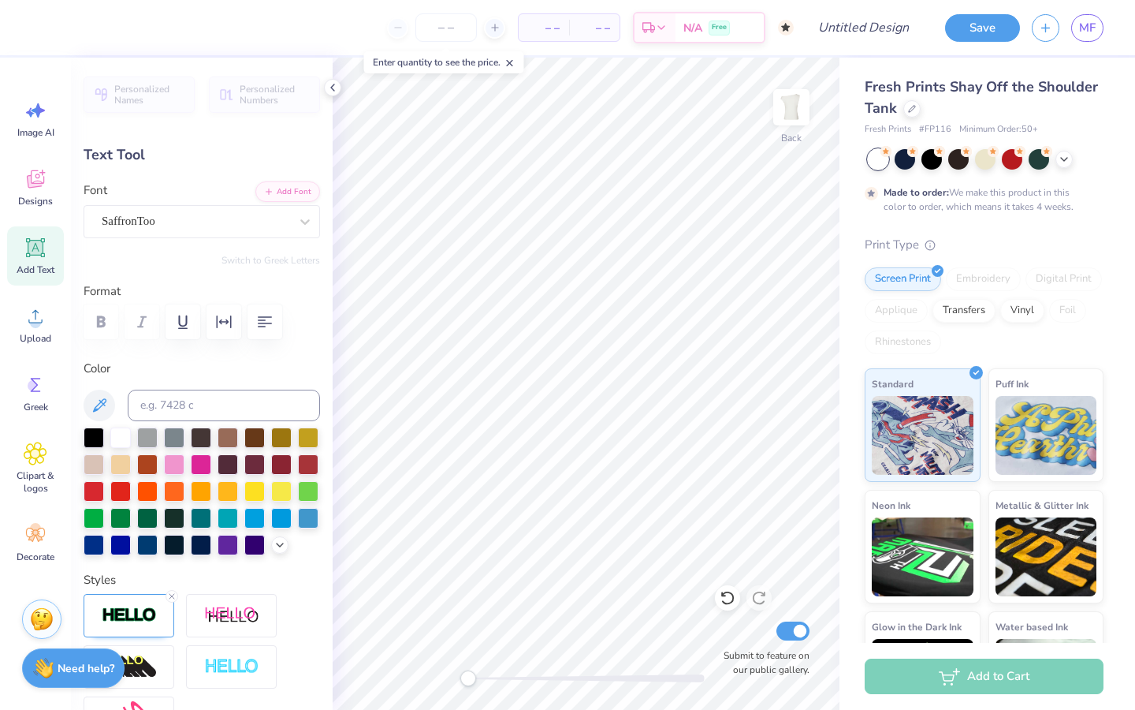
scroll to position [0, 0]
type textarea "A"
type textarea "m"
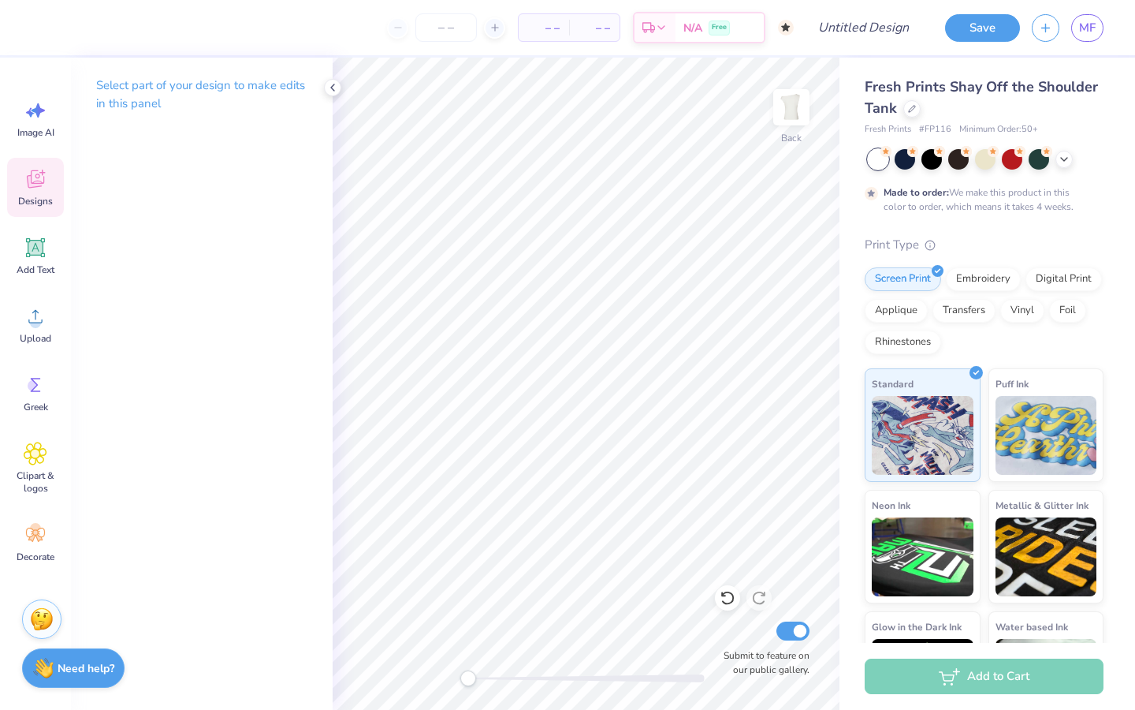
click at [39, 187] on icon at bounding box center [35, 179] width 17 height 18
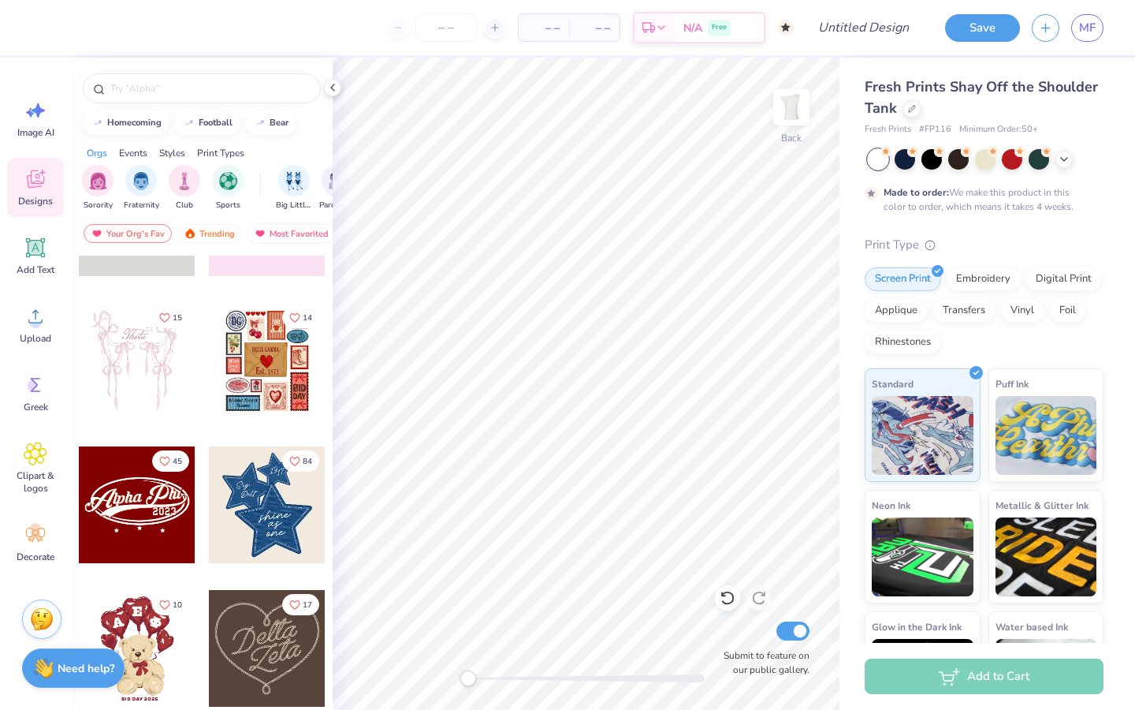
scroll to position [110, 0]
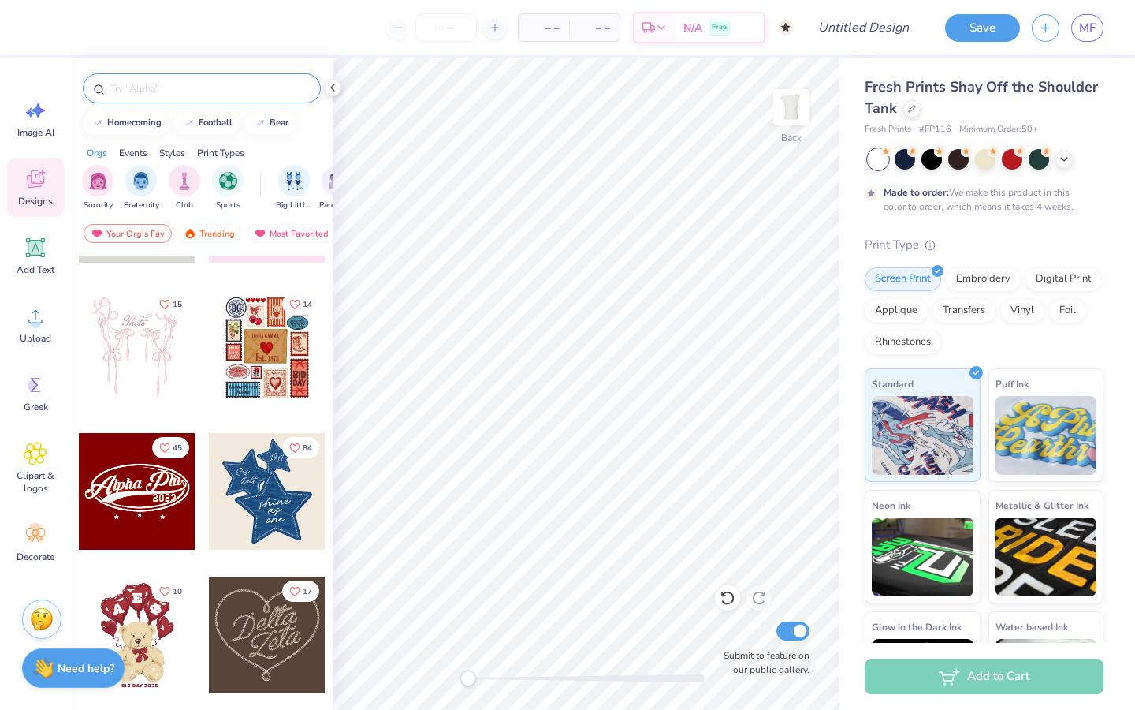
click at [209, 93] on input "text" at bounding box center [210, 88] width 202 height 16
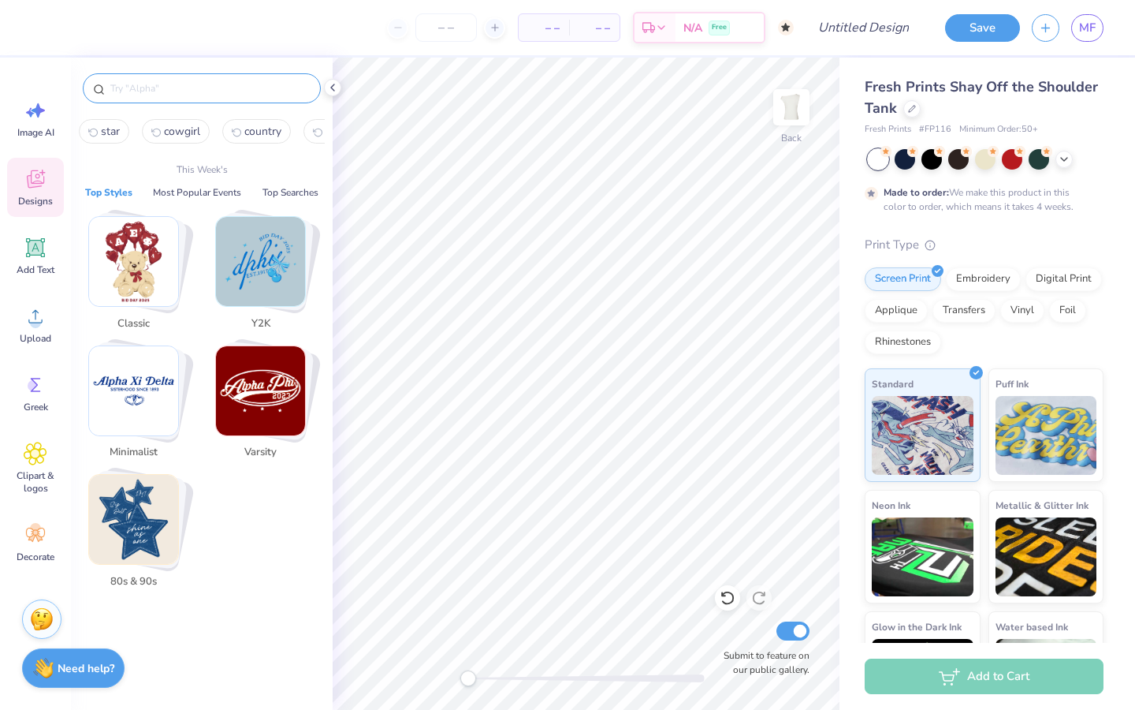
click at [281, 258] on img "Stack Card Button Y2K" at bounding box center [260, 261] width 89 height 89
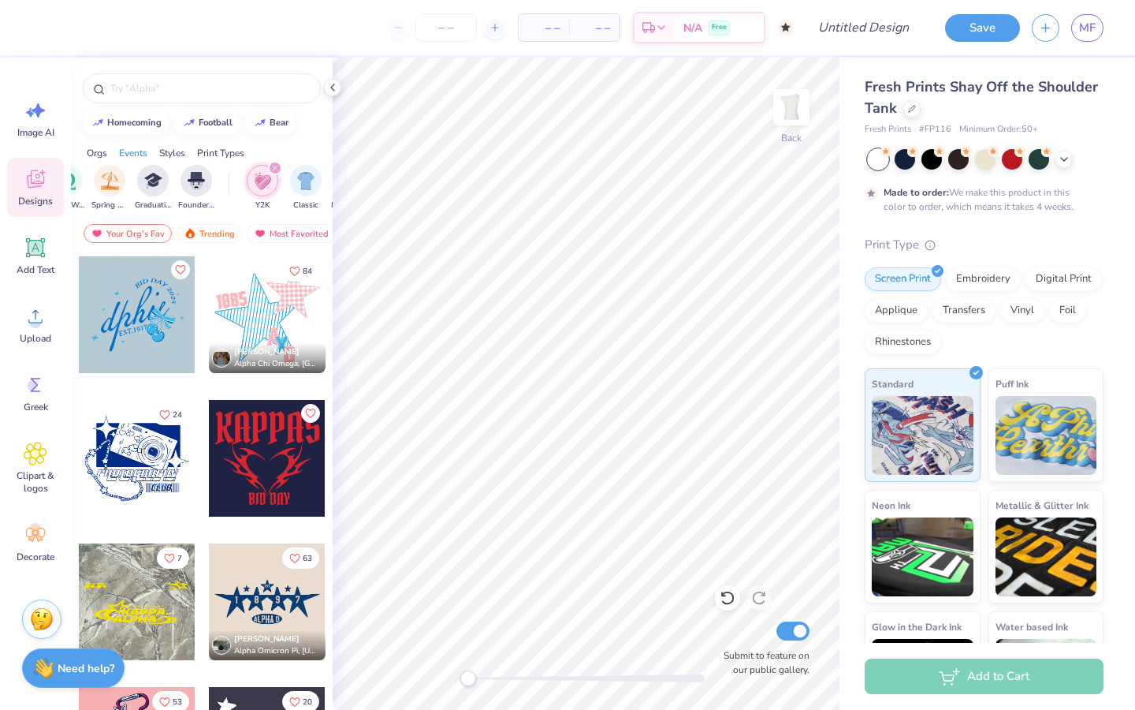
scroll to position [0, 826]
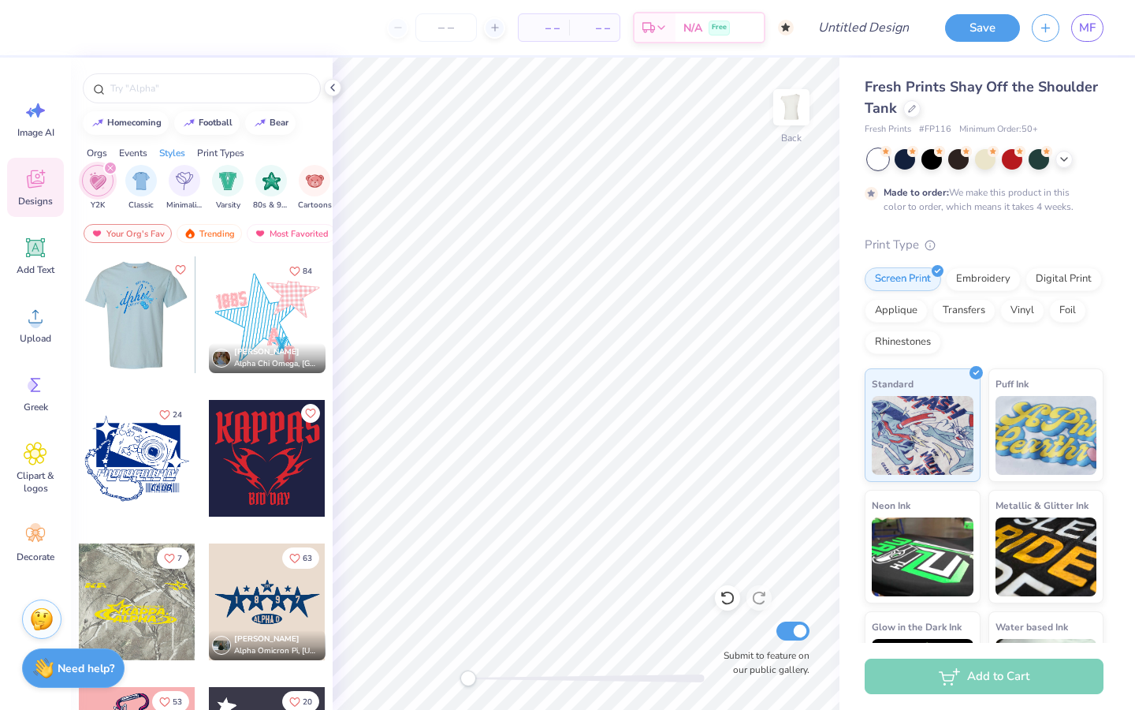
click at [133, 317] on div at bounding box center [136, 314] width 117 height 117
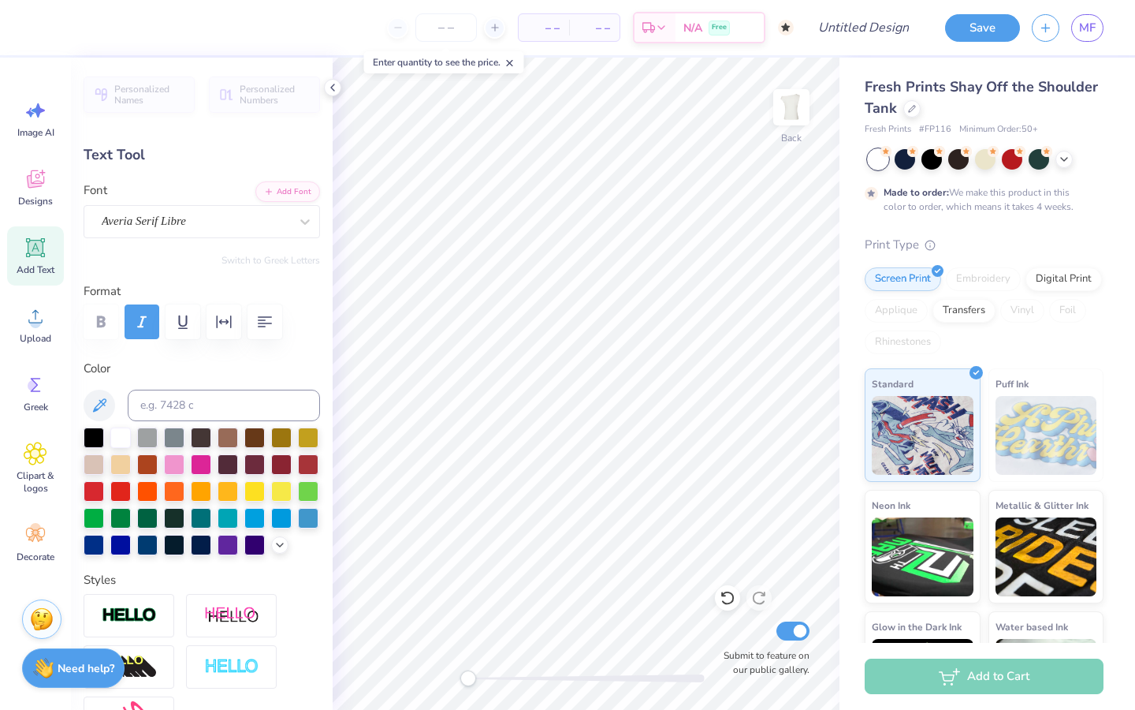
type textarea "BID DAY 2026"
type input "3.11"
type input "1.29"
type input "8.21"
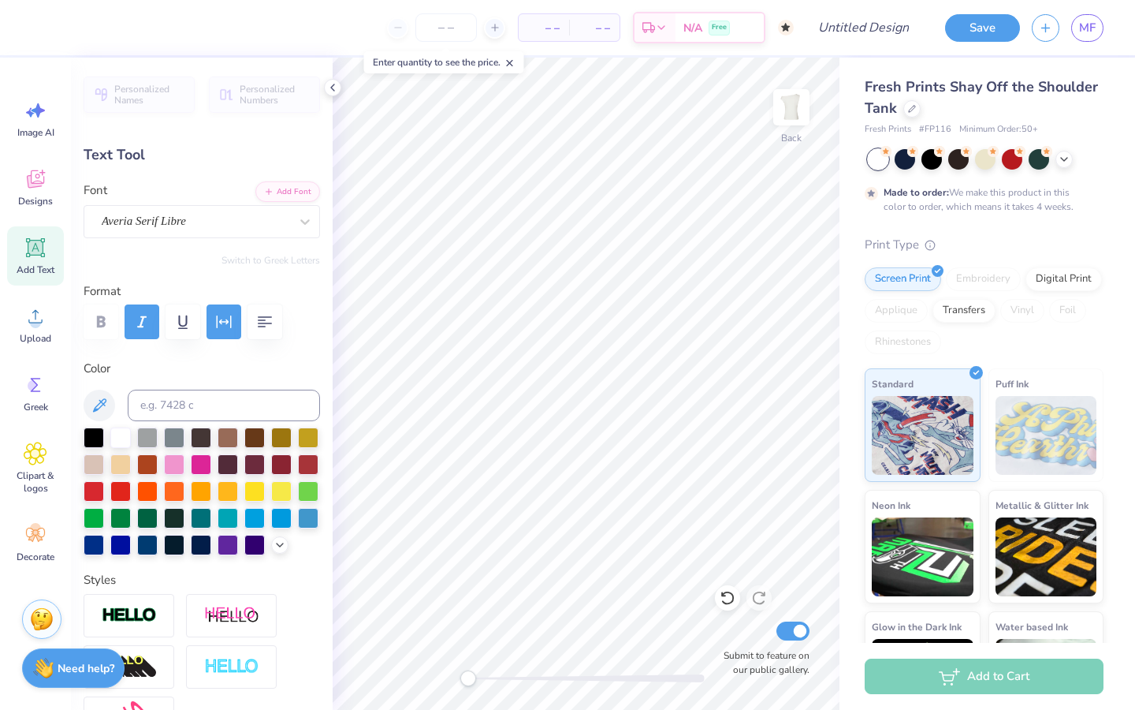
type input "-15.0"
type input "7.72"
type input "7.36"
type input "3.86"
type input "-15.1"
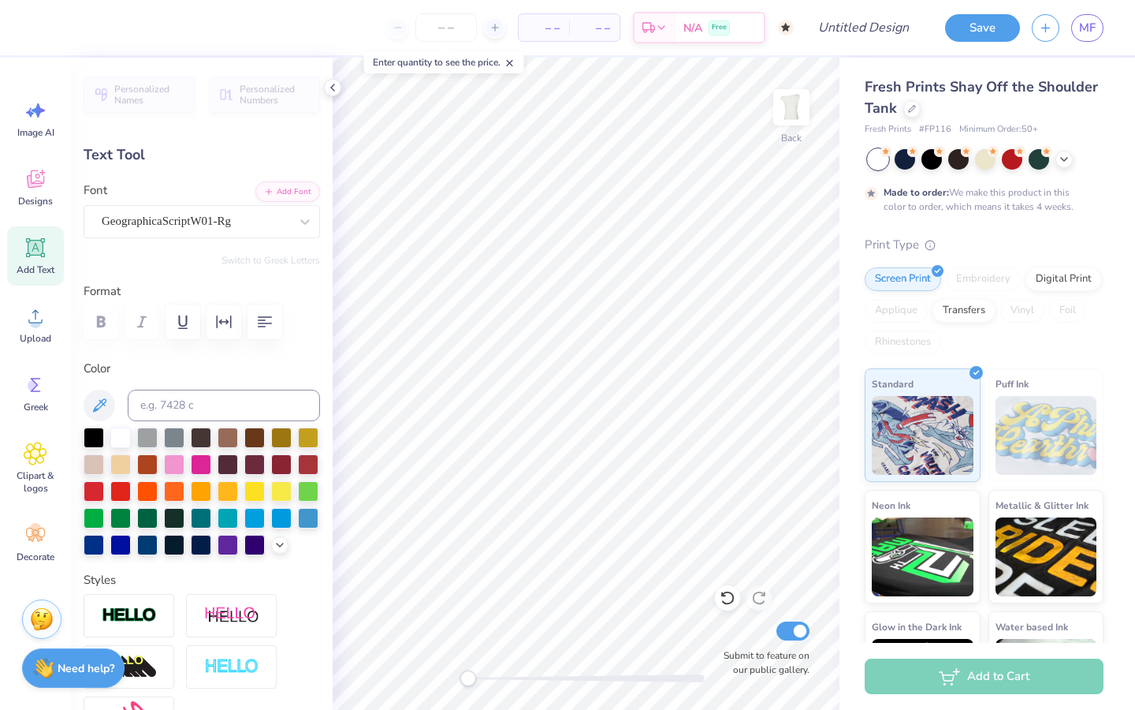
scroll to position [1, 1]
type textarea "my my miss AOII"
type input "0.0"
type input "13.47"
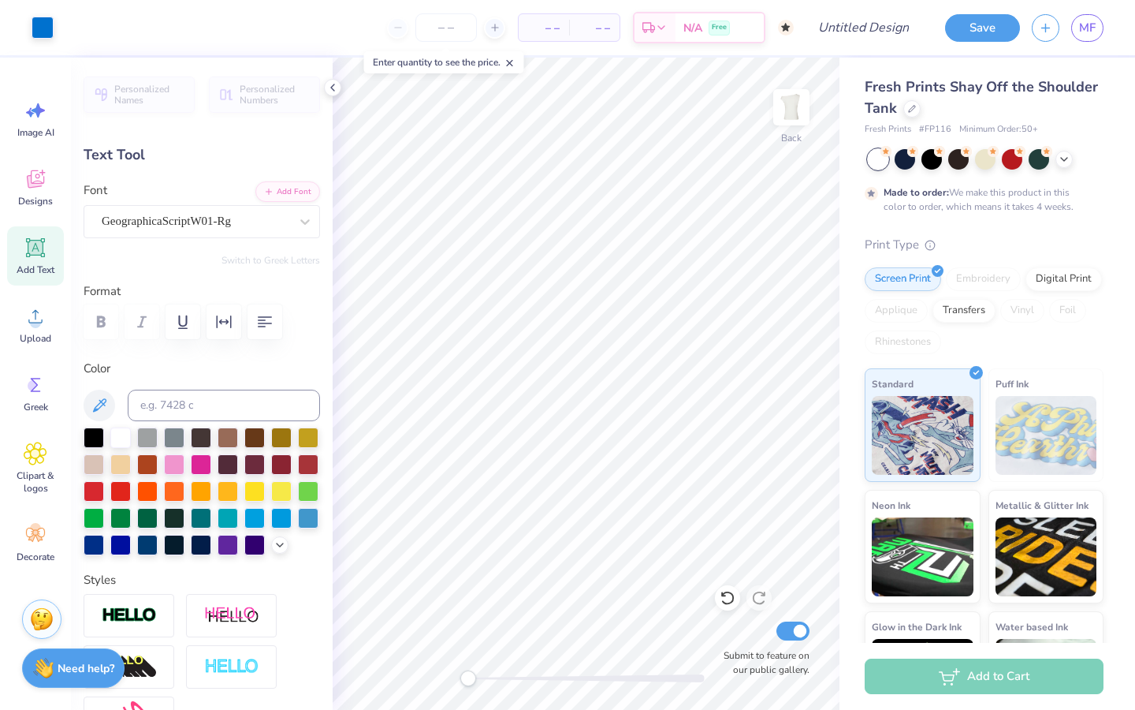
type input "5.66"
type input "6.29"
type input "-15.1"
type input "6.99"
type input "2.94"
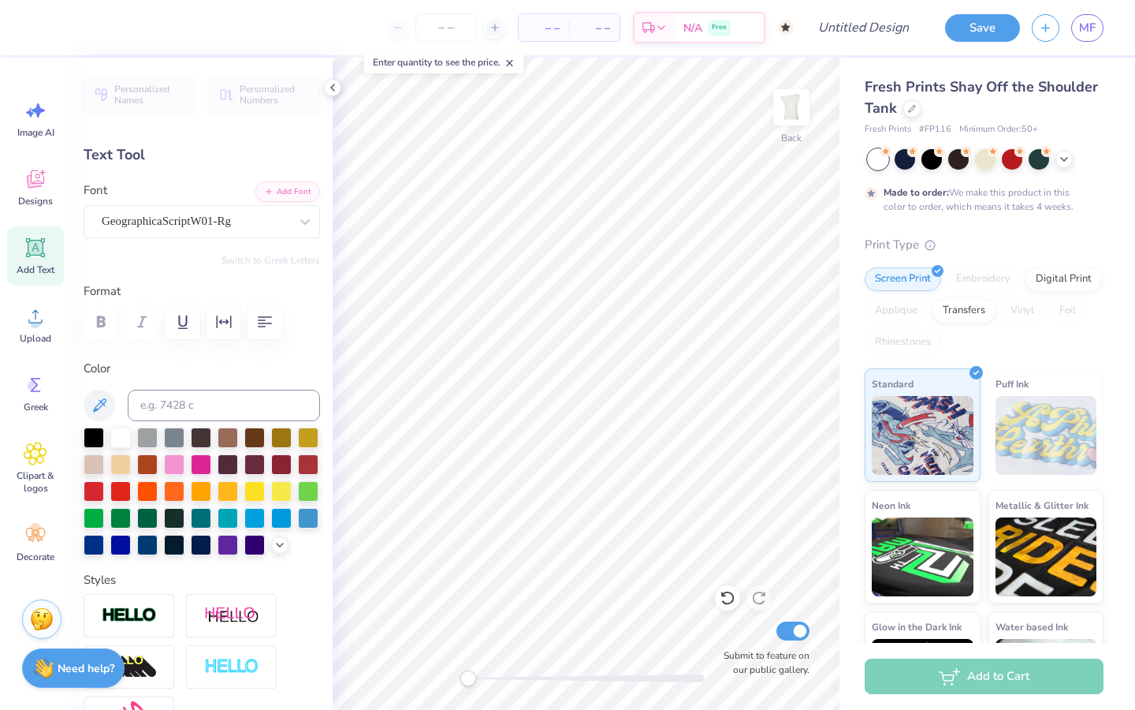
type input "9.05"
click at [723, 598] on icon at bounding box center [728, 598] width 16 height 16
type input "13.47"
type input "5.66"
type input "6.29"
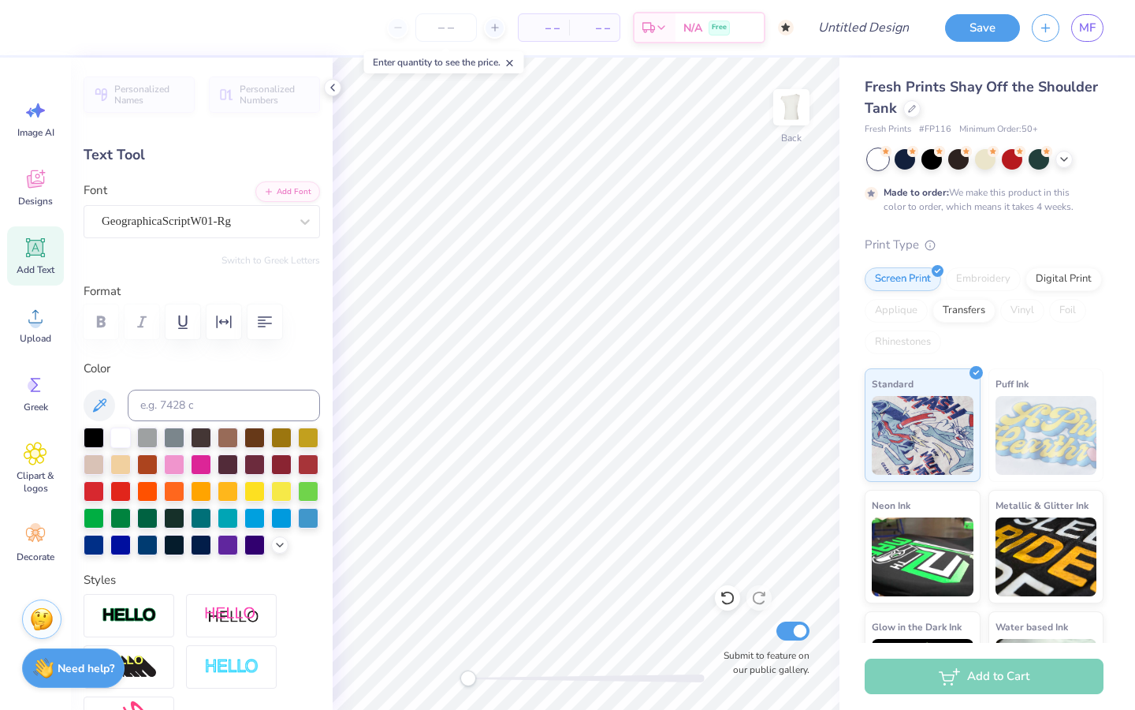
scroll to position [1, 2]
type textarea "my my miss"
type input "0.0"
type input "10.38"
type input "5.58"
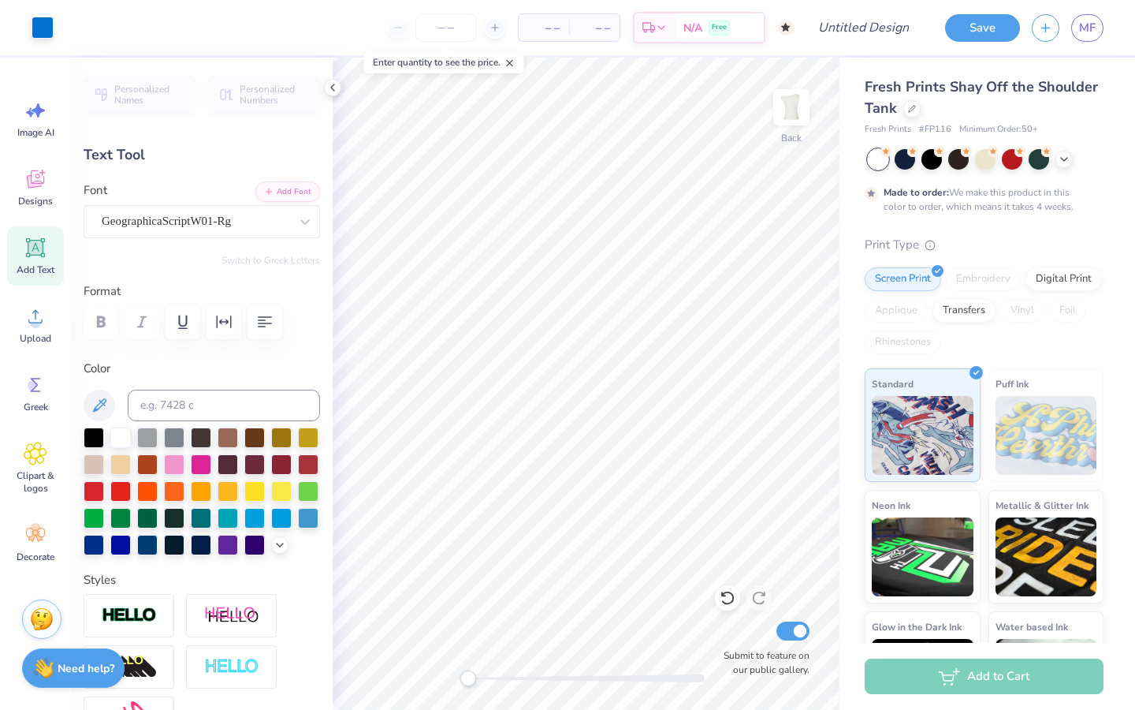
type input "5.52"
type input "-15.1"
type input "4.53"
type input "2.86"
type input "3.01"
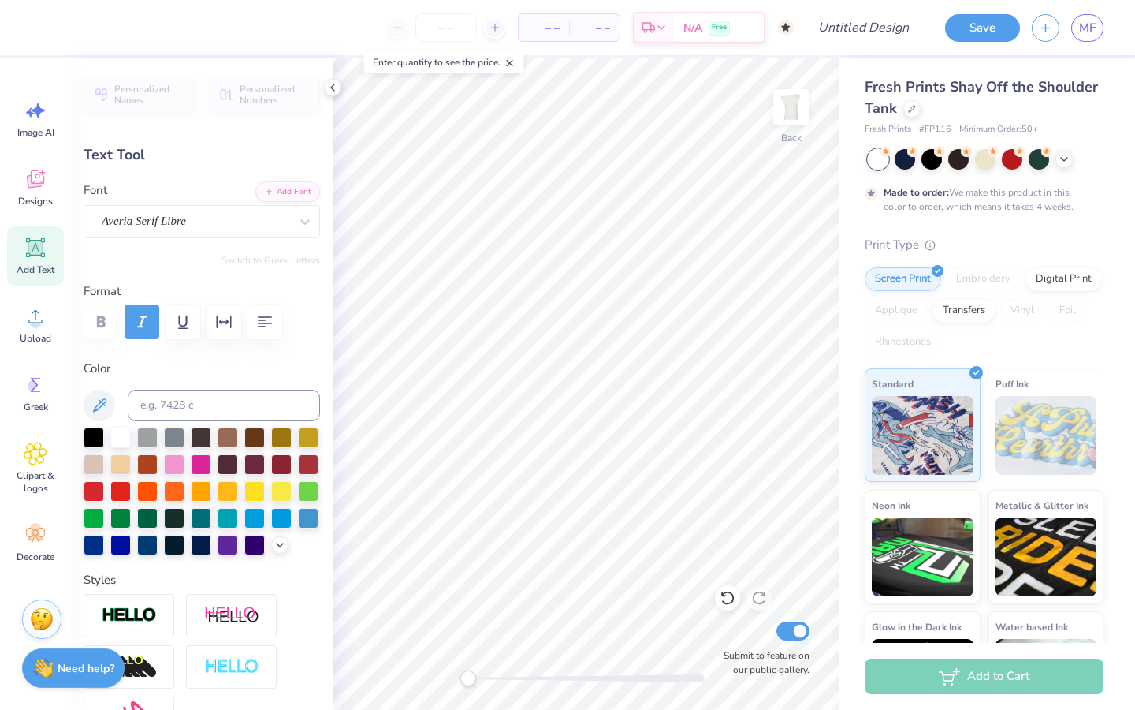
type input "23.7"
type input "10.38"
type input "5.58"
type input "3.00"
type input "-15.1"
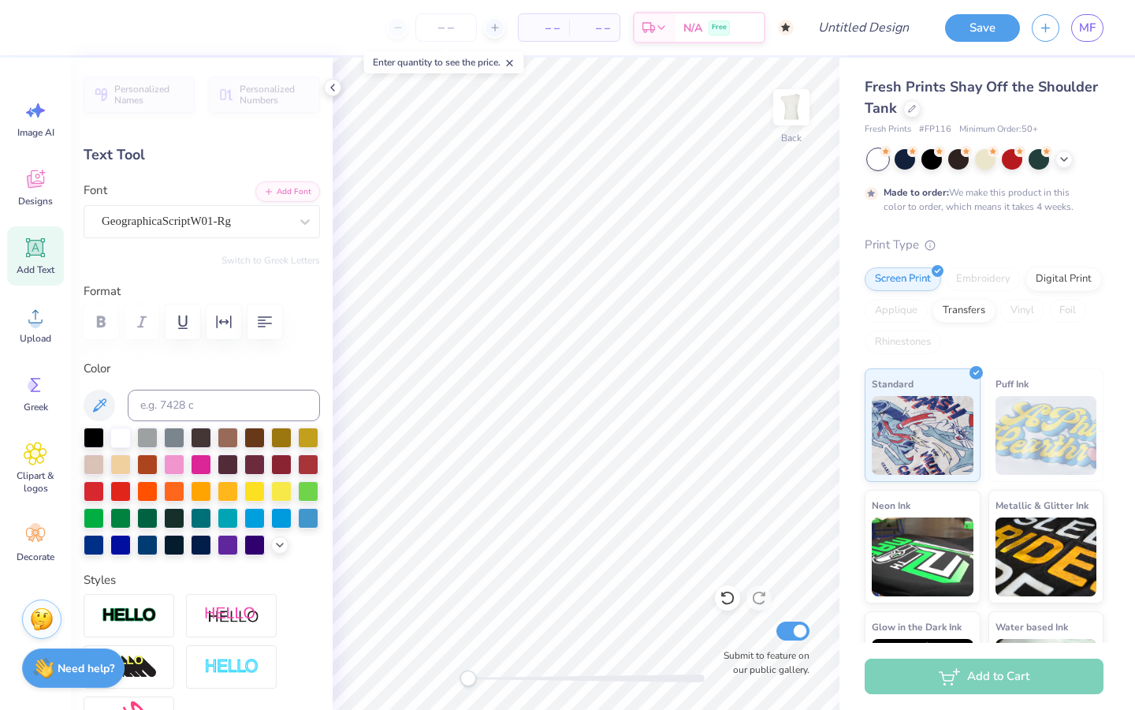
scroll to position [1, 1]
type textarea "my my miss"
type input "0.0"
type input "6.16"
type input "5.66"
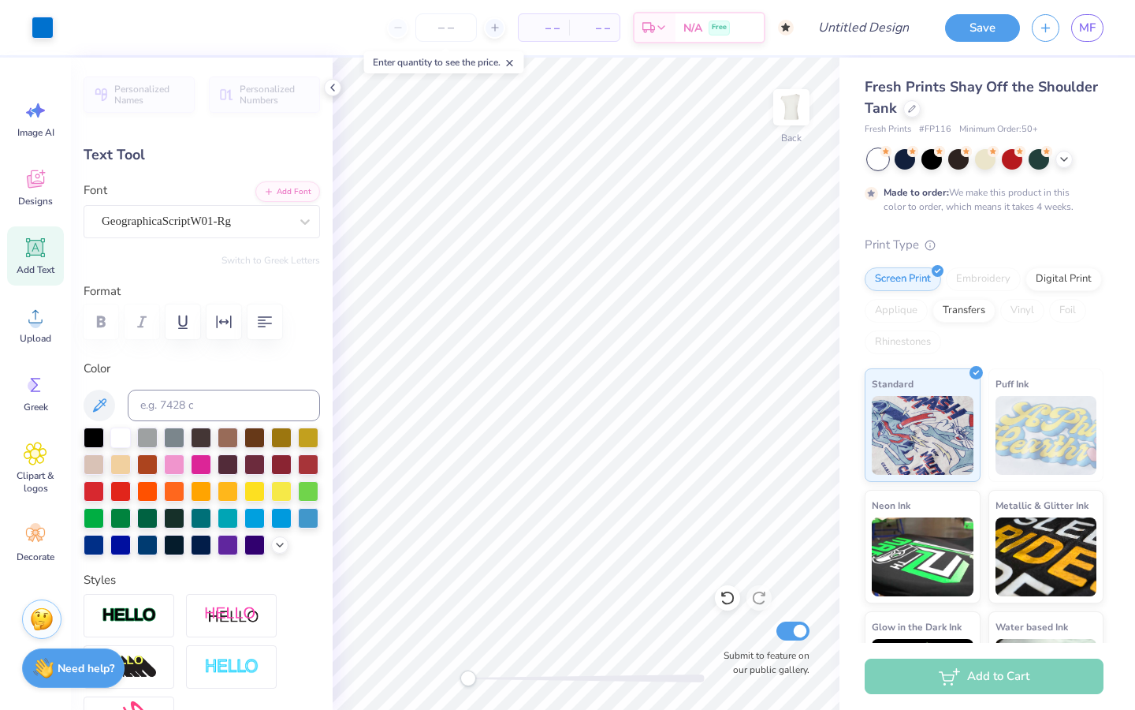
type input "2.85"
type input "0.0"
type input "3.11"
type input "1.29"
type input "8.21"
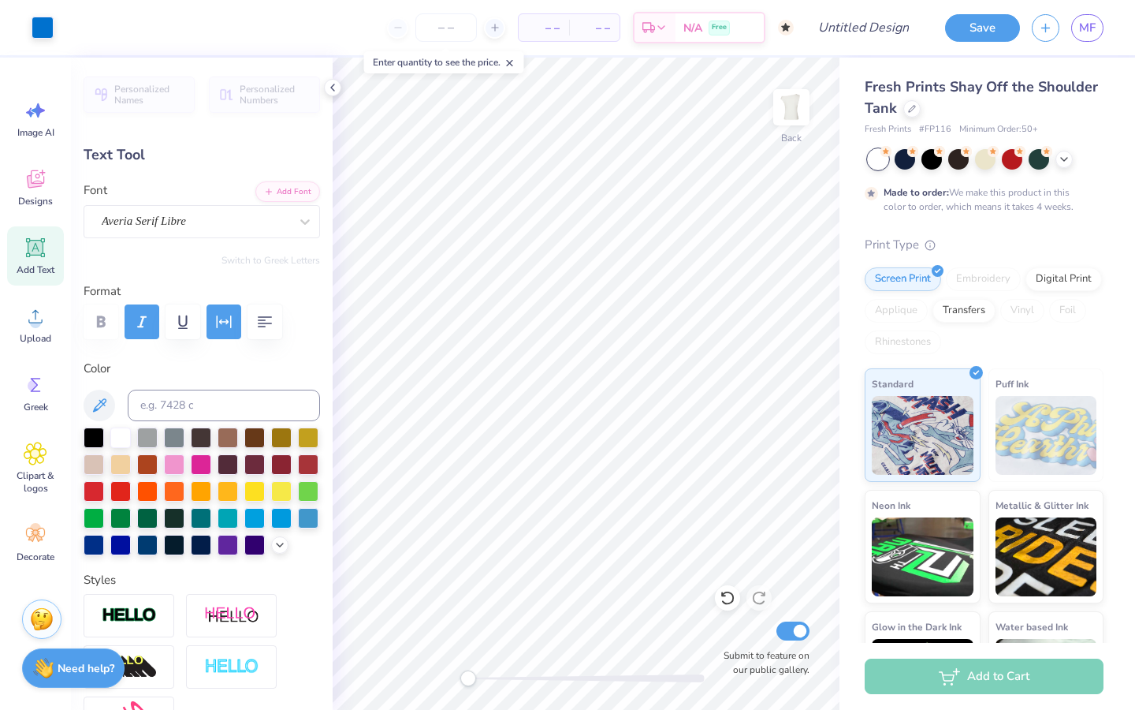
type input "-15.0"
type textarea "E"
type textarea "AOII"
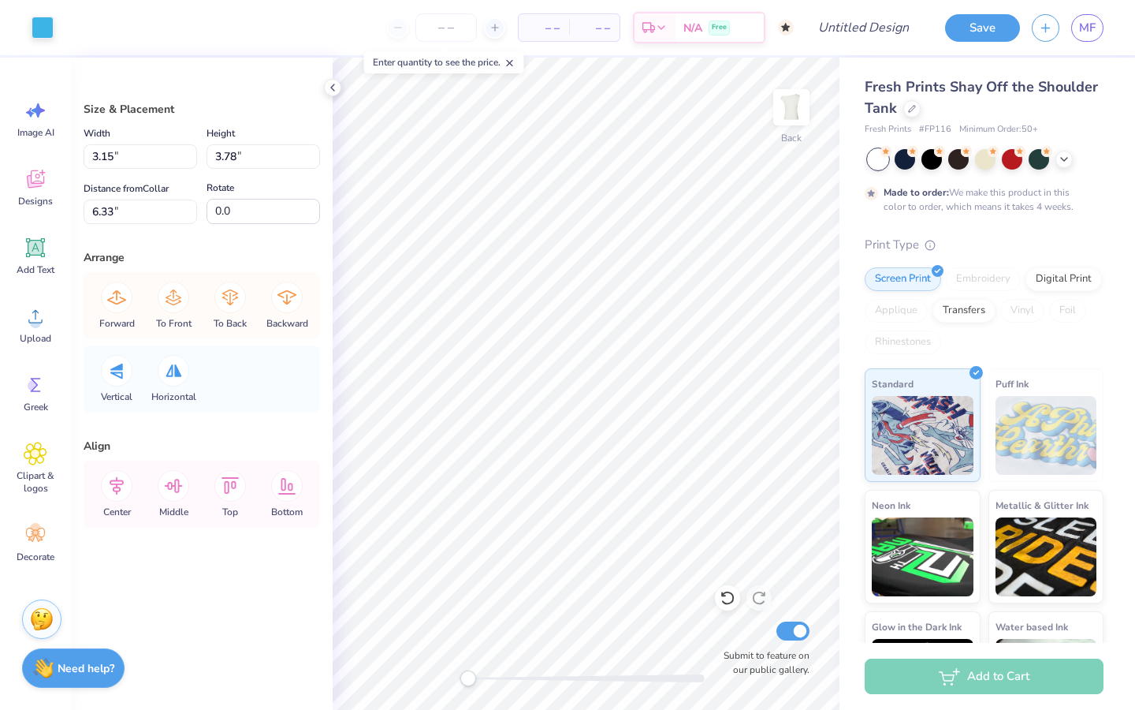
type input "3.21"
type input "3.87"
type input "6.27"
type input "3.15"
type input "3.78"
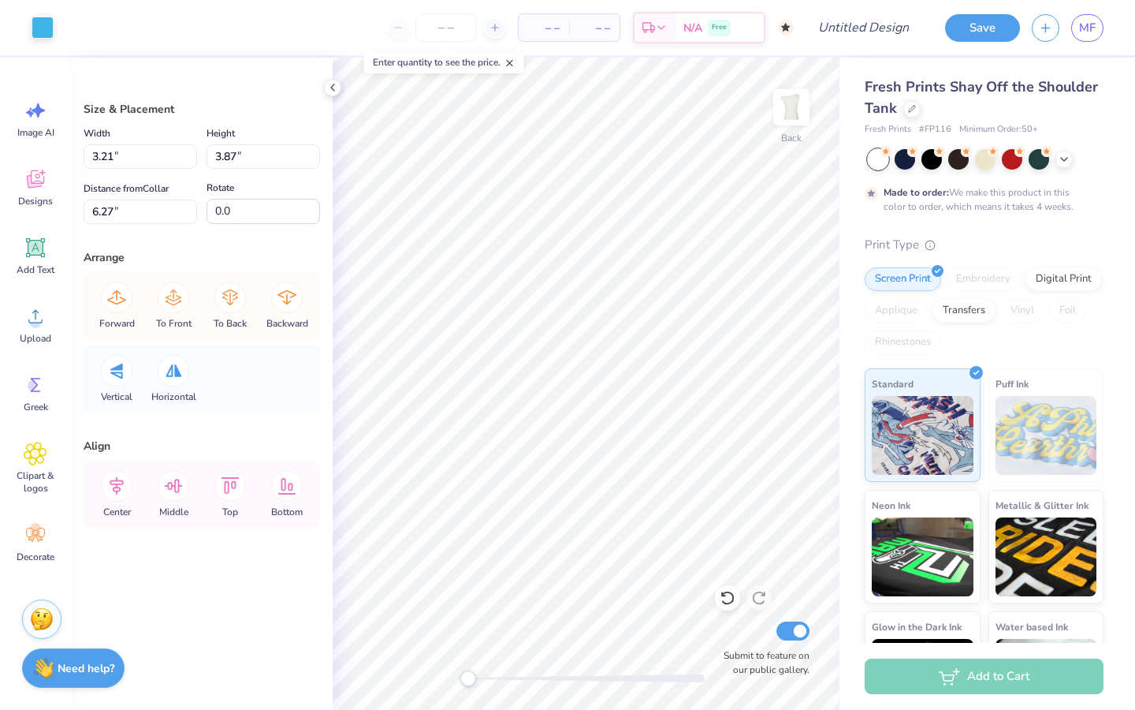
type input "6.33"
type input "3.16"
type input "3.83"
type input "6.29"
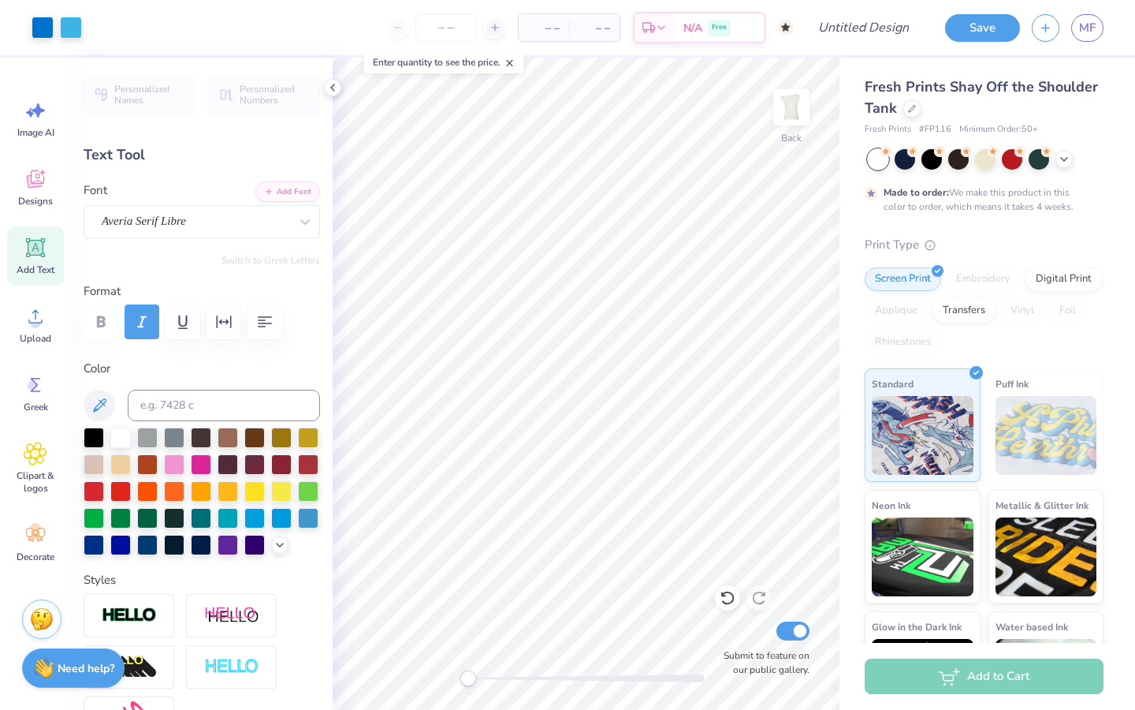
type input "0.0"
type input "1.70"
type input "0.99"
type input "12.34"
type input "-15.0"
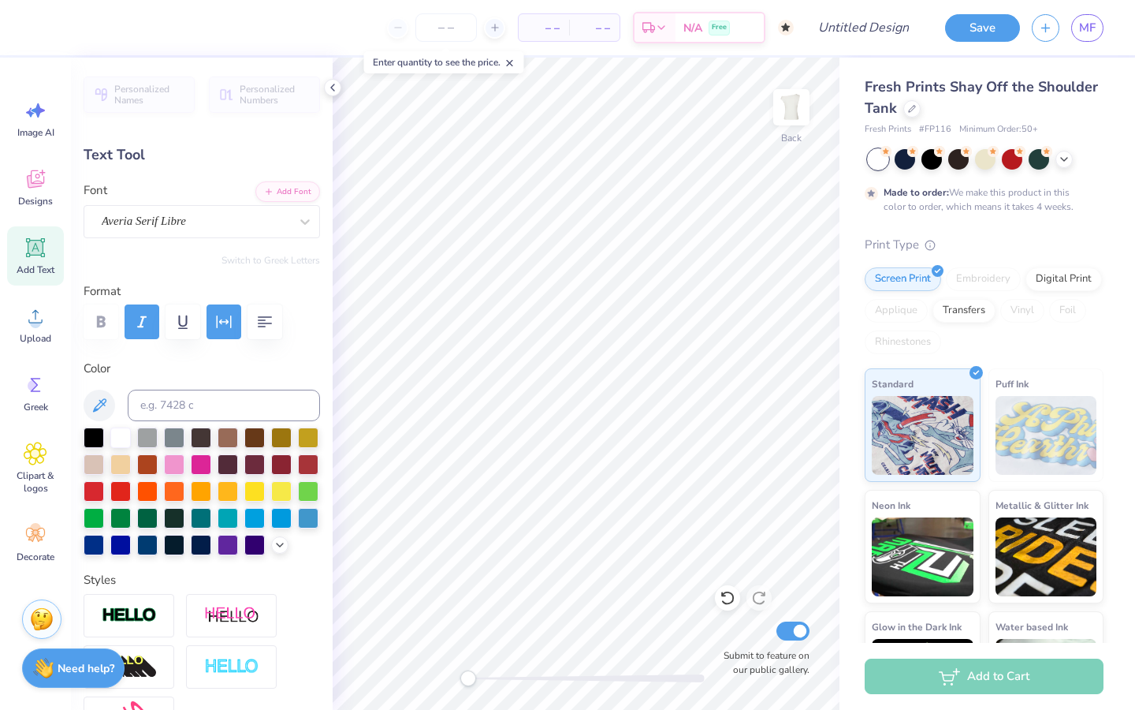
type input "5.25"
type input "3.06"
type input "11.37"
type textarea "miss [PERSON_NAME]"
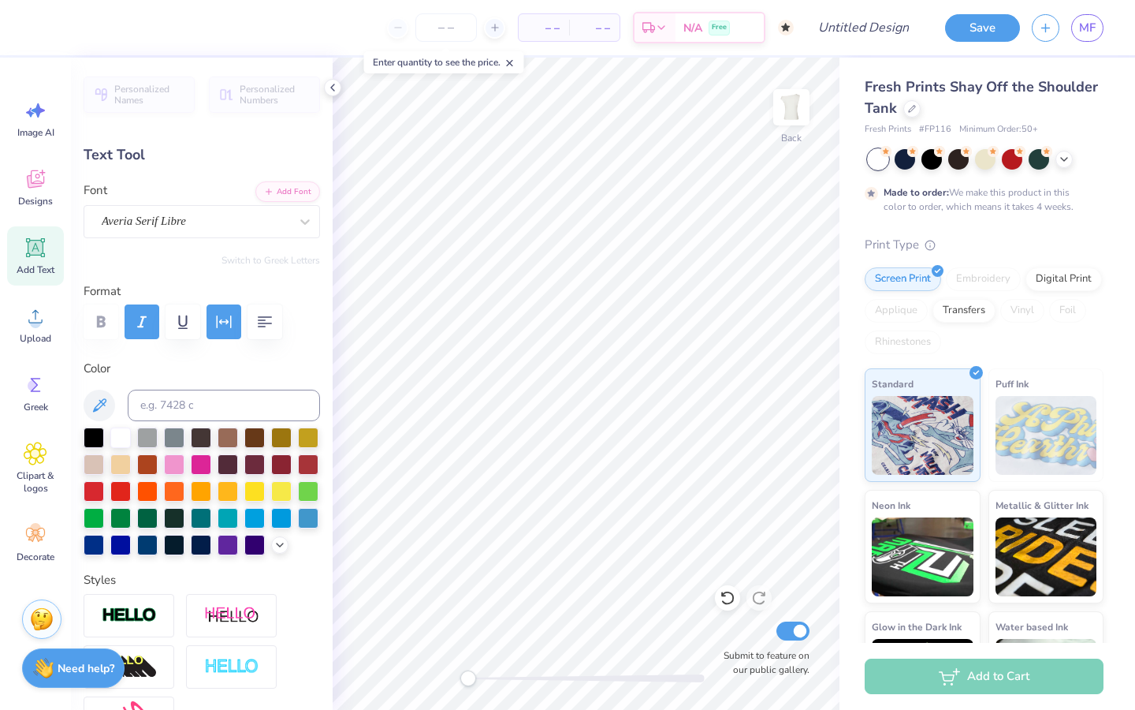
scroll to position [0, 1]
type input "6.16"
type input "5.66"
type input "3.84"
type input "-15.1"
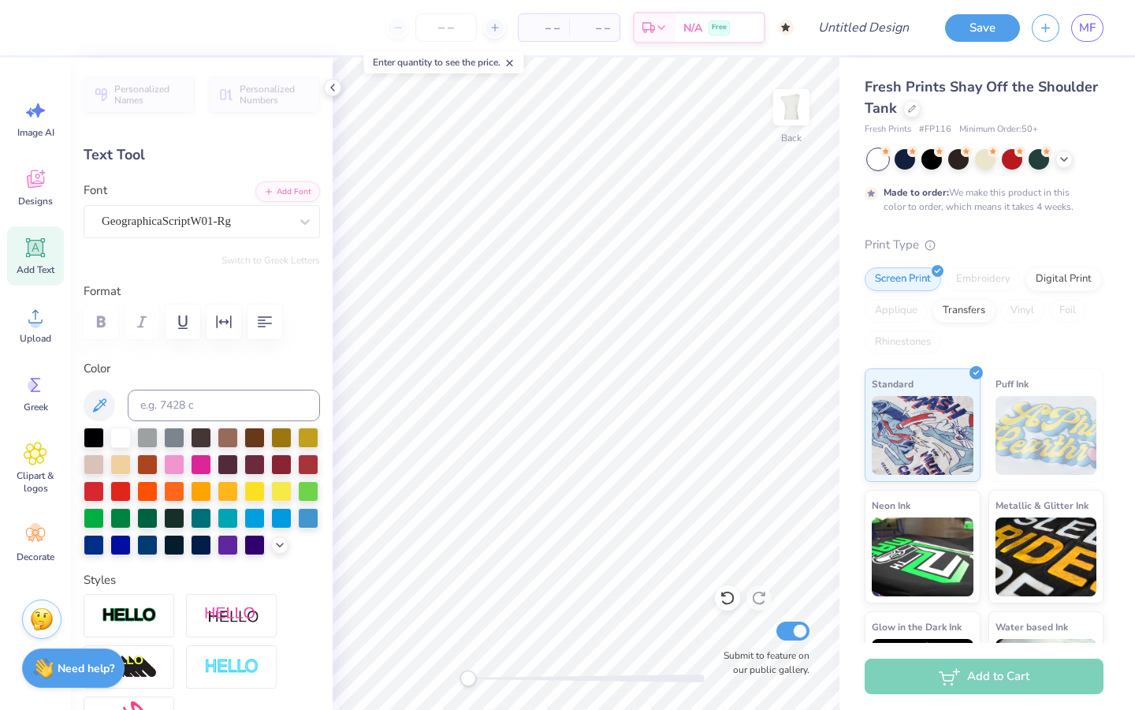
scroll to position [1, 0]
type textarea "my my"
type input "0.0"
type input "10.83"
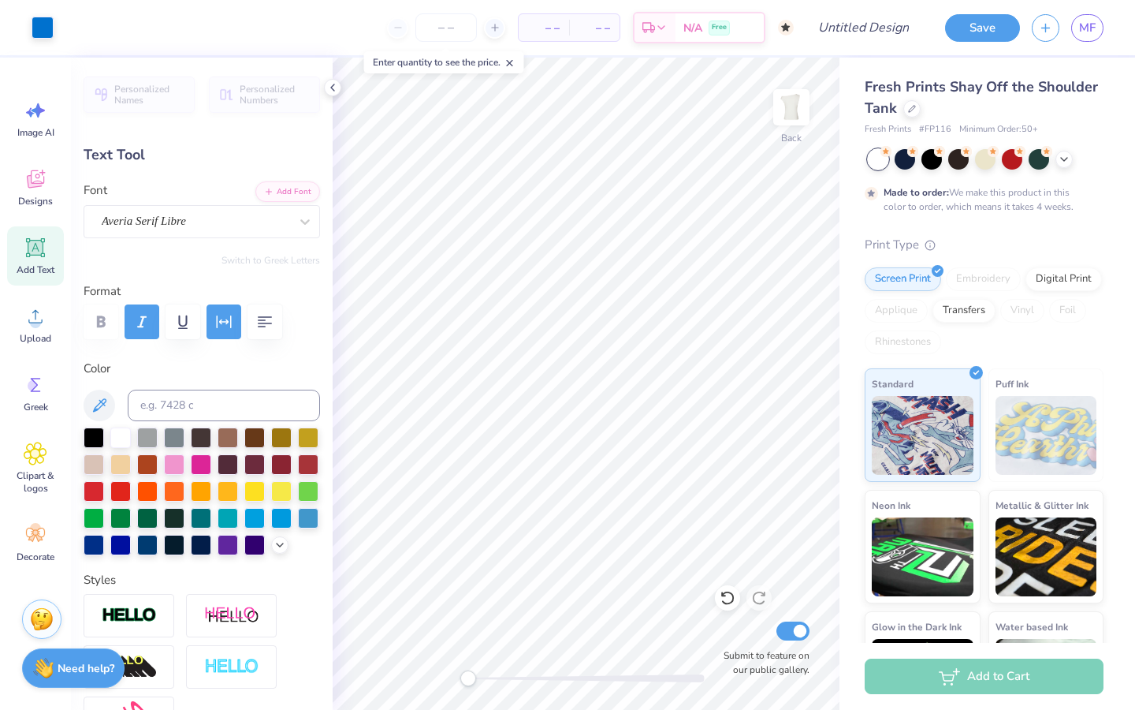
type input "4.42"
type input "10.64"
type input "-15.0"
type input "6.47"
type input "2.65"
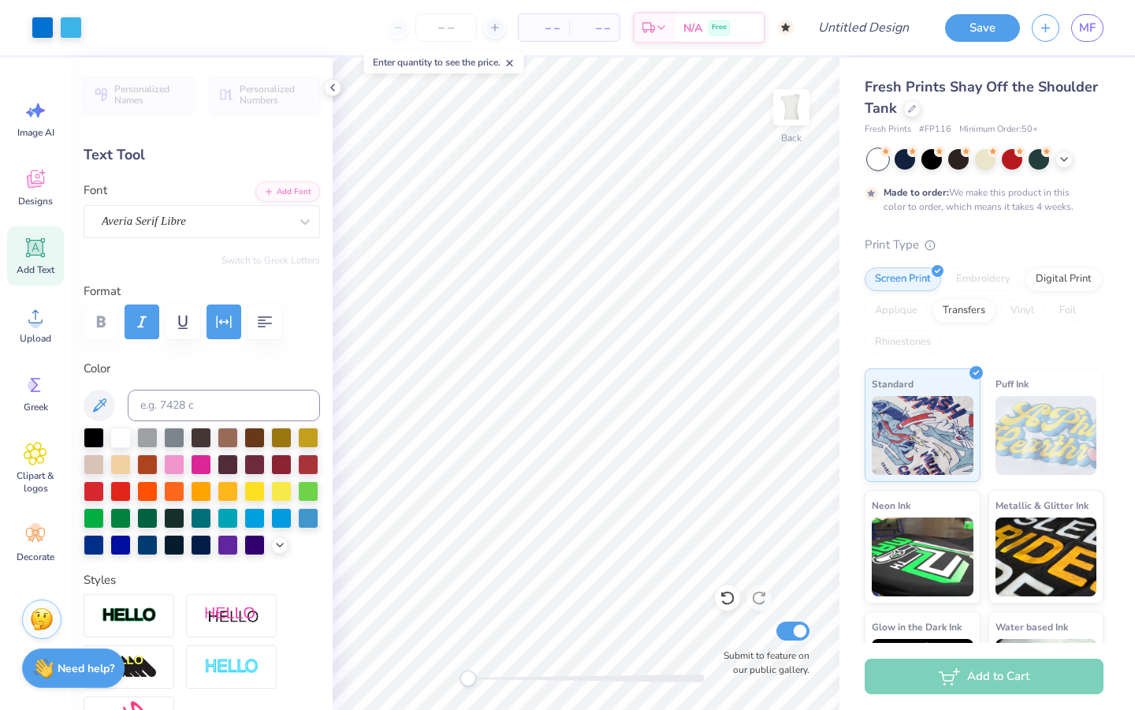
type input "8.47"
type input "-15.0"
type textarea "my my miss AOII"
type input "4.53"
type input "2.86"
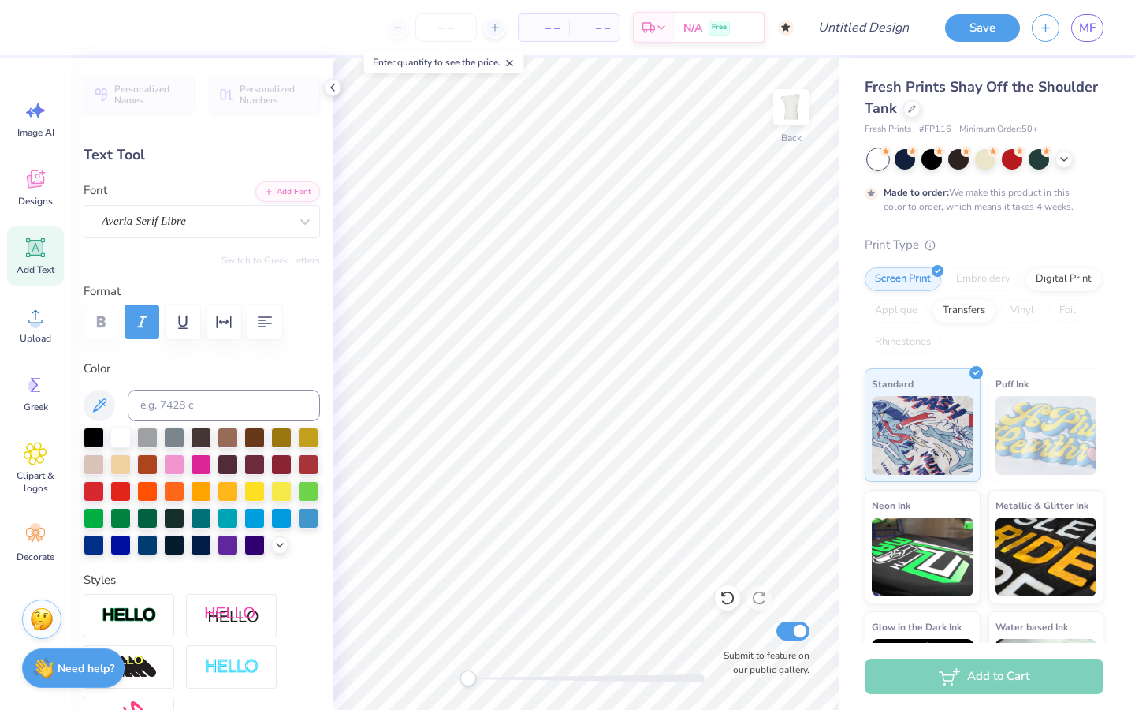
type input "3.01"
type input "23.7"
type input "6.16"
type input "4.02"
type input "4.63"
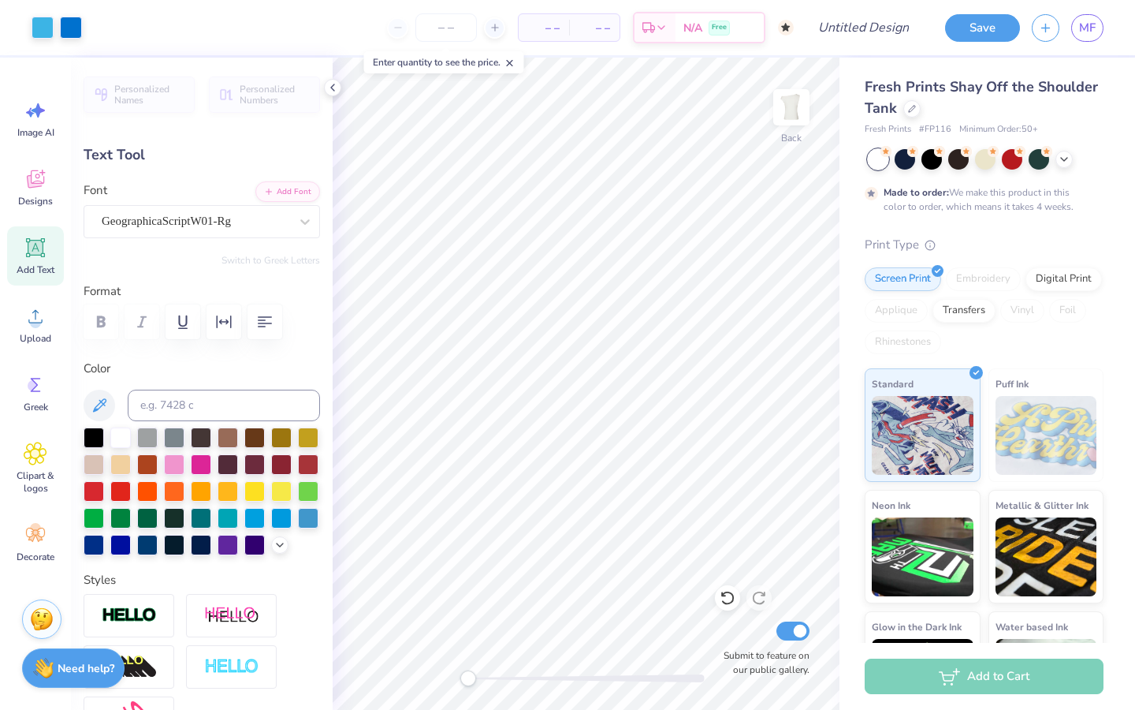
type input "0.0"
type input "6.93"
type input "3.39"
type input "6.29"
type input "-9.0"
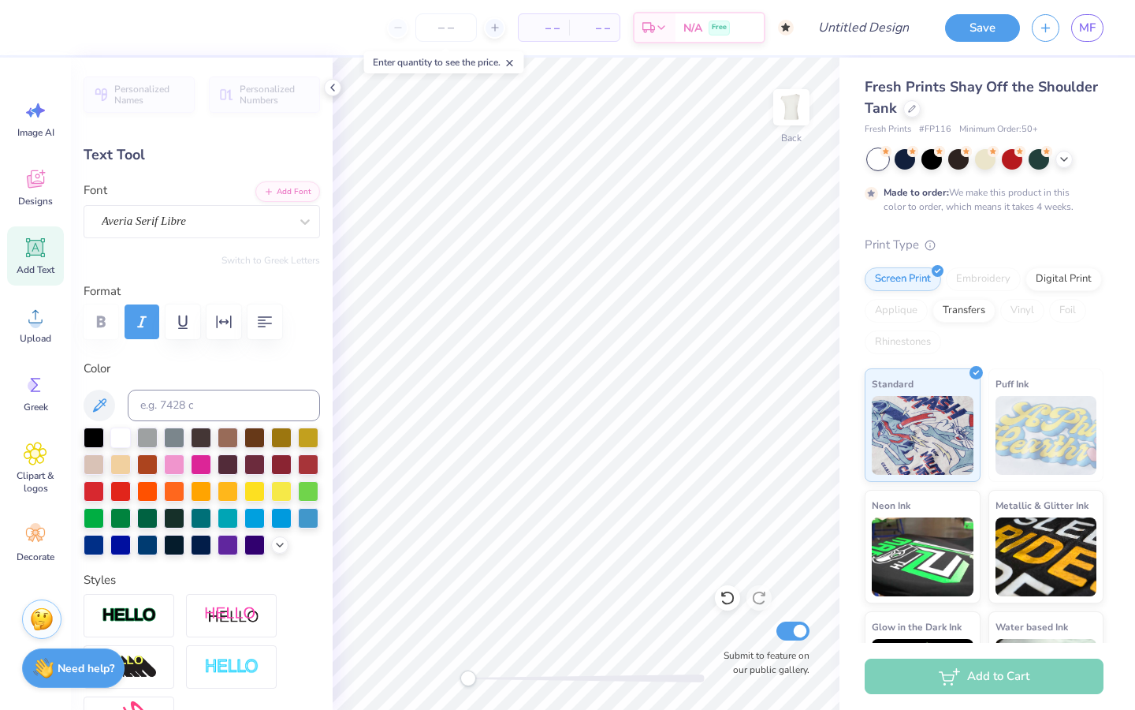
type input "4.53"
type input "2.86"
type input "3.00"
type input "0.0"
click at [65, 22] on div at bounding box center [71, 26] width 22 height 22
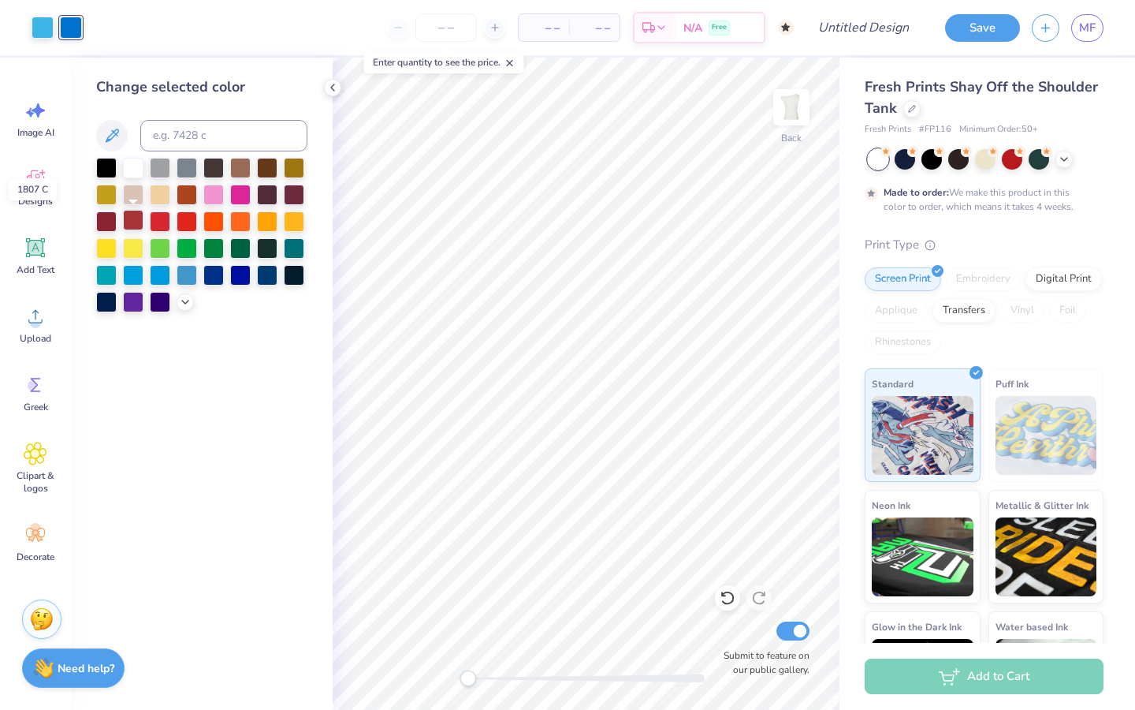
click at [135, 219] on div at bounding box center [133, 220] width 20 height 20
click at [166, 217] on div at bounding box center [160, 220] width 20 height 20
click at [45, 30] on div at bounding box center [43, 26] width 22 height 22
click at [130, 219] on div at bounding box center [133, 220] width 20 height 20
click at [110, 219] on div at bounding box center [106, 220] width 20 height 20
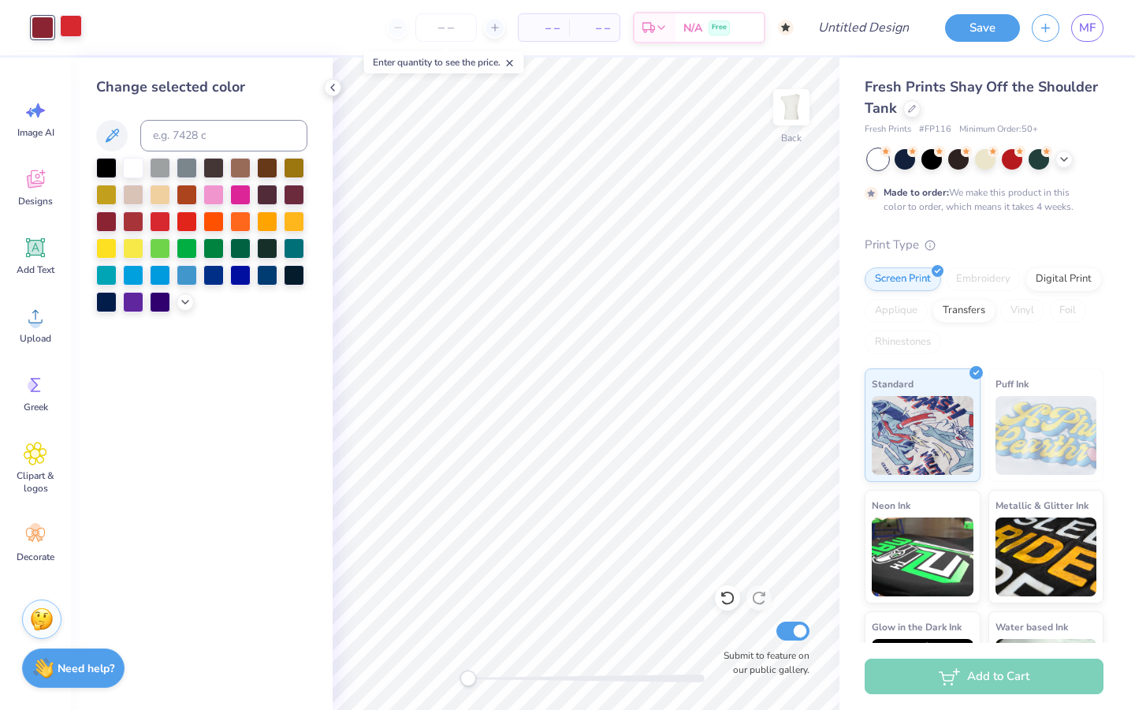
click at [72, 27] on div at bounding box center [71, 26] width 22 height 22
click at [134, 223] on div at bounding box center [133, 220] width 20 height 20
click at [32, 201] on span "Designs" at bounding box center [35, 201] width 35 height 13
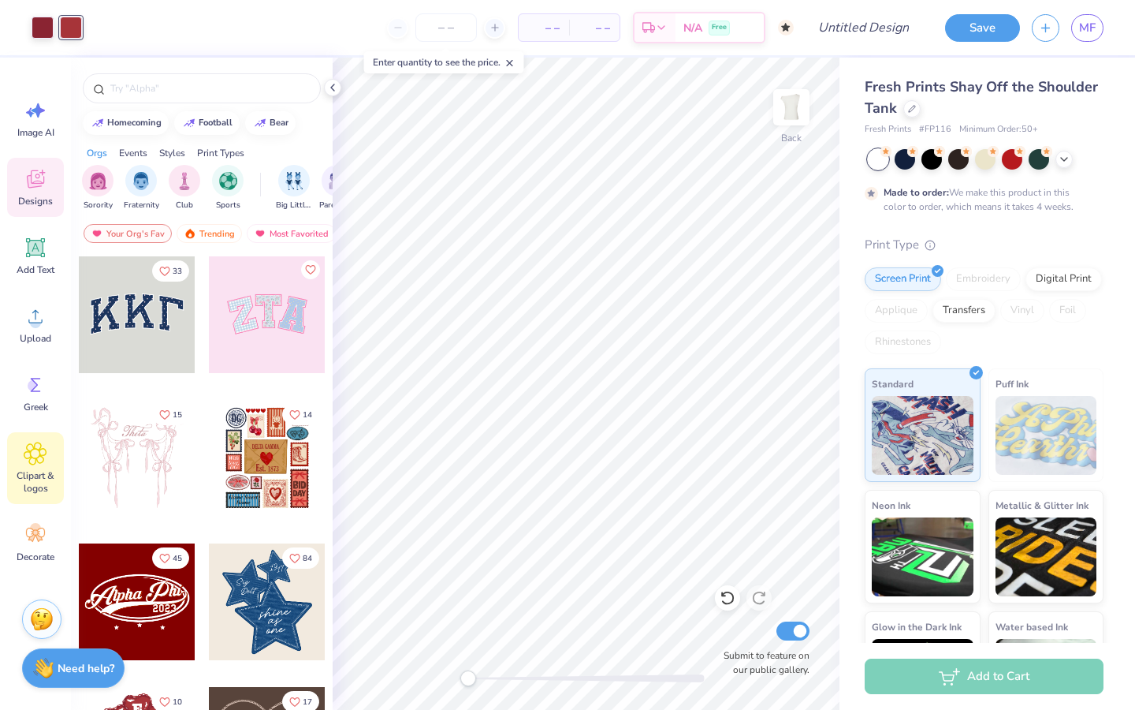
click at [43, 473] on span "Clipart & logos" at bounding box center [35, 481] width 52 height 25
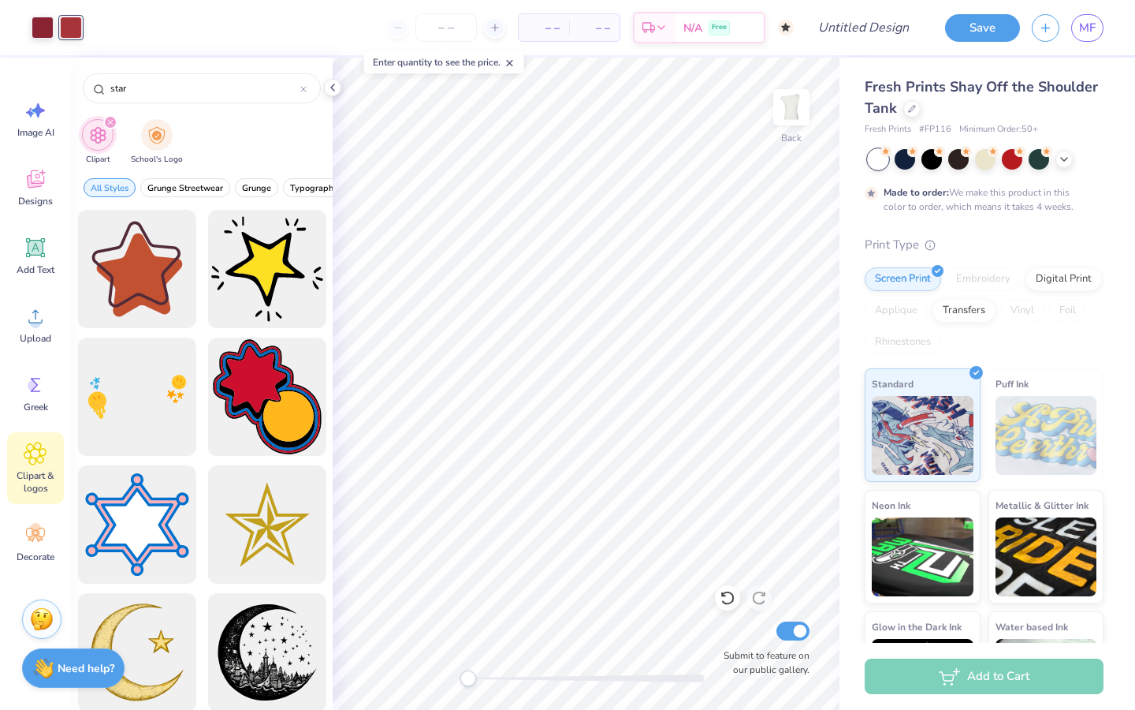
type input "star"
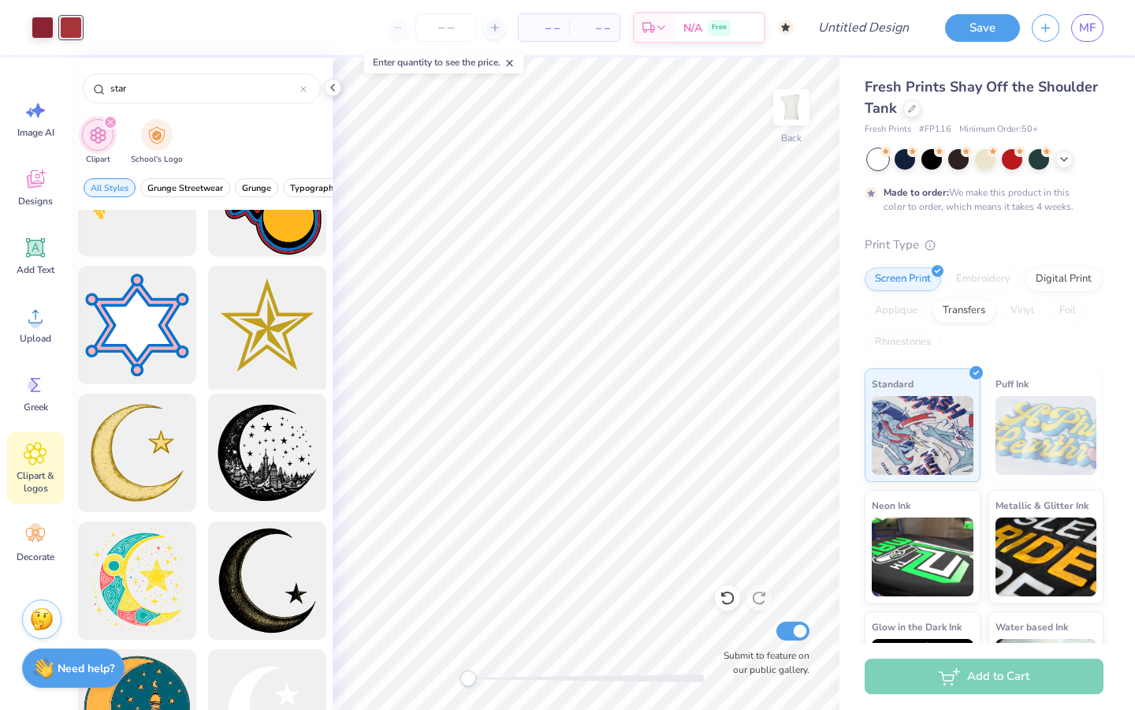
scroll to position [212, 0]
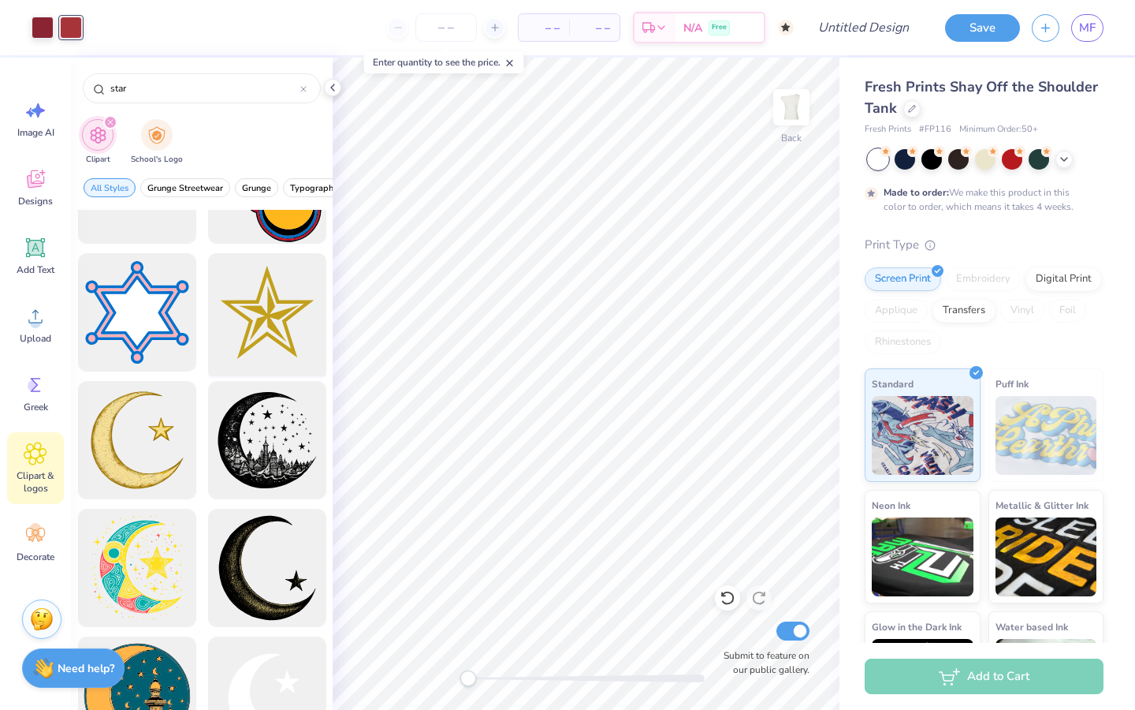
click at [272, 307] on div at bounding box center [267, 313] width 130 height 130
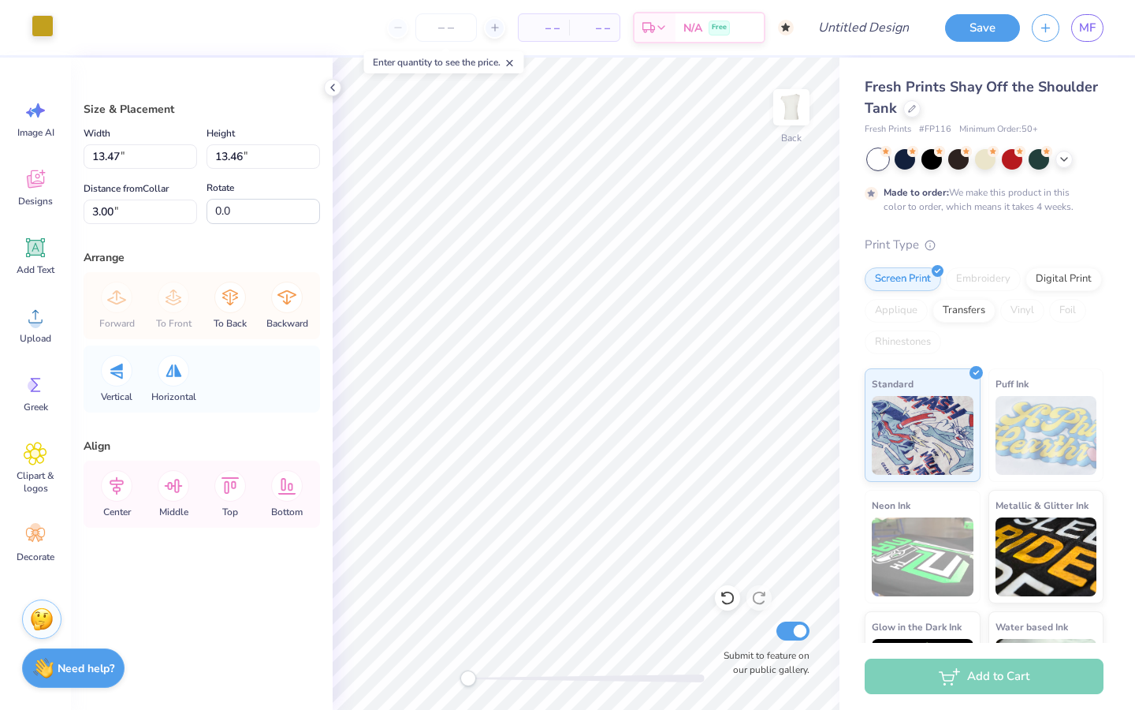
click at [39, 27] on div at bounding box center [43, 26] width 22 height 22
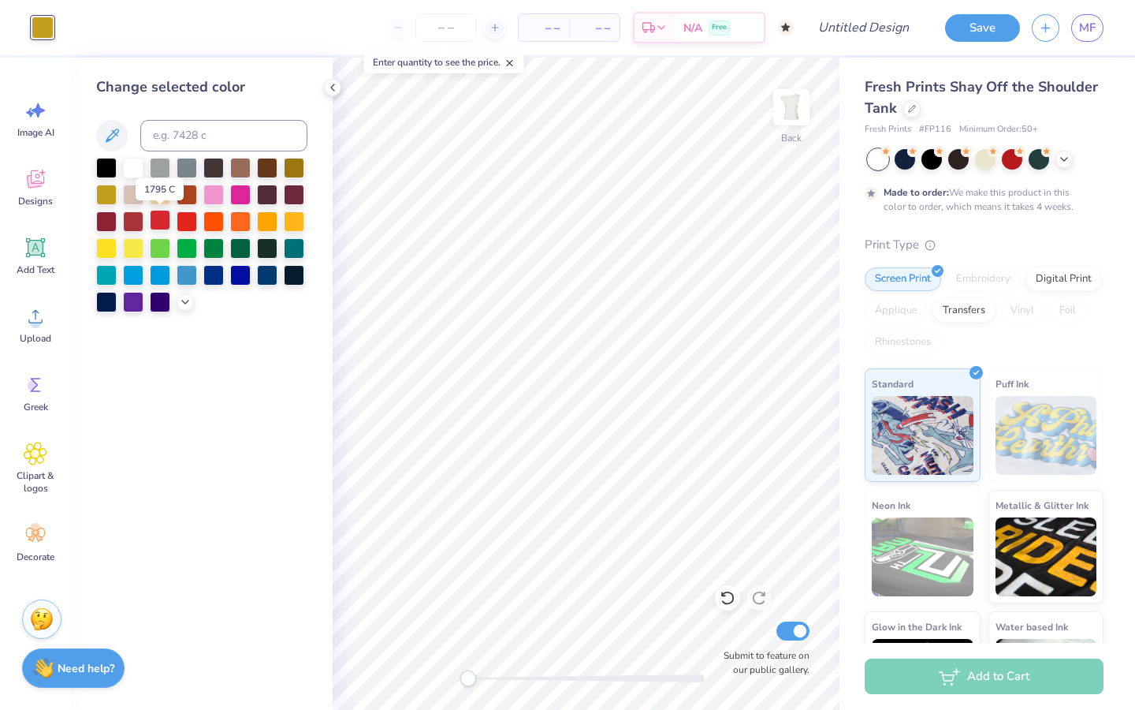
click at [160, 218] on div at bounding box center [160, 220] width 20 height 20
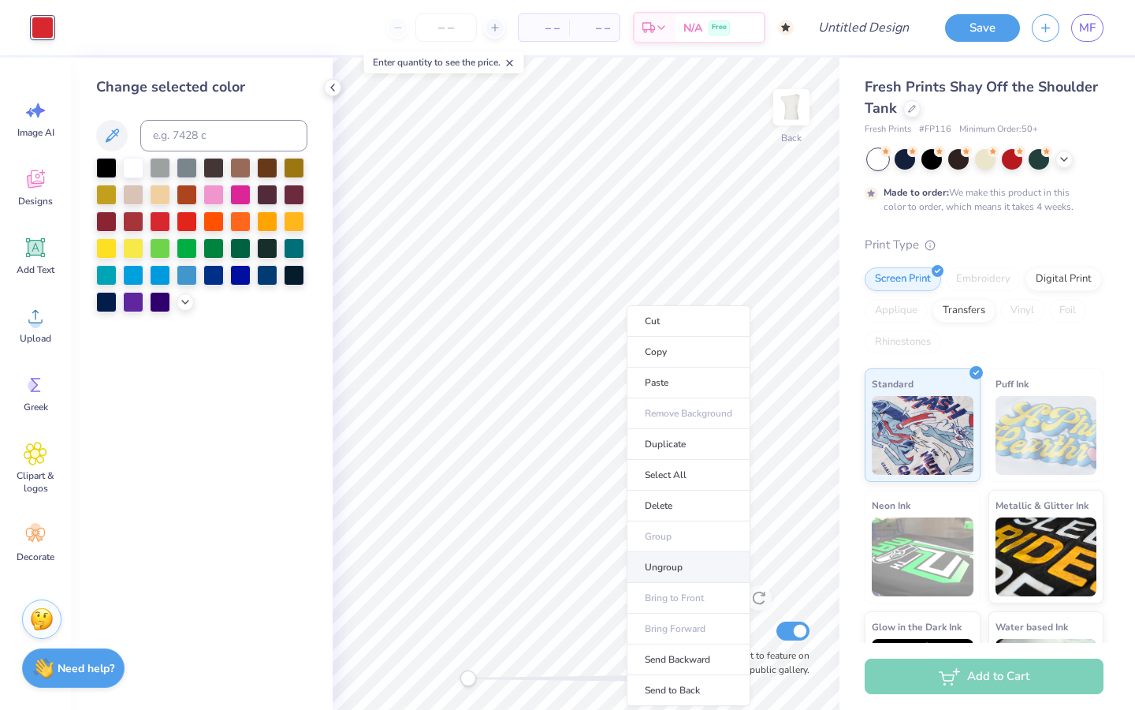
click at [680, 568] on li "Ungroup" at bounding box center [689, 567] width 124 height 31
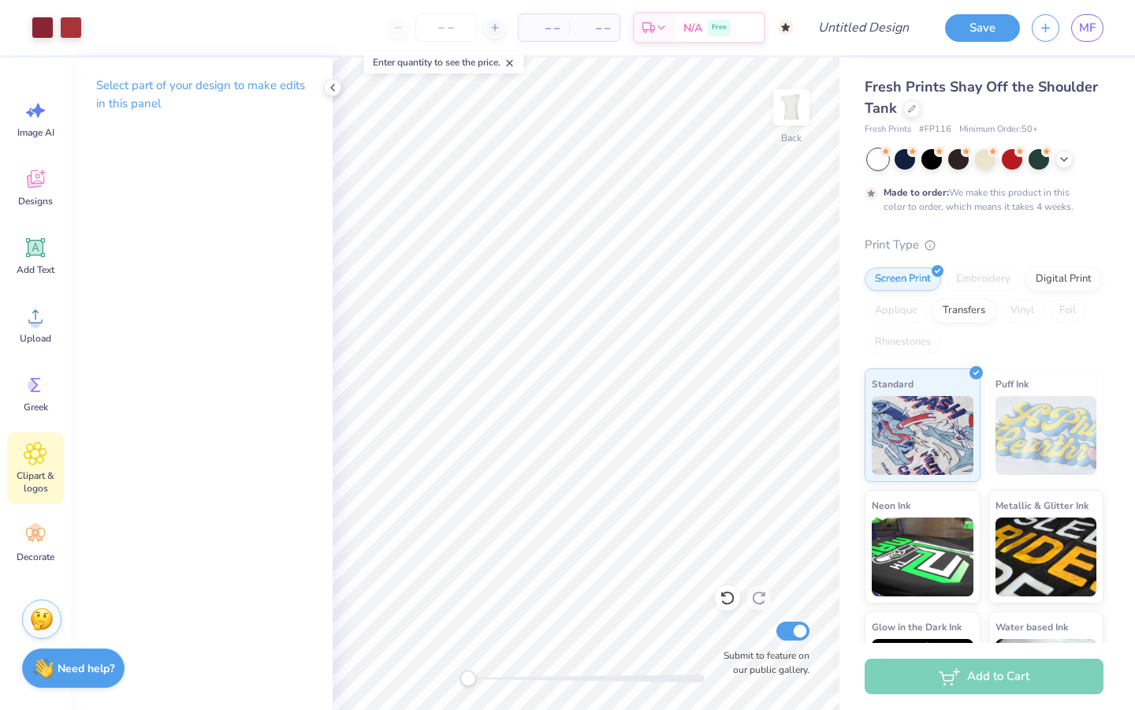
click at [34, 473] on span "Clipart & logos" at bounding box center [35, 481] width 52 height 25
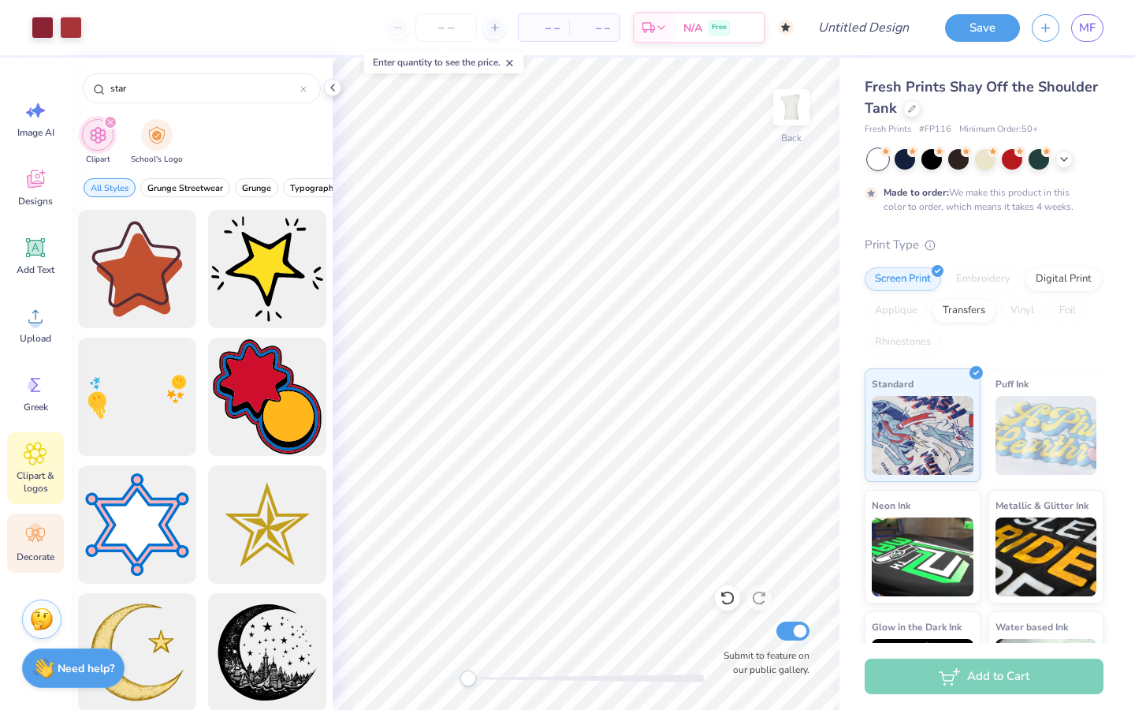
click at [39, 555] on span "Decorate" at bounding box center [36, 556] width 38 height 13
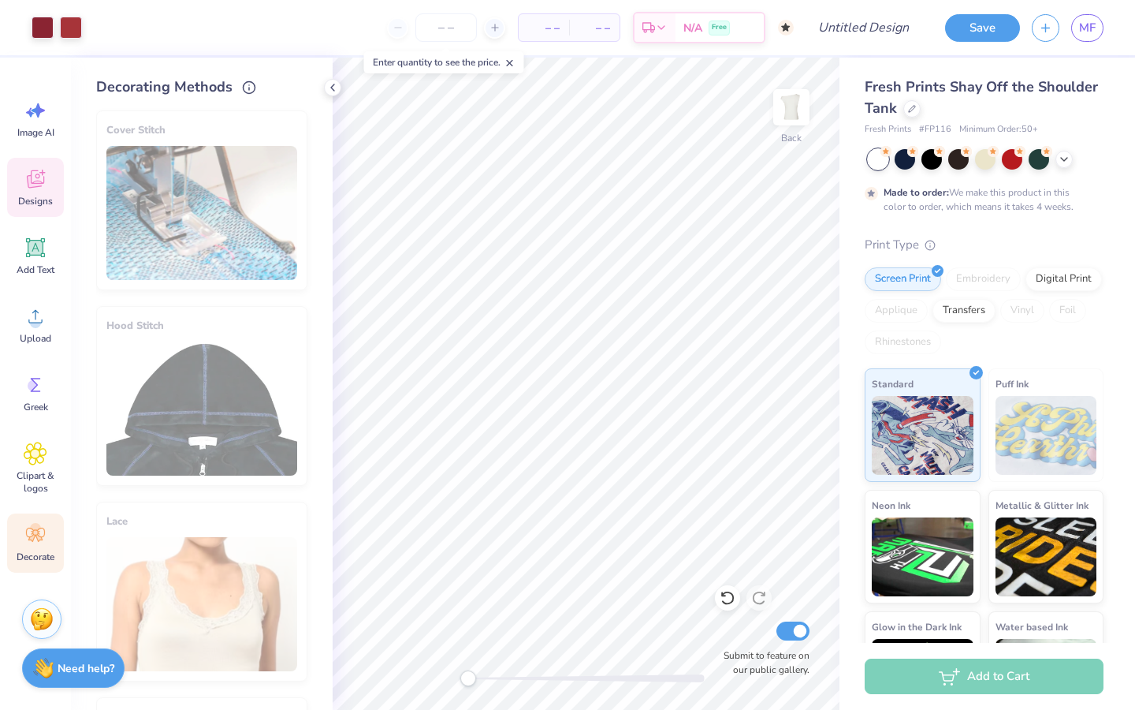
click at [38, 178] on icon at bounding box center [36, 179] width 24 height 24
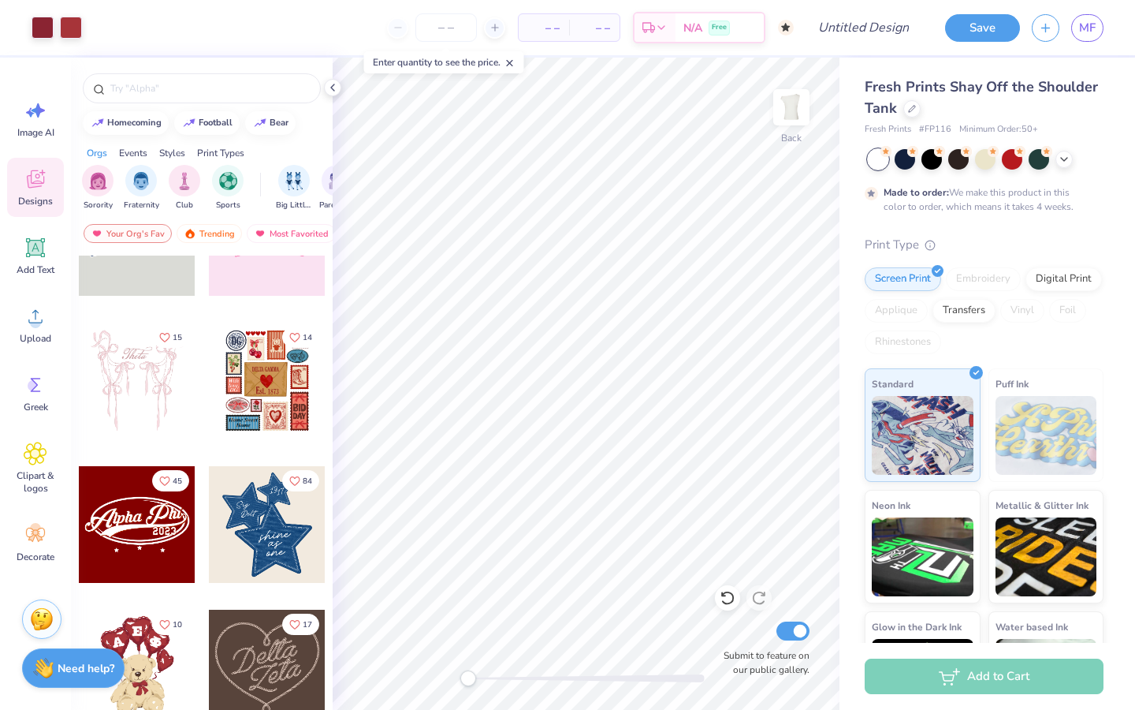
scroll to position [84, 0]
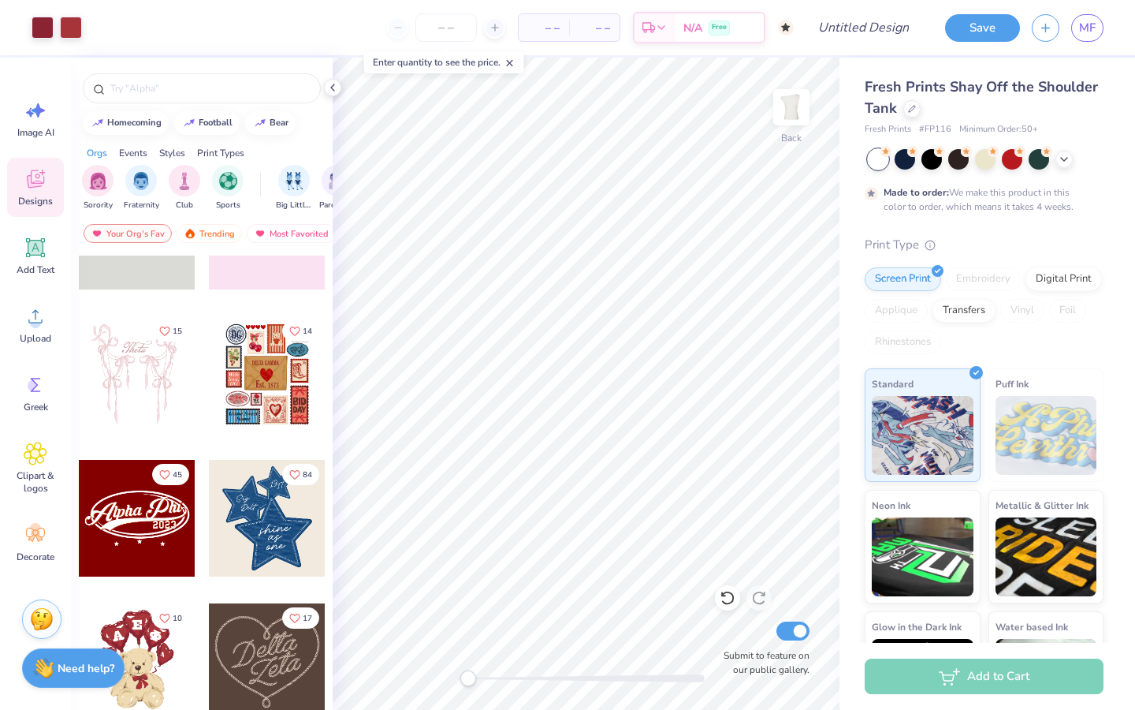
click at [151, 359] on div at bounding box center [137, 374] width 117 height 117
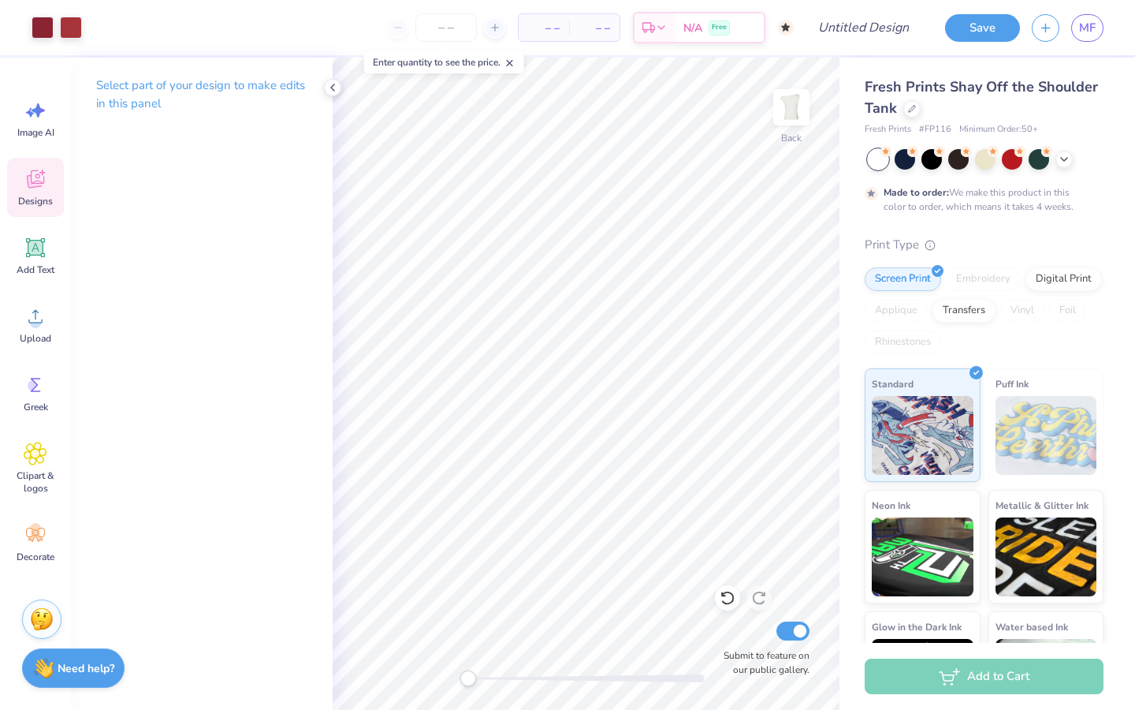
click at [33, 166] on div "Designs" at bounding box center [35, 187] width 57 height 59
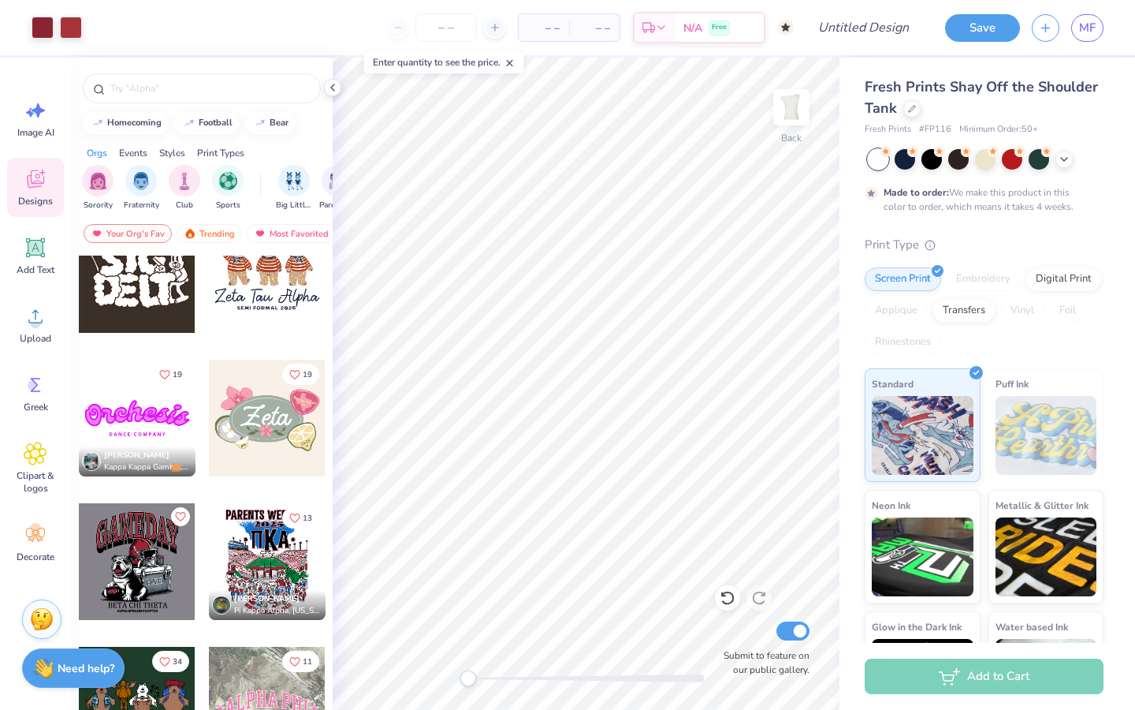
scroll to position [855, 0]
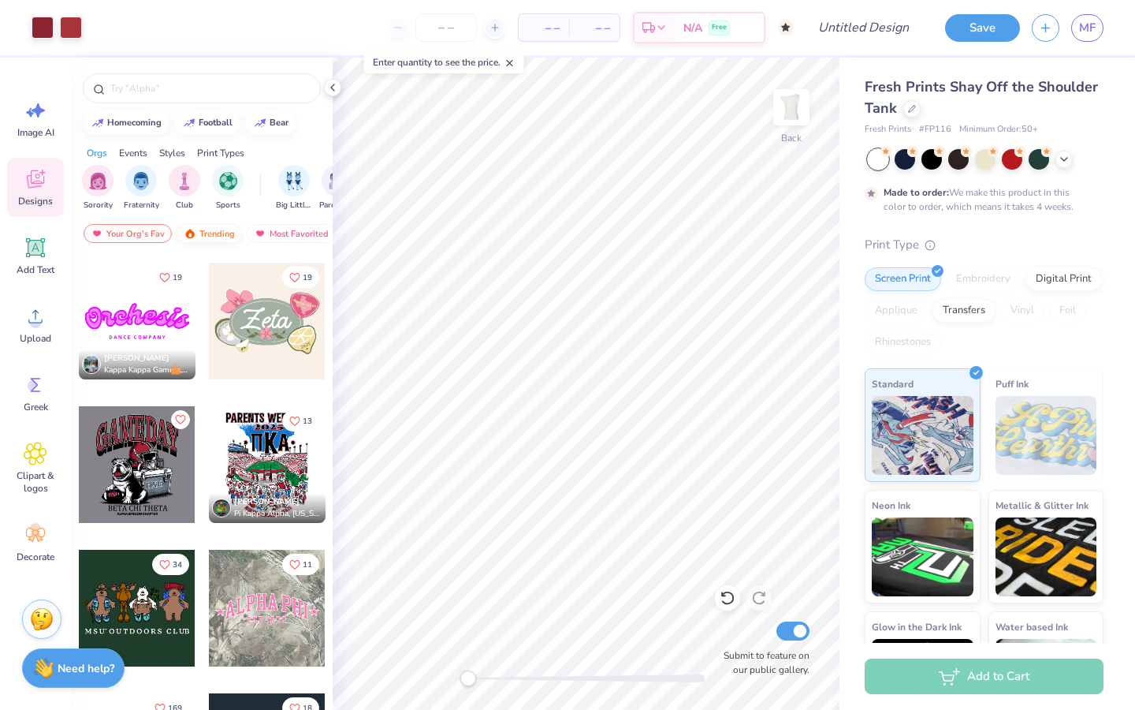
click at [212, 225] on div "Trending" at bounding box center [209, 233] width 65 height 19
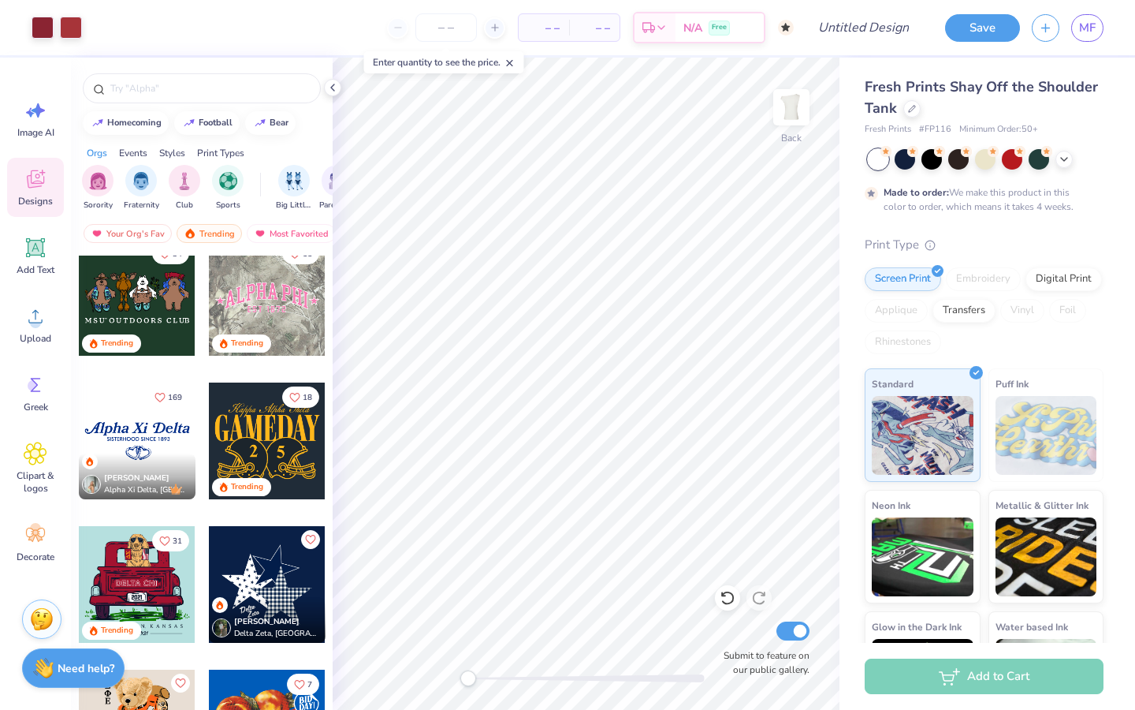
scroll to position [1172, 0]
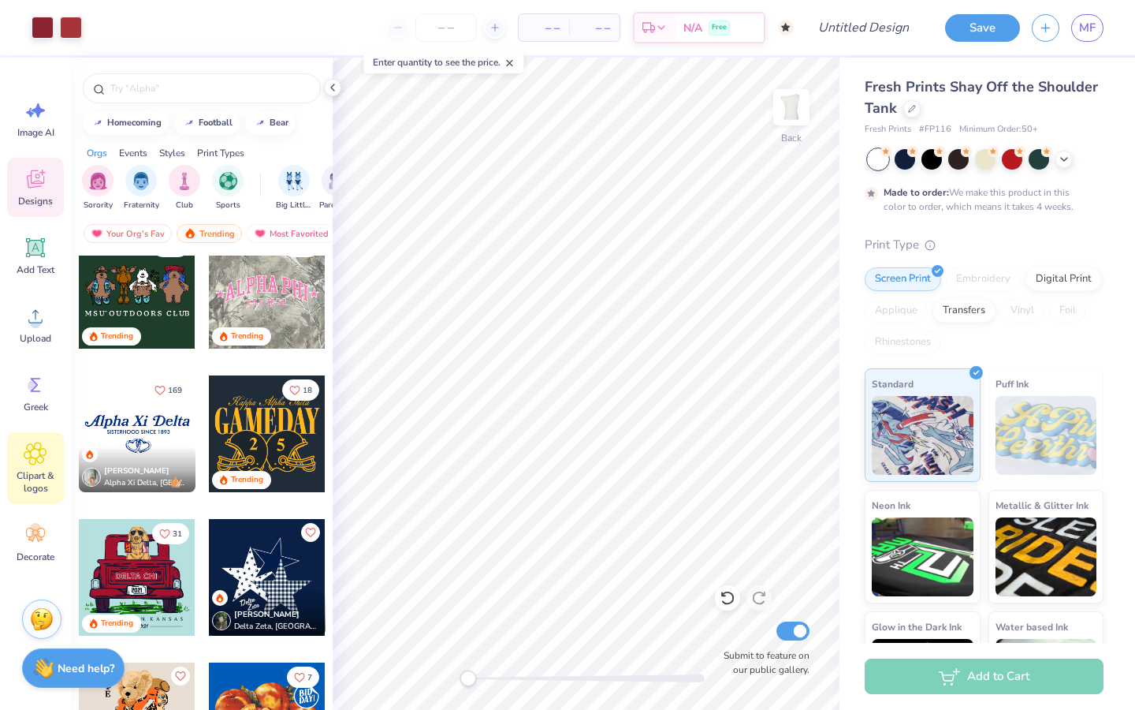
click at [32, 464] on icon at bounding box center [35, 453] width 23 height 24
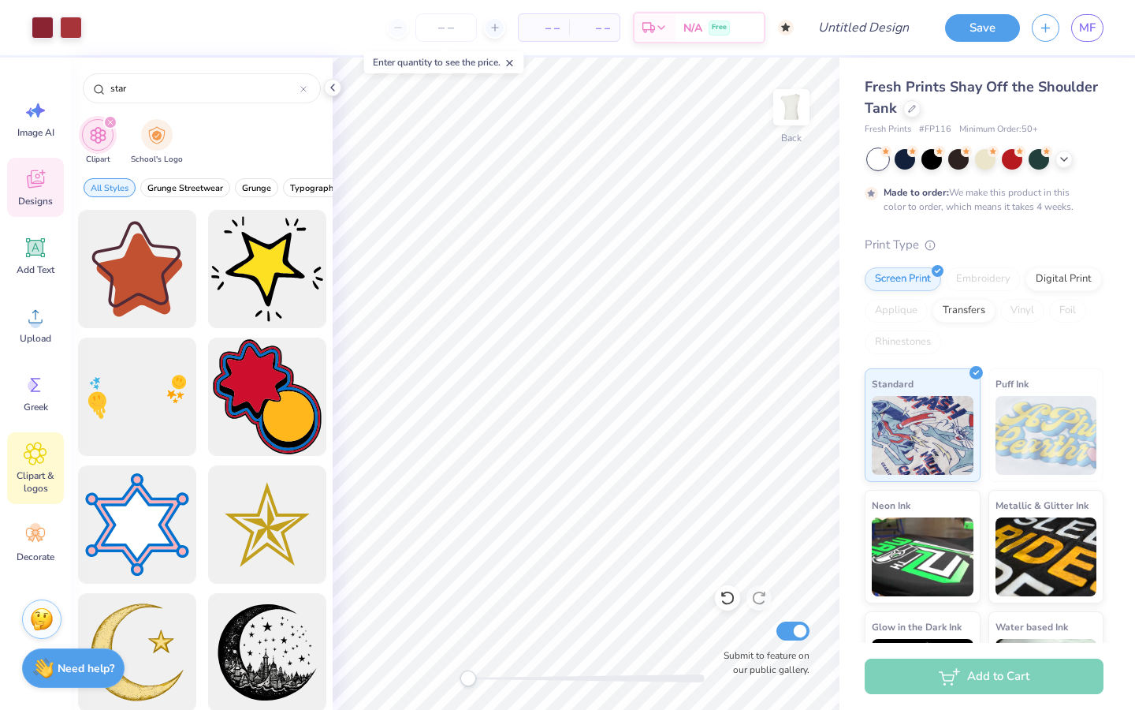
click at [39, 177] on icon at bounding box center [35, 179] width 17 height 18
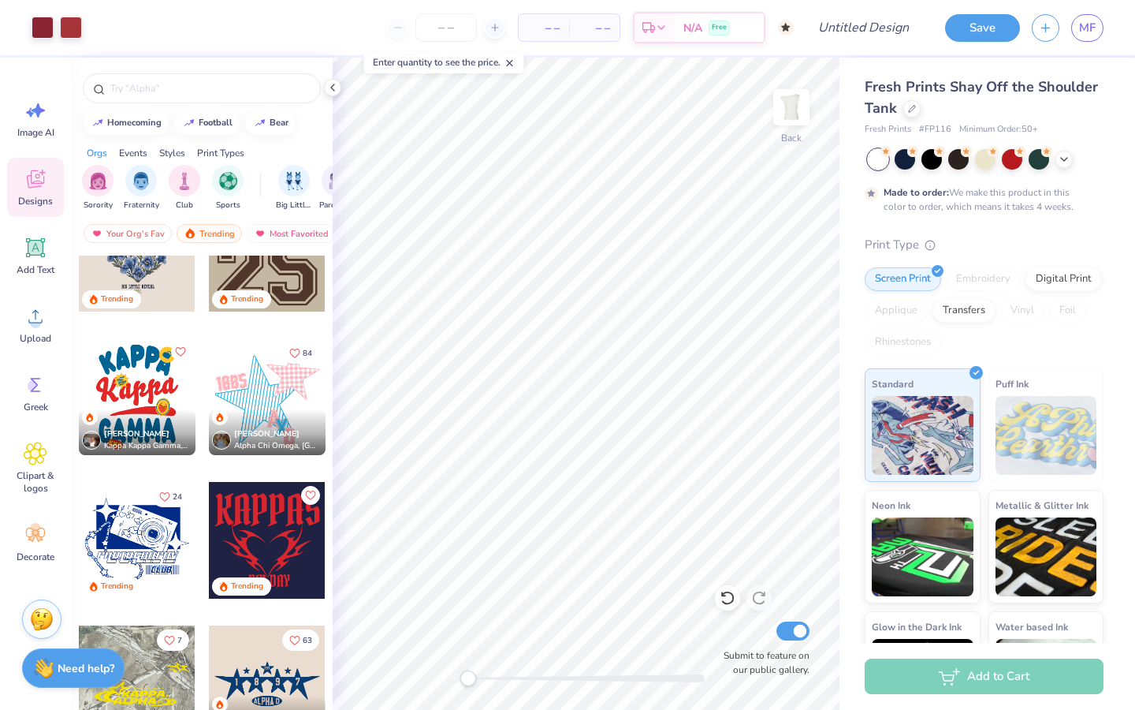
scroll to position [2356, 0]
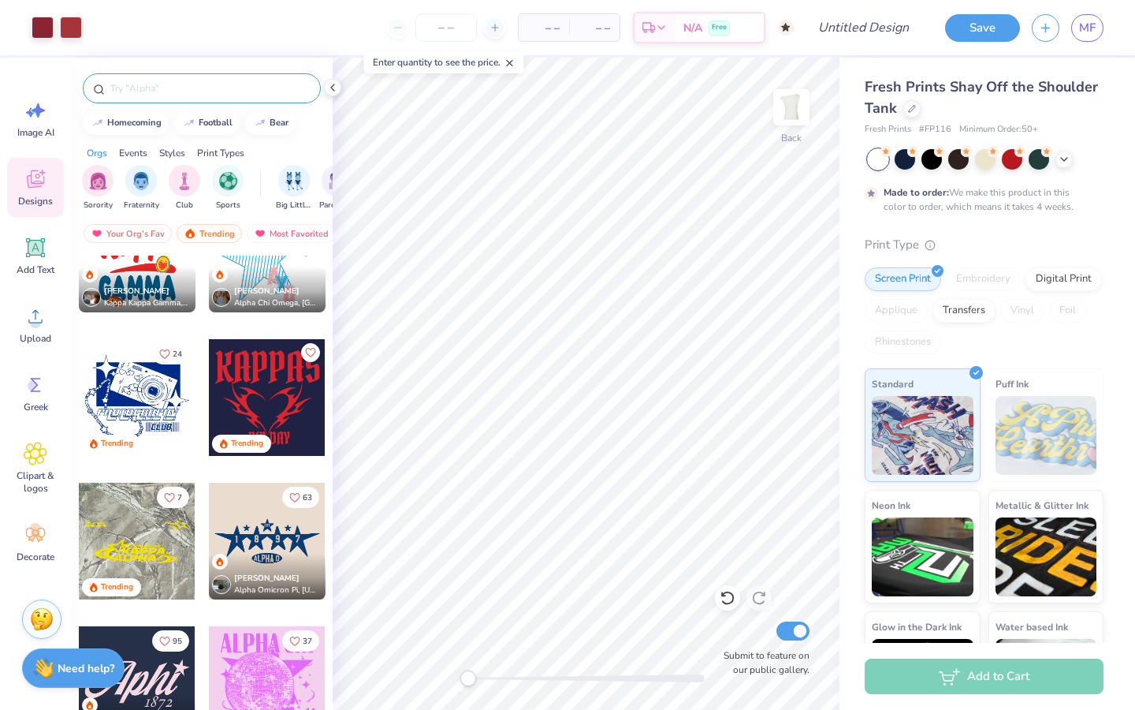
click at [206, 85] on input "text" at bounding box center [210, 88] width 202 height 16
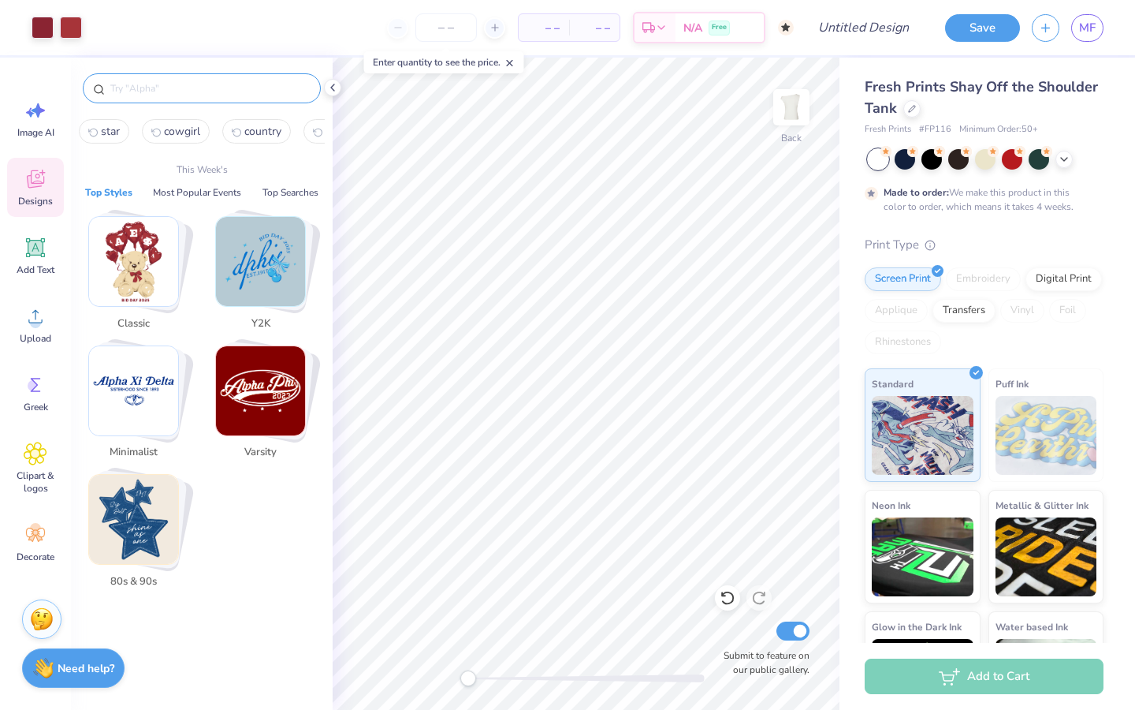
click at [114, 136] on span "star" at bounding box center [110, 131] width 19 height 15
type input "star"
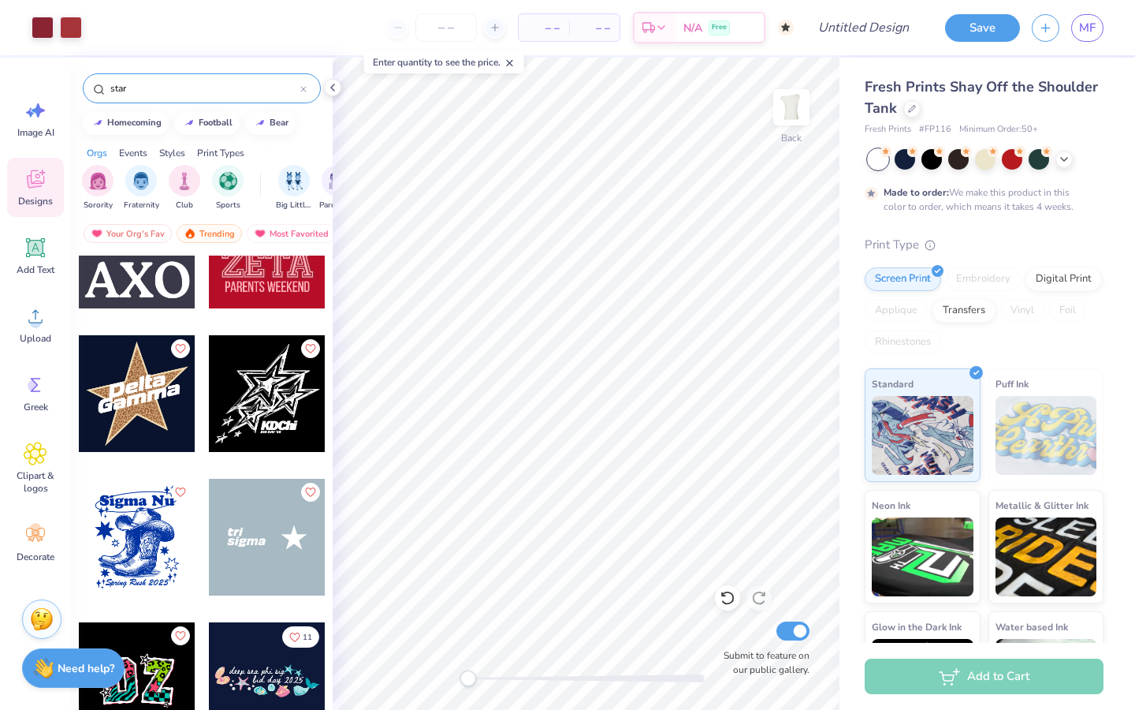
scroll to position [1307, 0]
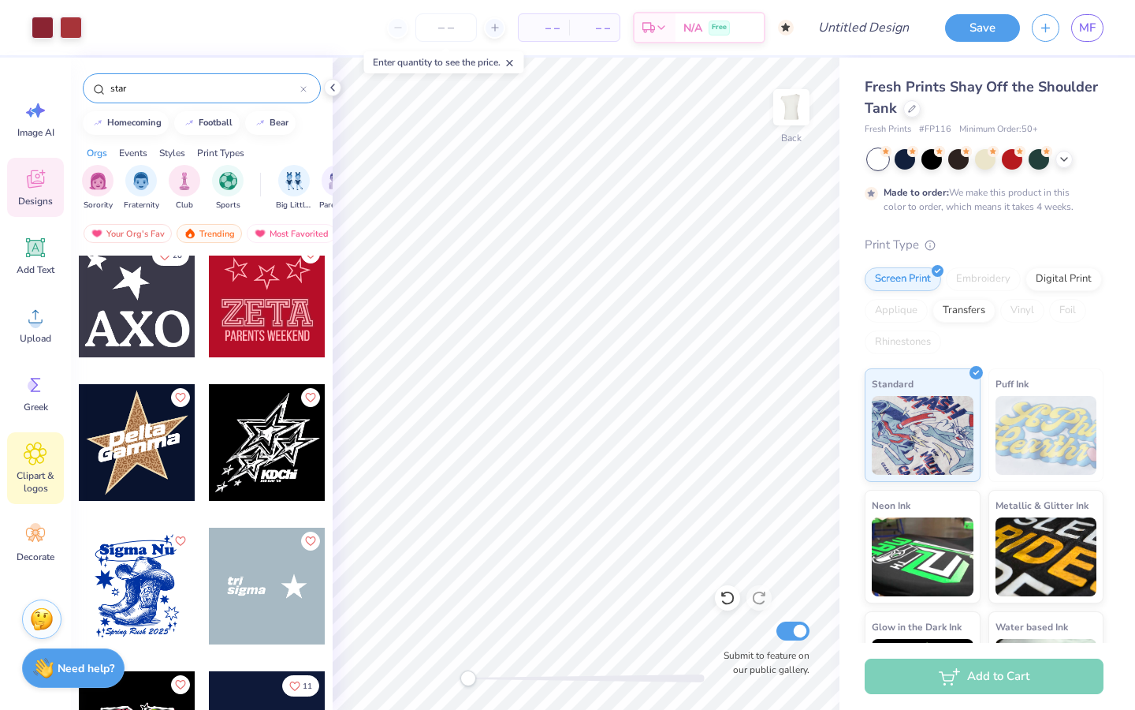
click at [44, 494] on div "Clipart & logos" at bounding box center [35, 468] width 57 height 72
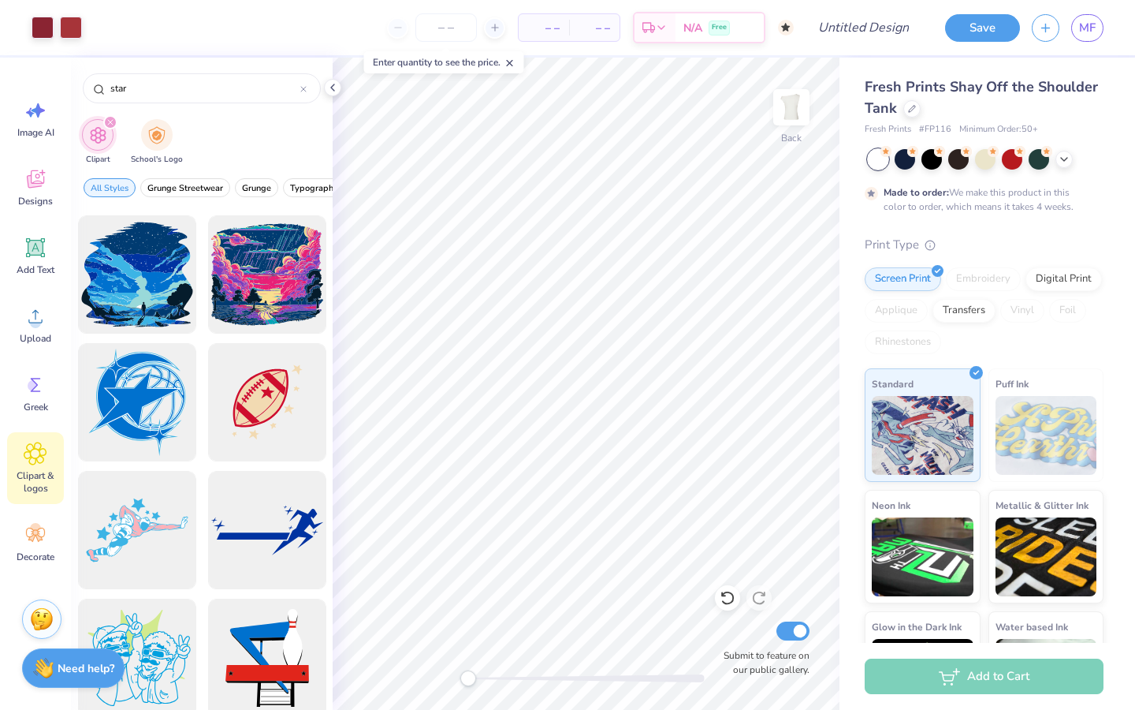
scroll to position [18248, 0]
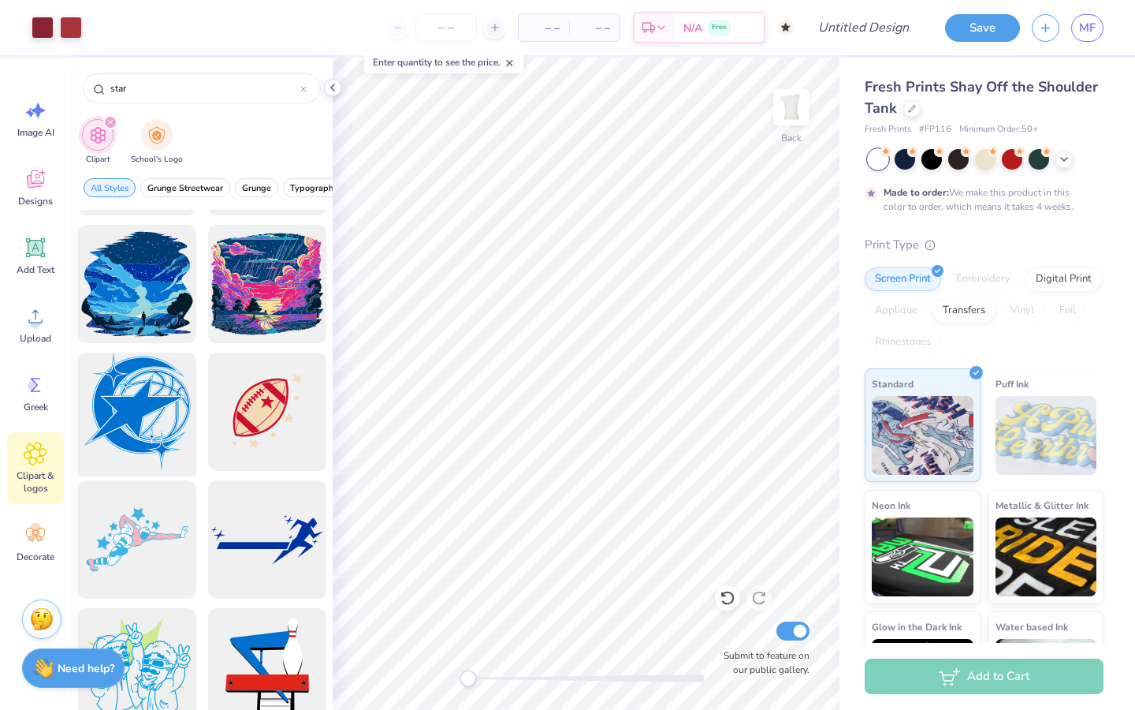
click at [162, 438] on div at bounding box center [137, 412] width 130 height 130
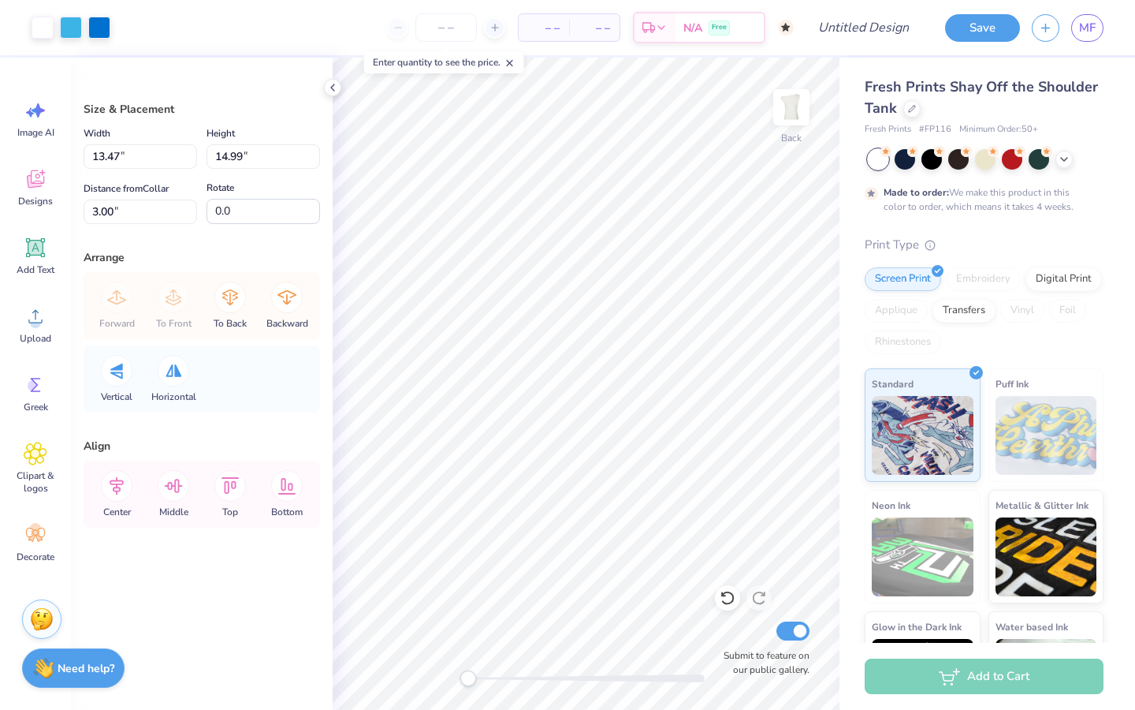
type input "6.23"
type input "6.93"
type input "11.06"
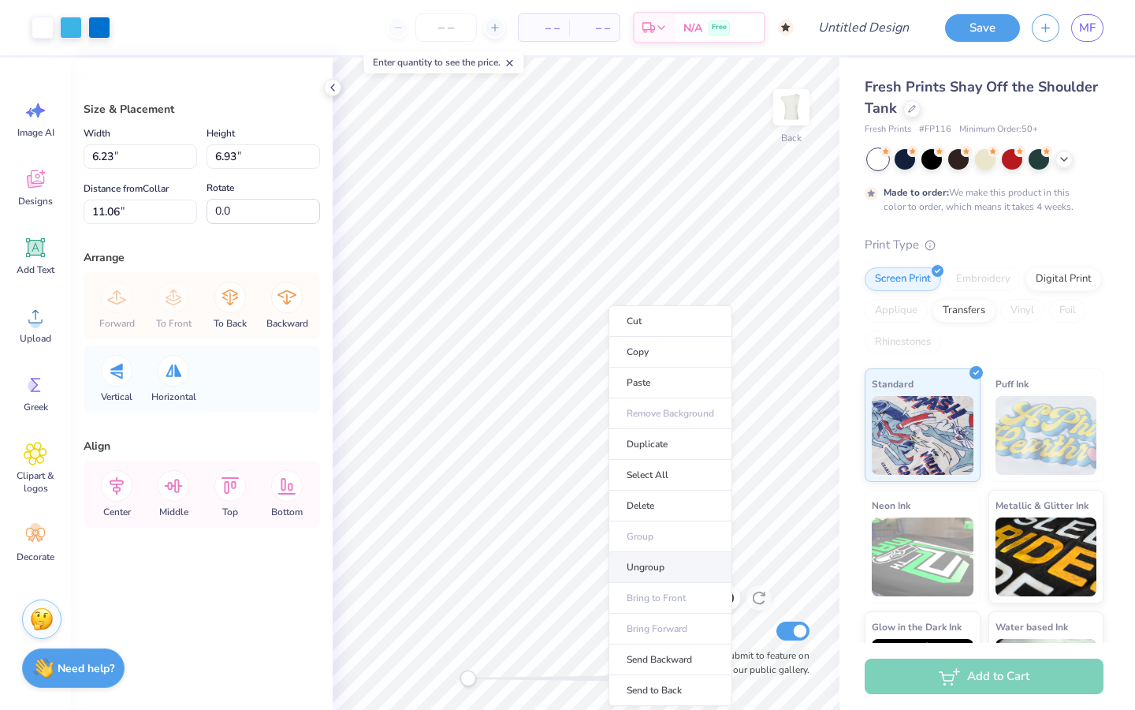
click at [657, 558] on li "Ungroup" at bounding box center [671, 567] width 124 height 31
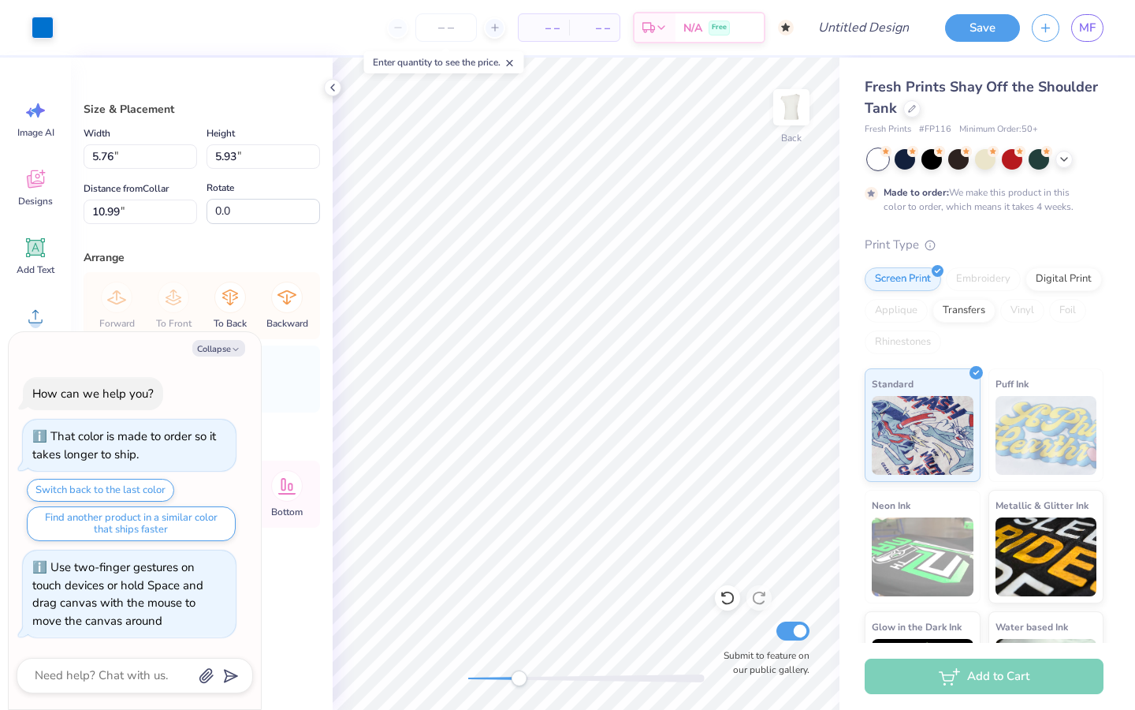
click at [509, 691] on div "Back Submit to feature on our public gallery." at bounding box center [586, 384] width 507 height 652
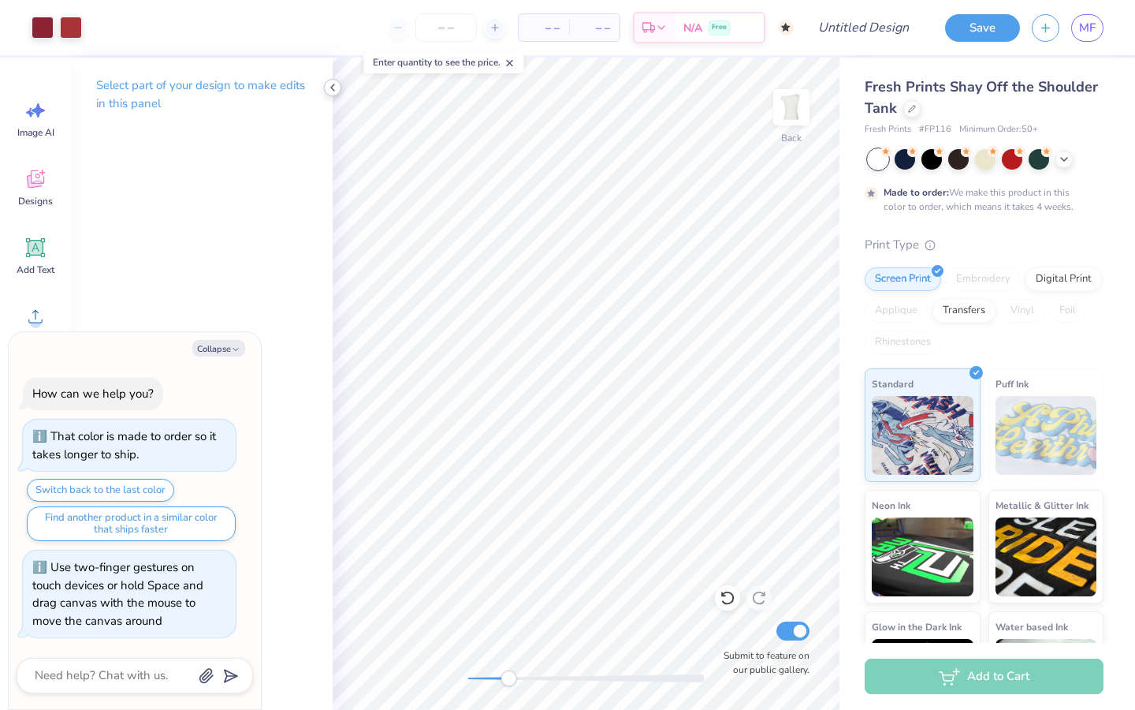
click at [332, 94] on div at bounding box center [332, 87] width 17 height 17
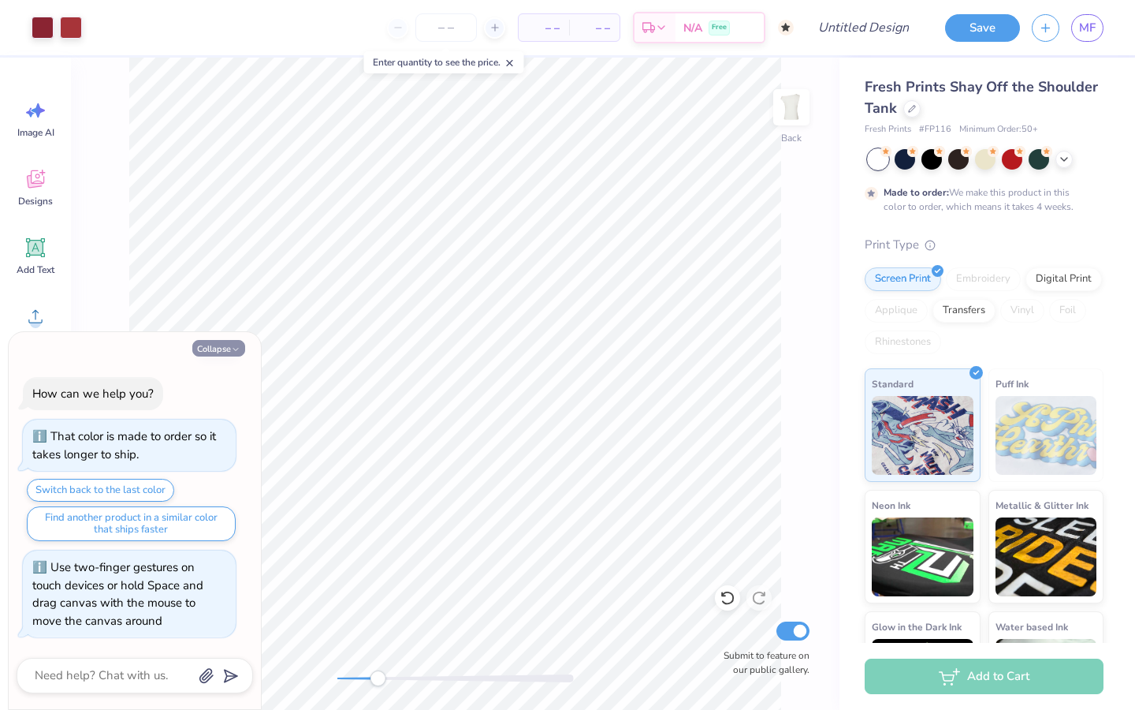
click at [234, 353] on icon "button" at bounding box center [235, 349] width 9 height 9
type textarea "x"
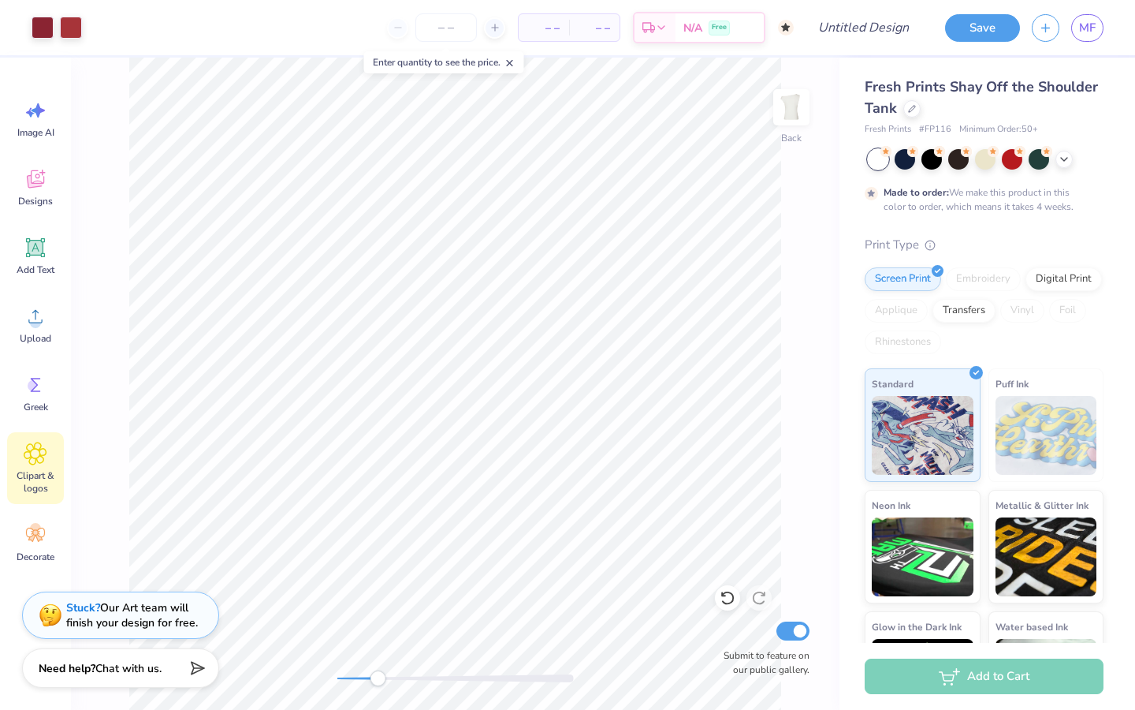
click at [47, 463] on icon at bounding box center [35, 453] width 23 height 24
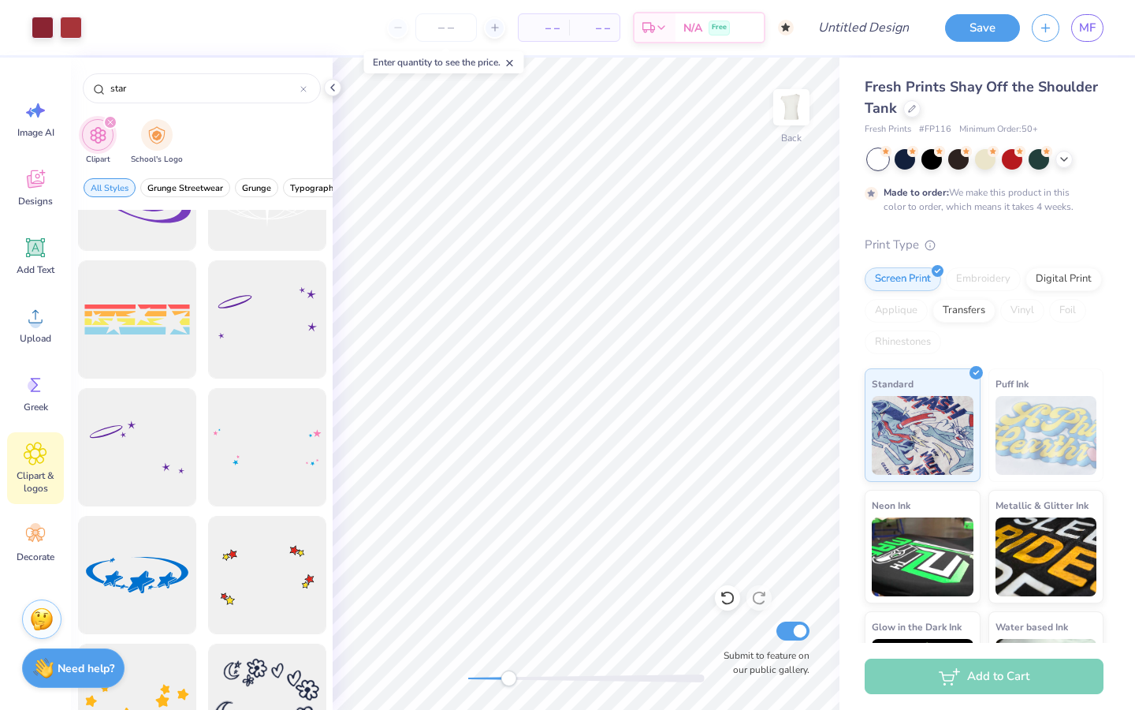
scroll to position [3278, 0]
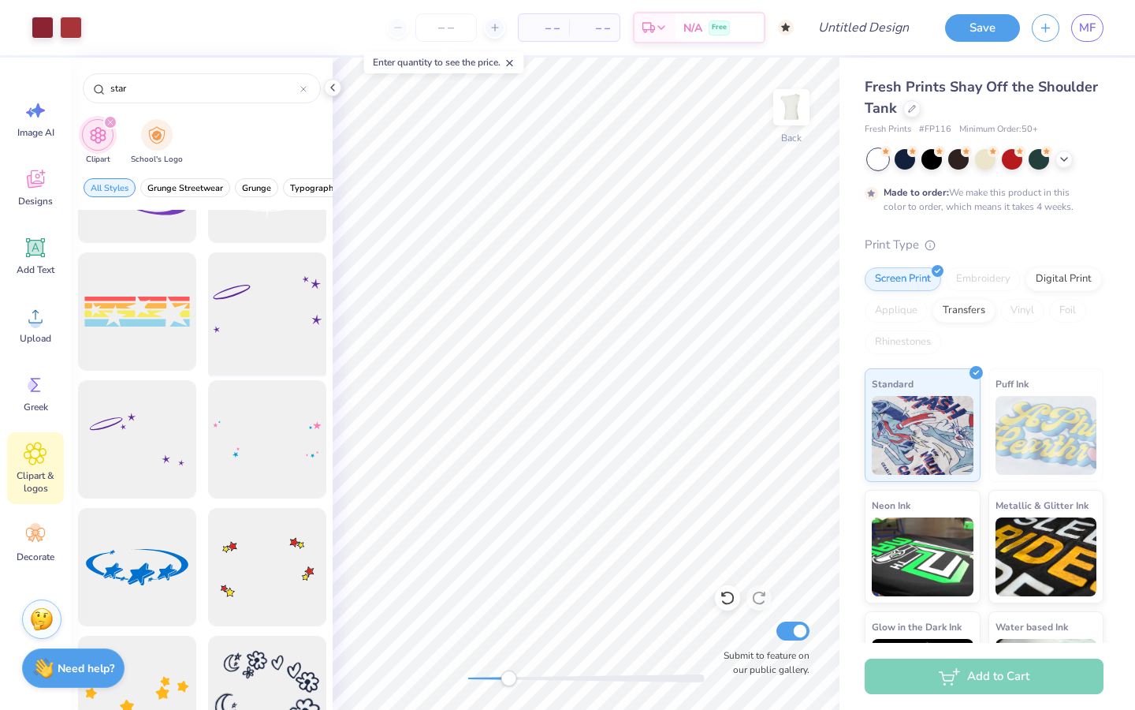
click at [237, 345] on div at bounding box center [267, 312] width 130 height 130
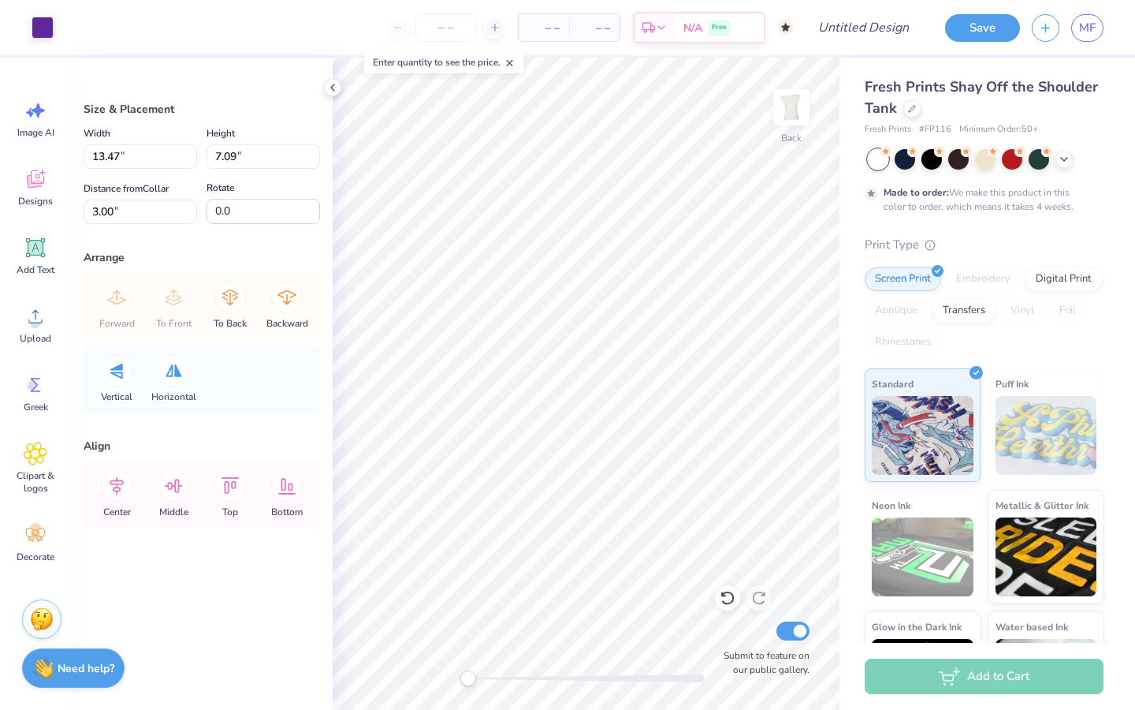
click at [419, 674] on div "Back Submit to feature on our public gallery." at bounding box center [586, 384] width 507 height 652
click at [54, 28] on div at bounding box center [43, 26] width 22 height 22
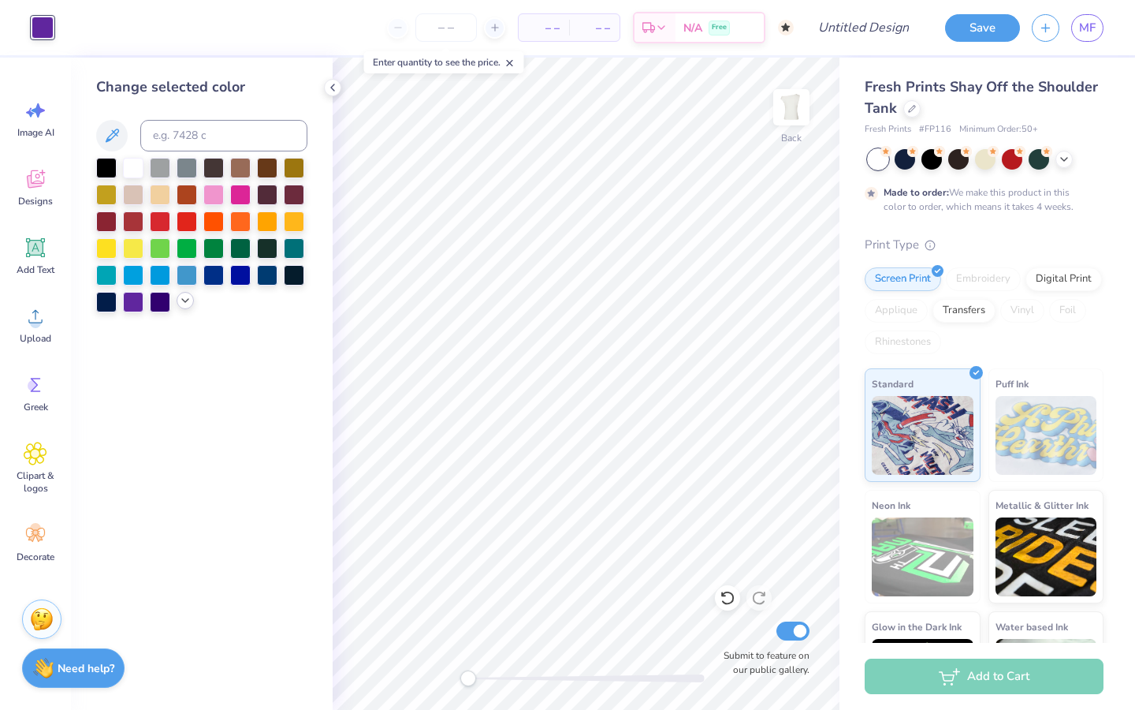
click at [187, 304] on icon at bounding box center [185, 300] width 13 height 13
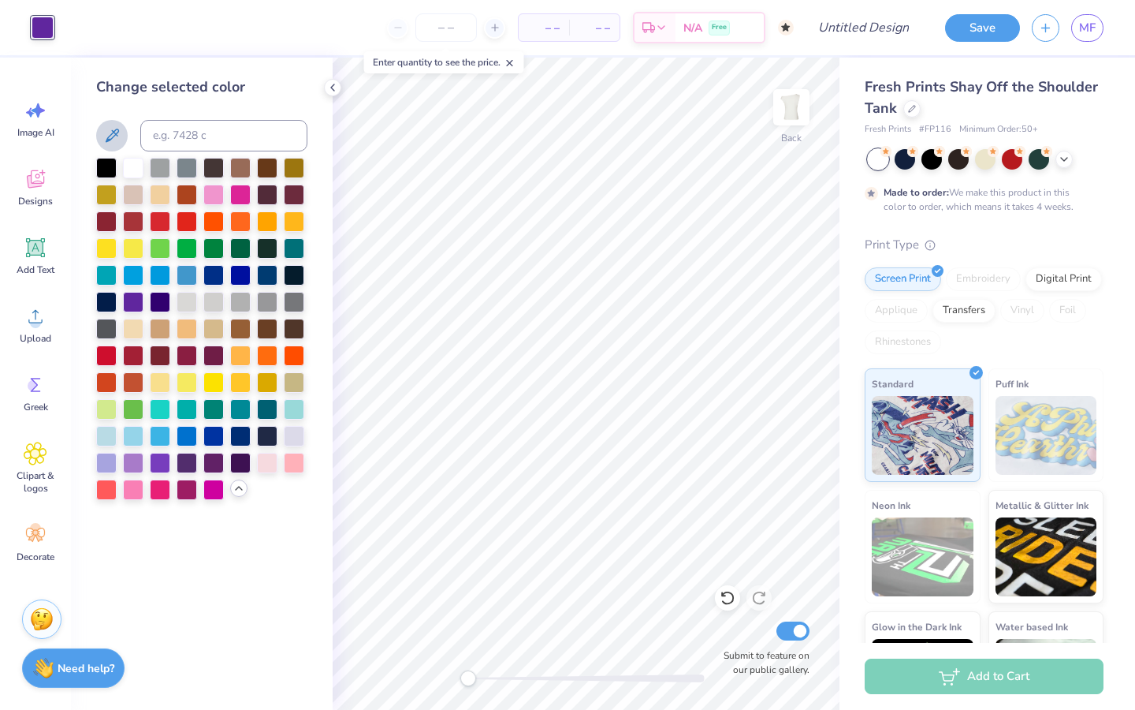
click at [114, 140] on icon at bounding box center [111, 135] width 19 height 19
click at [121, 138] on icon at bounding box center [111, 135] width 19 height 19
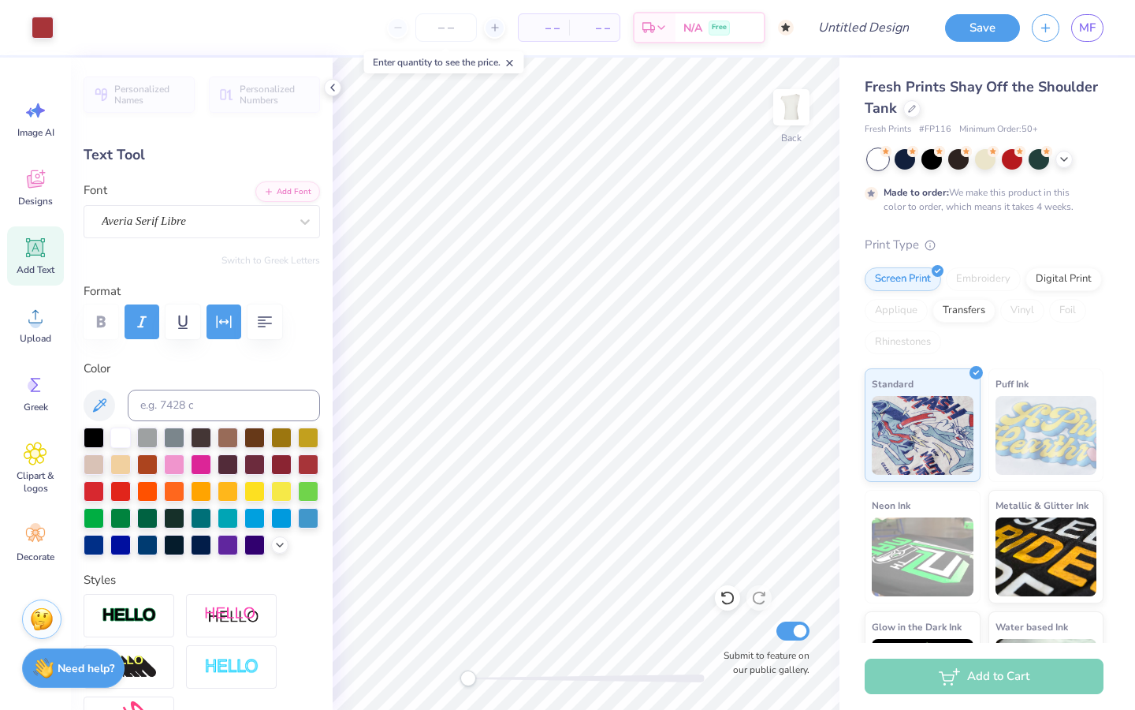
type input "-9.0"
type input "4.53"
type input "2.86"
type input "4.00"
type input "23.7"
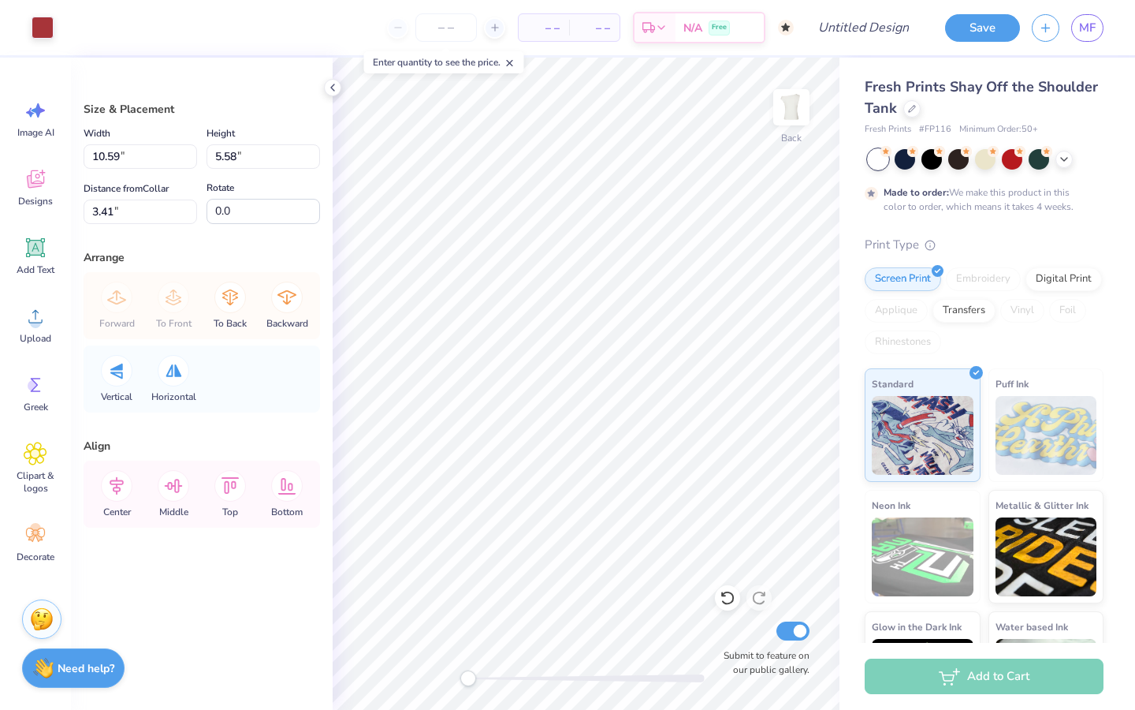
type input "10.59"
type input "5.58"
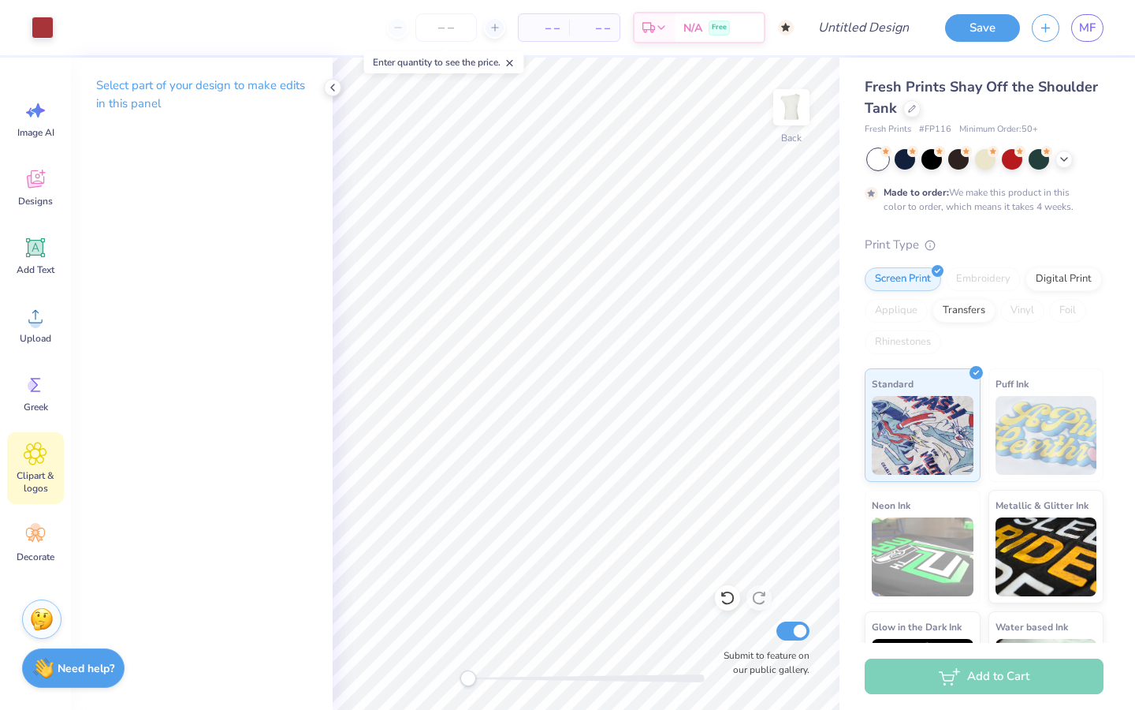
click at [28, 475] on span "Clipart & logos" at bounding box center [35, 481] width 52 height 25
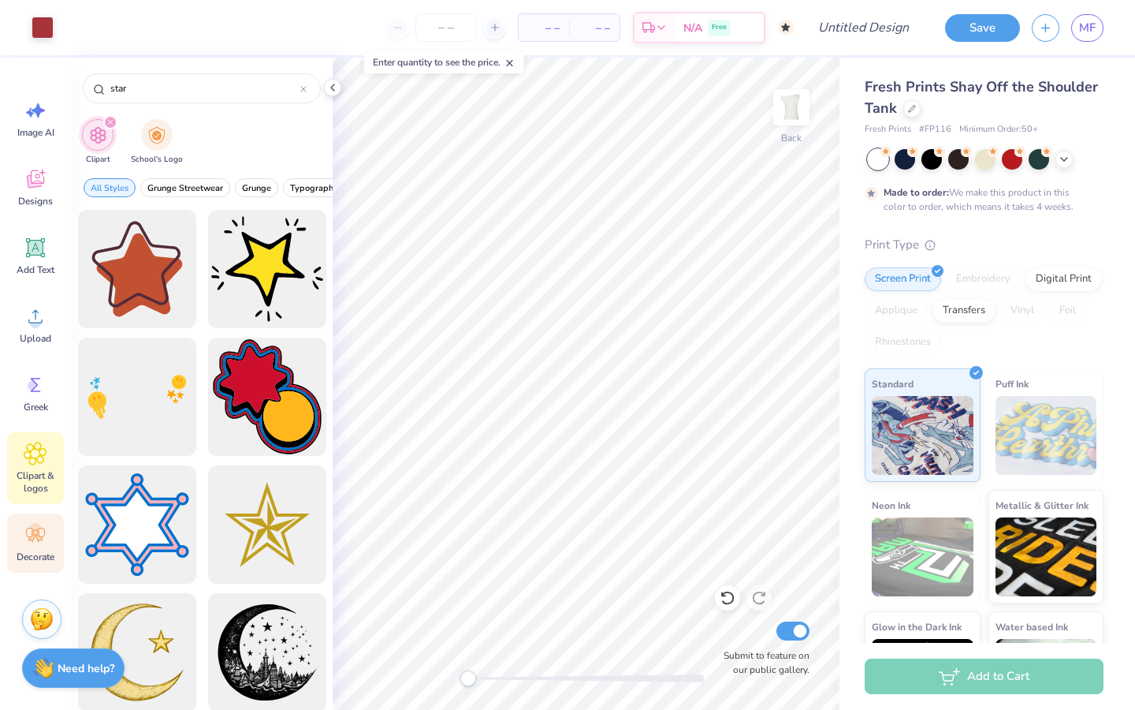
click at [30, 550] on span "Decorate" at bounding box center [36, 556] width 38 height 13
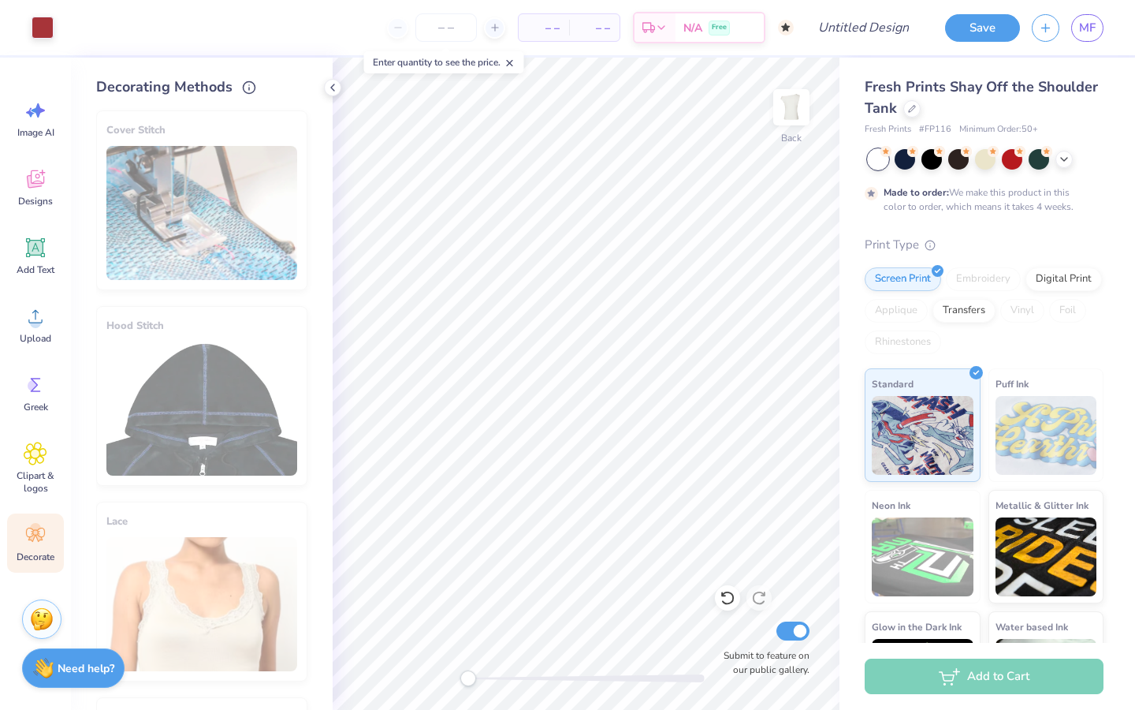
click at [31, 505] on div "Image AI Designs Add Text Upload Greek Clipart & logos Decorate" at bounding box center [35, 330] width 57 height 483
click at [35, 477] on span "Clipart & logos" at bounding box center [35, 481] width 52 height 25
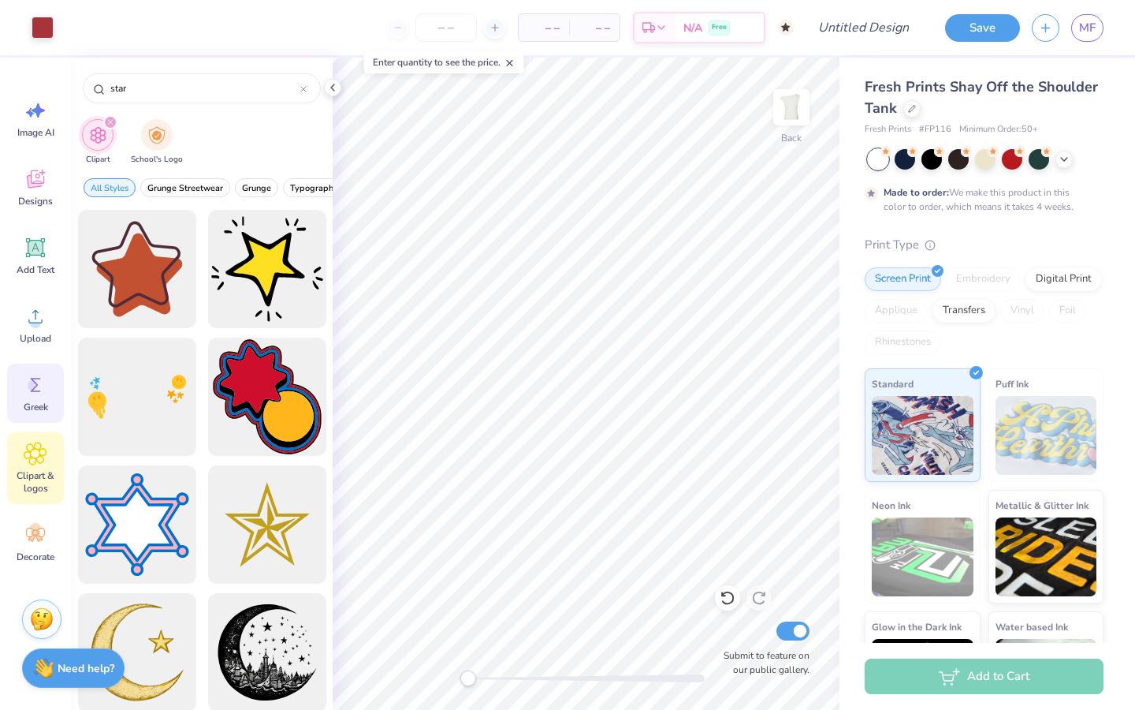
click at [43, 398] on div "Greek" at bounding box center [35, 392] width 57 height 59
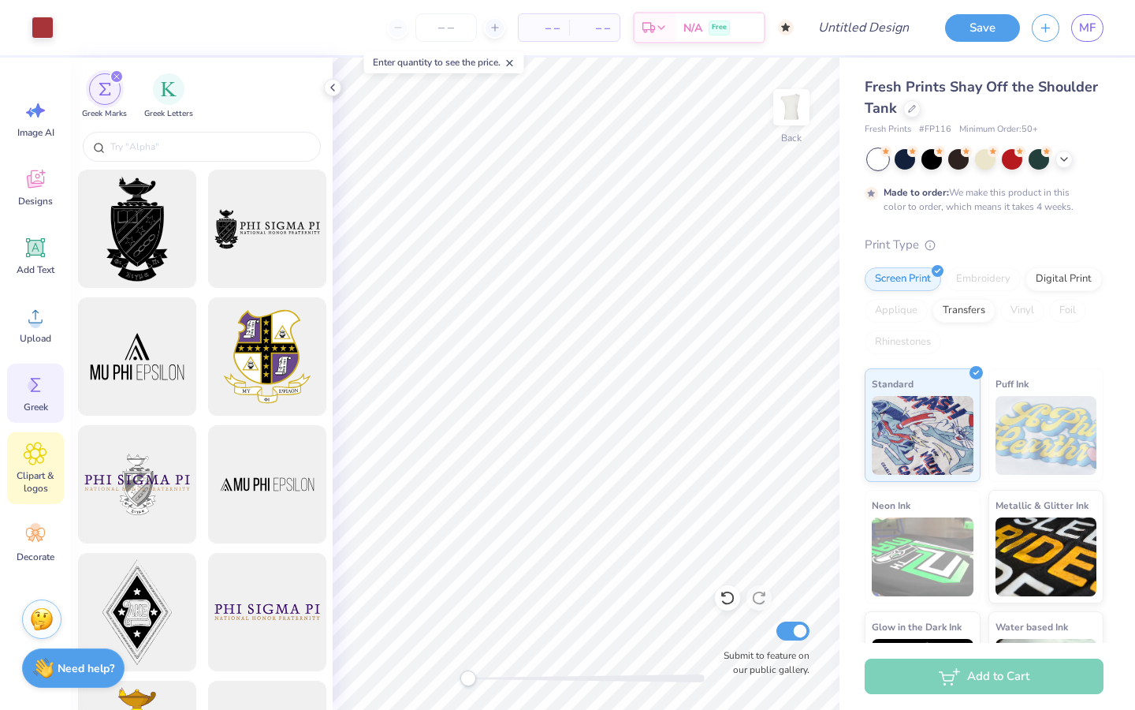
click at [31, 487] on span "Clipart & logos" at bounding box center [35, 481] width 52 height 25
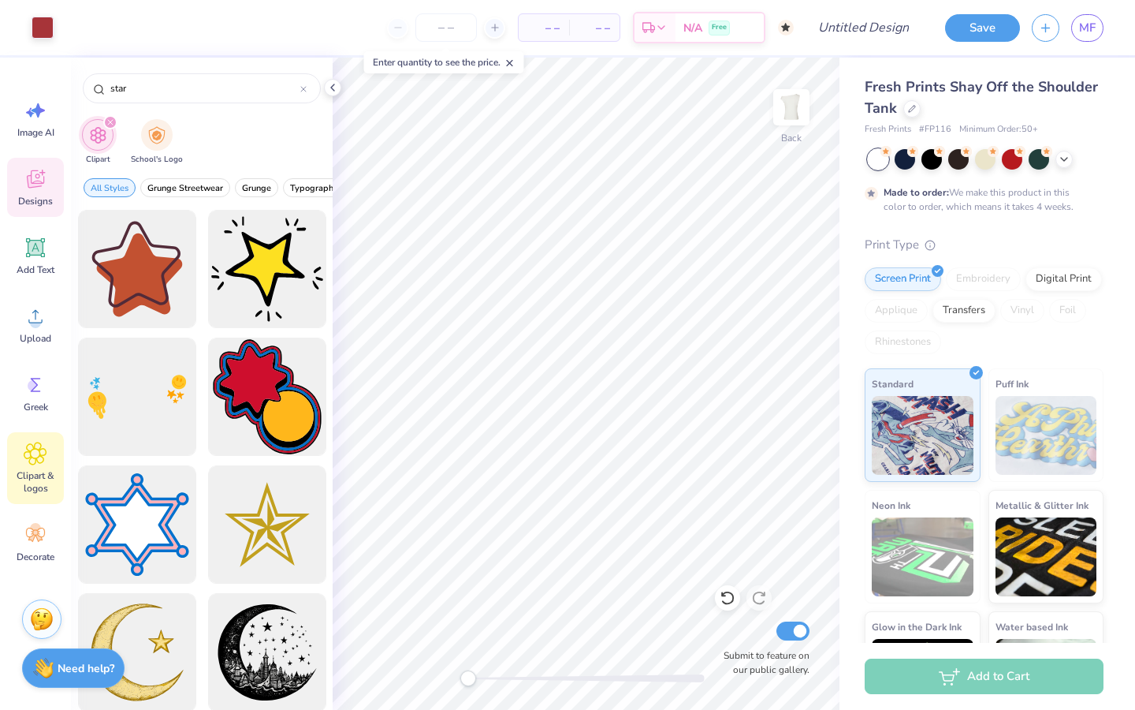
click at [46, 209] on div "Designs" at bounding box center [35, 187] width 57 height 59
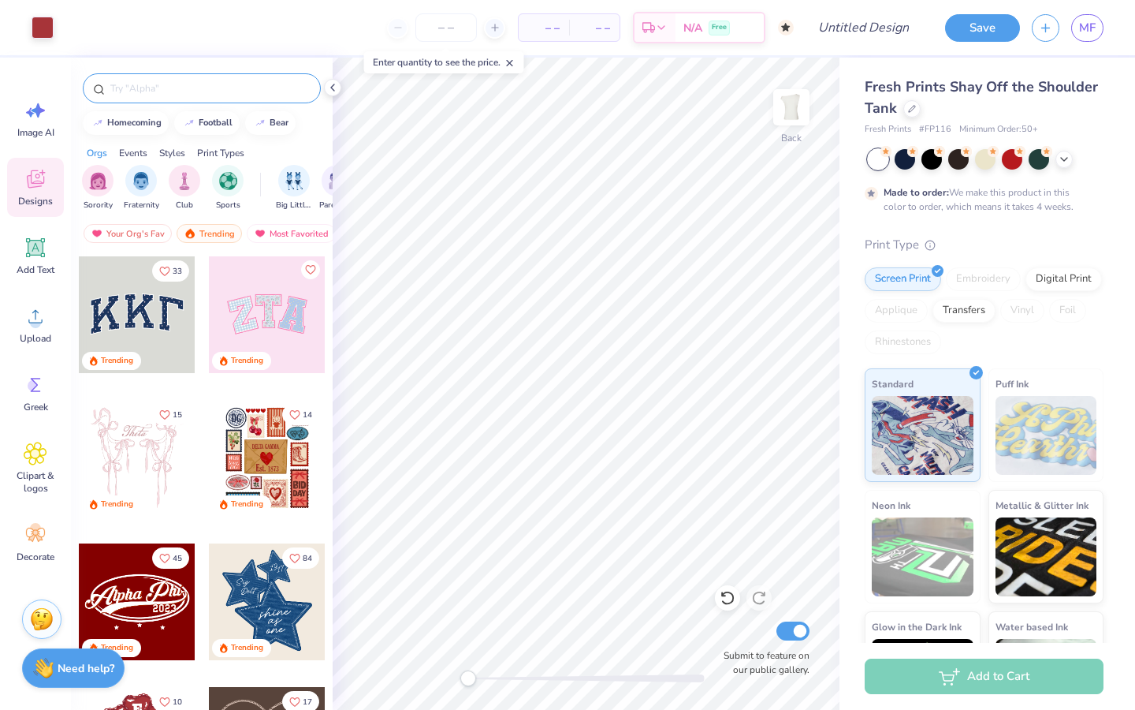
click at [145, 100] on div at bounding box center [202, 88] width 238 height 30
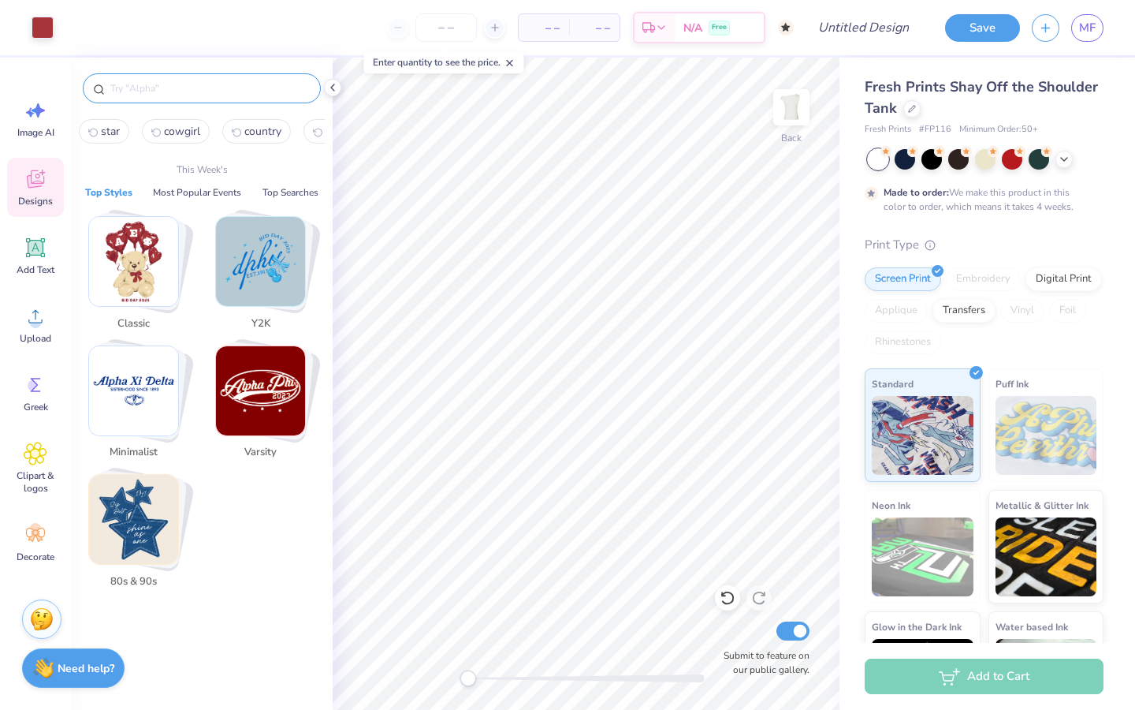
click at [148, 86] on input "text" at bounding box center [210, 88] width 202 height 16
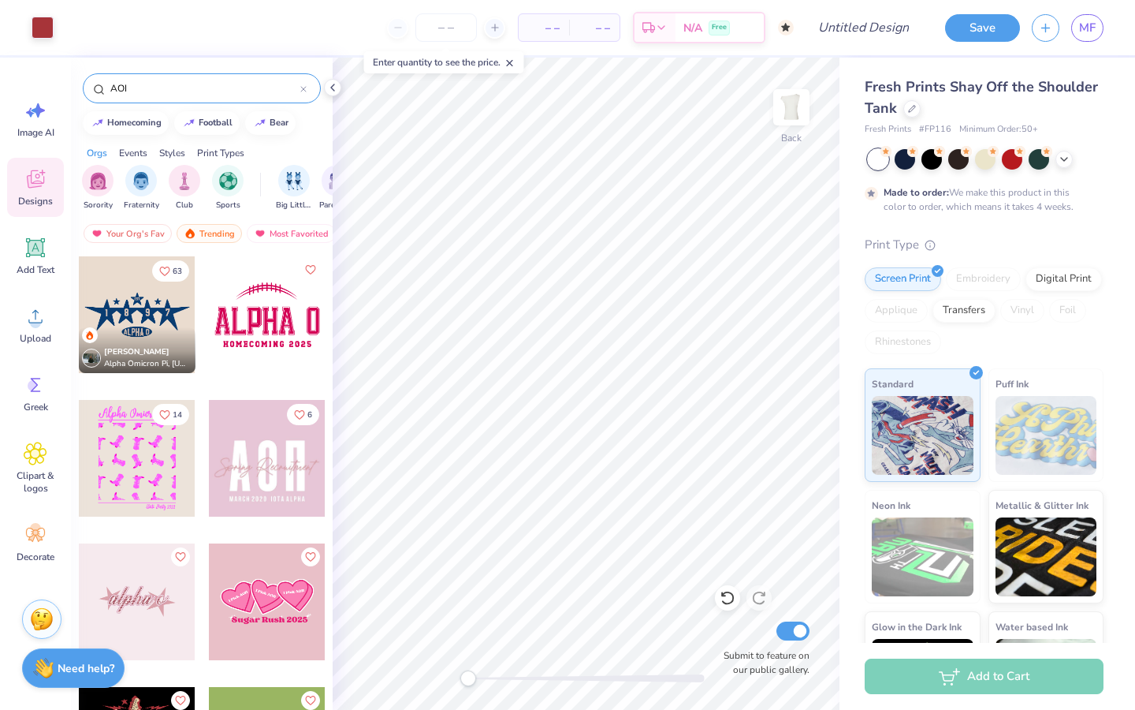
type input "AOII"
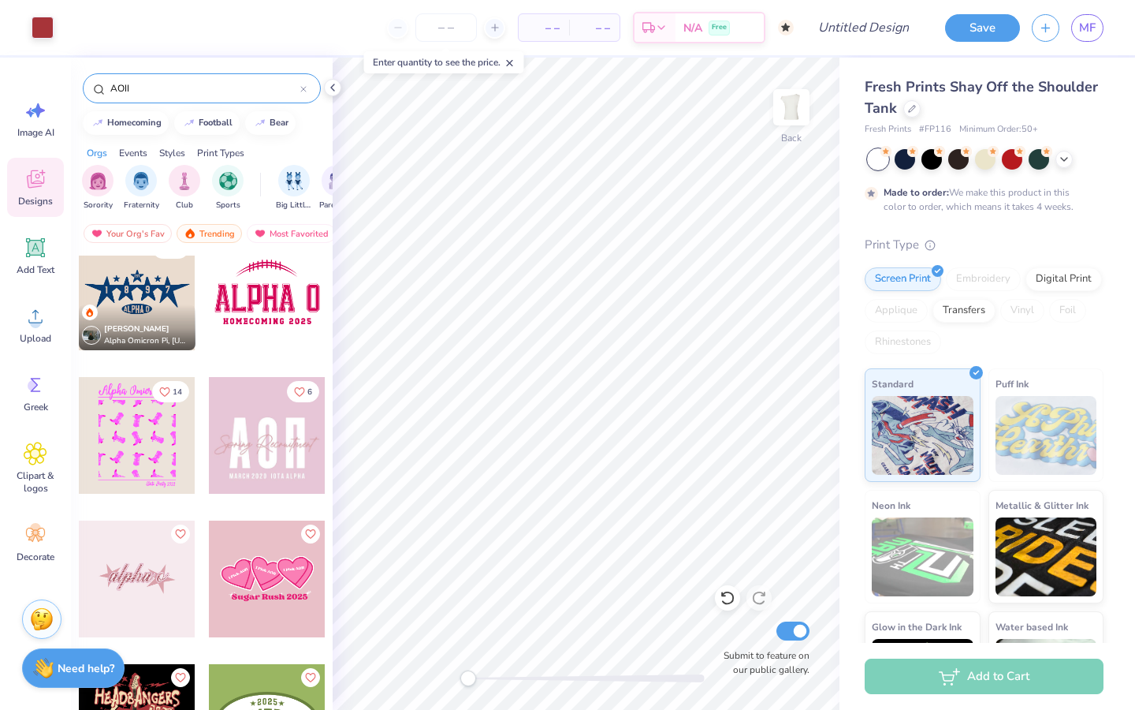
scroll to position [21, 0]
click at [298, 92] on input "AOII" at bounding box center [205, 88] width 192 height 16
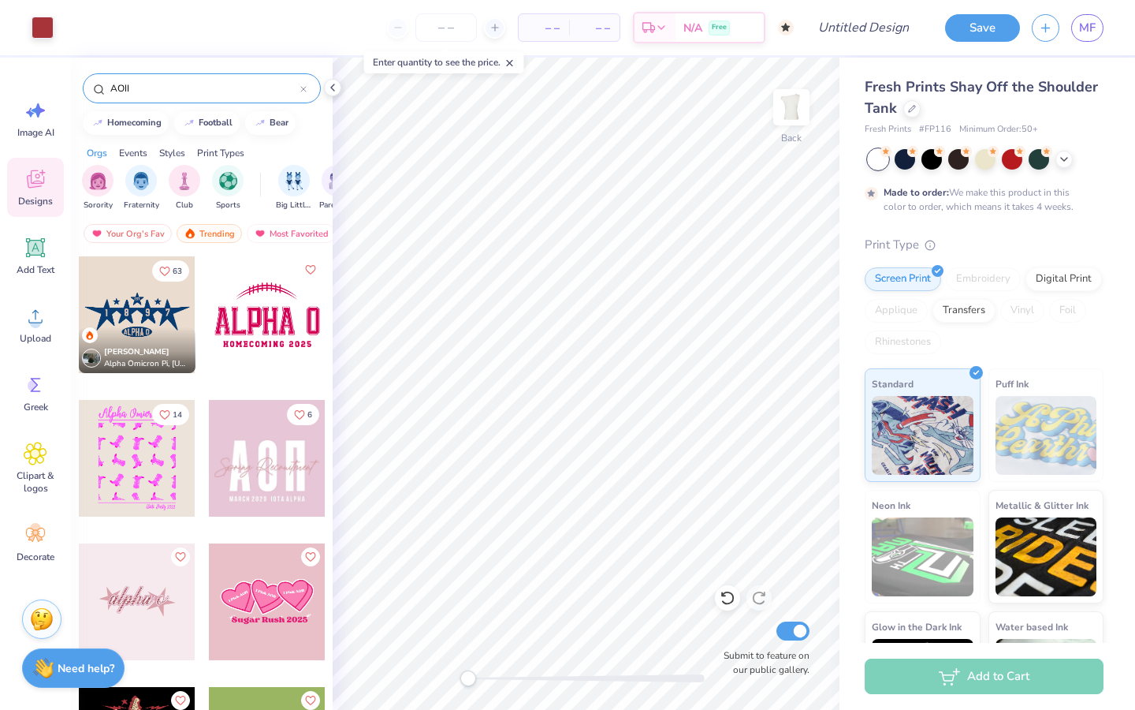
click at [303, 90] on icon at bounding box center [303, 89] width 6 height 6
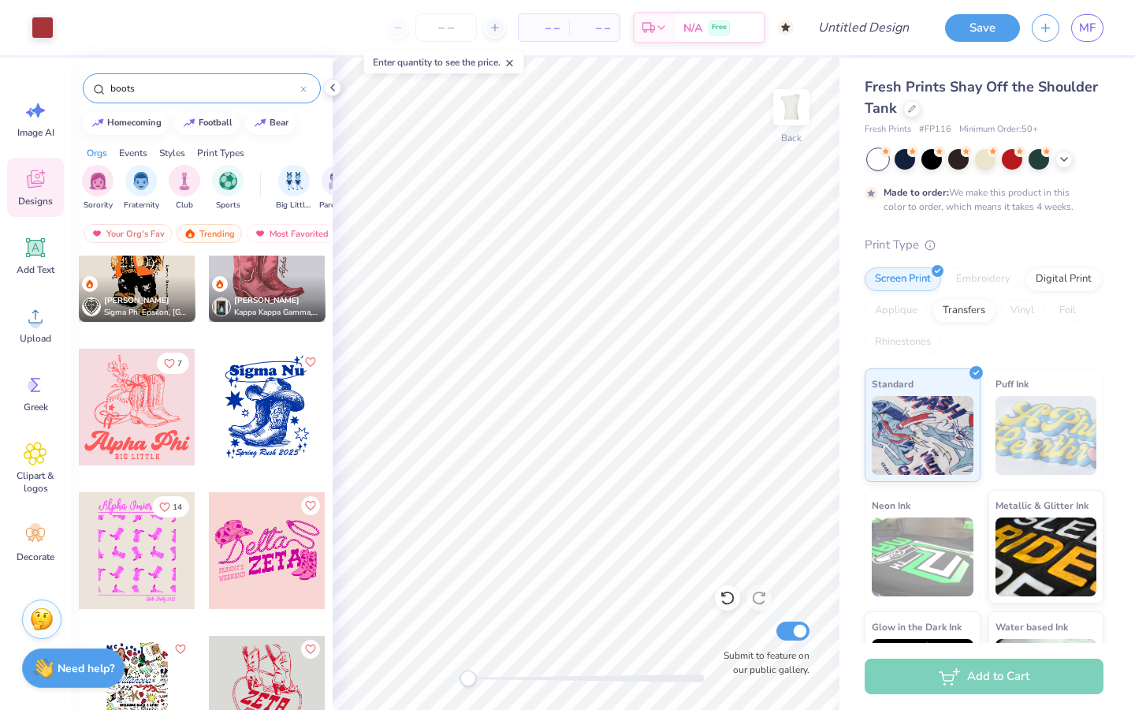
scroll to position [56, 0]
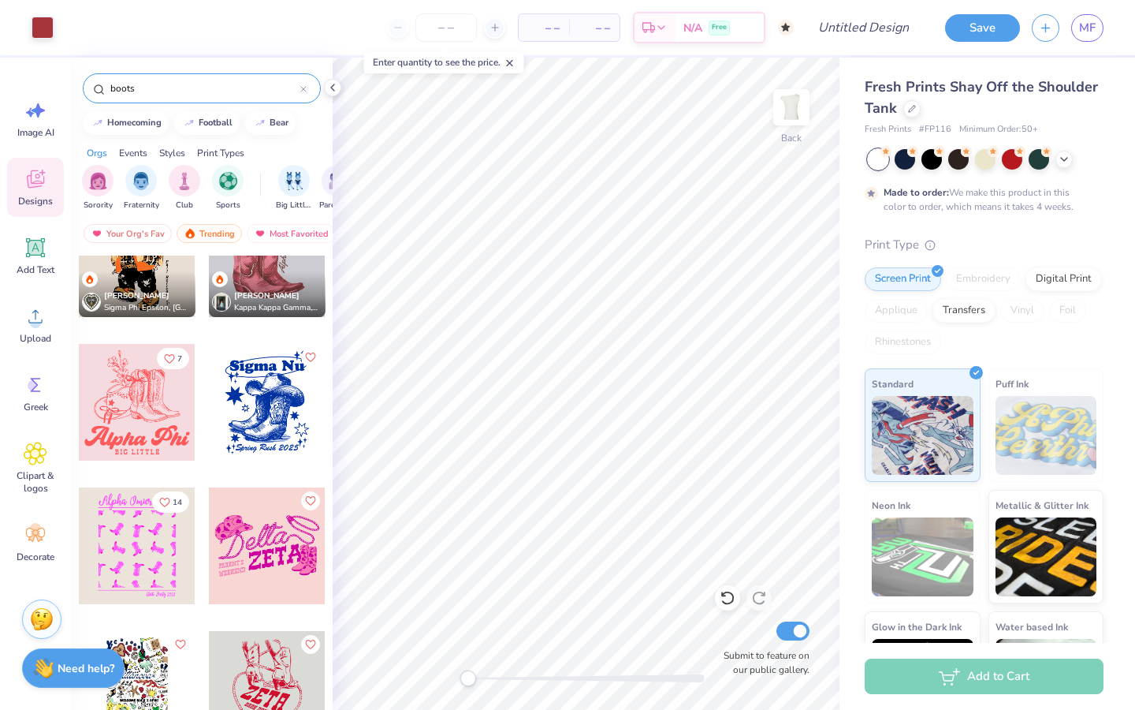
type input "boots"
click at [240, 527] on div at bounding box center [267, 545] width 117 height 117
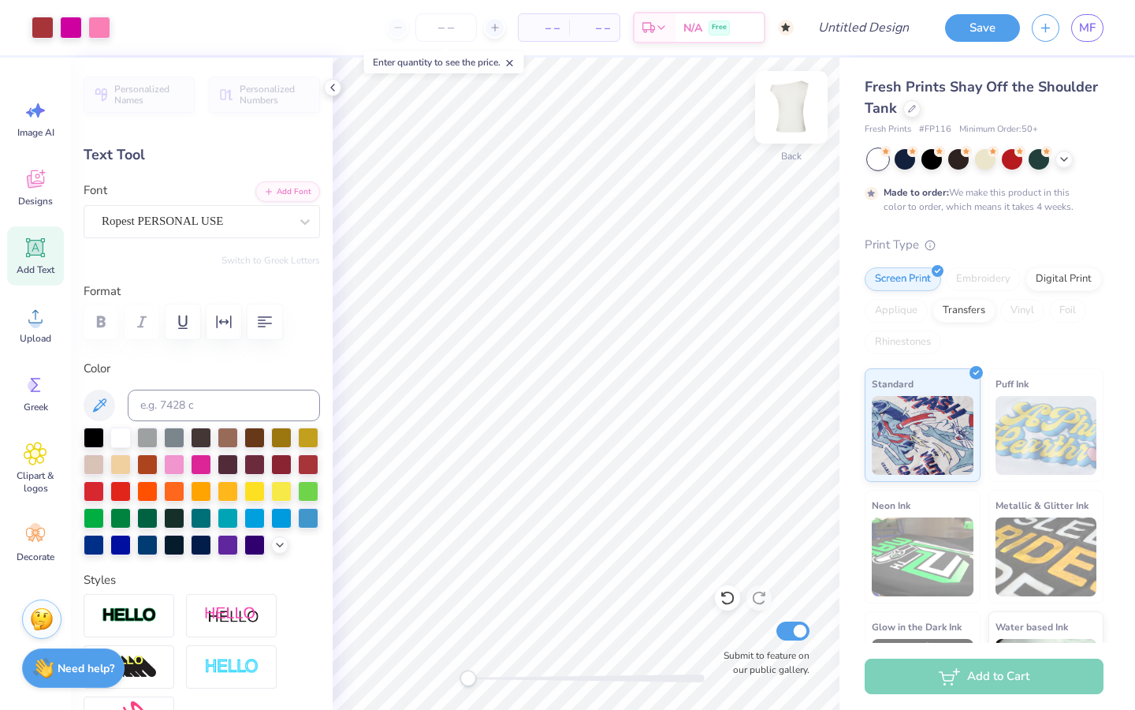
click at [778, 107] on img at bounding box center [791, 107] width 63 height 63
click at [777, 114] on img at bounding box center [791, 107] width 63 height 63
type input "0.0"
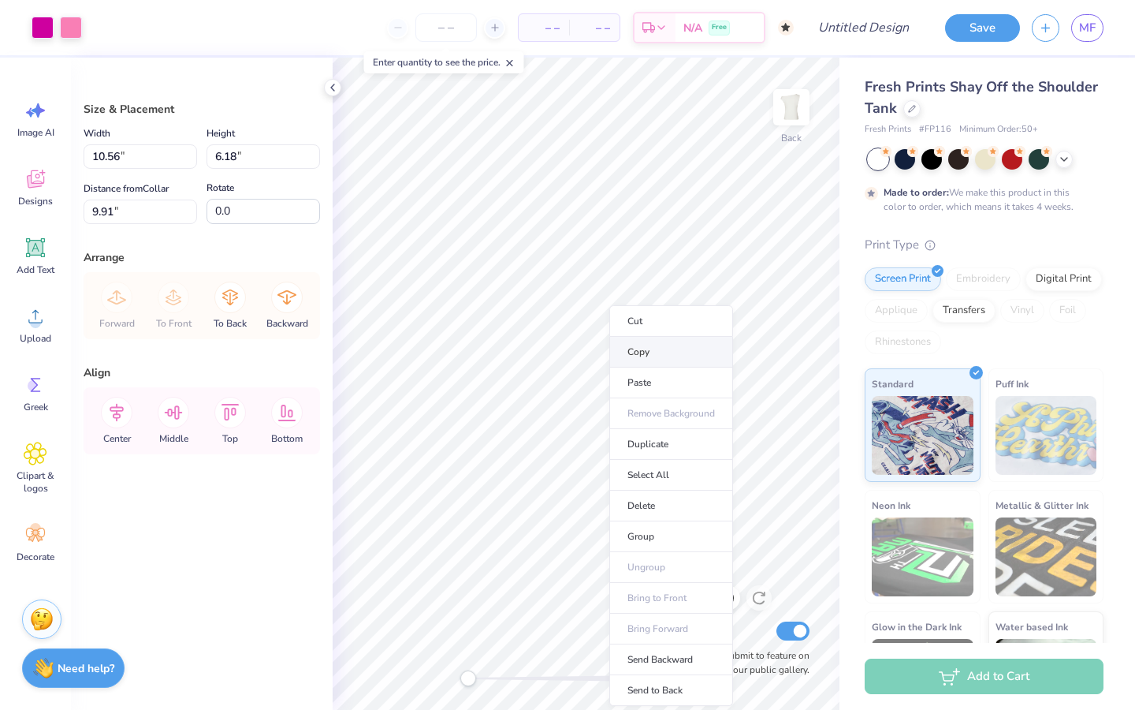
click at [661, 341] on li "Copy" at bounding box center [671, 352] width 124 height 31
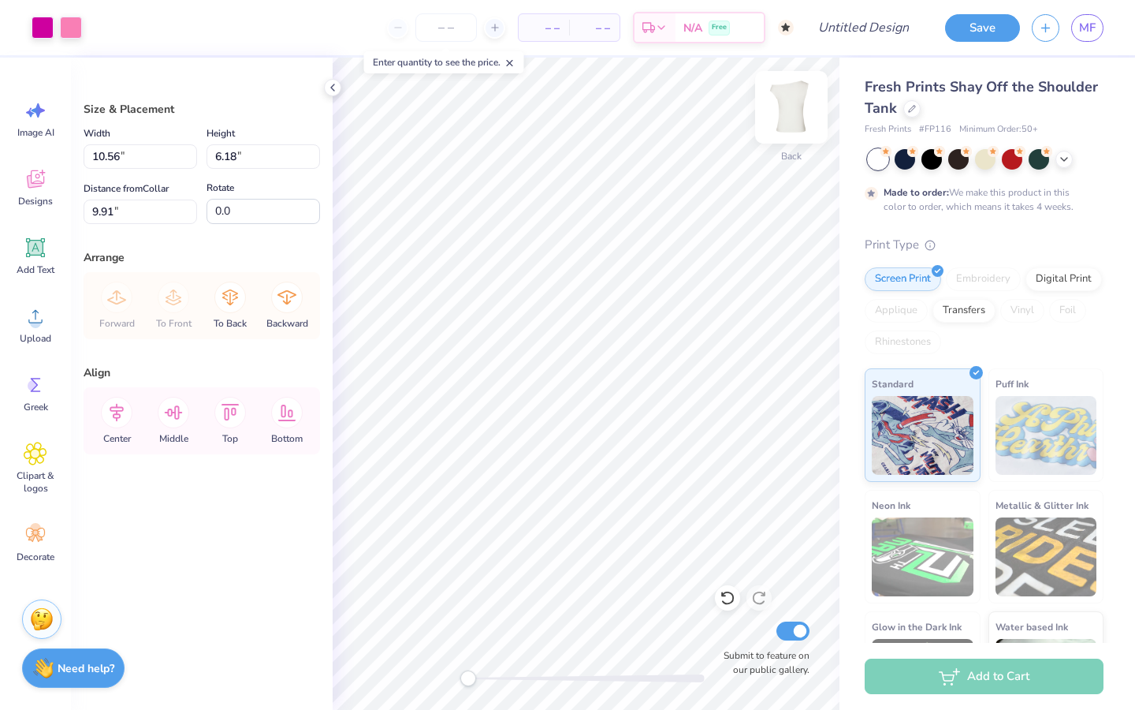
click at [792, 121] on img at bounding box center [791, 107] width 63 height 63
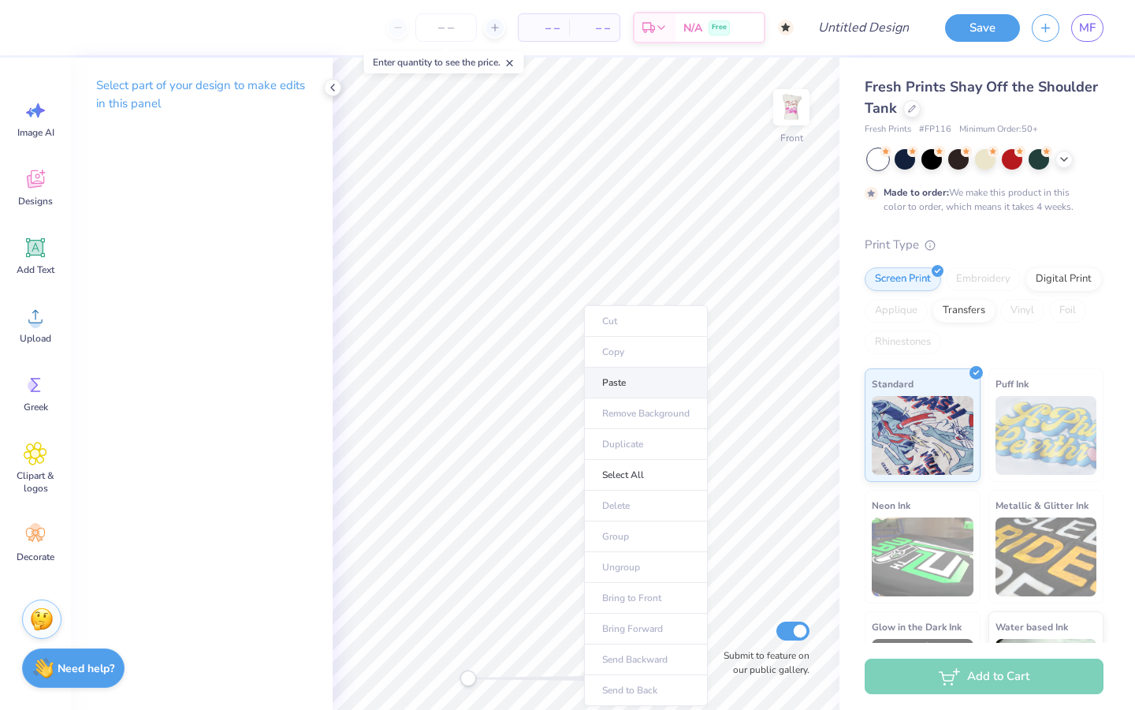
click at [612, 380] on li "Paste" at bounding box center [646, 382] width 124 height 31
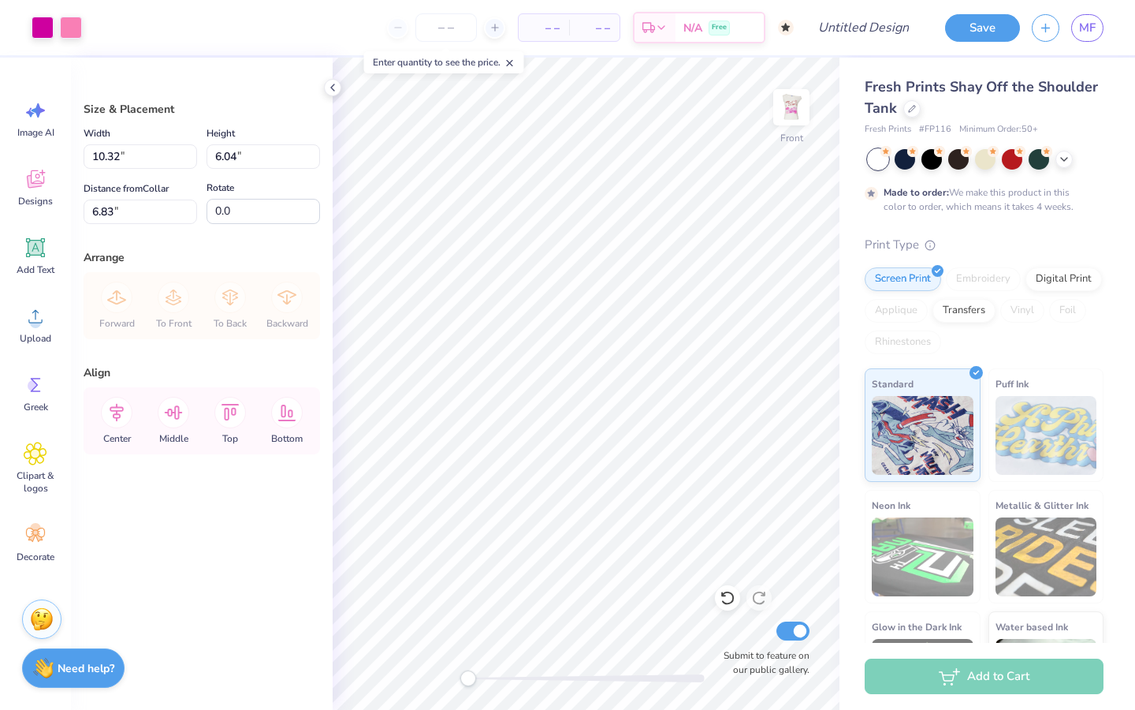
type input "6.83"
drag, startPoint x: 471, startPoint y: 674, endPoint x: 482, endPoint y: 678, distance: 11.7
click at [482, 678] on div "Accessibility label" at bounding box center [482, 678] width 16 height 16
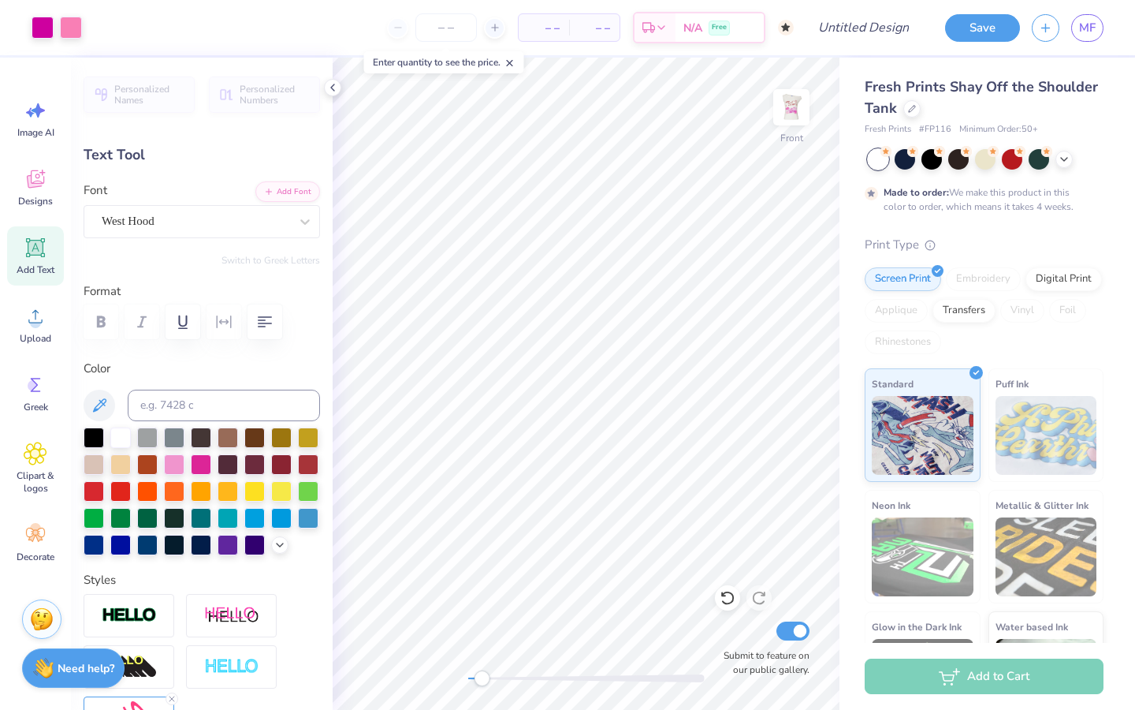
type input "0.0"
type input "2.41"
type input "0.86"
type input "11.23"
type input "0.0"
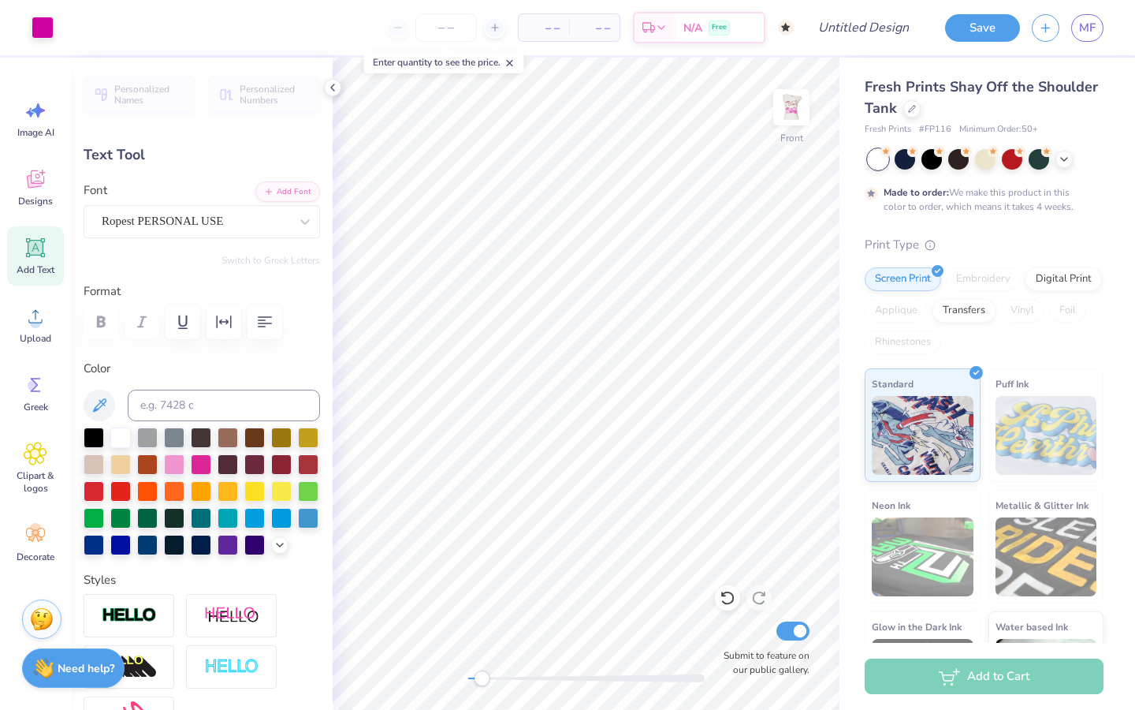
type input "6.97"
type input "3.64"
type input "7.52"
type input "-0.6"
click at [731, 599] on icon at bounding box center [728, 598] width 16 height 16
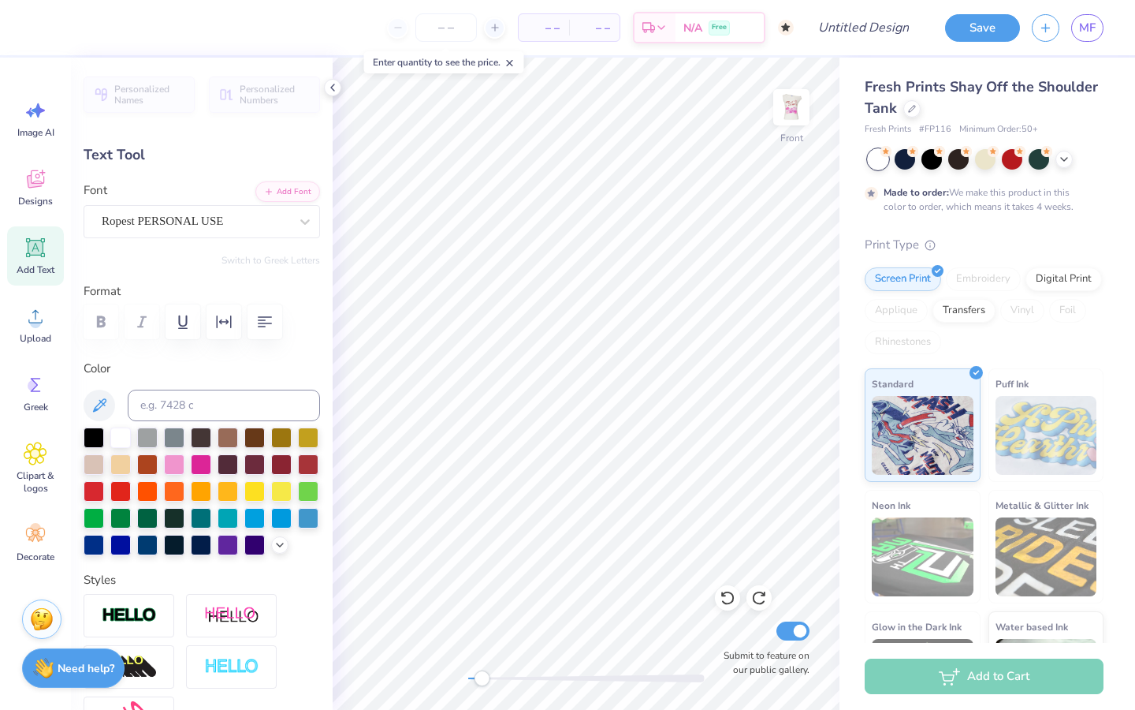
type textarea "l"
type textarea "MY MY"
type input "0.0"
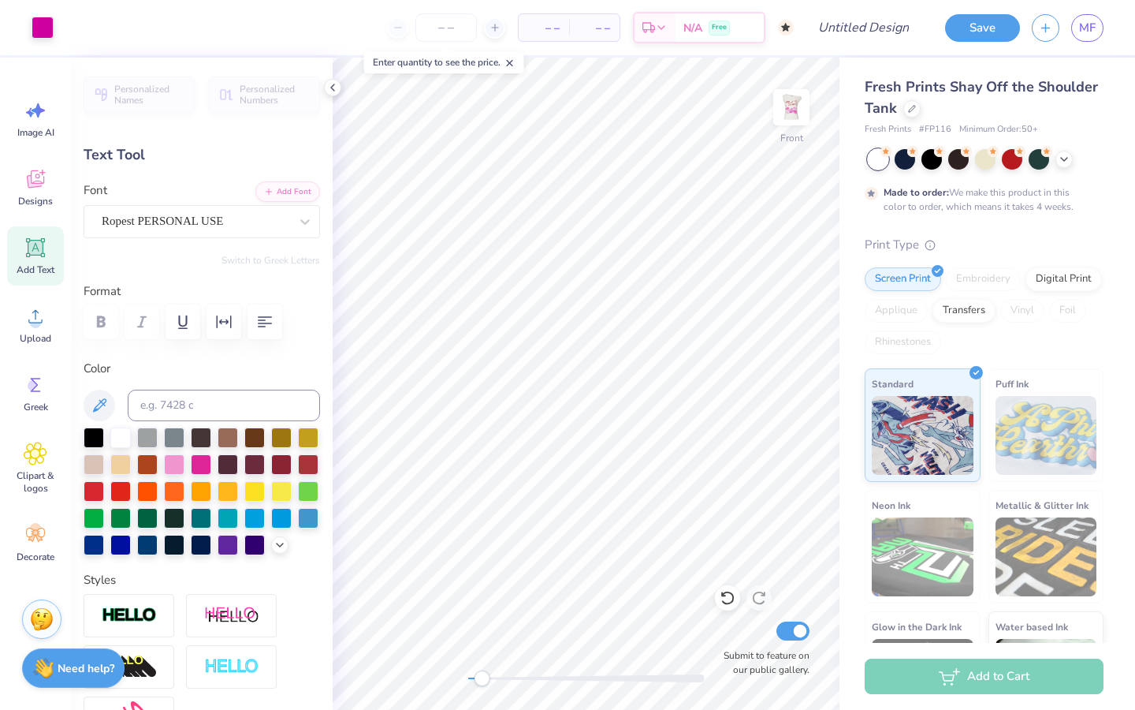
type input "12.72"
type input "3.75"
type input "7.46"
type input "-0.6"
type input "7.41"
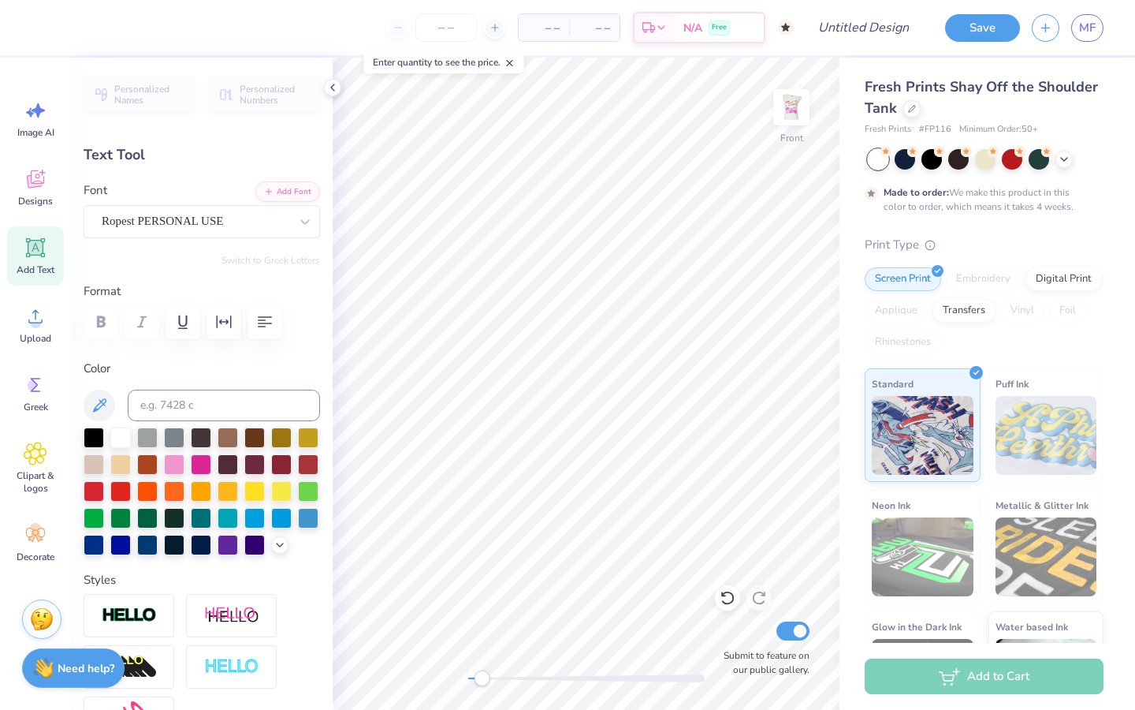
type input "2.18"
type input "9.04"
type input "-16.8"
type textarea "M"
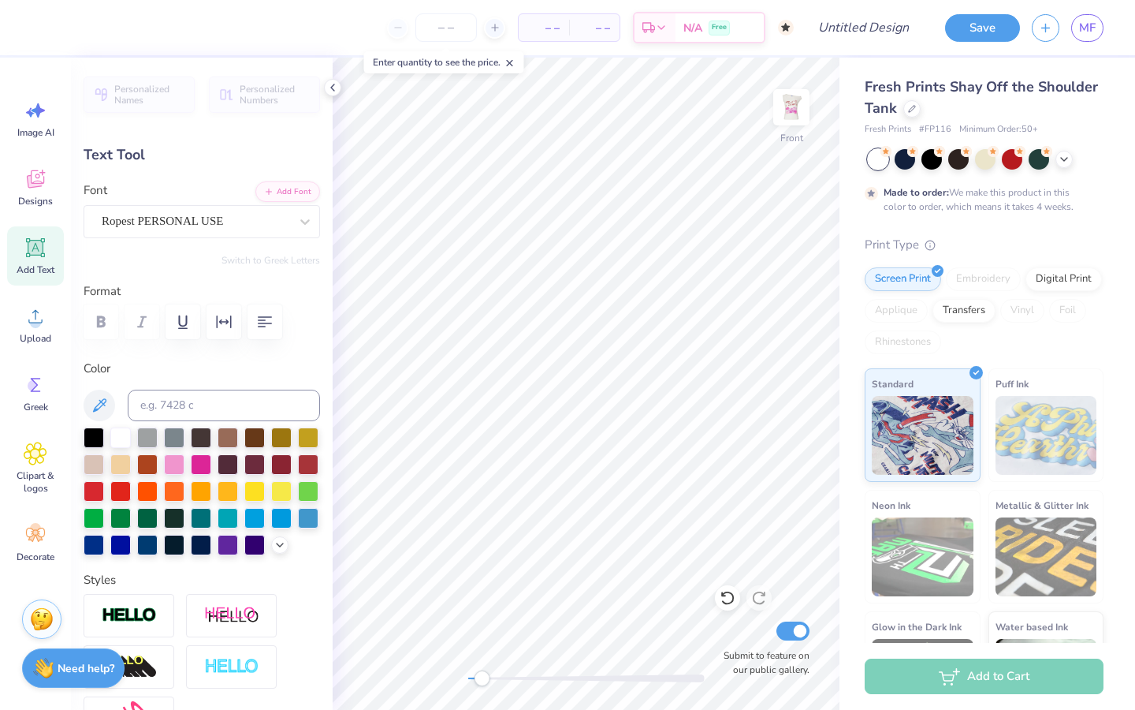
type textarea "my my"
type input "0.0"
type input "4.12"
type input "2.51"
type input "7.82"
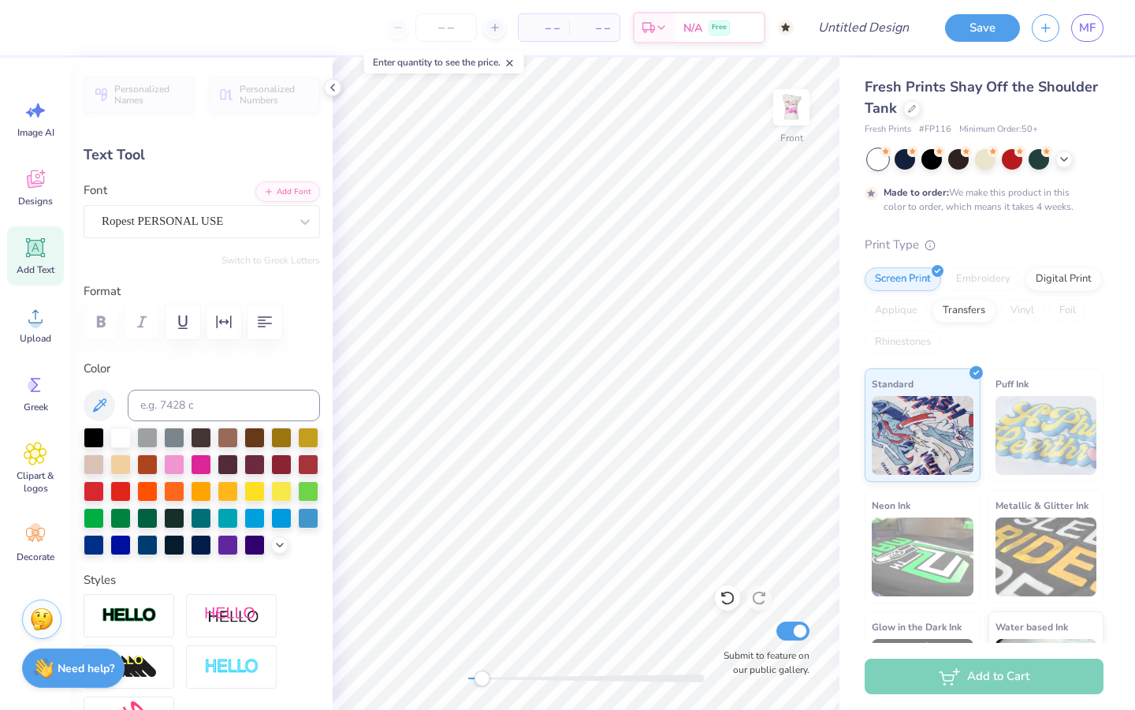
type input "-7.8"
type input "5.15"
type input "2.47"
type input "7.67"
type input "-3.7"
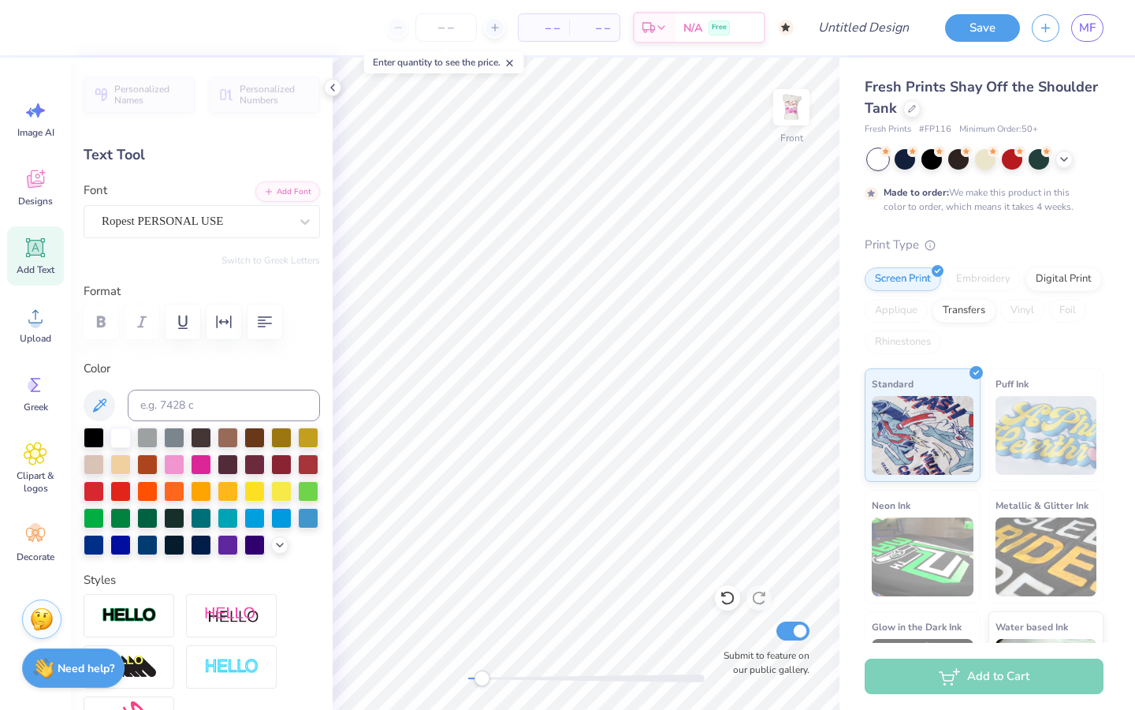
type input "6.11"
type input "2.59"
type input "7.59"
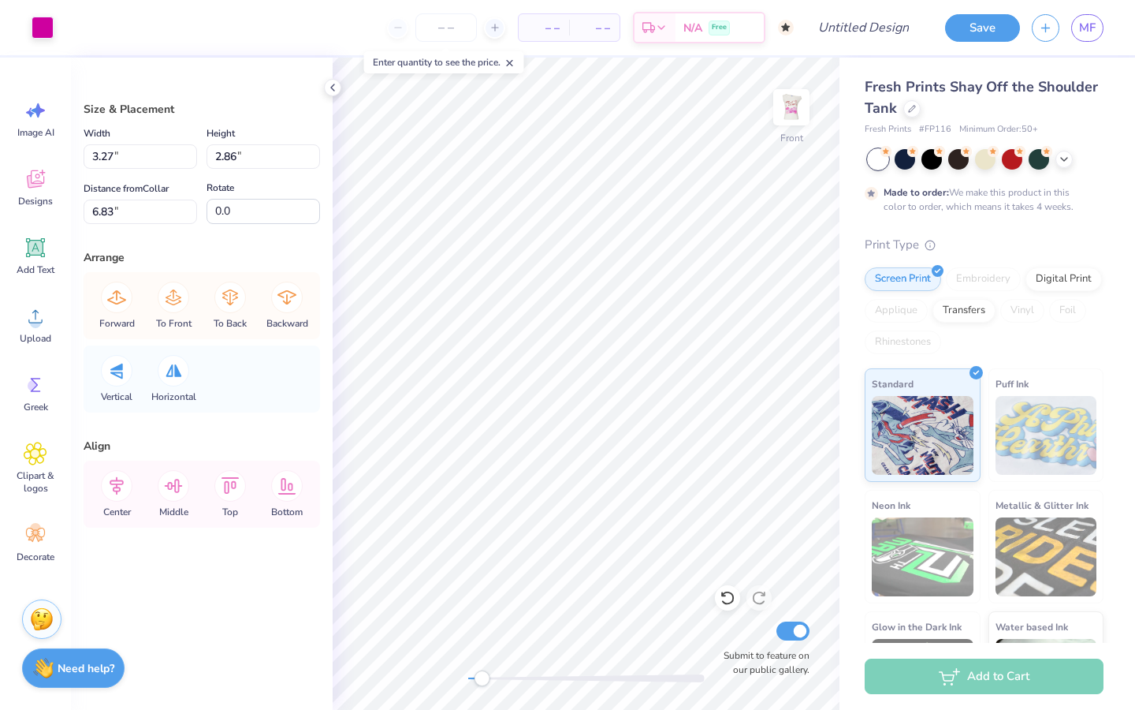
type input "-4.3"
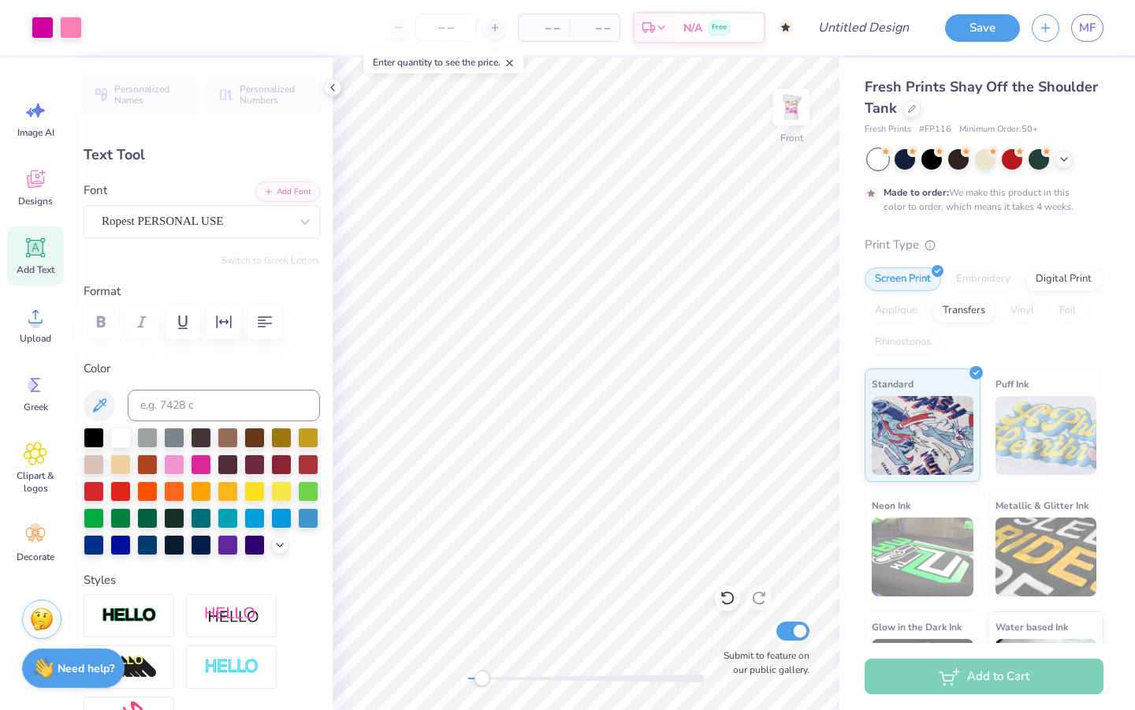
type input "0.0"
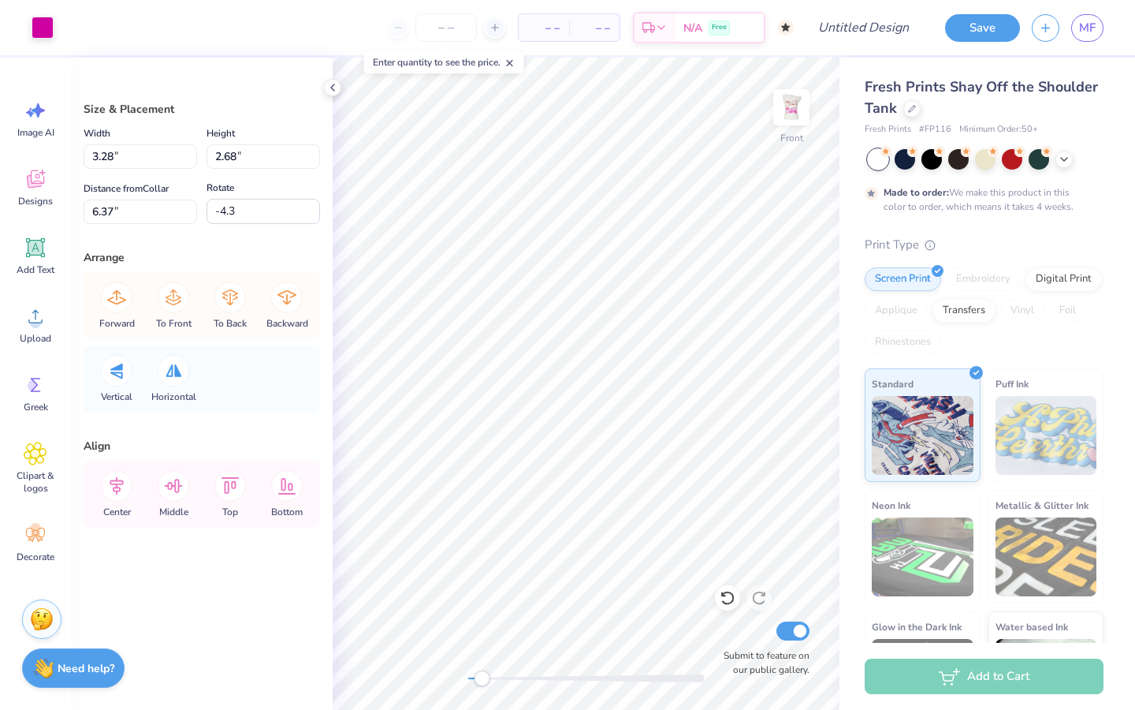
type input "3.28"
type input "2.68"
type input "6.37"
type input "3.20"
type input "2.61"
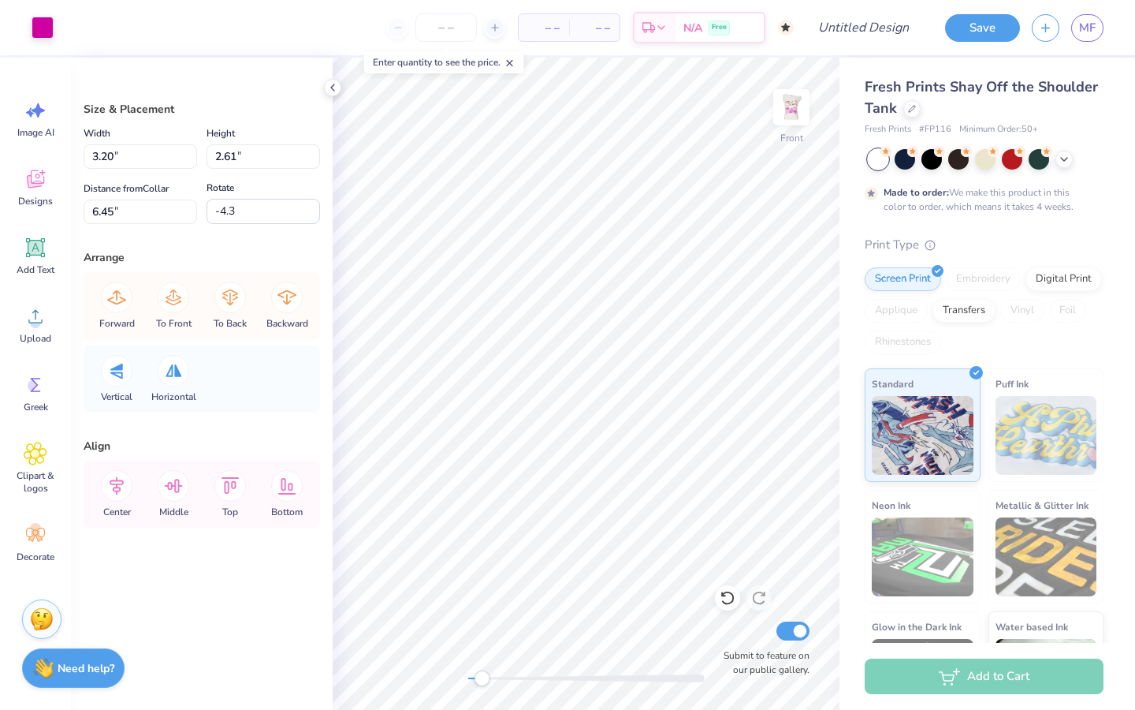
type input "6.45"
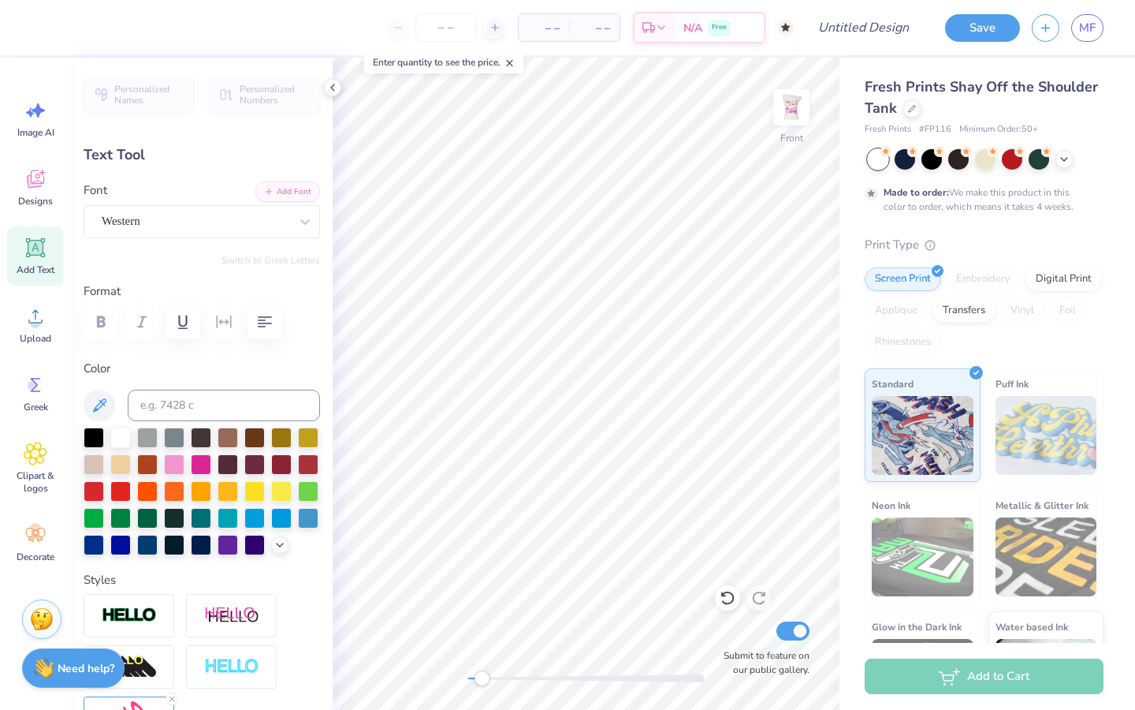
scroll to position [0, 2]
type textarea "miss [PERSON_NAME]"
type input "0.0"
type input "2.72"
type input "9.57"
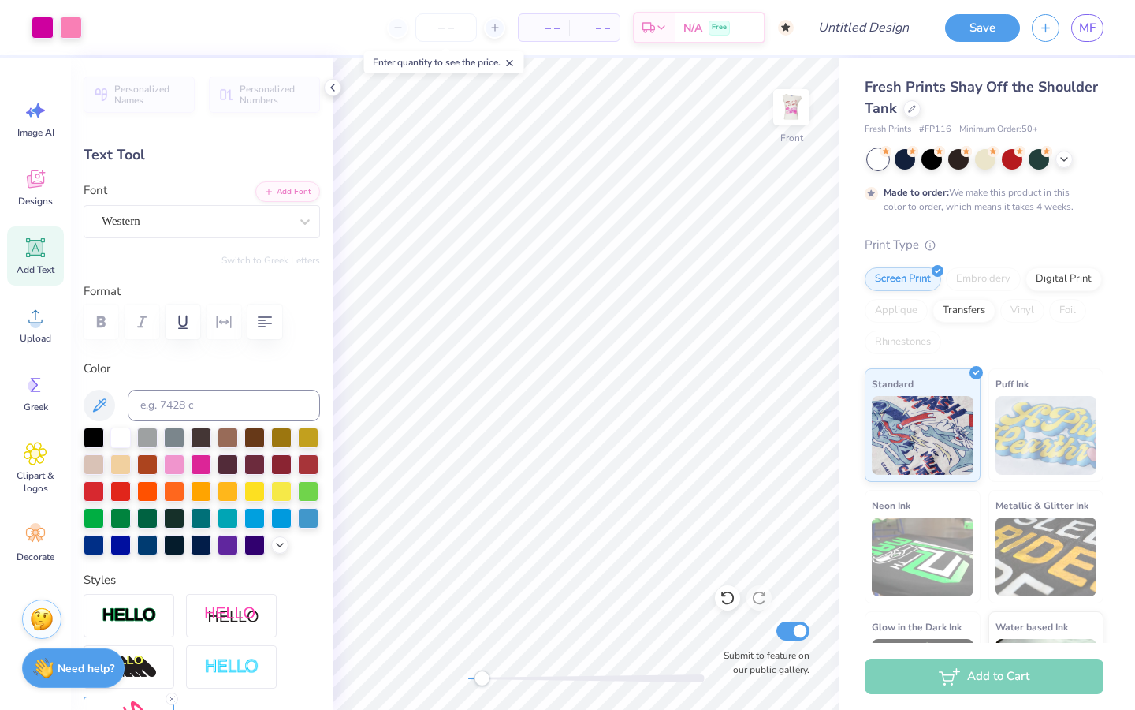
type input "0.0"
type input "9.69"
type input "-7.4"
type textarea "Miss AOII"
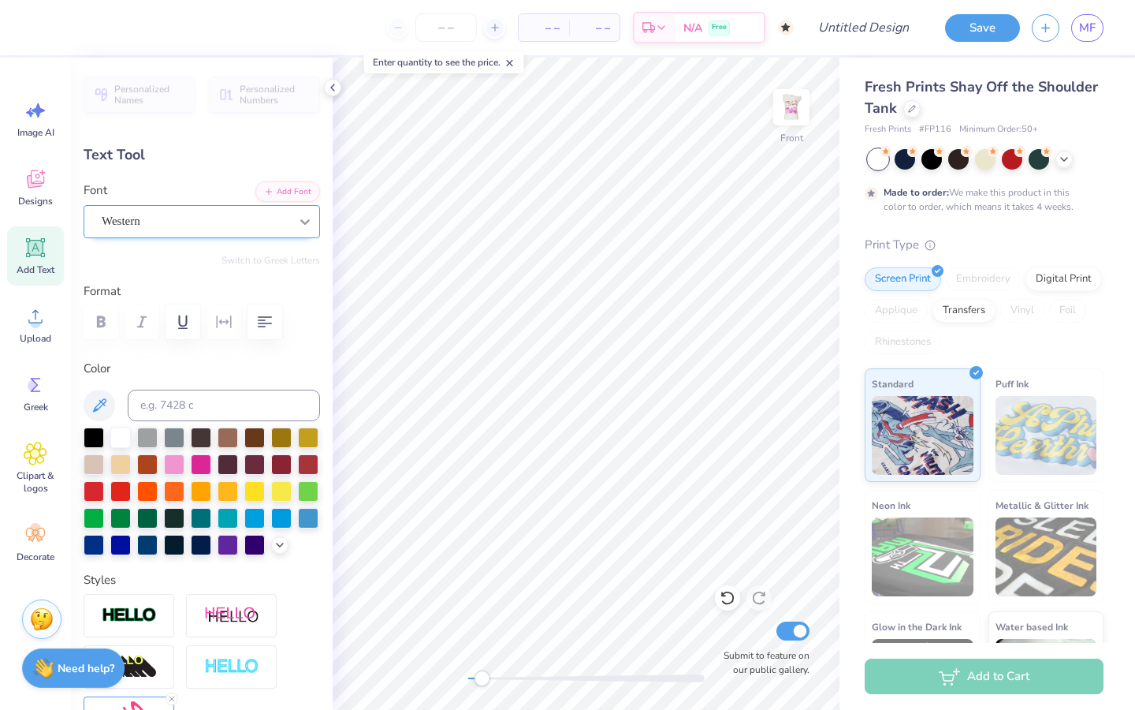
click at [300, 233] on div at bounding box center [305, 221] width 28 height 28
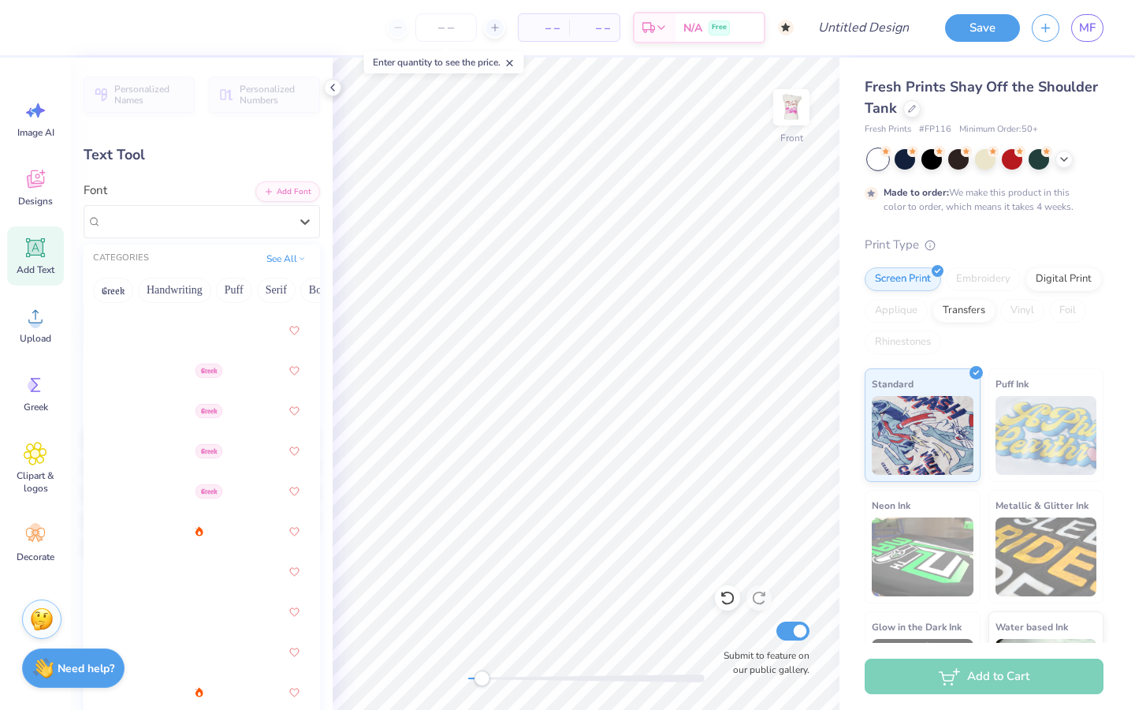
scroll to position [609, 0]
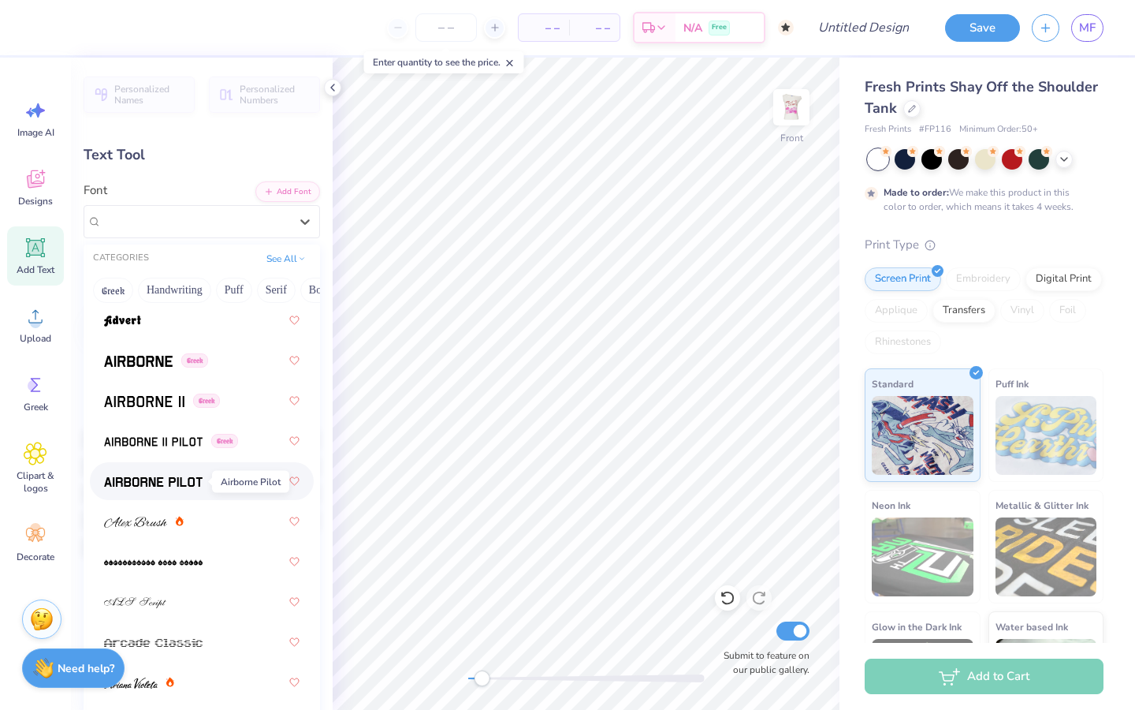
click at [182, 476] on img at bounding box center [153, 481] width 99 height 11
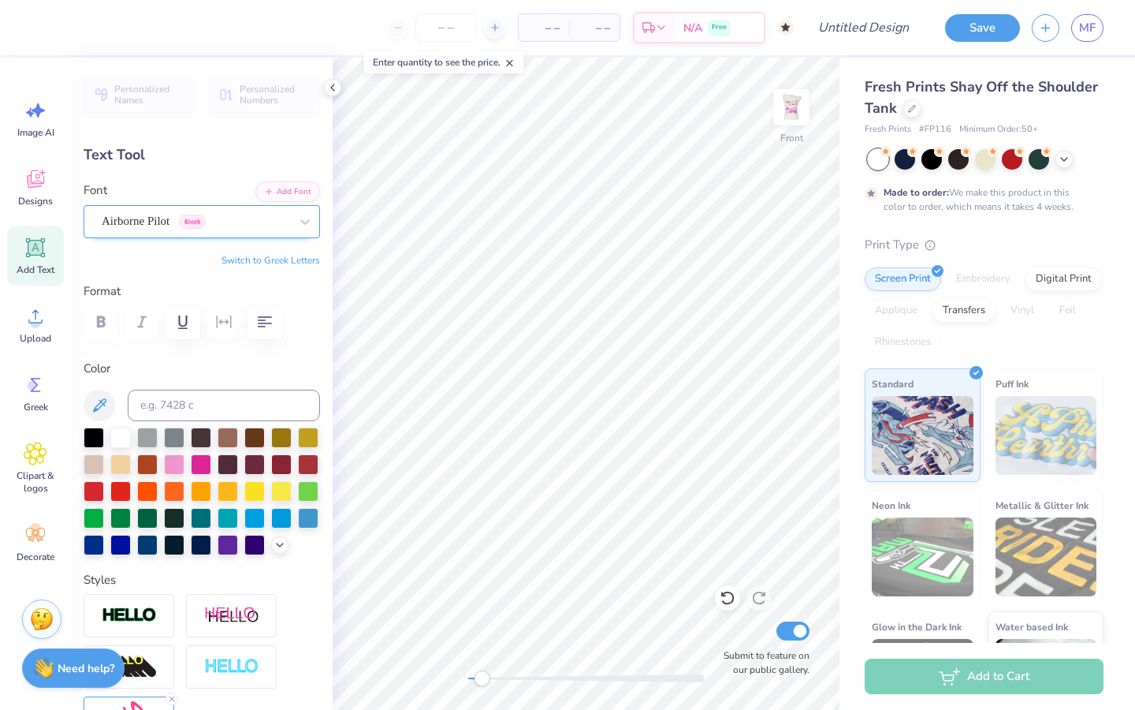
click at [198, 225] on div "Airborne Pilot Greek" at bounding box center [195, 221] width 191 height 24
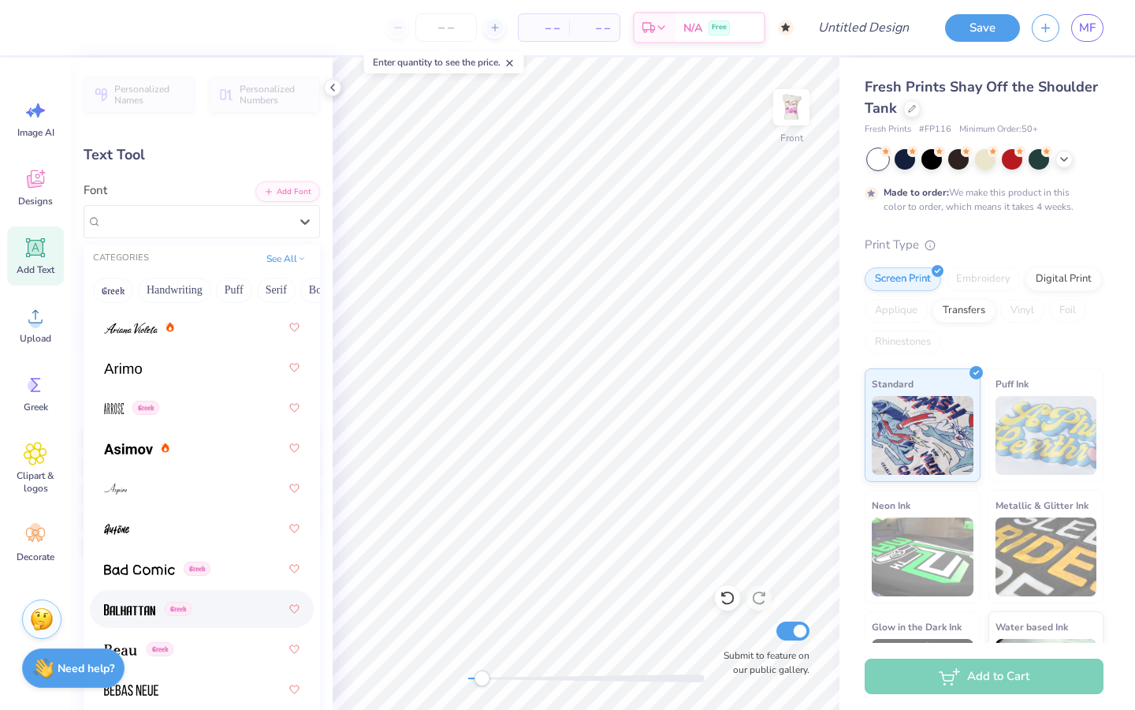
scroll to position [948, 0]
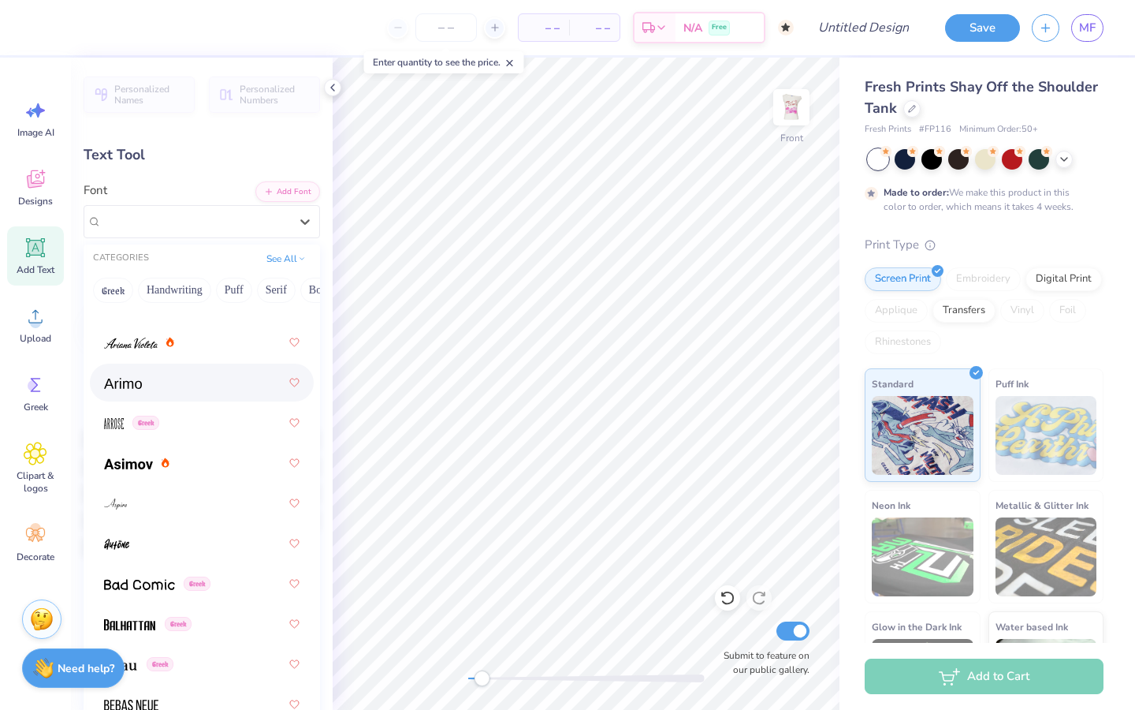
click at [155, 371] on div at bounding box center [202, 382] width 196 height 28
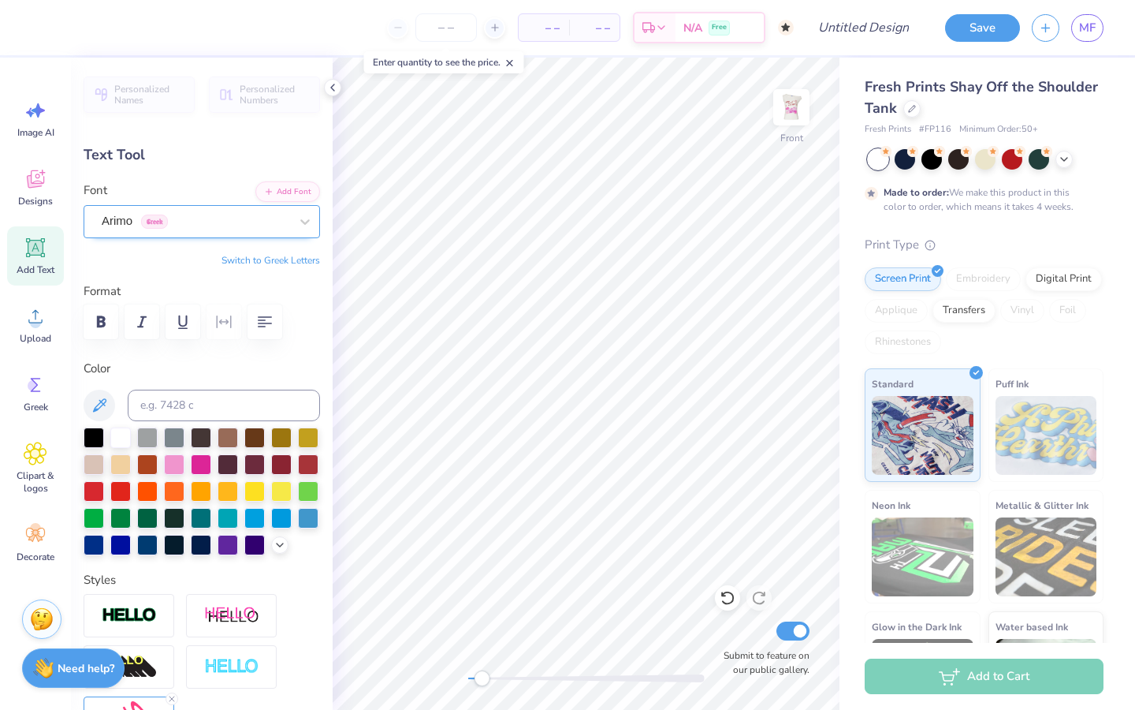
click at [192, 209] on div "Arimo Greek" at bounding box center [195, 221] width 191 height 24
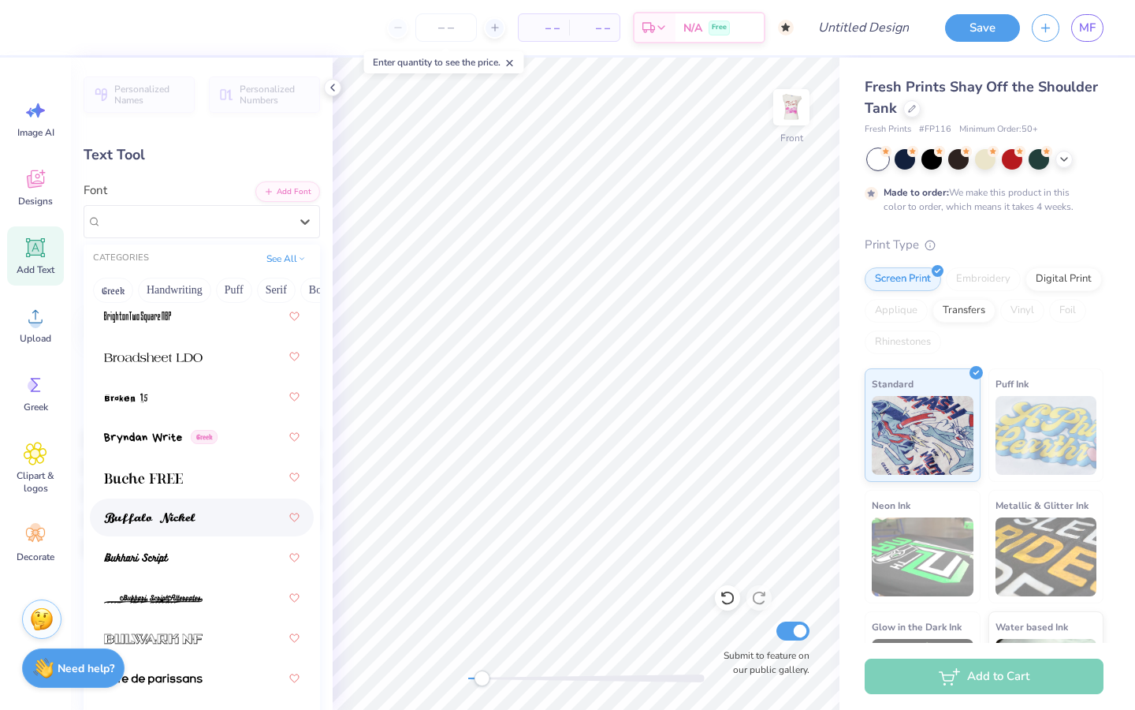
scroll to position [2144, 0]
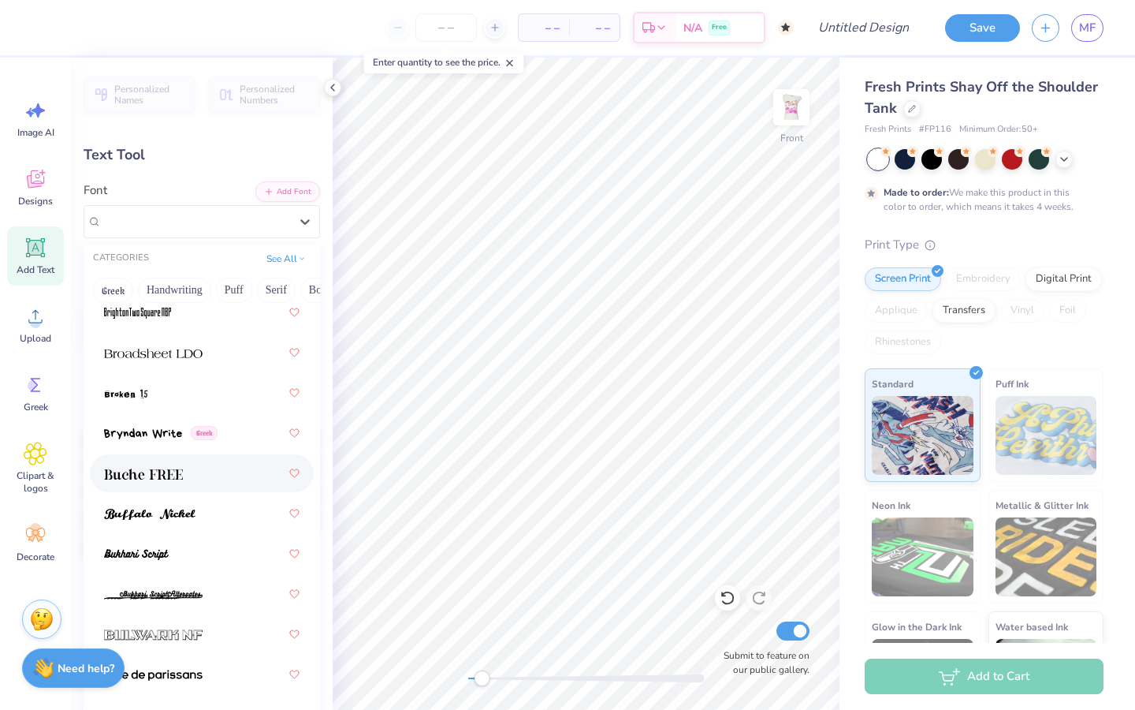
click at [212, 470] on div at bounding box center [202, 473] width 196 height 28
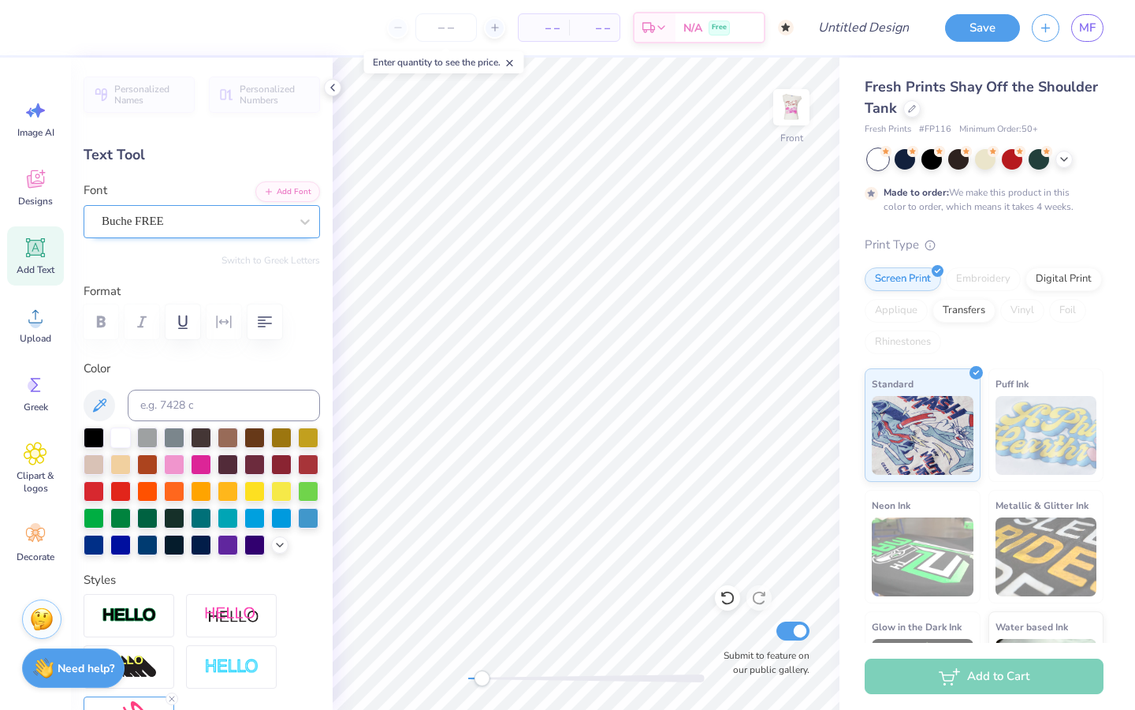
click at [263, 233] on div "Buche FREE" at bounding box center [195, 221] width 191 height 24
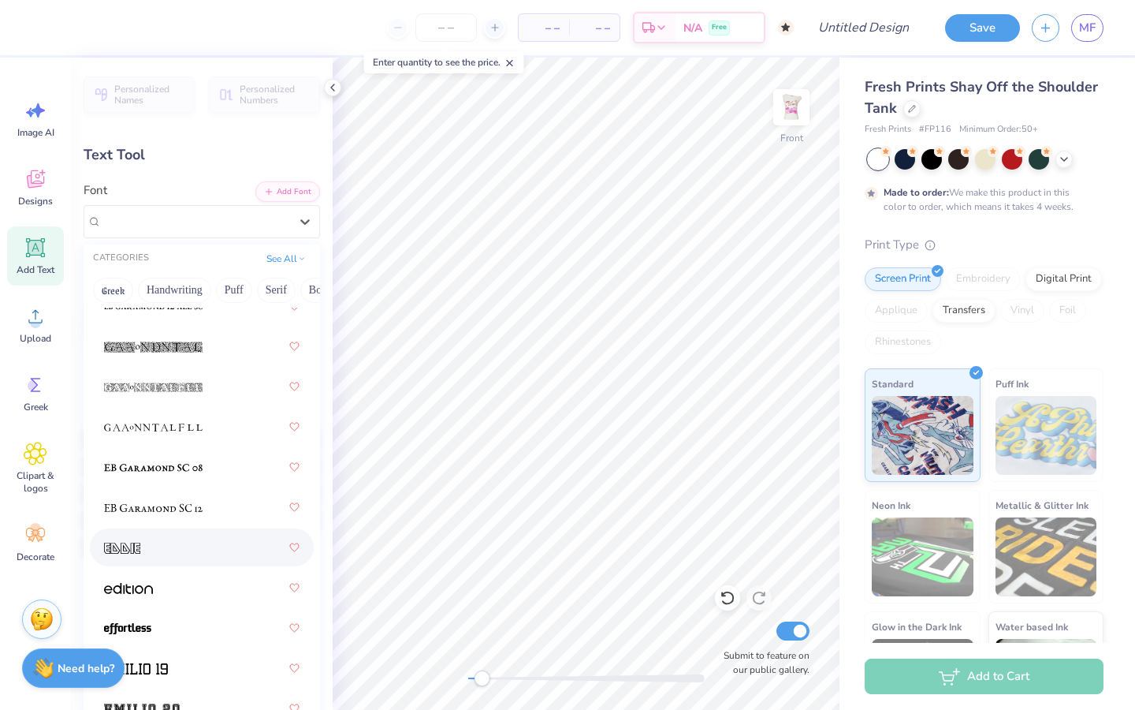
scroll to position [4480, 0]
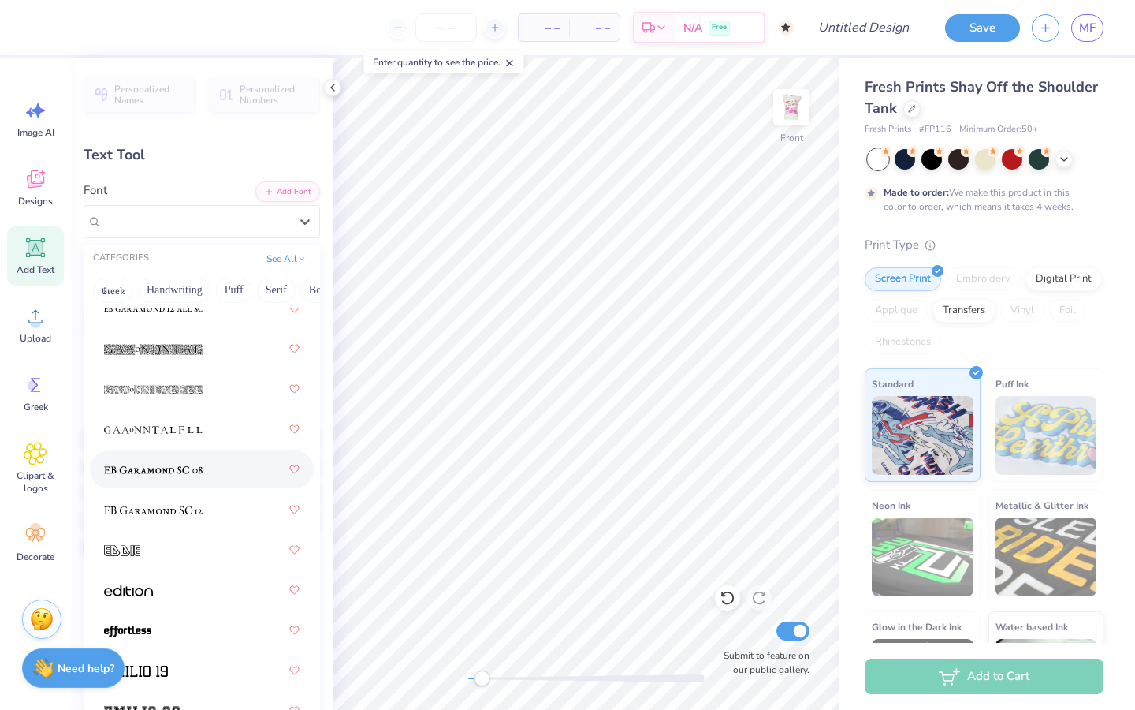
click at [210, 469] on div at bounding box center [202, 469] width 196 height 28
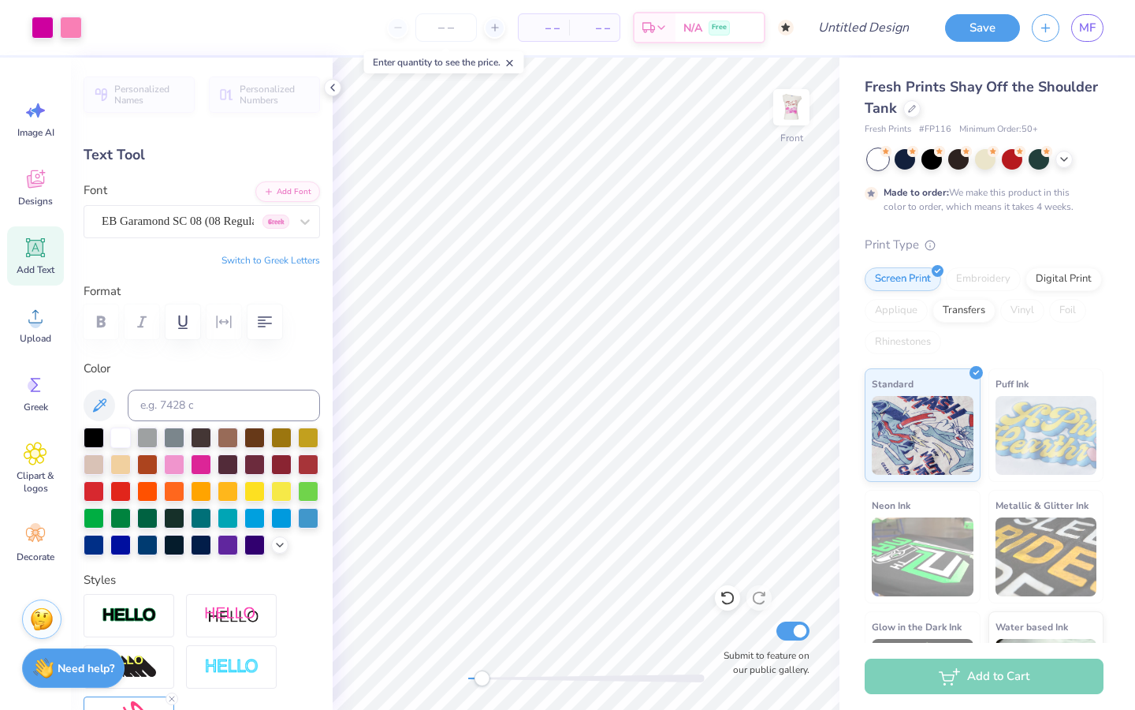
type input "0.0"
type input "2.67"
type input "9.71"
type input "-7.4"
type input "6.11"
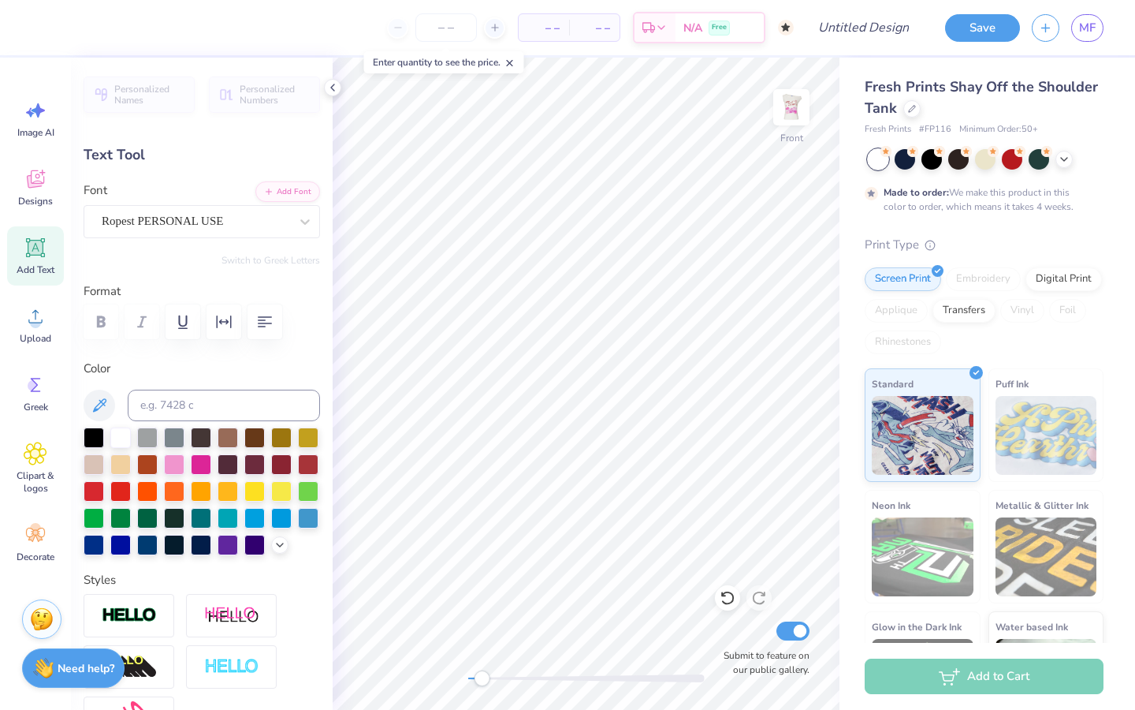
type input "2.59"
type input "7.97"
type input "0.0"
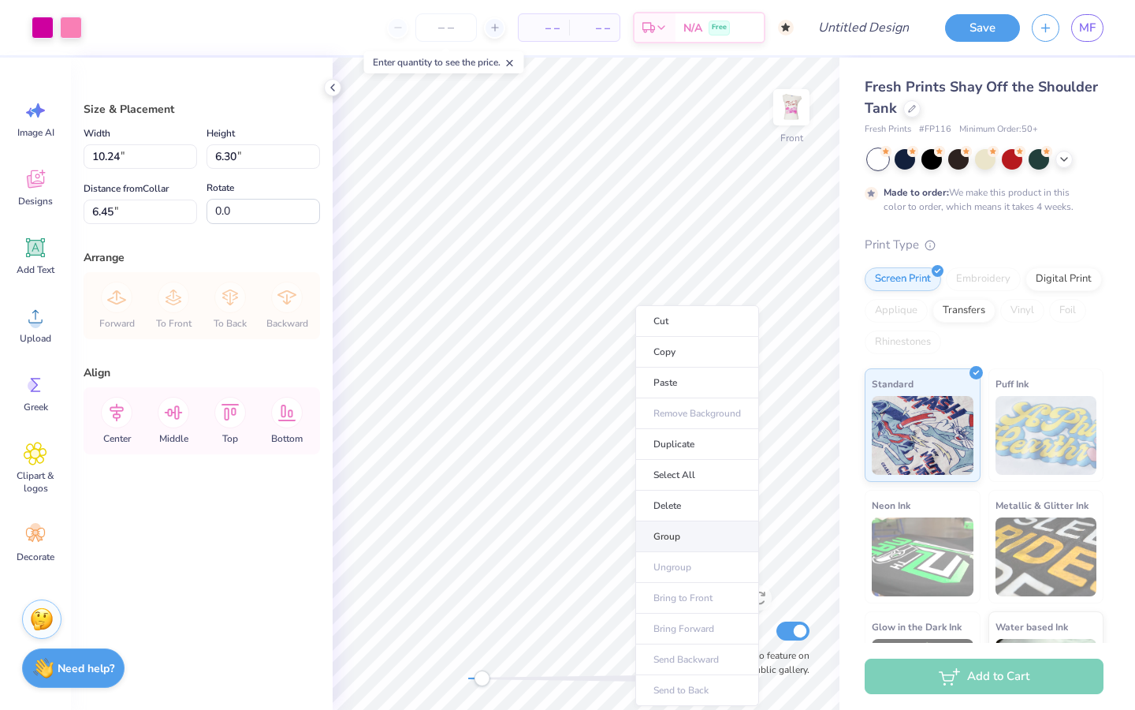
click at [679, 530] on li "Group" at bounding box center [697, 536] width 124 height 31
click at [661, 355] on li "Copy" at bounding box center [686, 352] width 124 height 31
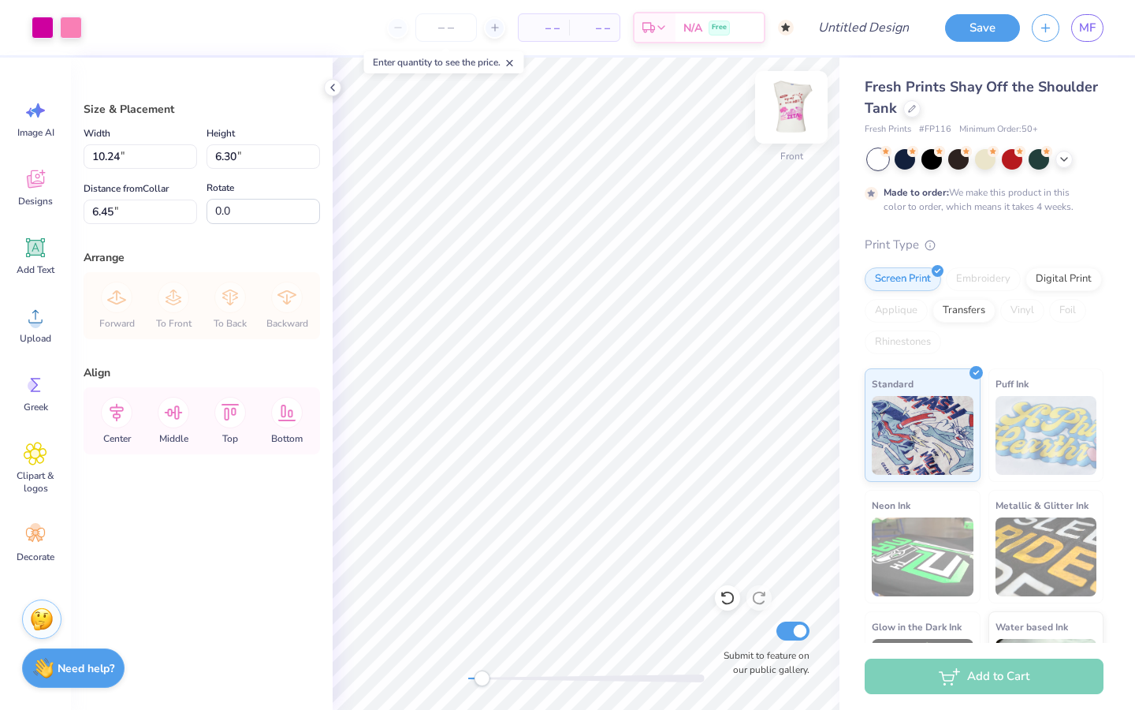
click at [787, 125] on img at bounding box center [791, 107] width 63 height 63
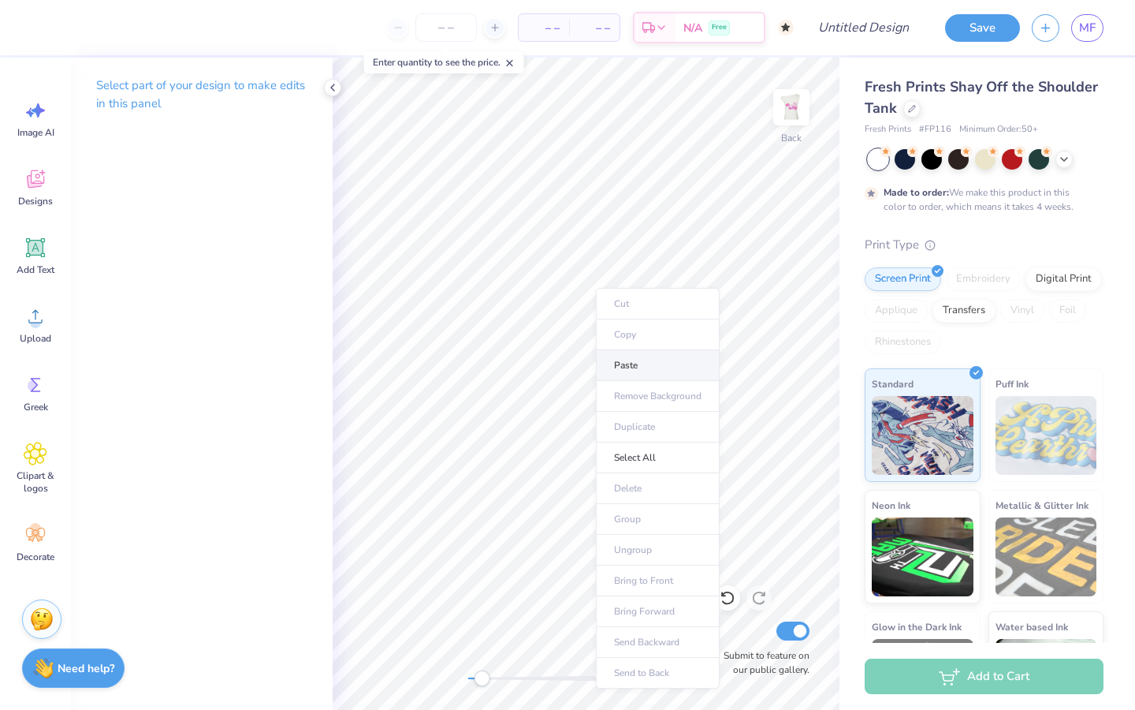
click at [635, 379] on li "Paste" at bounding box center [658, 365] width 124 height 31
click at [446, 676] on div "Back Submit to feature on our public gallery." at bounding box center [586, 384] width 507 height 652
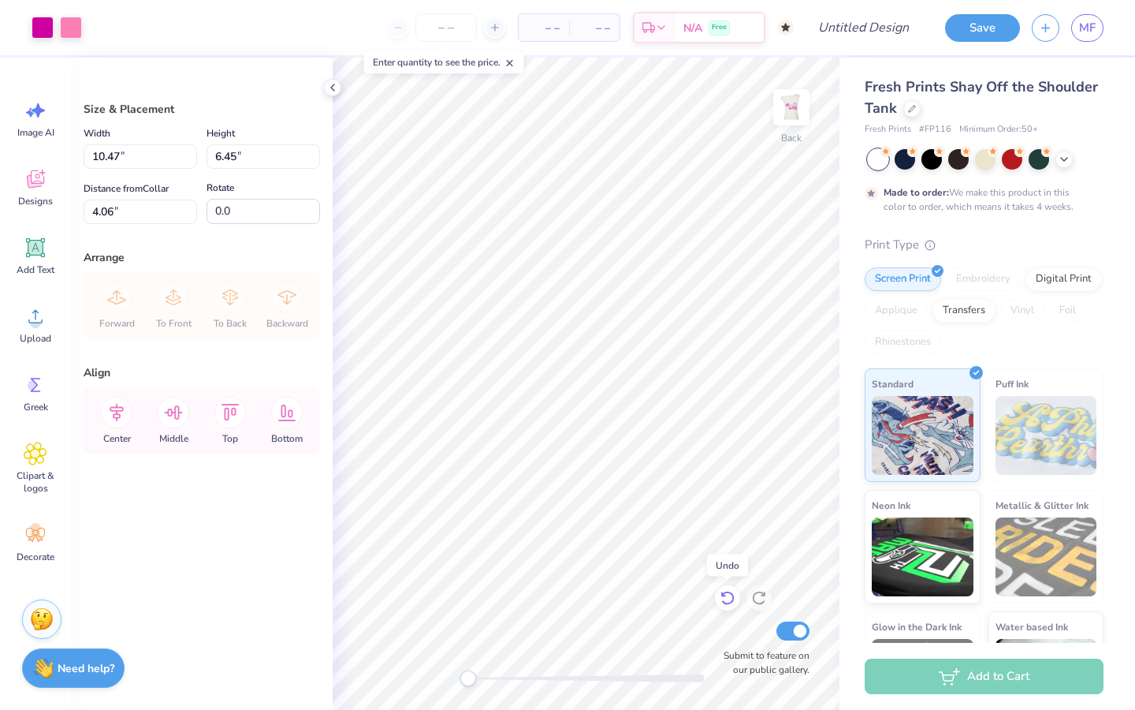
click at [725, 590] on icon at bounding box center [728, 598] width 16 height 16
click at [726, 602] on icon at bounding box center [728, 598] width 16 height 16
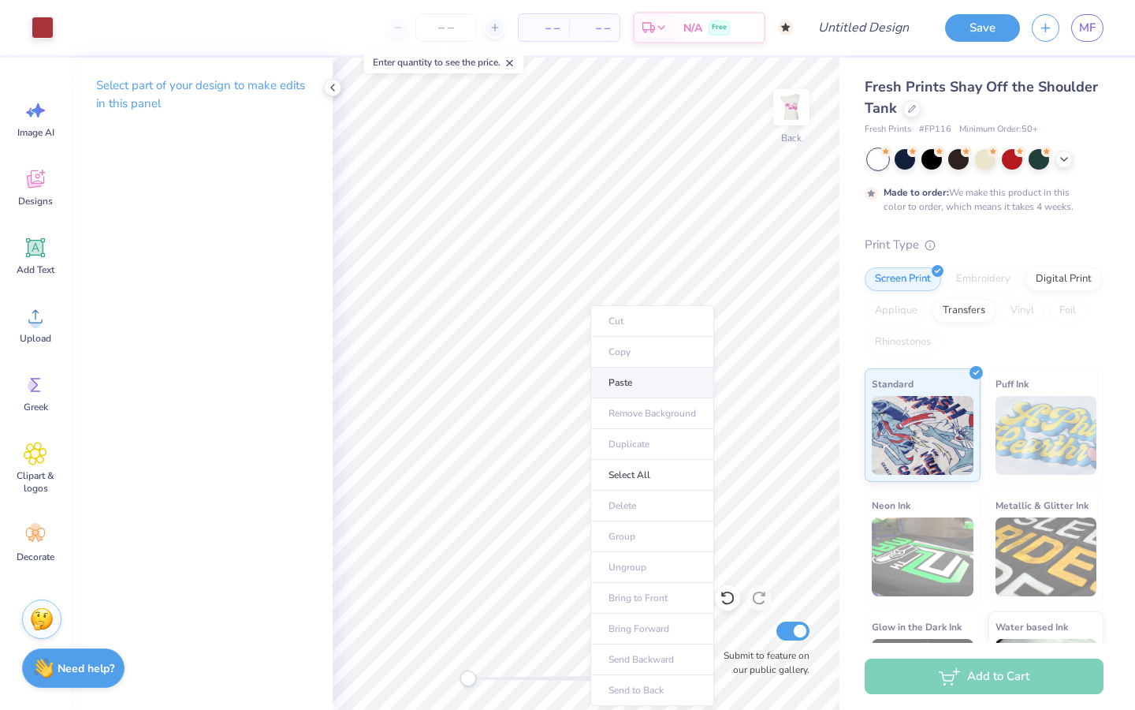
click at [653, 385] on li "Paste" at bounding box center [652, 382] width 124 height 31
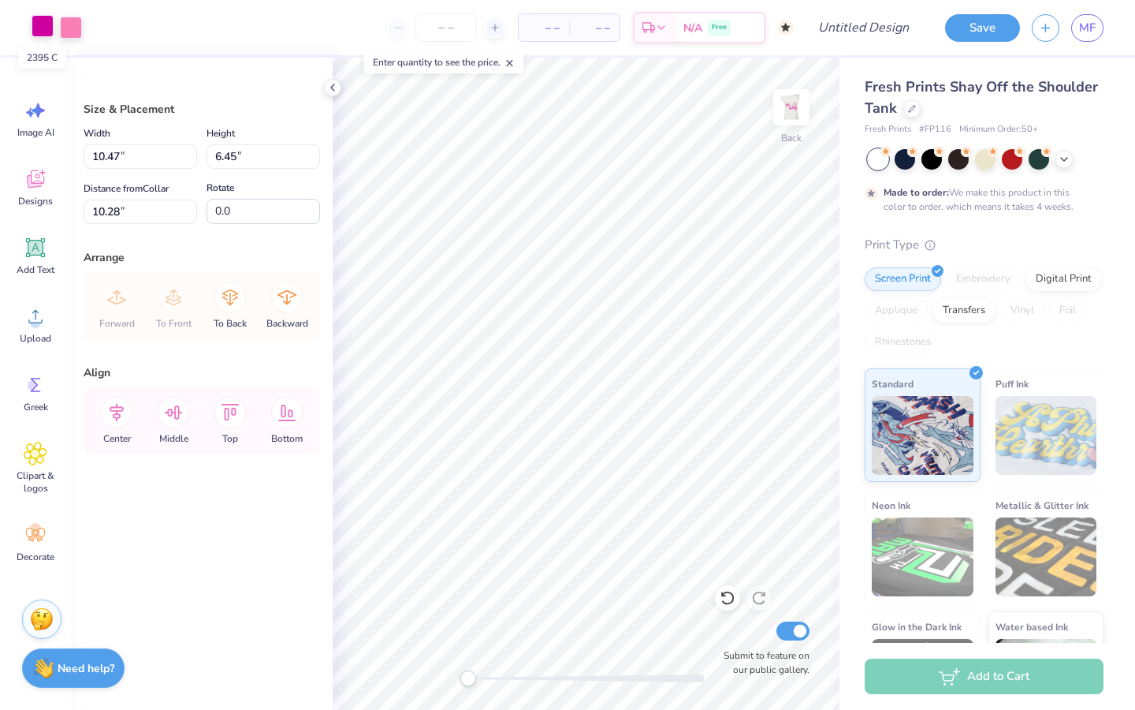
click at [38, 28] on div at bounding box center [43, 26] width 22 height 22
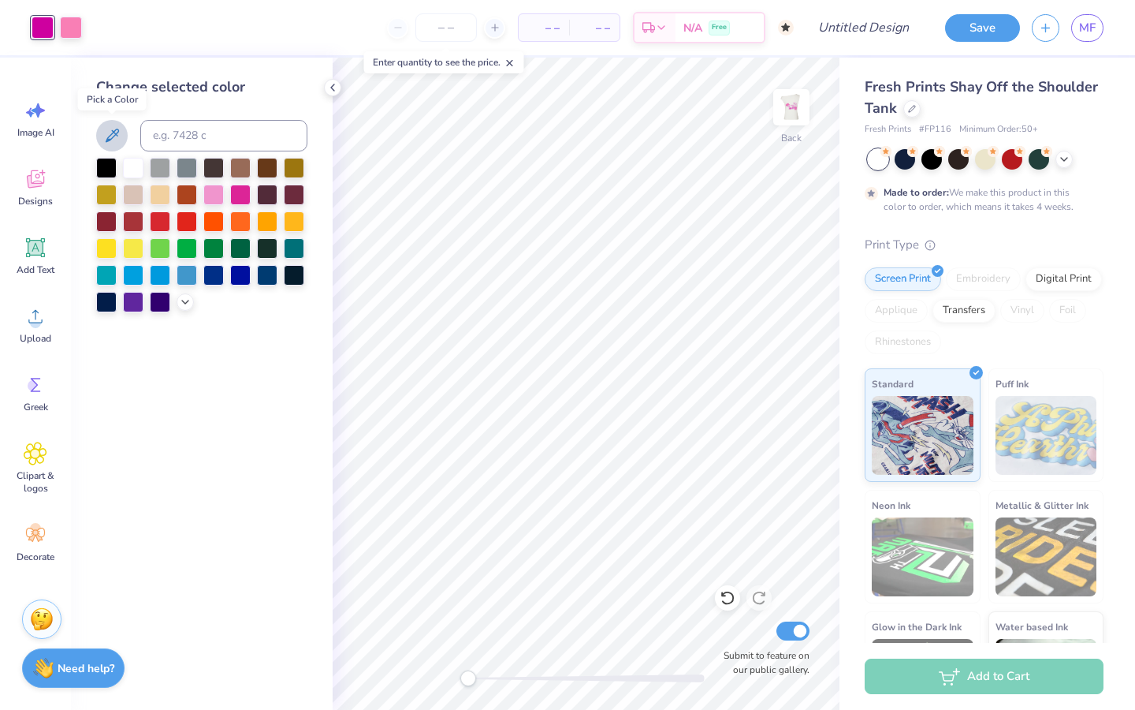
click at [114, 138] on icon at bounding box center [111, 135] width 19 height 19
click at [79, 28] on div at bounding box center [71, 26] width 22 height 22
click at [192, 302] on div at bounding box center [185, 300] width 17 height 17
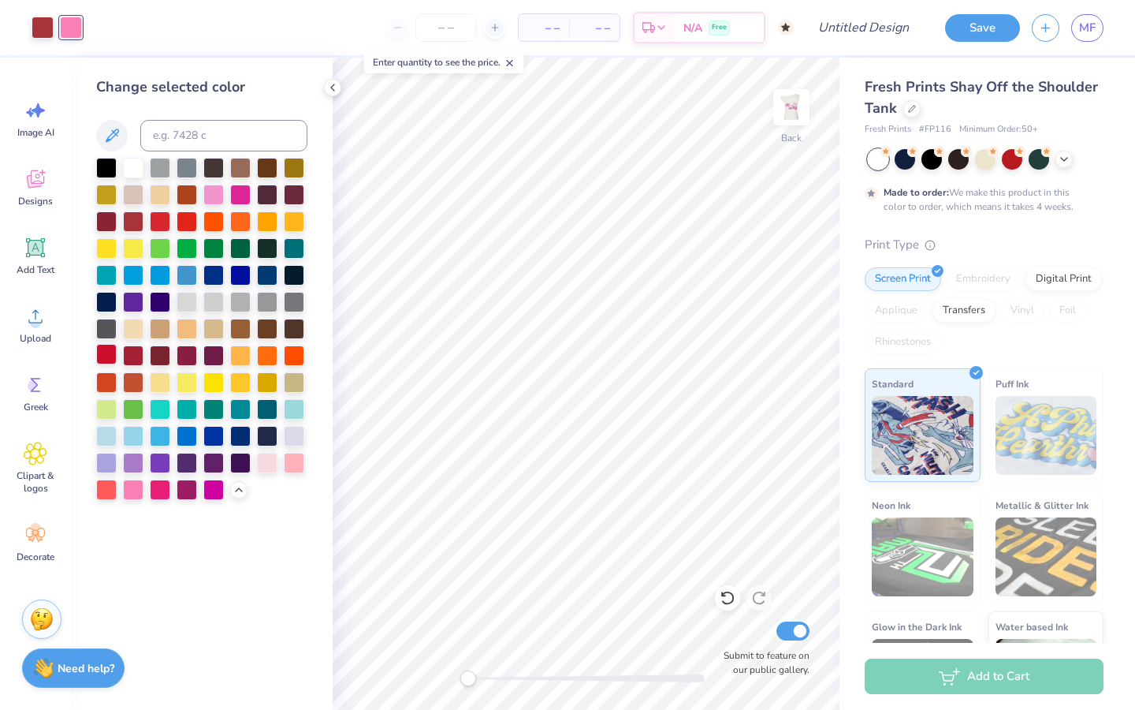
click at [114, 355] on div at bounding box center [106, 354] width 20 height 20
click at [242, 330] on div at bounding box center [240, 327] width 20 height 20
click at [739, 593] on div at bounding box center [727, 597] width 25 height 25
click at [728, 598] on icon at bounding box center [728, 598] width 16 height 16
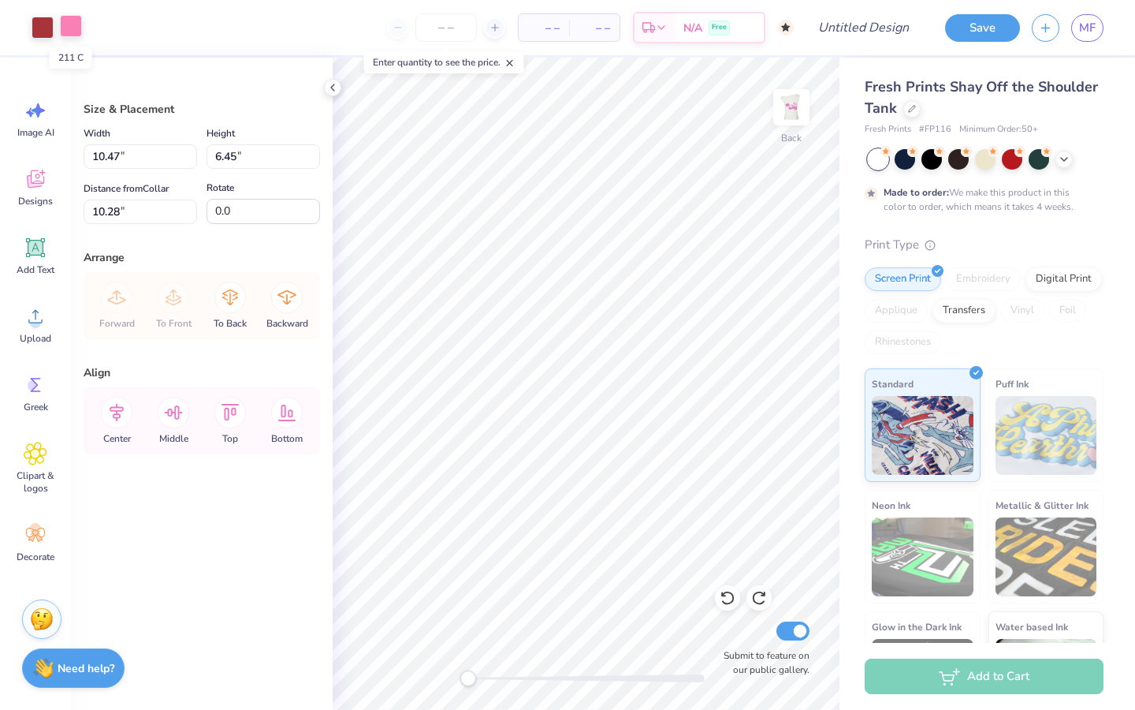
click at [80, 33] on div at bounding box center [71, 26] width 22 height 22
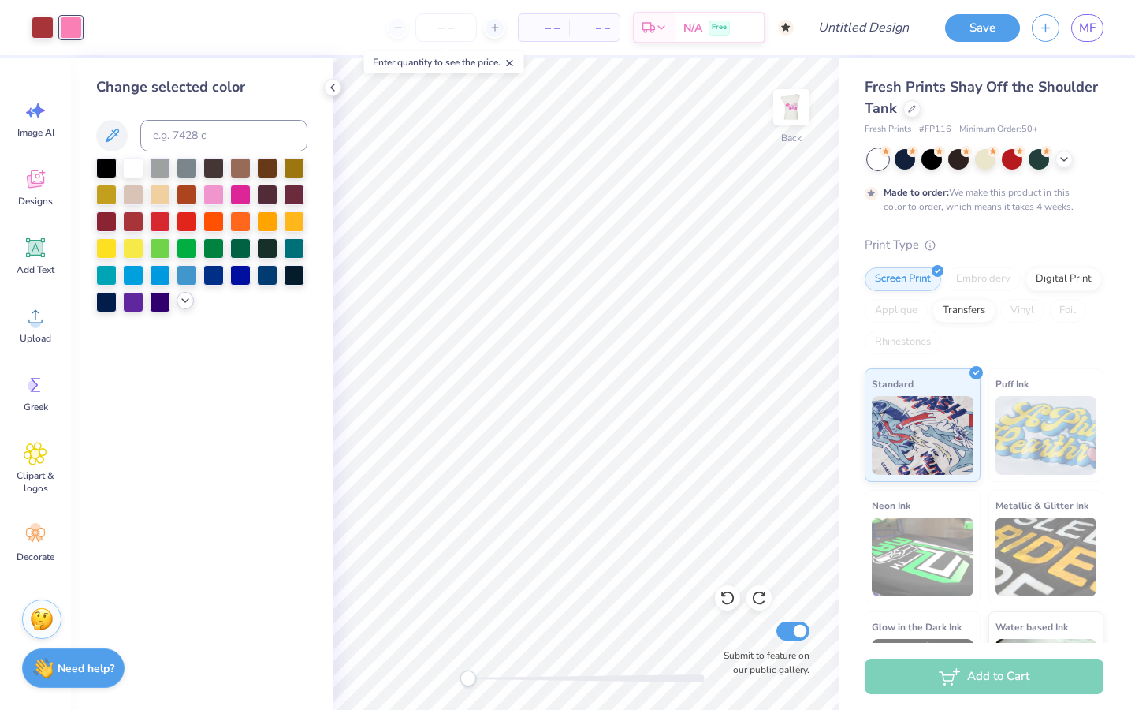
click at [188, 303] on icon at bounding box center [185, 300] width 13 height 13
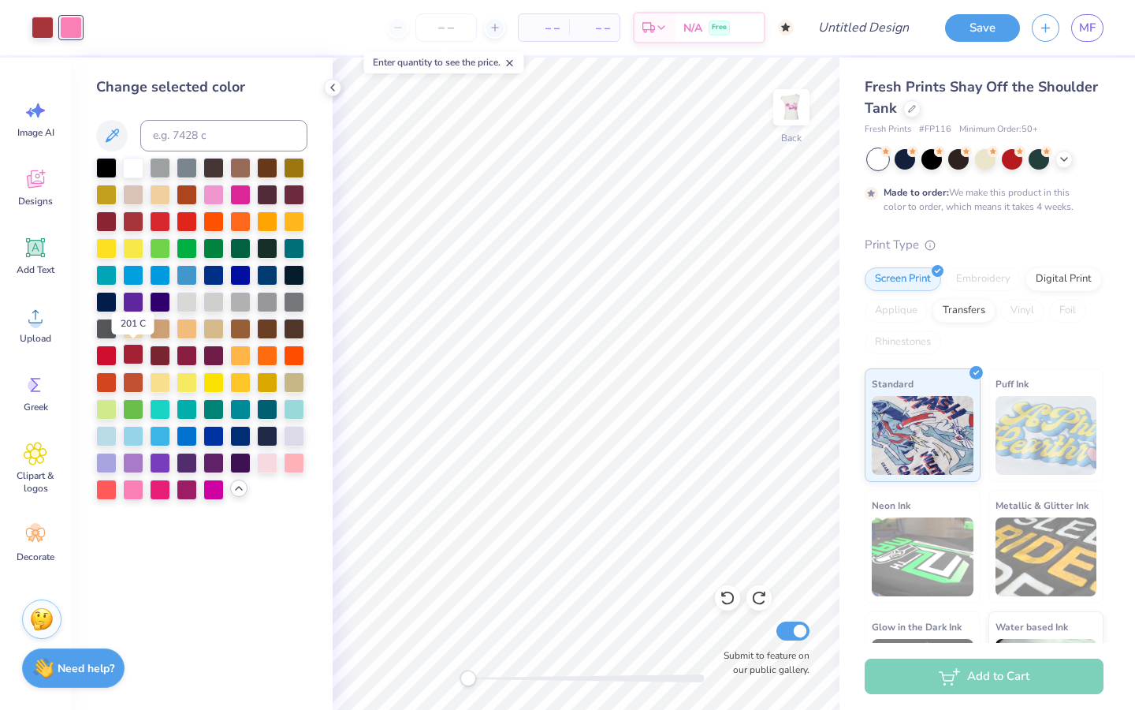
click at [132, 346] on div at bounding box center [133, 354] width 20 height 20
click at [42, 31] on div at bounding box center [43, 26] width 22 height 22
click at [132, 352] on div at bounding box center [133, 354] width 20 height 20
click at [237, 192] on div at bounding box center [240, 193] width 20 height 20
click at [717, 600] on div at bounding box center [727, 597] width 25 height 25
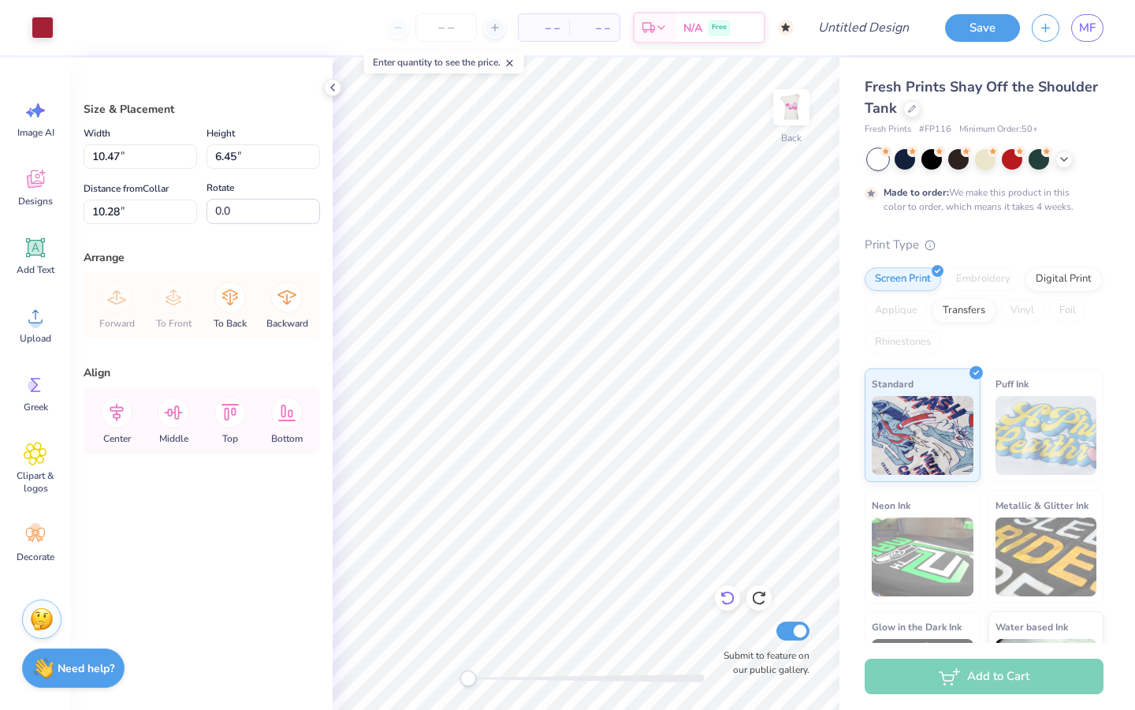
click at [732, 596] on icon at bounding box center [727, 598] width 13 height 14
click at [725, 594] on icon at bounding box center [728, 598] width 16 height 16
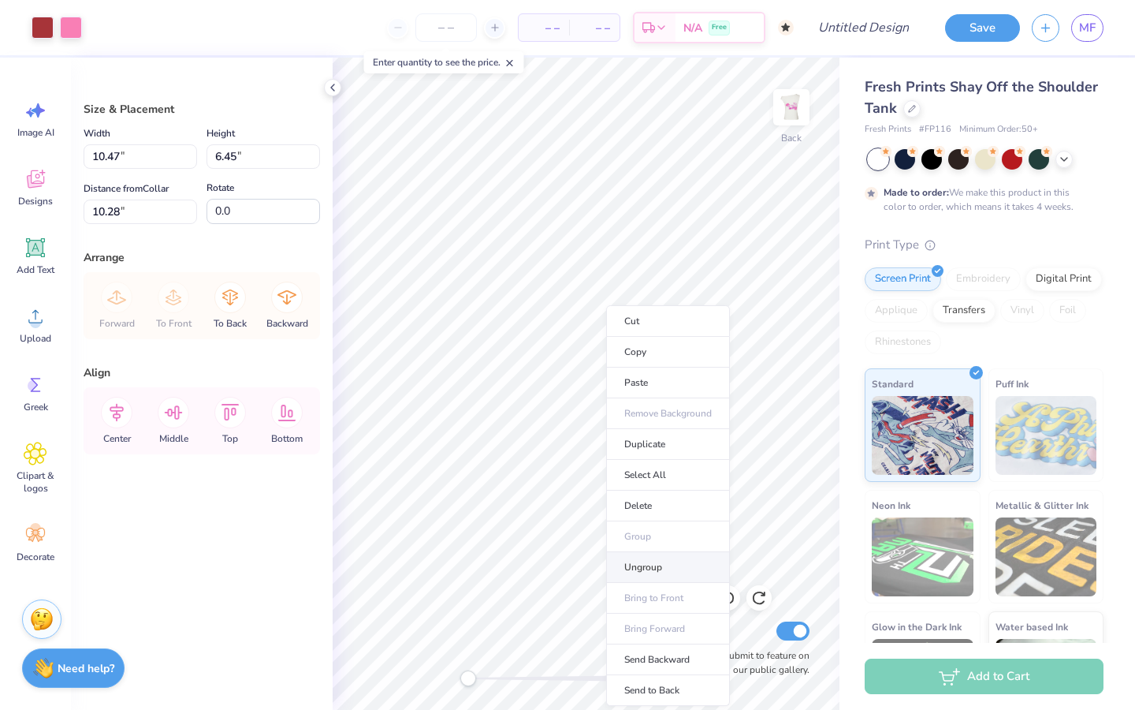
click at [662, 558] on li "Ungroup" at bounding box center [668, 567] width 124 height 31
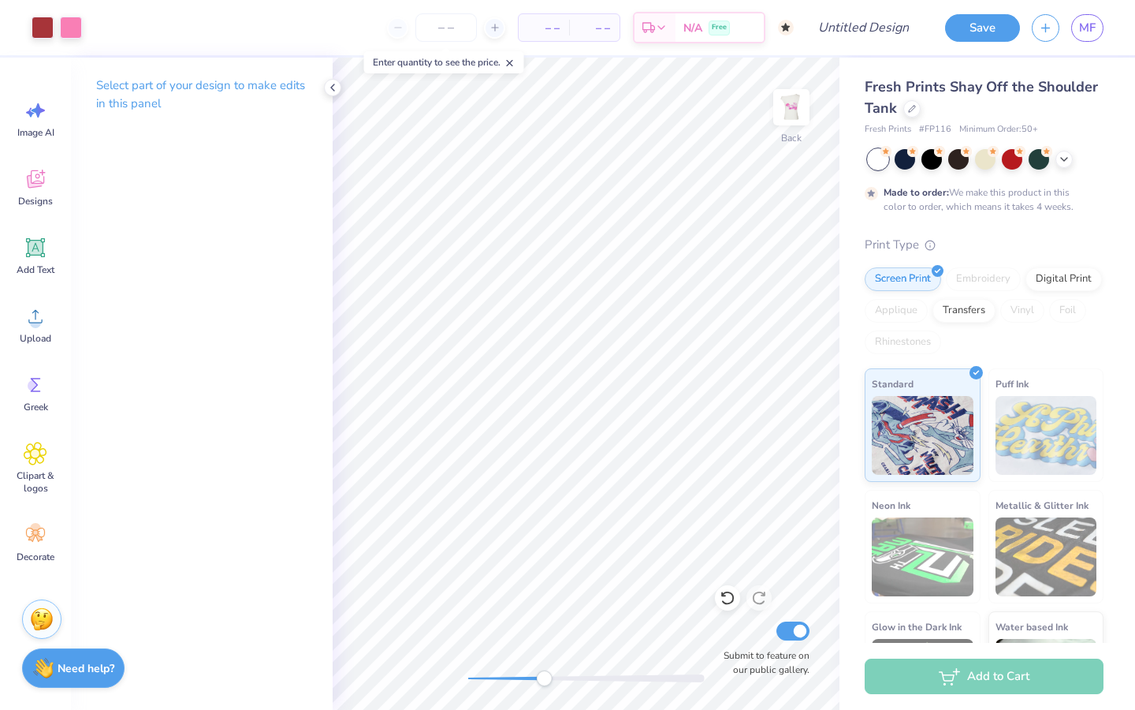
drag, startPoint x: 470, startPoint y: 672, endPoint x: 544, endPoint y: 675, distance: 74.1
click at [544, 675] on div "Accessibility label" at bounding box center [544, 678] width 16 height 16
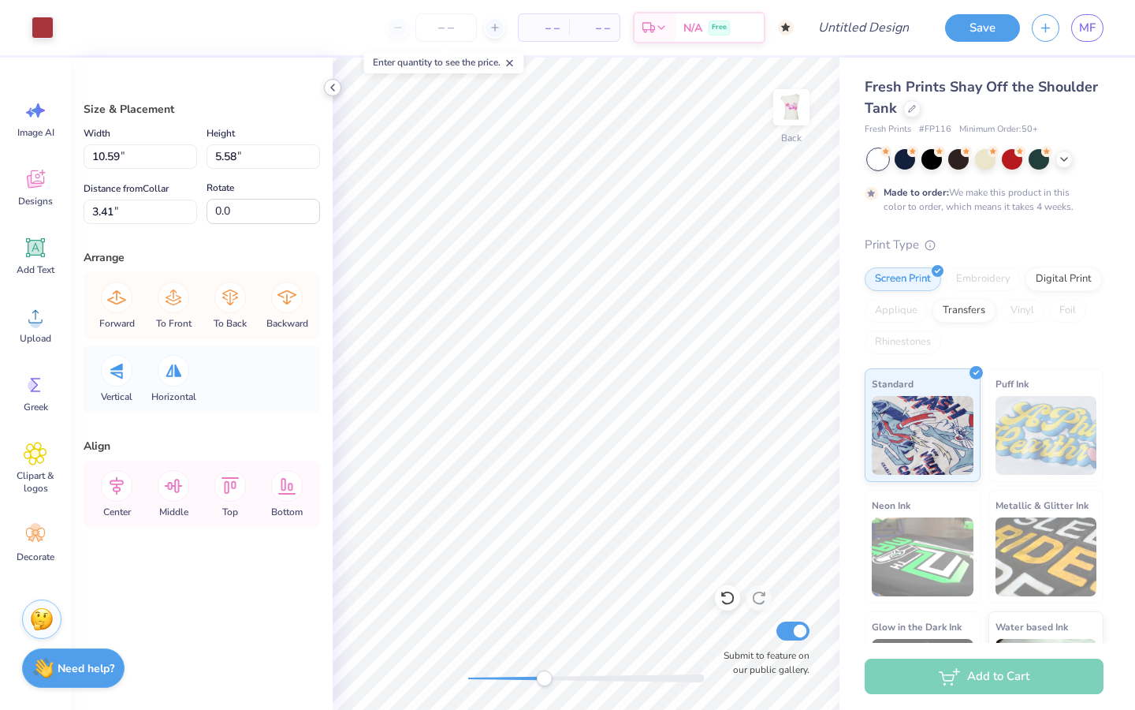
click at [333, 91] on icon at bounding box center [332, 87] width 13 height 13
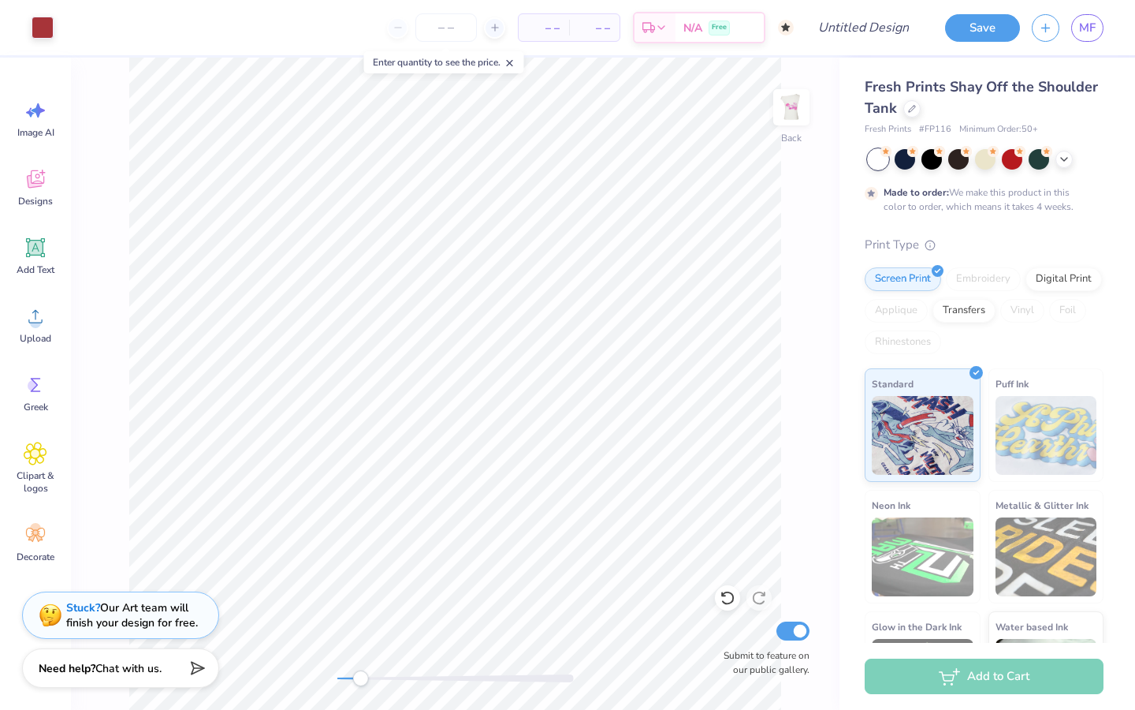
drag, startPoint x: 409, startPoint y: 680, endPoint x: 360, endPoint y: 672, distance: 49.5
click at [360, 672] on div "Accessibility label" at bounding box center [360, 678] width 16 height 16
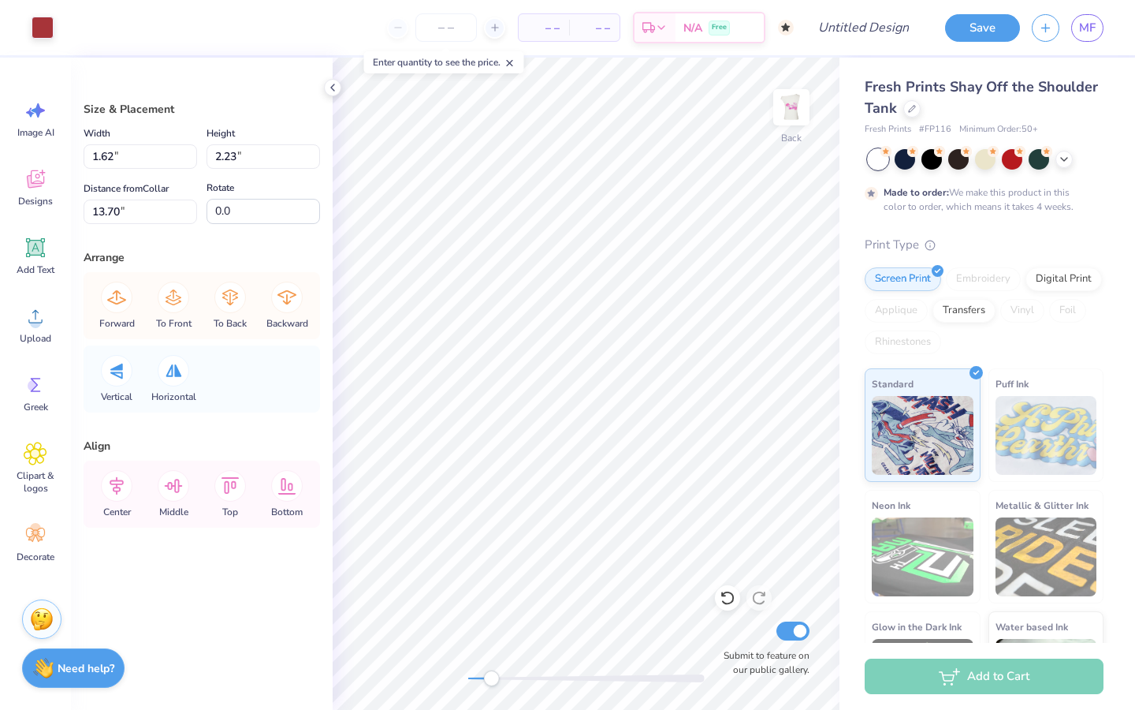
type input "1.62"
type input "2.23"
type input "13.70"
type input "2.46"
type input "2.96"
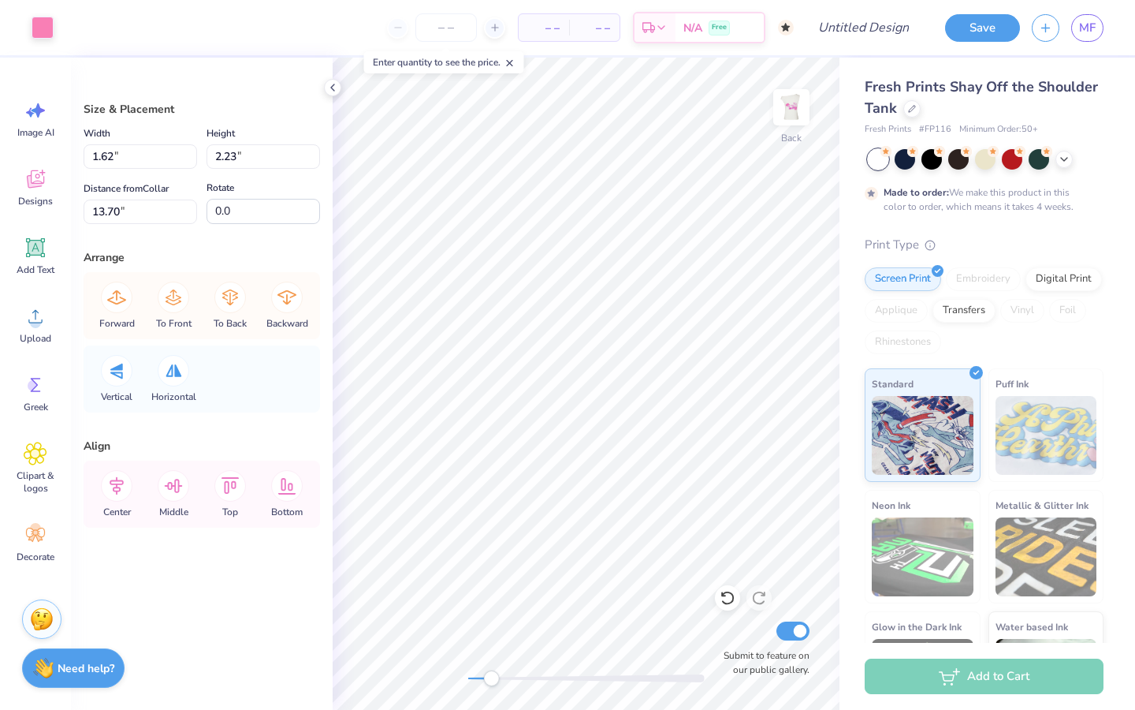
type input "13.62"
click at [864, 462] on div "Art colors – – Per Item – – Total Est. Delivery N/A Free Design Title Save MF I…" at bounding box center [567, 355] width 1135 height 710
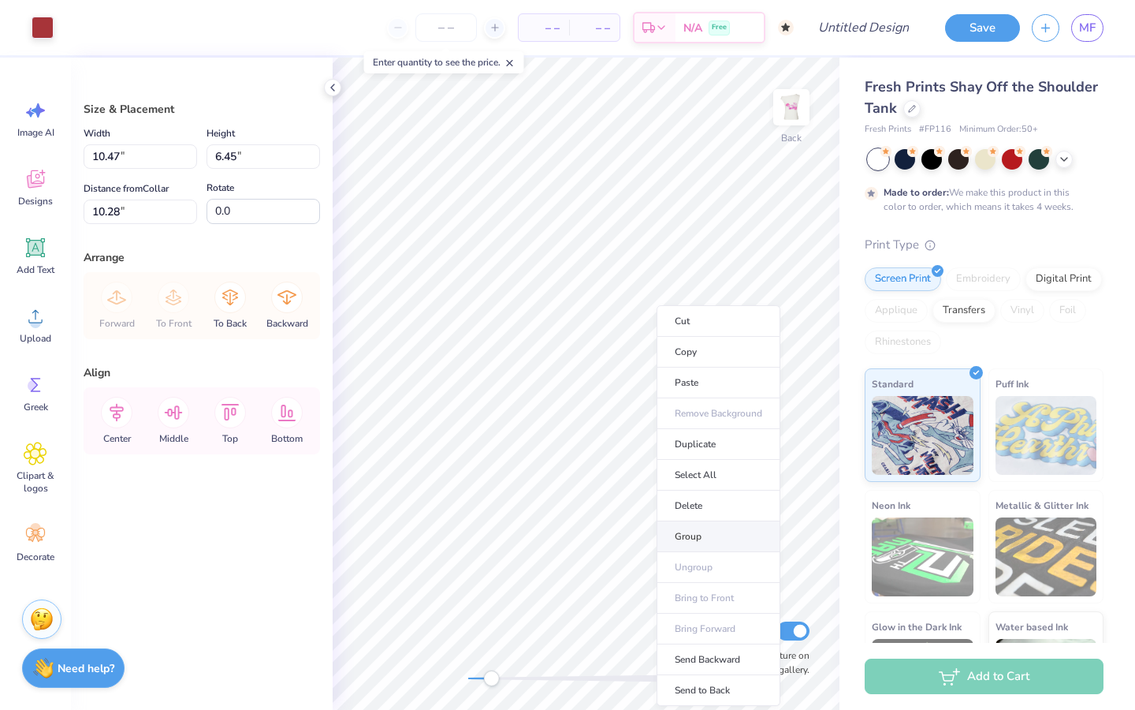
click at [697, 531] on li "Group" at bounding box center [719, 536] width 124 height 31
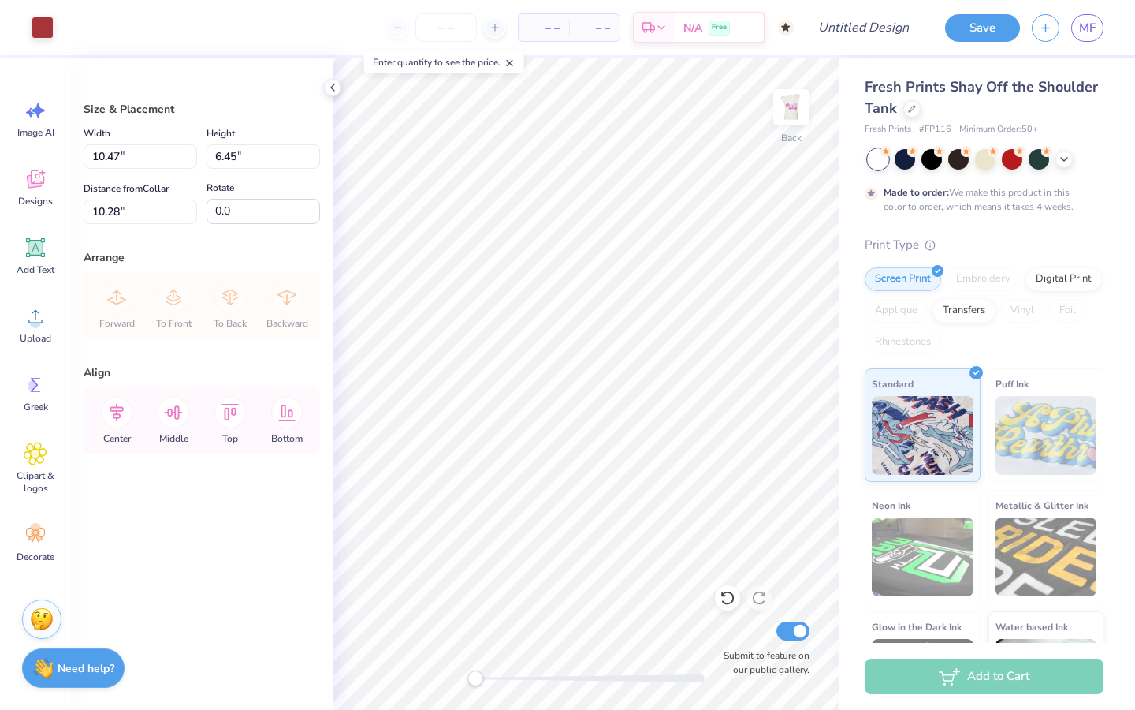
drag, startPoint x: 490, startPoint y: 676, endPoint x: 475, endPoint y: 674, distance: 14.3
click at [475, 674] on div "Accessibility label" at bounding box center [476, 678] width 16 height 16
type input "10.59"
type input "5.58"
type input "3.41"
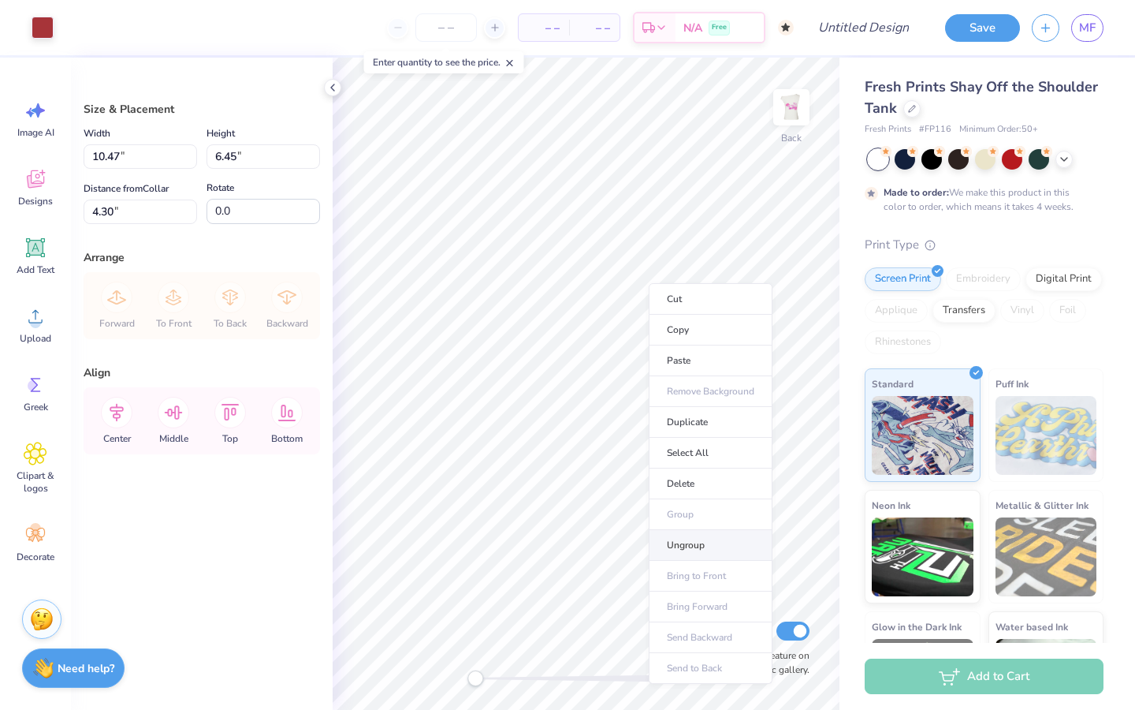
click at [682, 537] on li "Ungroup" at bounding box center [711, 545] width 124 height 31
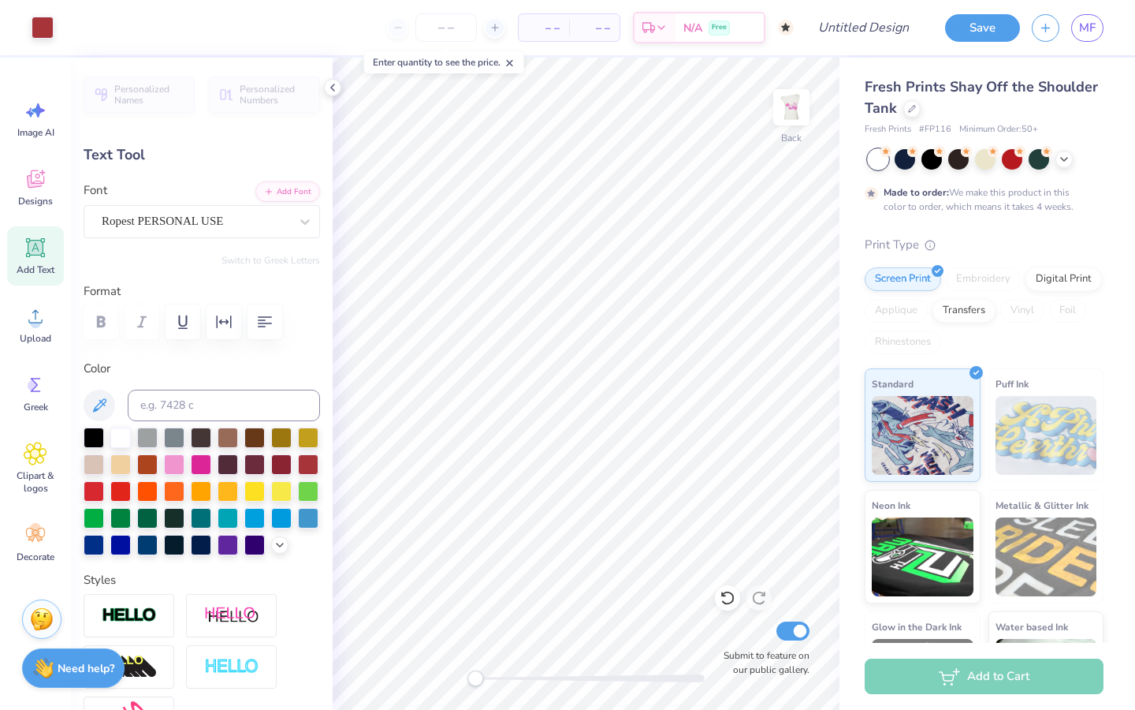
type input "0.0"
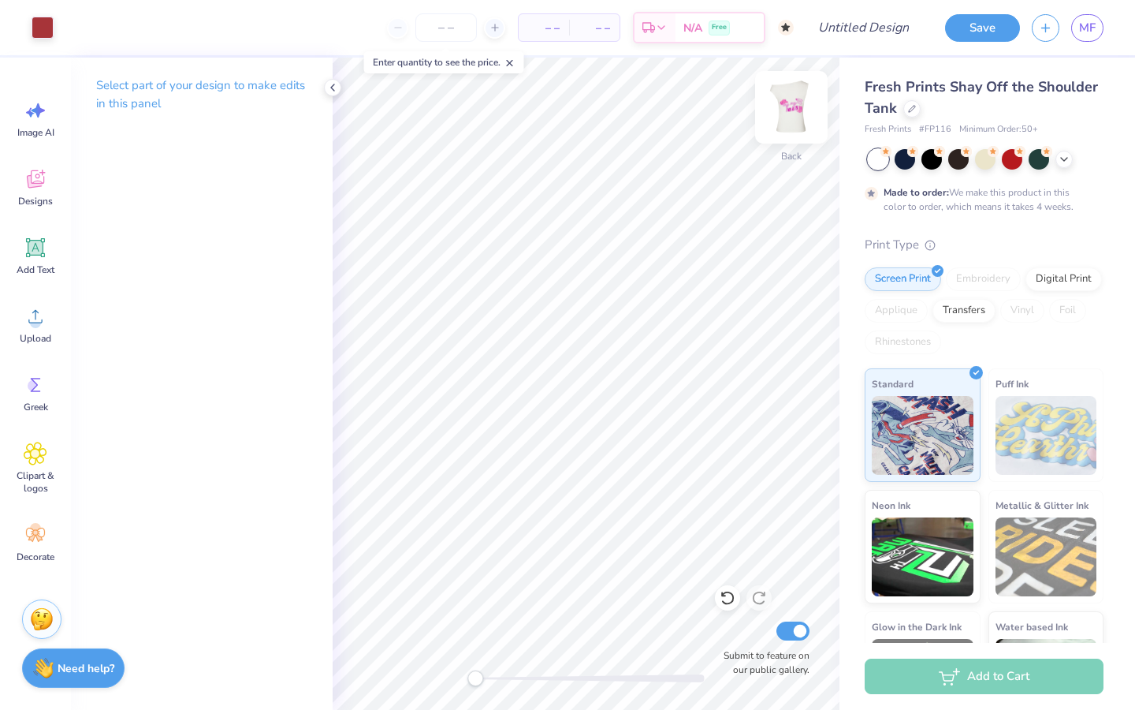
click at [787, 107] on img at bounding box center [791, 107] width 63 height 63
click at [788, 115] on img at bounding box center [791, 107] width 63 height 63
click at [516, 64] on icon at bounding box center [510, 63] width 11 height 11
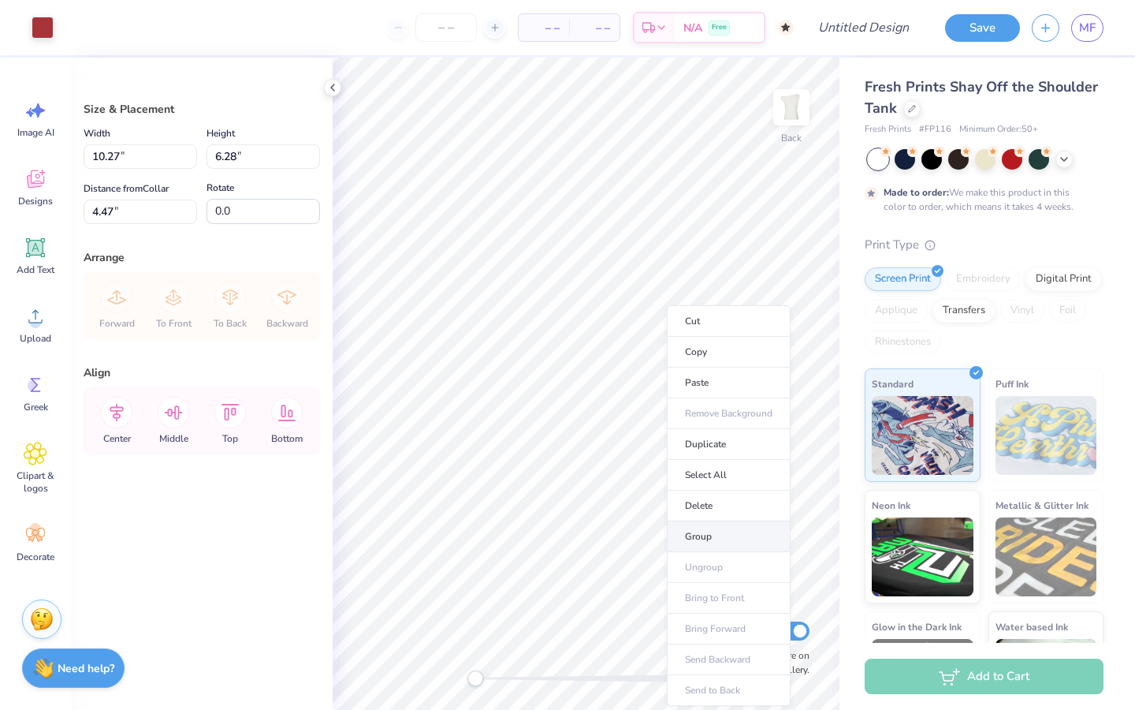
click at [704, 538] on li "Group" at bounding box center [729, 536] width 124 height 31
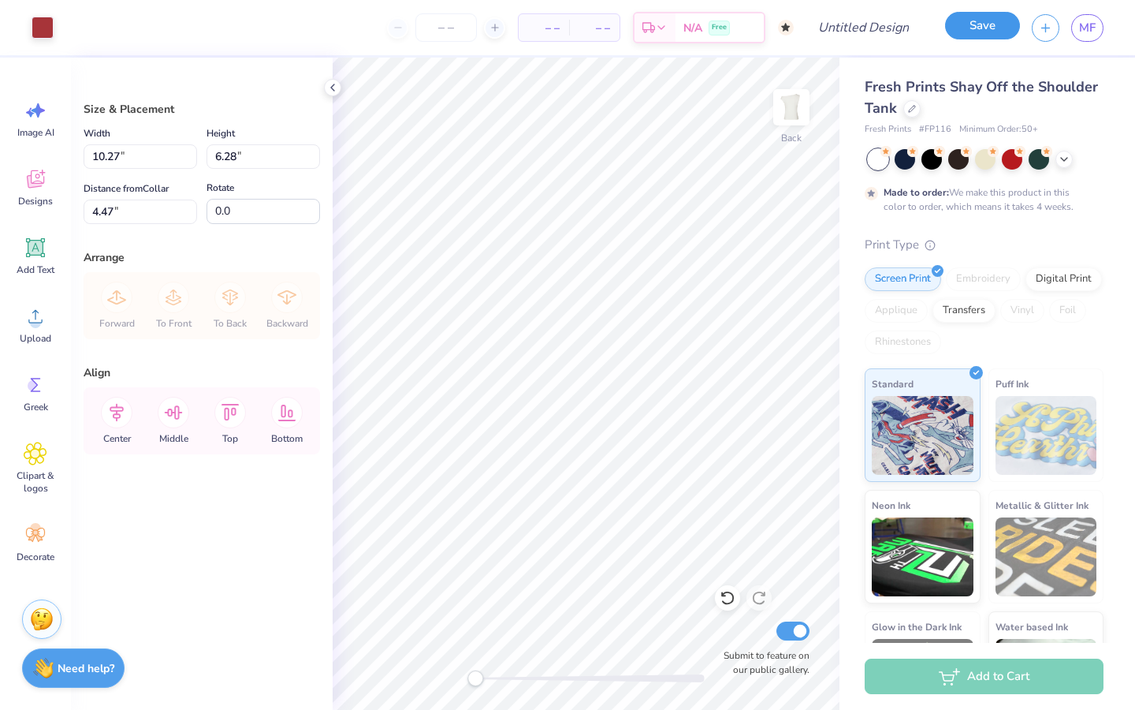
click at [969, 30] on button "Save" at bounding box center [982, 26] width 75 height 28
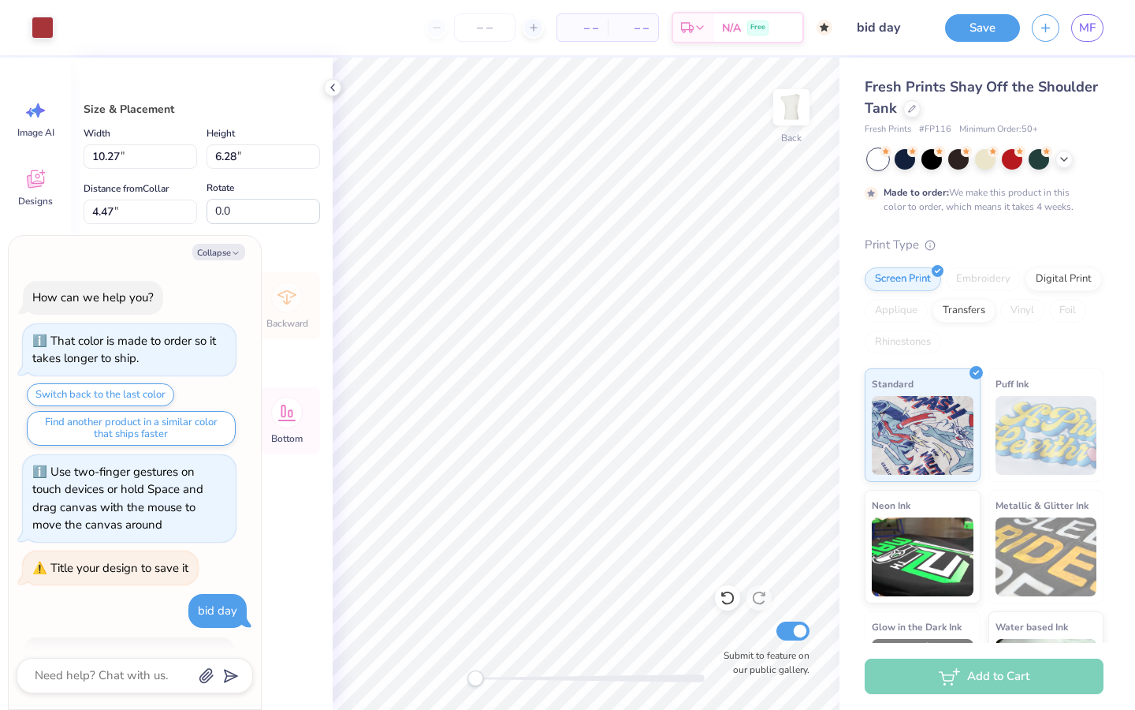
scroll to position [50, 0]
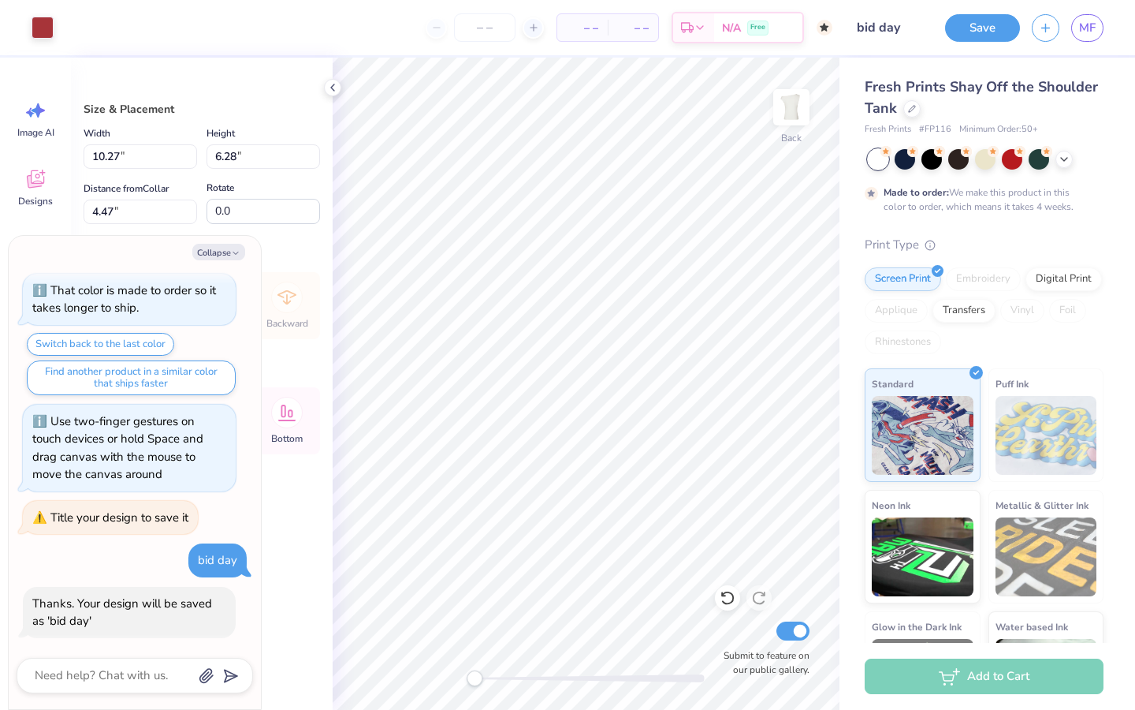
click at [422, 675] on div "Back Submit to feature on our public gallery." at bounding box center [586, 384] width 507 height 652
click at [334, 88] on icon at bounding box center [332, 87] width 13 height 13
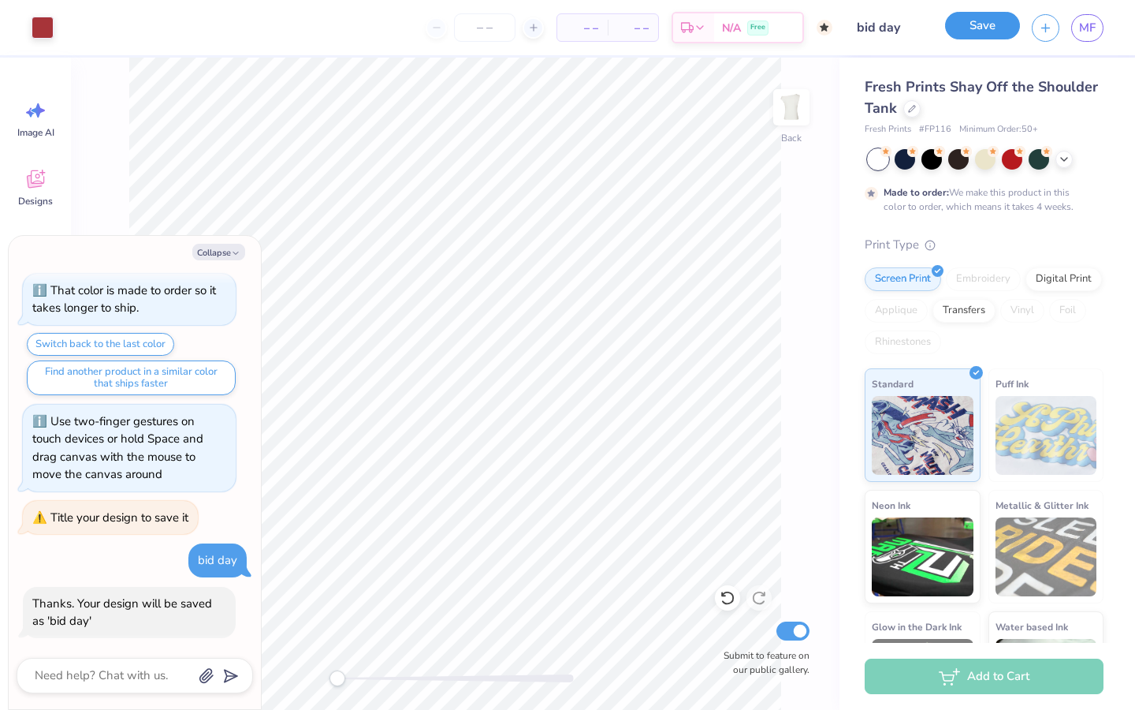
click at [973, 23] on button "Save" at bounding box center [982, 26] width 75 height 28
click at [1087, 28] on span "MF" at bounding box center [1087, 28] width 17 height 18
click at [968, 28] on div "Save" at bounding box center [982, 28] width 75 height 28
